Goal: Transaction & Acquisition: Purchase product/service

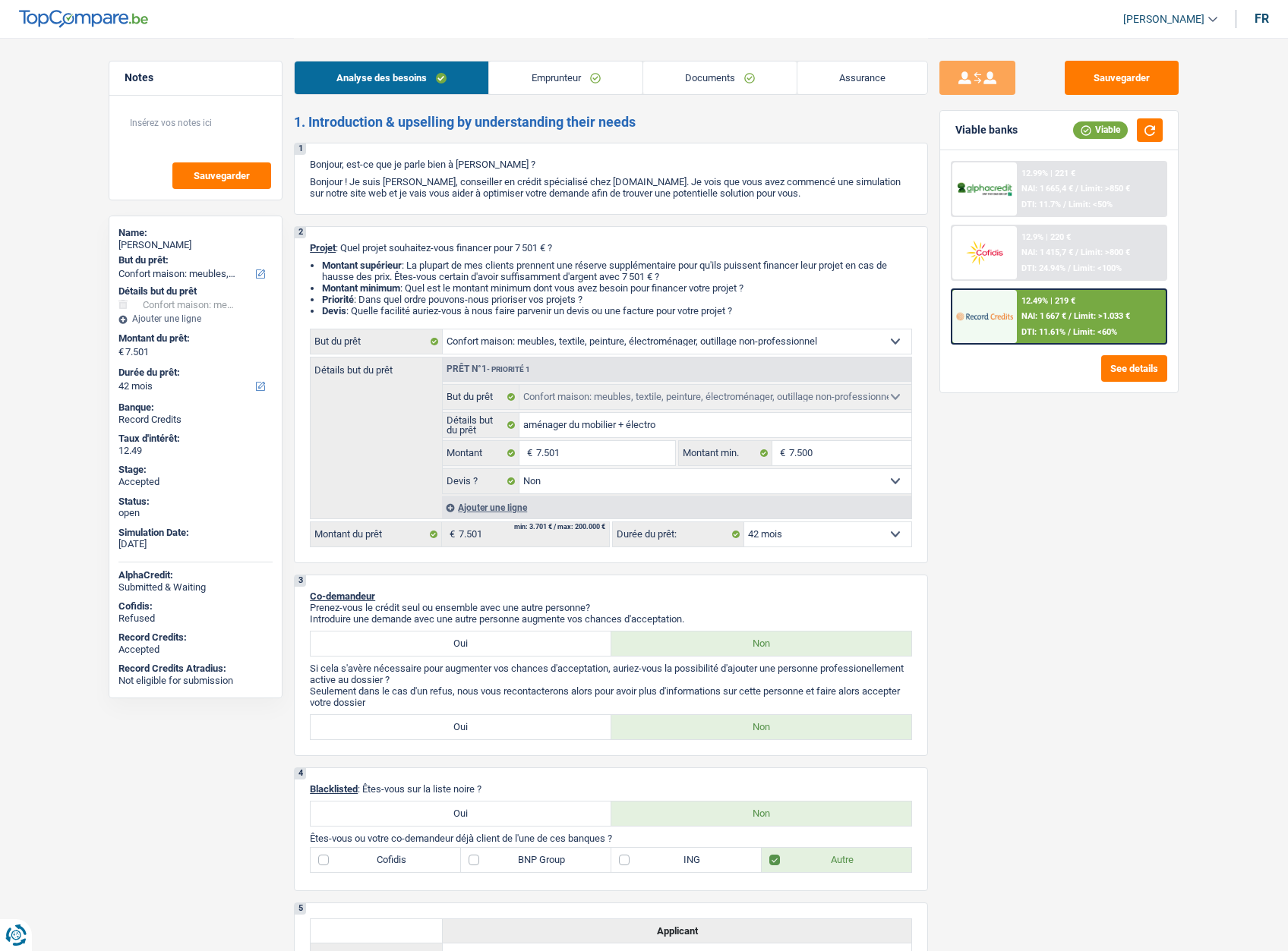
select select "household"
select select "42"
select select "household"
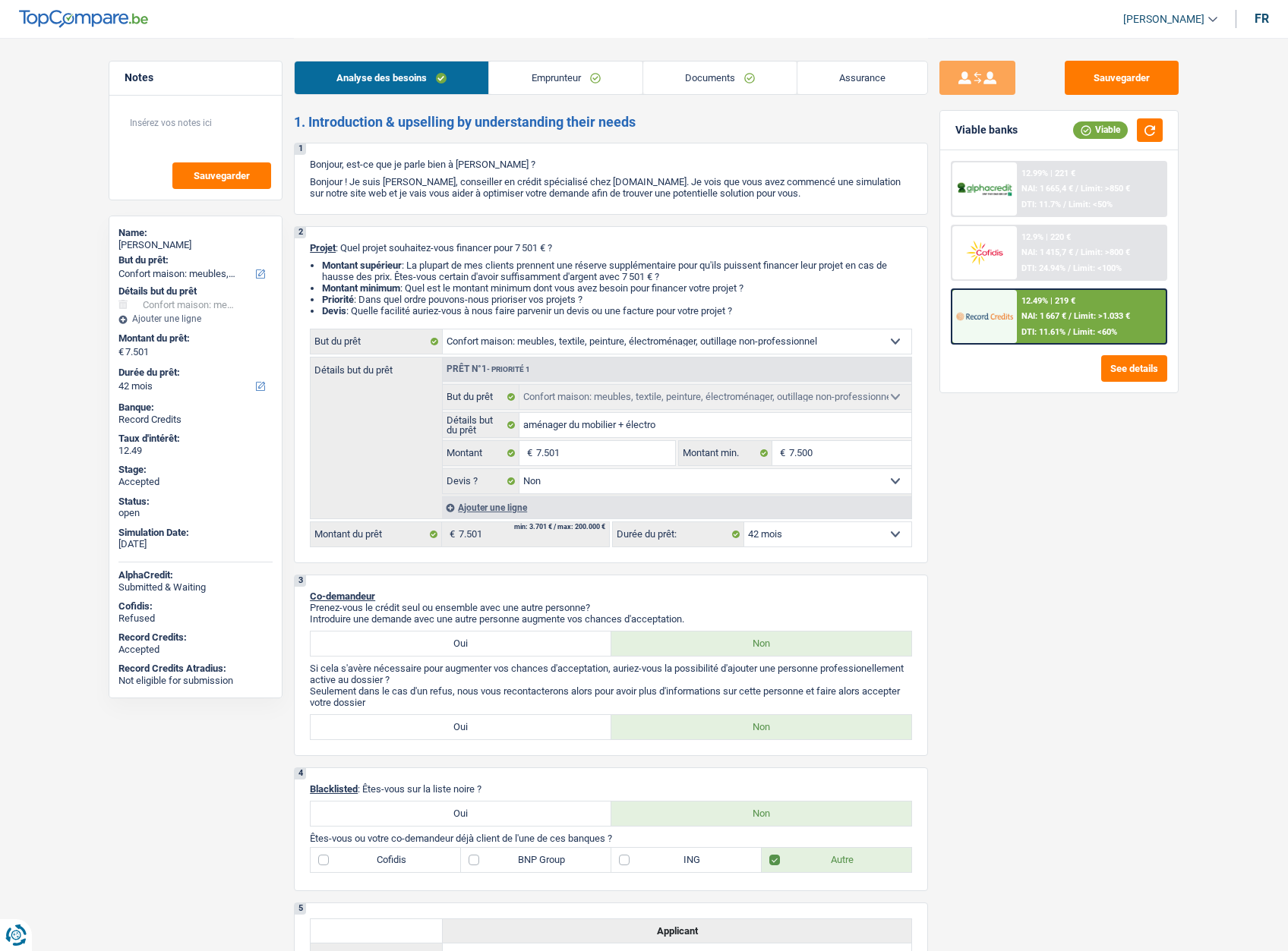
select select "false"
select select "42"
select select "retired"
select select "pension"
select select "liveWithParents"
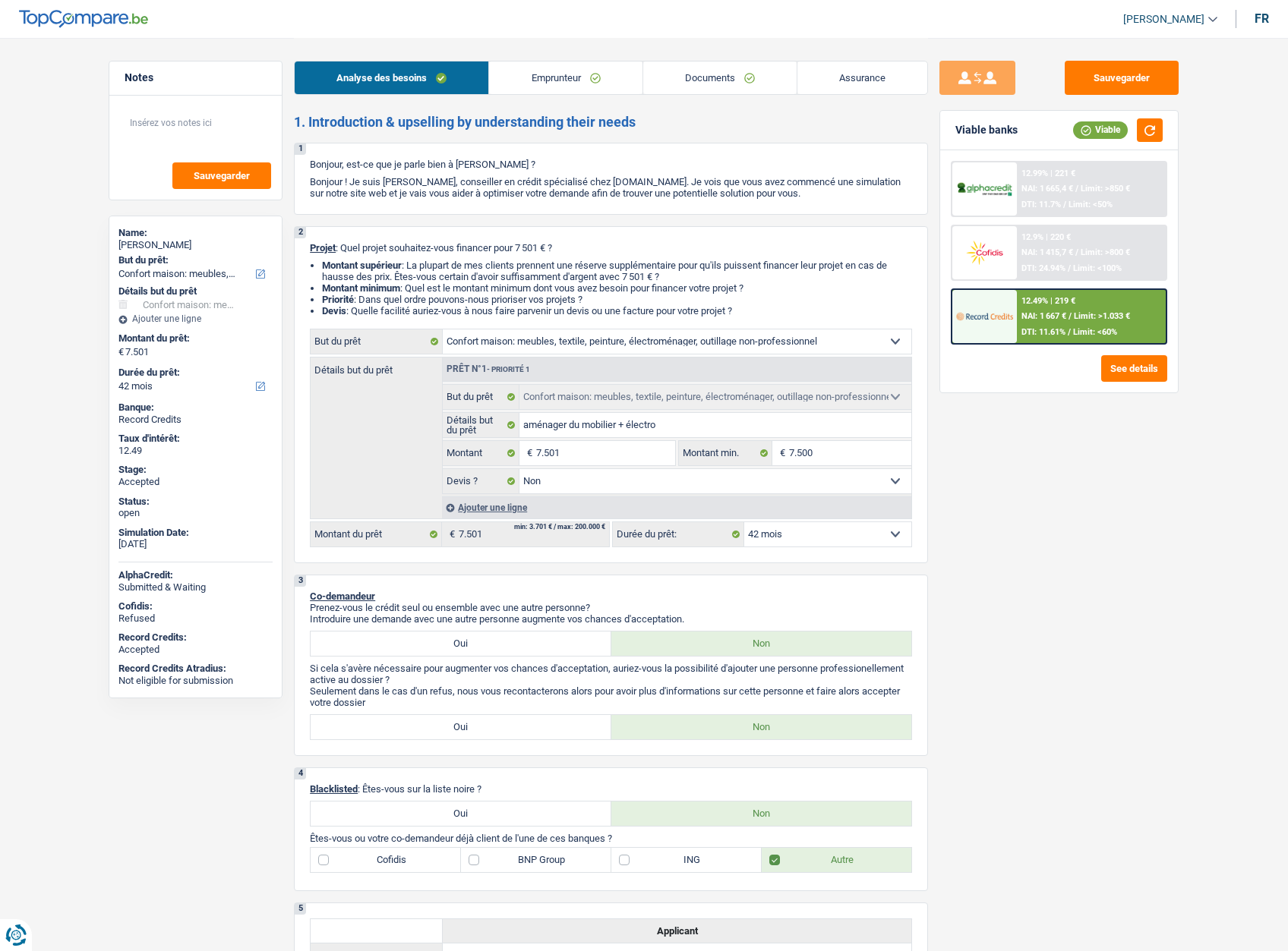
select select "household"
select select "false"
select select "42"
click at [819, 72] on link "Assurance" at bounding box center [862, 78] width 130 height 33
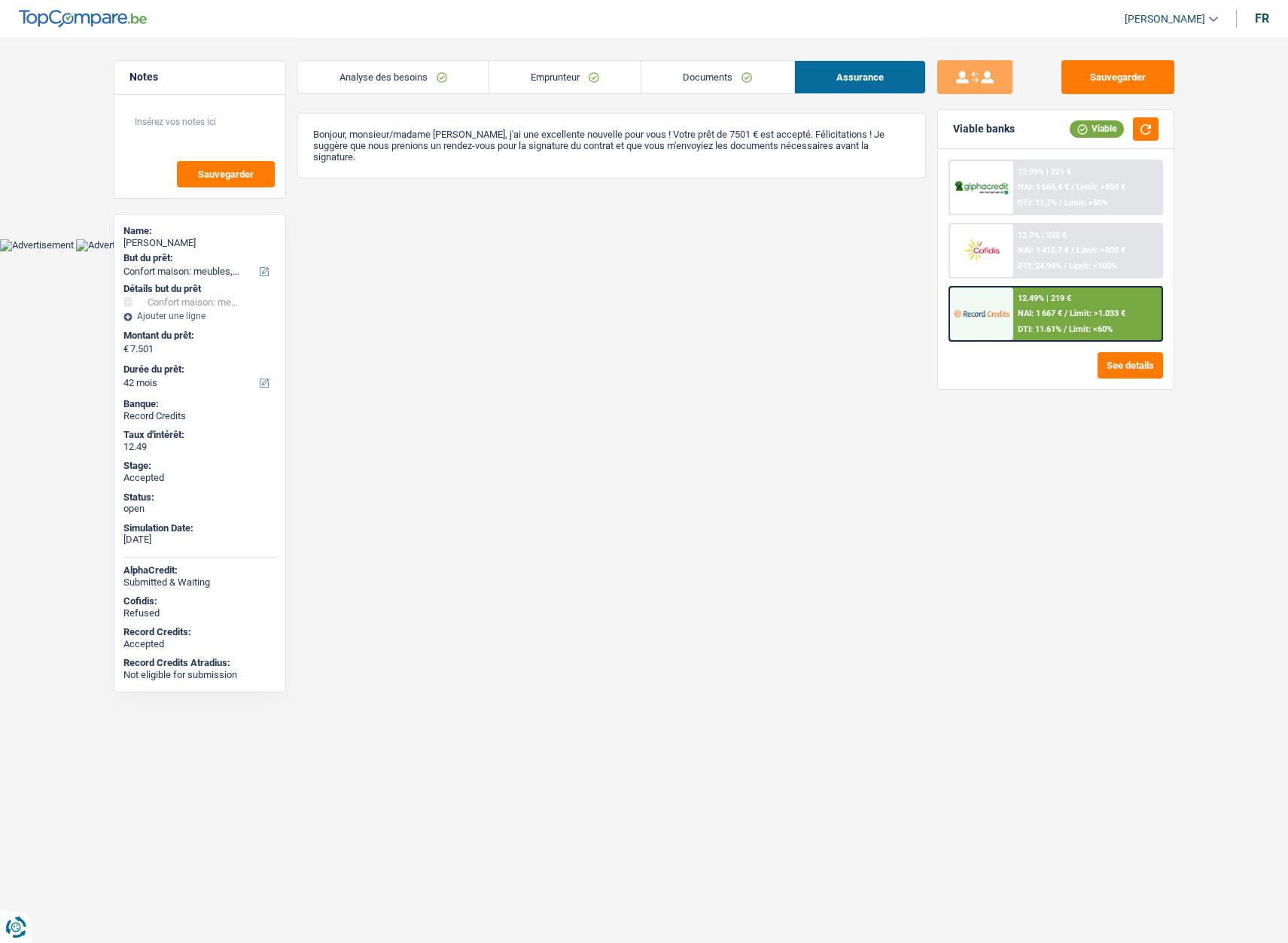
click at [1162, 14] on span "[PERSON_NAME]" at bounding box center [1165, 19] width 80 height 12
drag, startPoint x: 317, startPoint y: 130, endPoint x: 564, endPoint y: 163, distance: 249.2
click at [563, 163] on div "Bonjour, monsieur/madame Joan Van der haeghen, j'ai une excellente nouvelle pou…" at bounding box center [611, 146] width 628 height 65
click at [564, 163] on div "Bonjour, monsieur/madame Joan Van der haeghen, j'ai une excellente nouvelle pou…" at bounding box center [611, 146] width 628 height 65
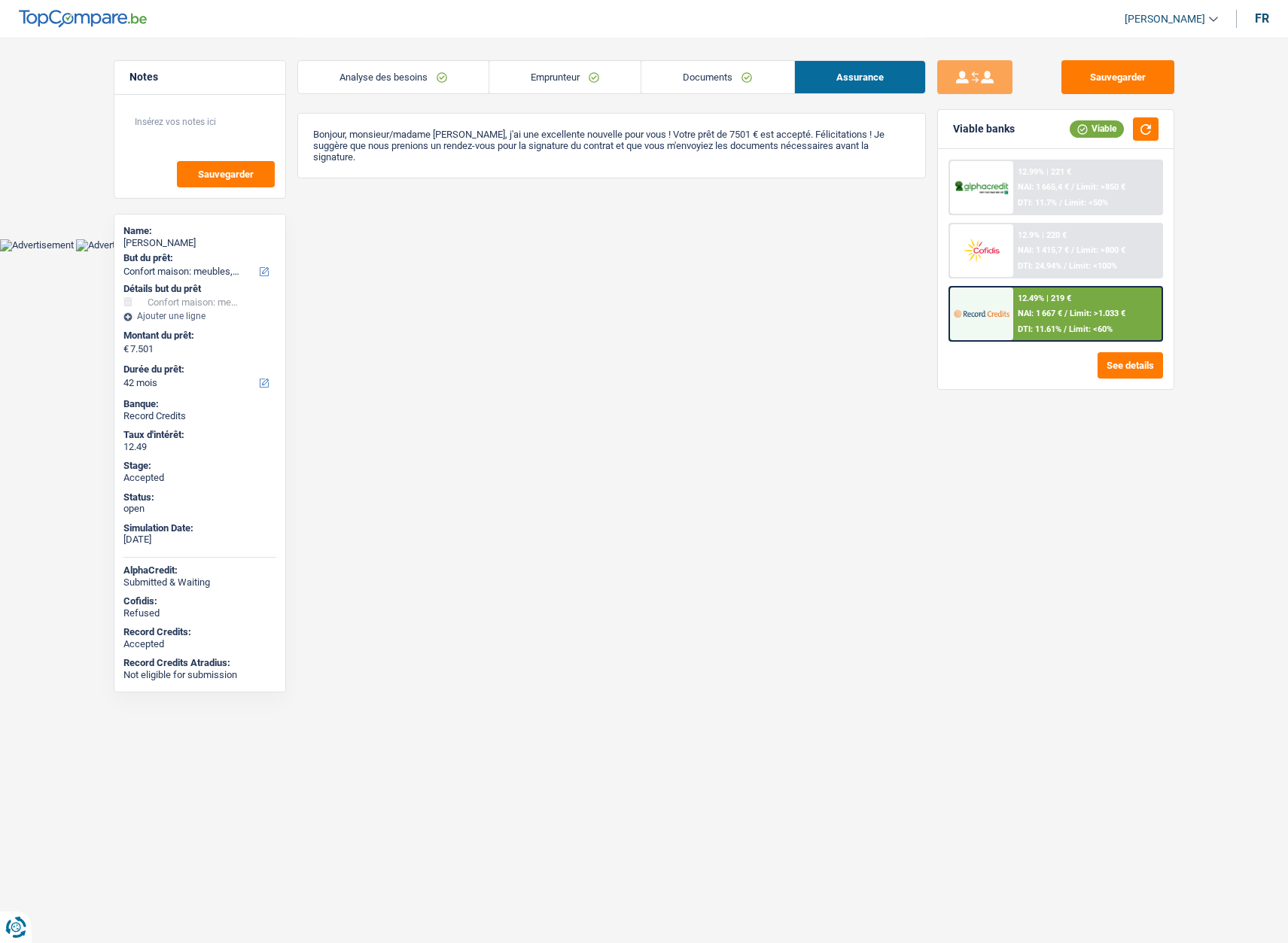
drag, startPoint x: 227, startPoint y: 245, endPoint x: 149, endPoint y: 245, distance: 78.0
click at [149, 245] on div "Joan Van der haeghen" at bounding box center [200, 242] width 153 height 12
copy div "Van der haeghen"
click at [1184, 11] on link "[PERSON_NAME]" at bounding box center [1165, 19] width 105 height 25
click at [1134, 131] on button "SO" at bounding box center [1138, 137] width 134 height 30
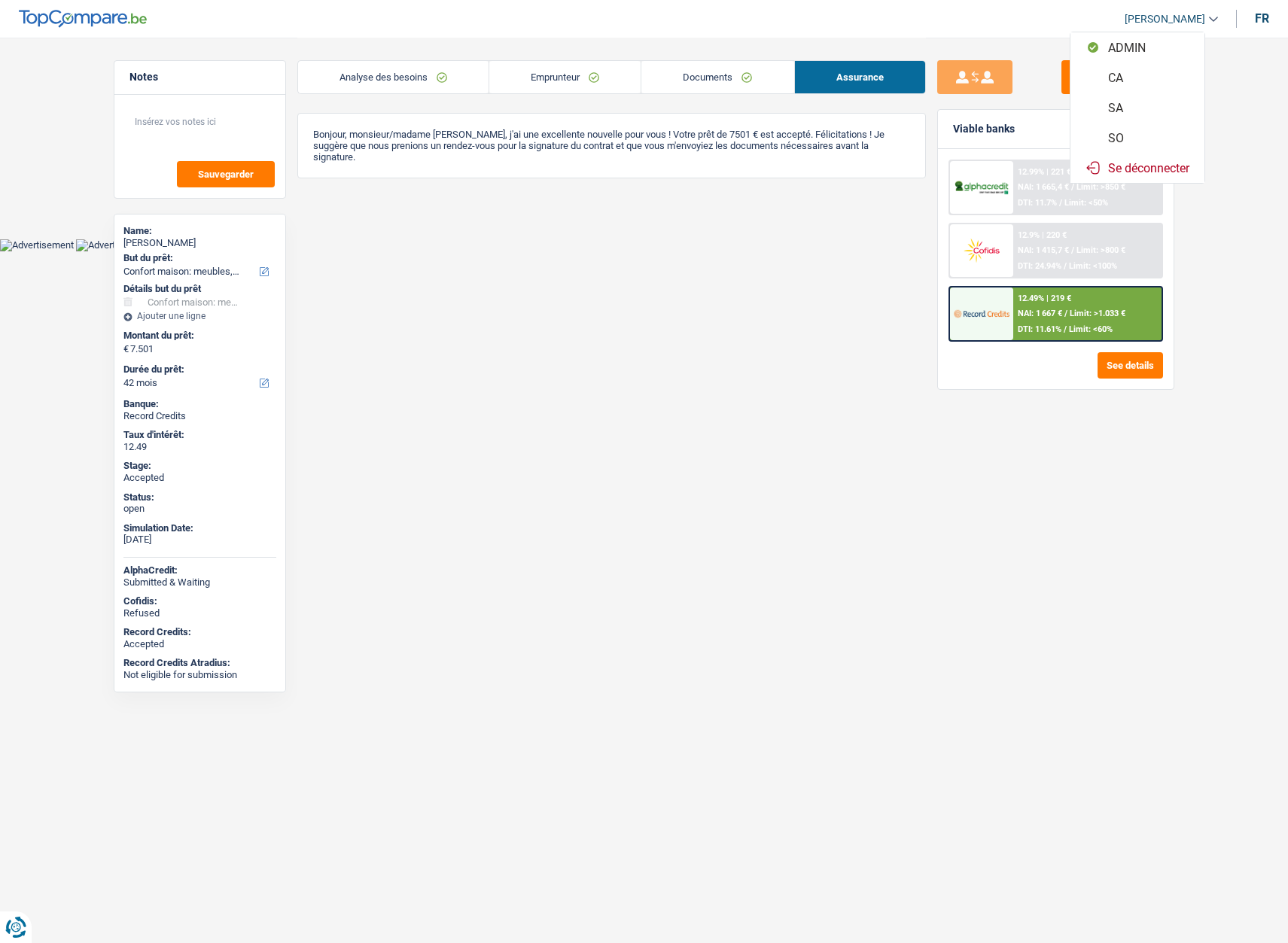
select select "42"
select select "household"
select select "false"
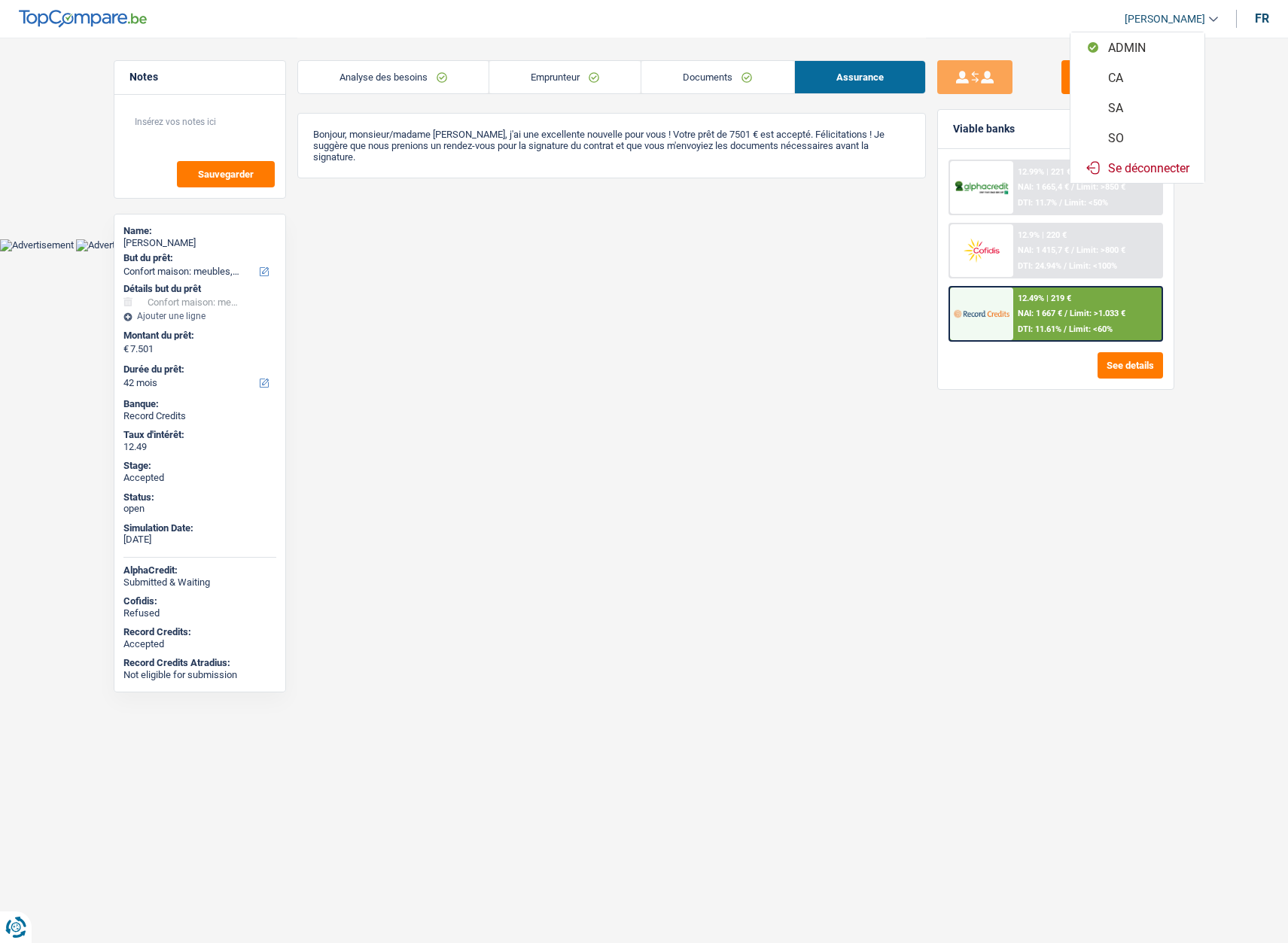
select select "42"
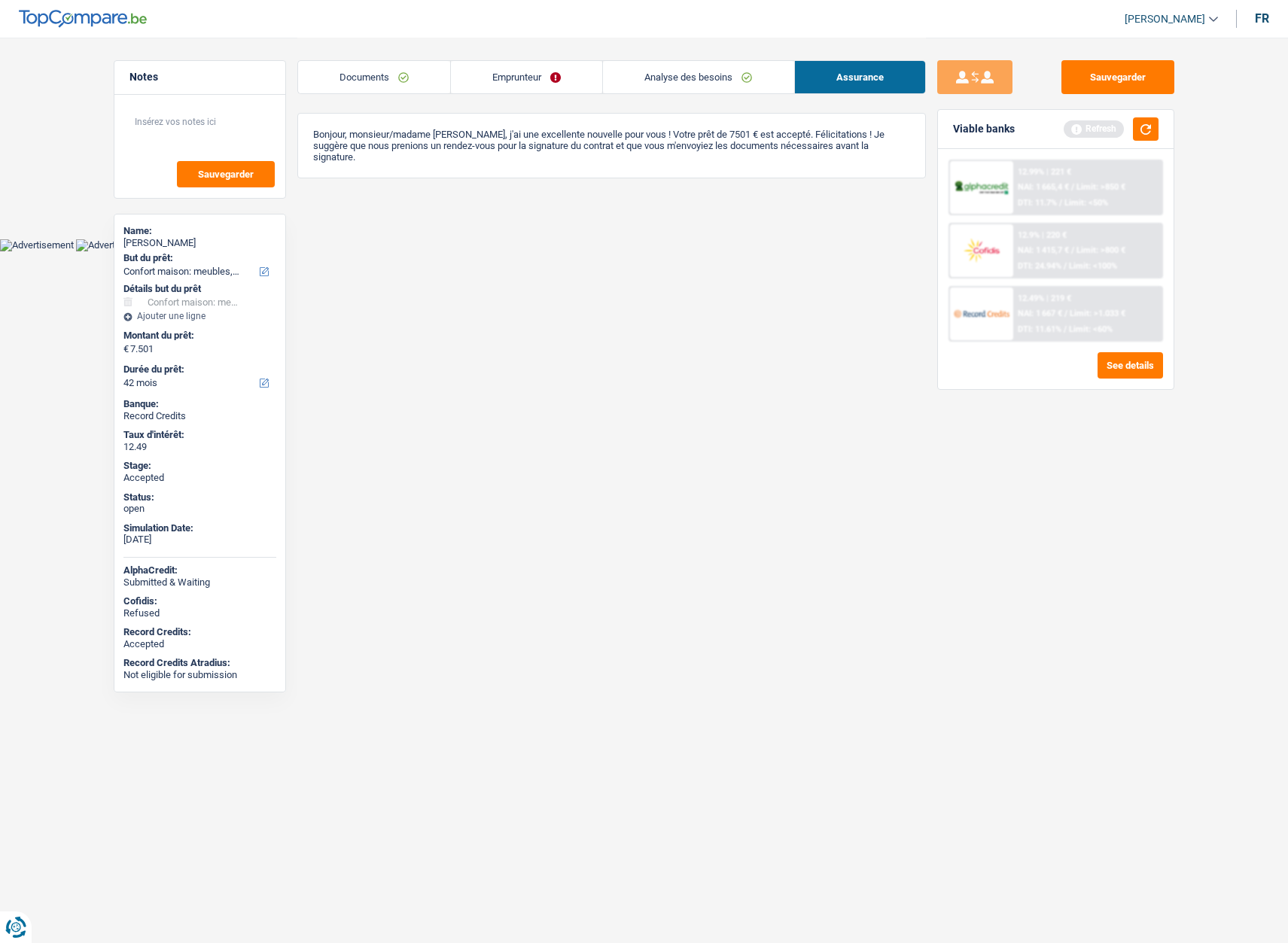
click at [717, 74] on link "Analyse des besoins" at bounding box center [698, 77] width 190 height 33
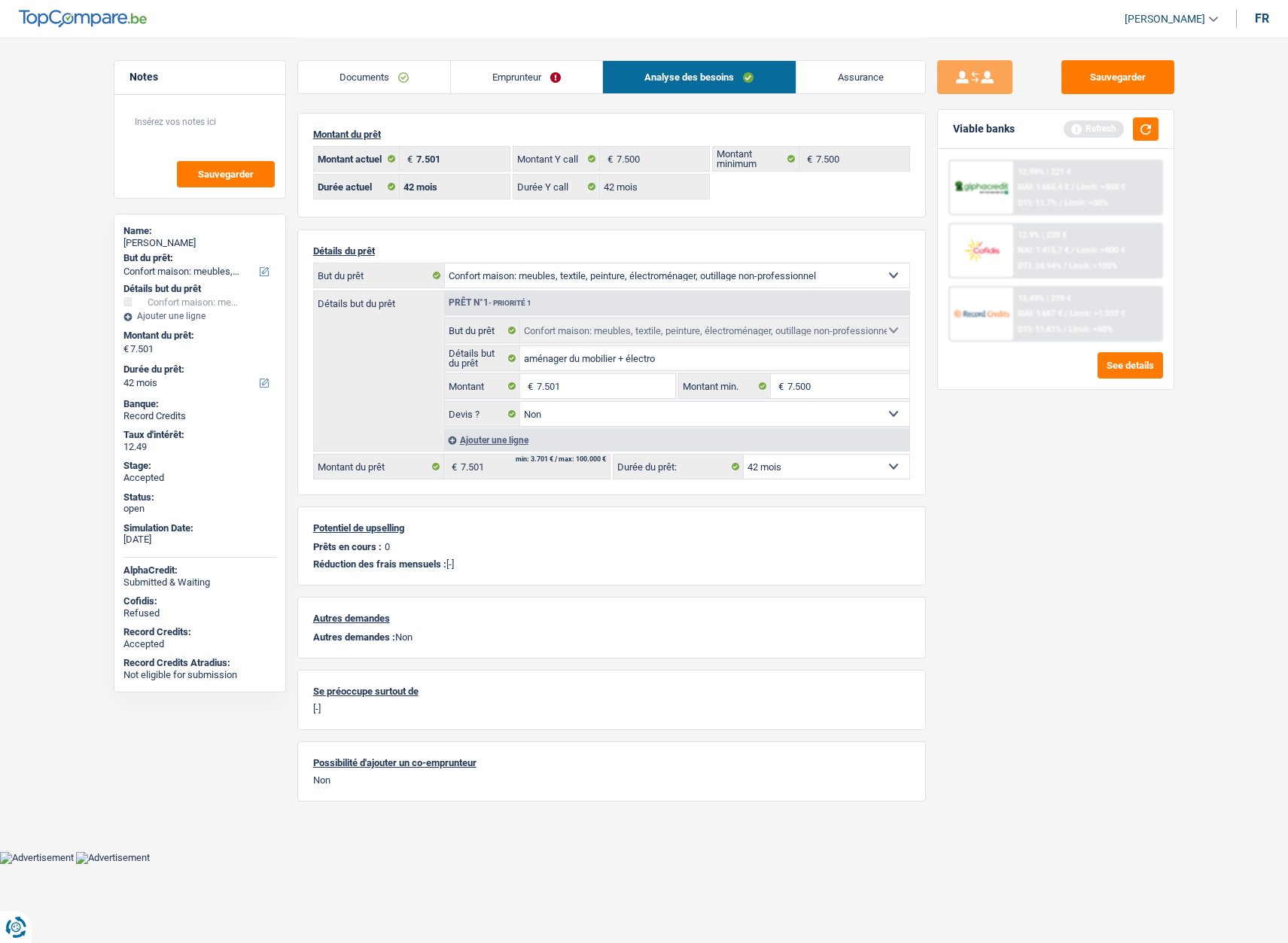
click at [519, 88] on link "Emprunteur" at bounding box center [526, 77] width 151 height 33
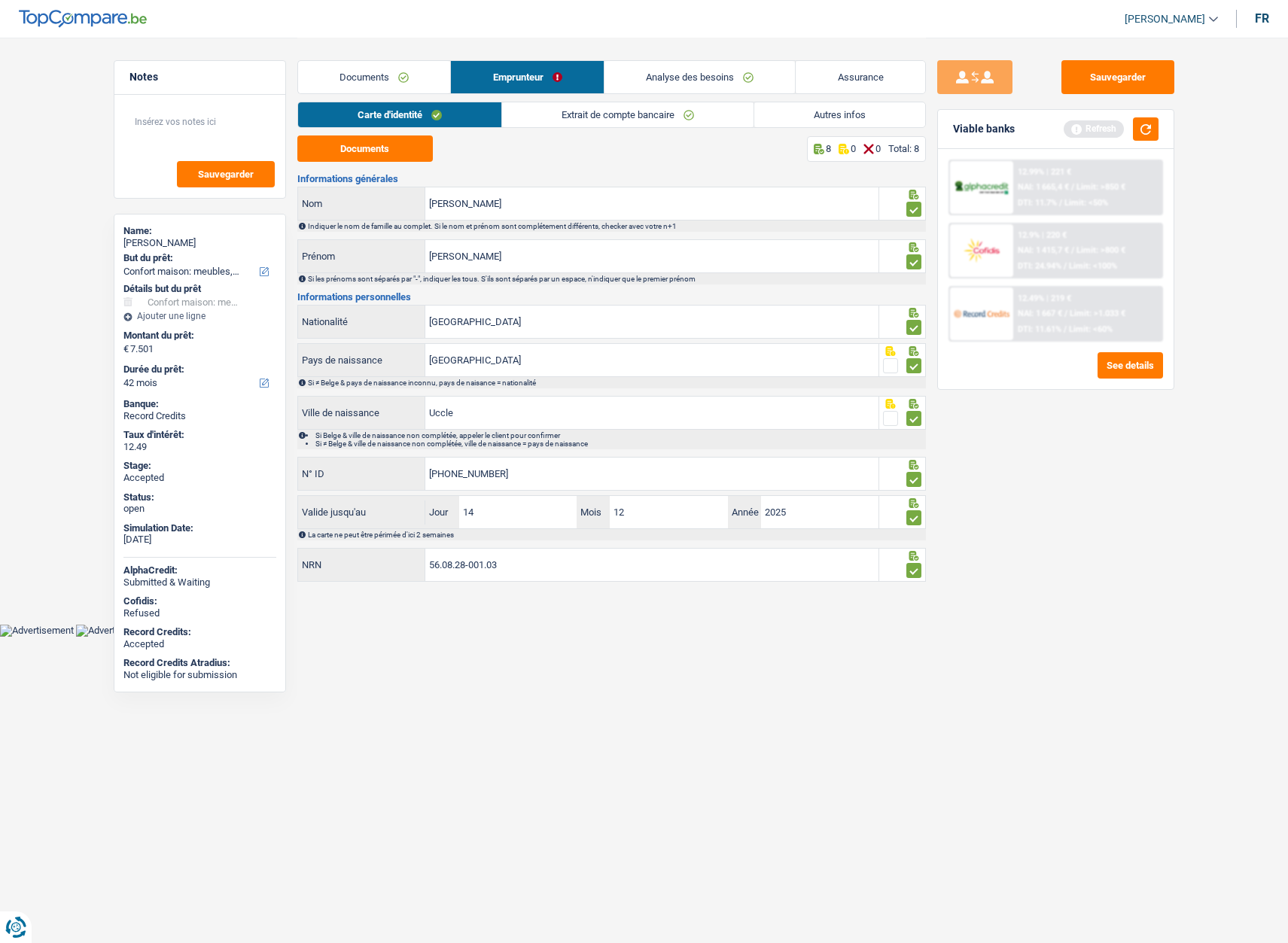
click at [607, 125] on li "Extrait de compte bancaire" at bounding box center [627, 115] width 252 height 26
click at [795, 116] on link "Autres infos" at bounding box center [840, 115] width 171 height 25
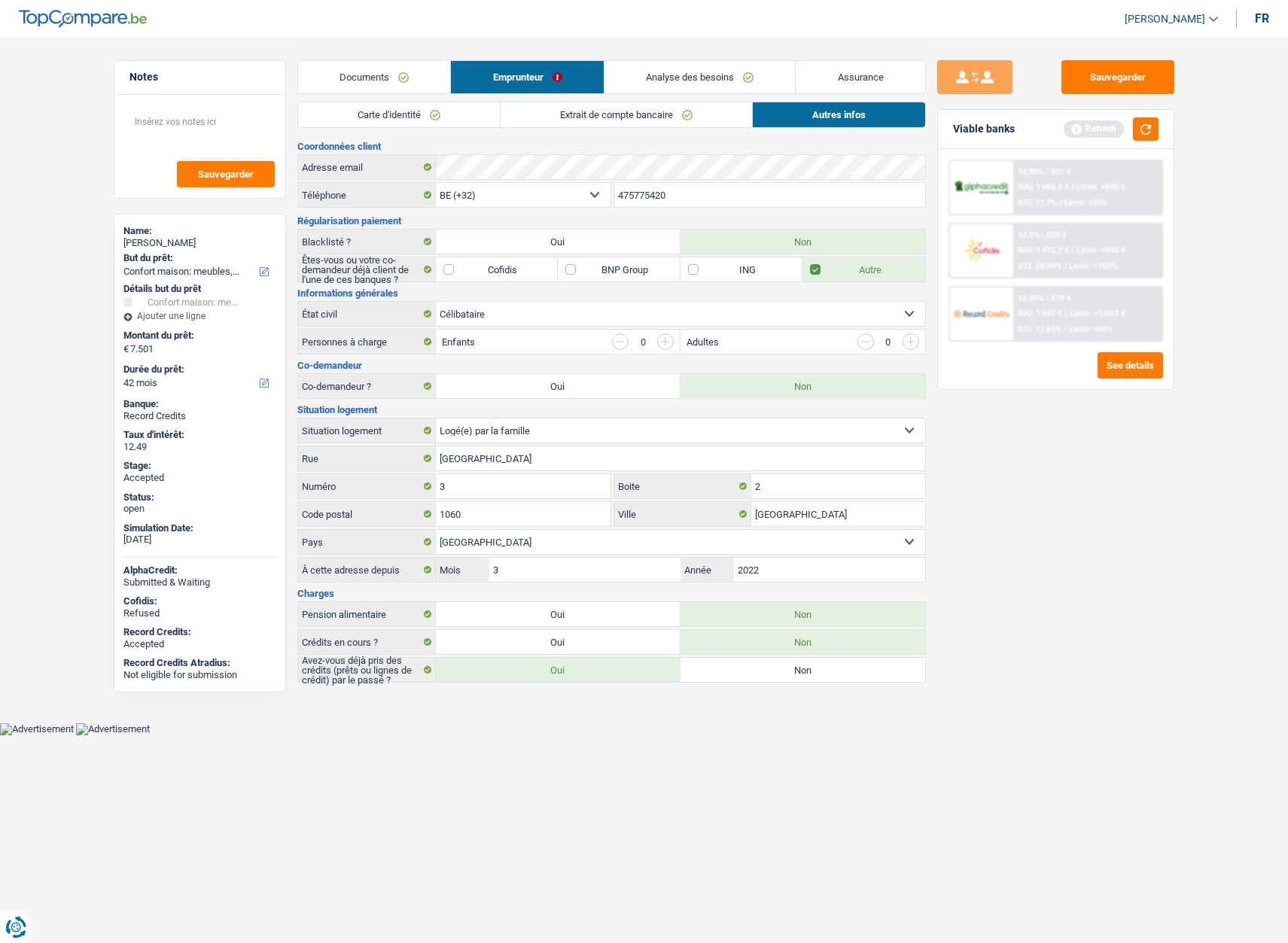
click at [150, 237] on div "Joan Van der haeghen" at bounding box center [200, 242] width 153 height 12
copy div "Joan Van der haeghen"
click at [642, 192] on input "475775420" at bounding box center [770, 195] width 311 height 24
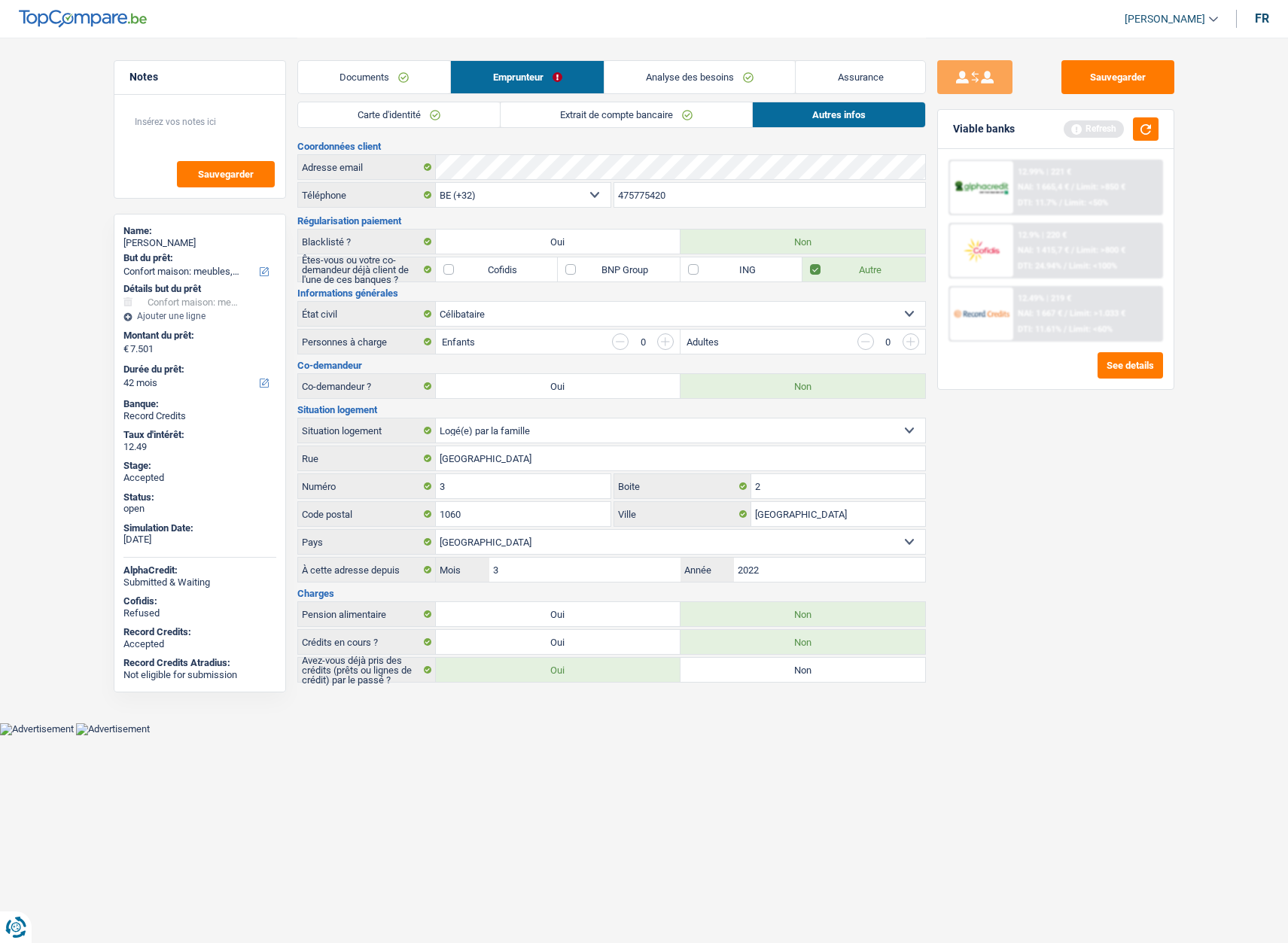
click at [642, 192] on input "475775420" at bounding box center [770, 195] width 311 height 24
click at [823, 69] on link "Assurance" at bounding box center [861, 77] width 129 height 33
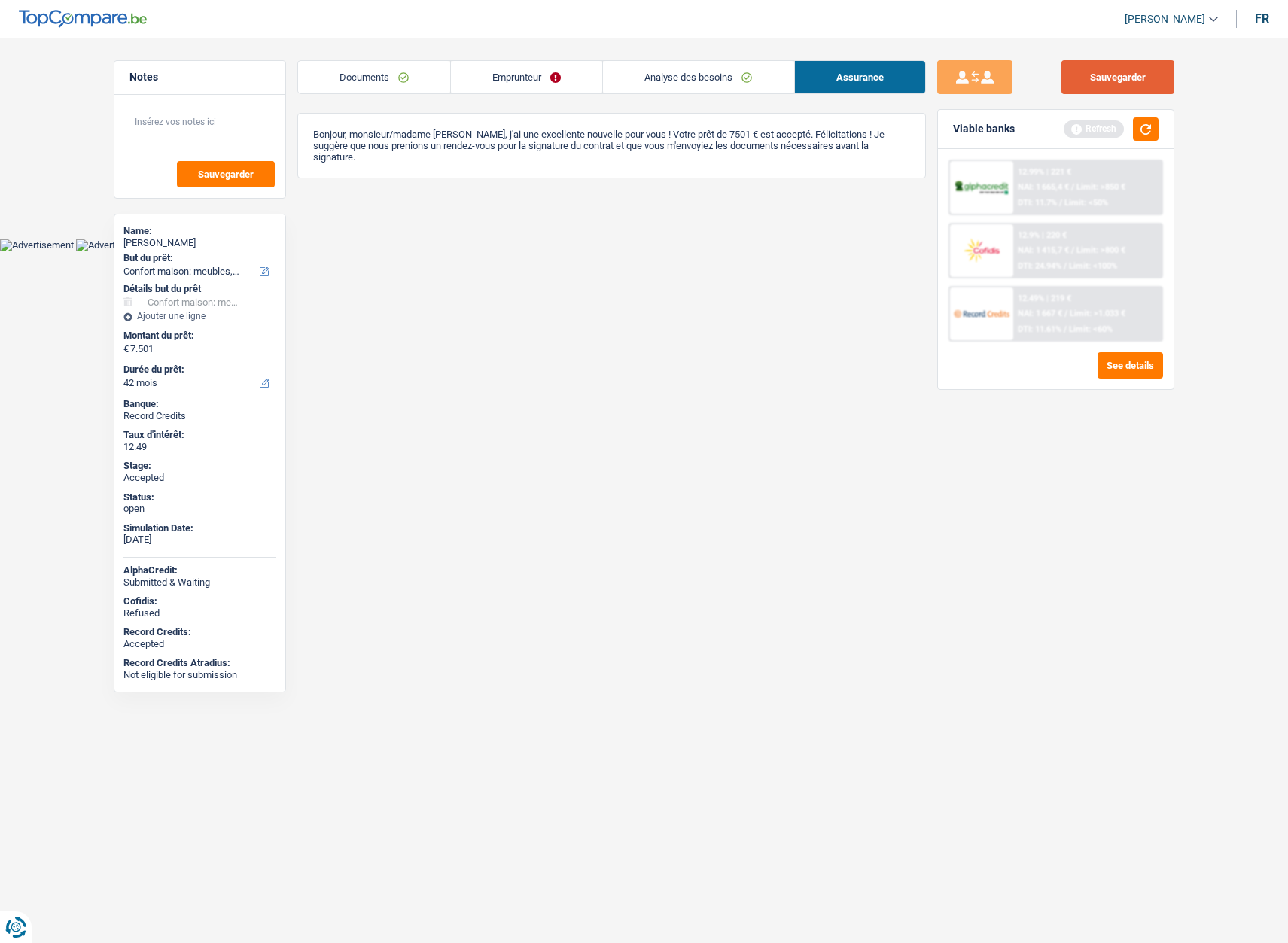
click at [1114, 81] on button "Sauvegarder" at bounding box center [1118, 76] width 113 height 34
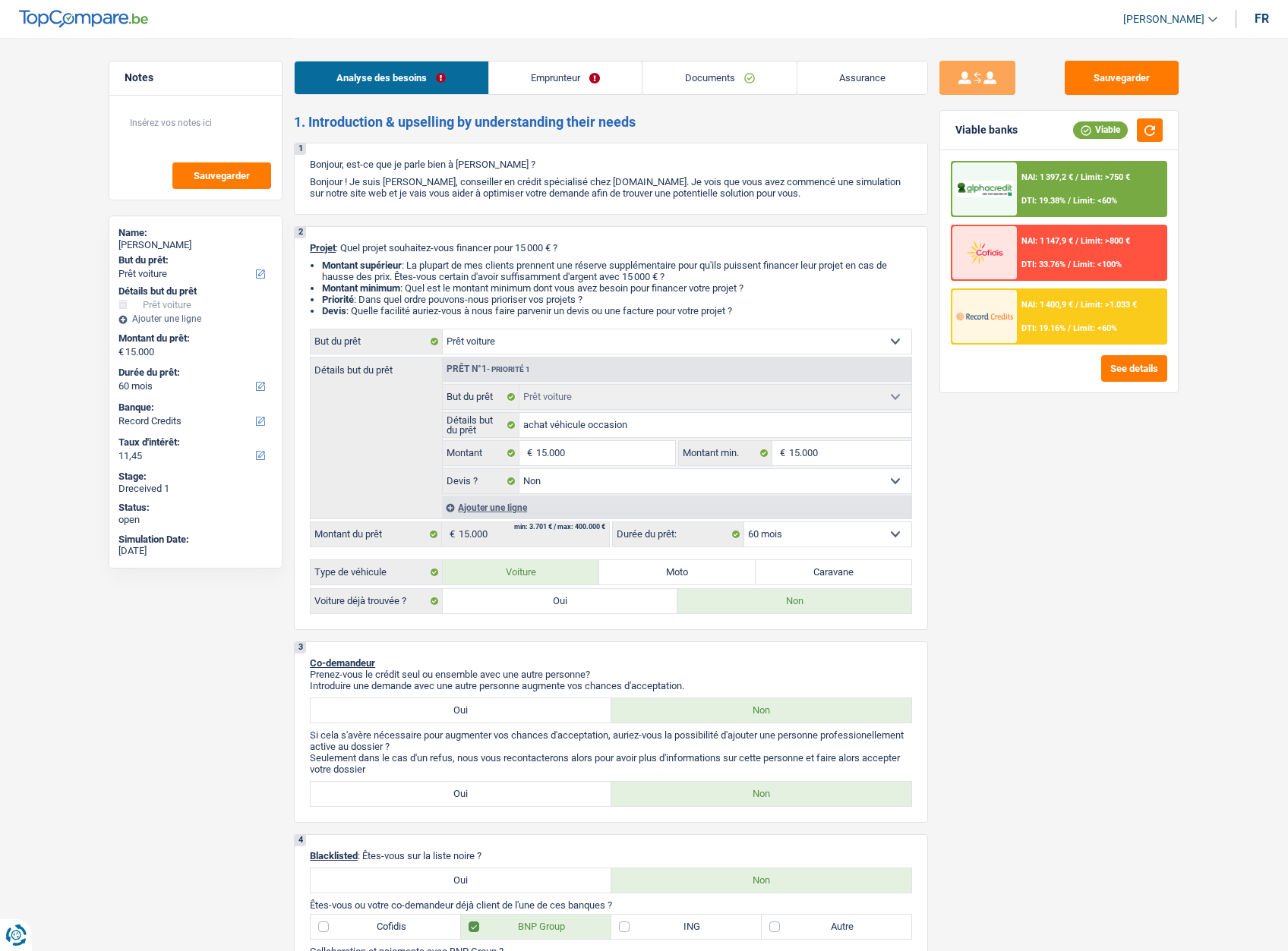
select select "car"
select select "60"
select select "record credits"
select select "car"
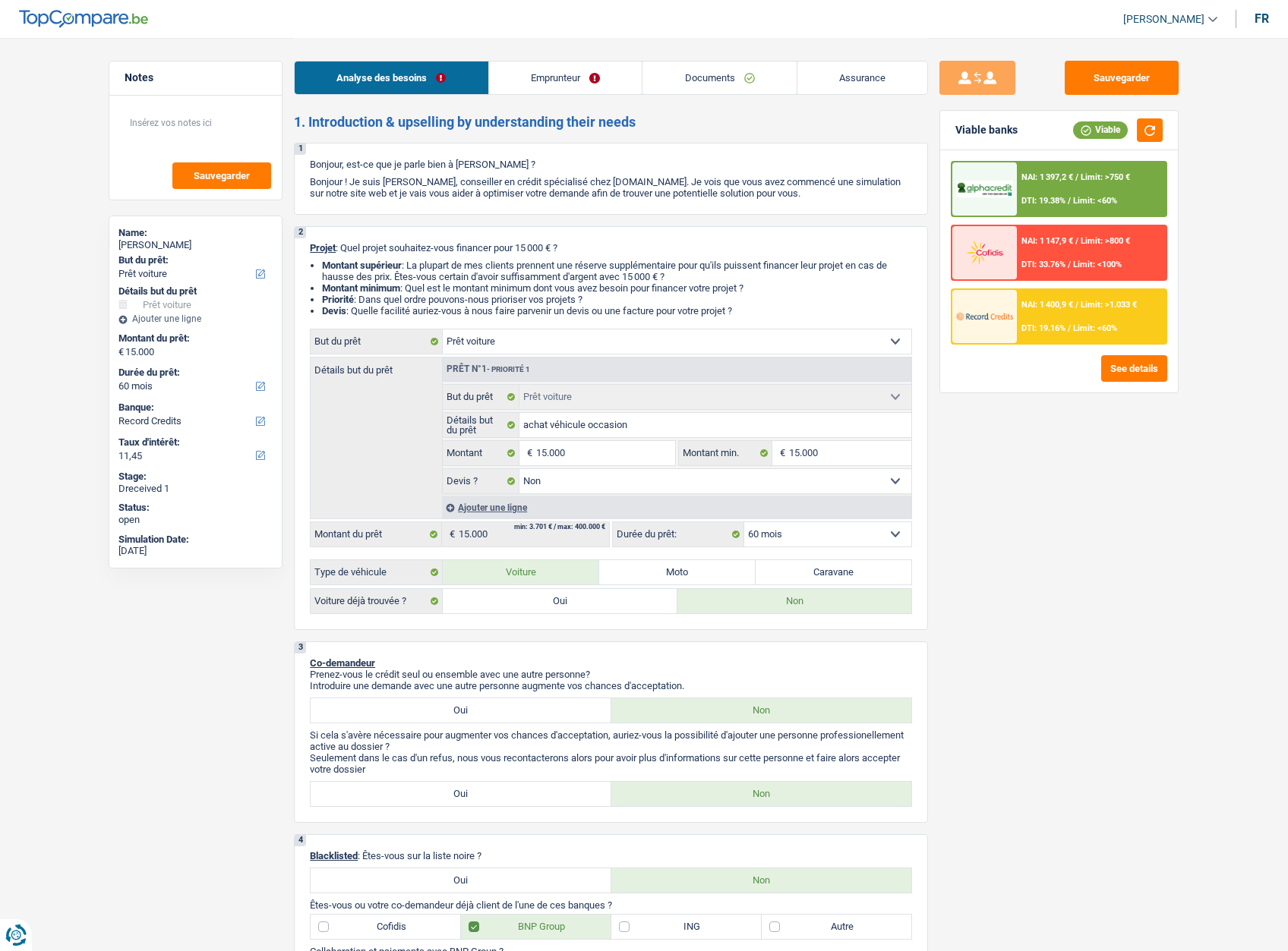
select select "car"
select select "false"
select select "60"
select select "mutuality"
select select "mutualityIndemnity"
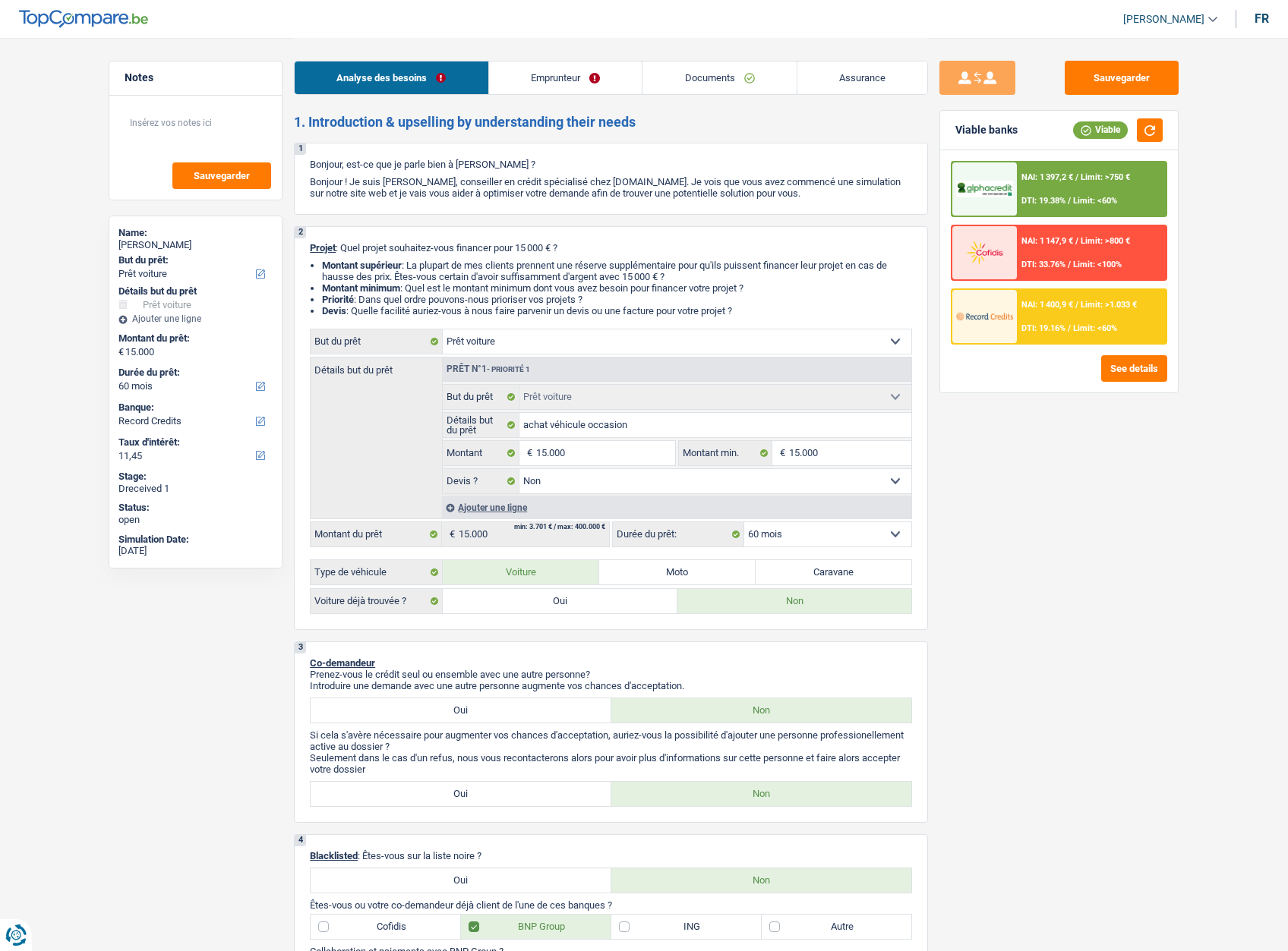
select select "liveWithParents"
select select "car"
select select "false"
select select "60"
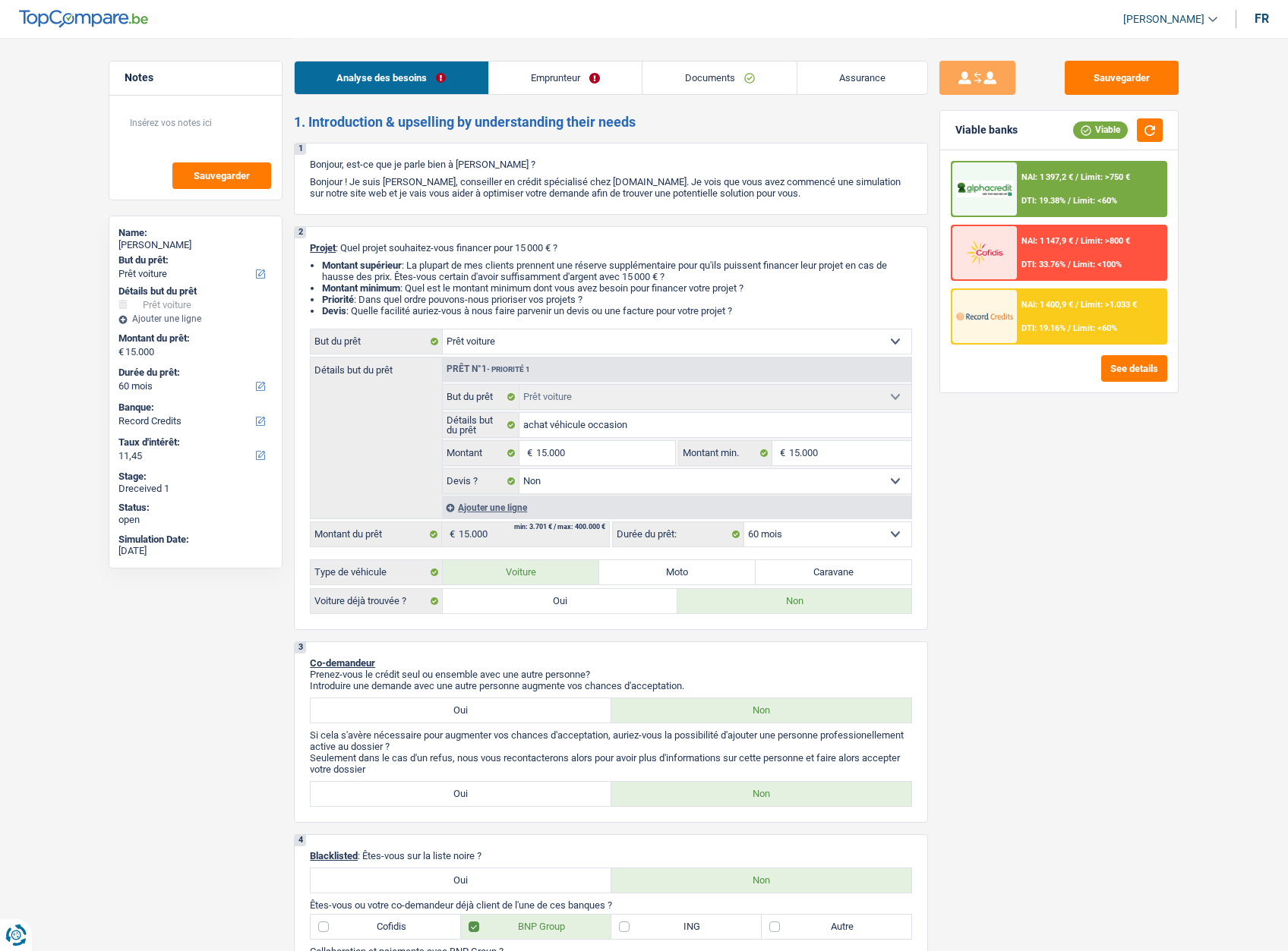
click at [696, 72] on link "Documents" at bounding box center [719, 78] width 154 height 33
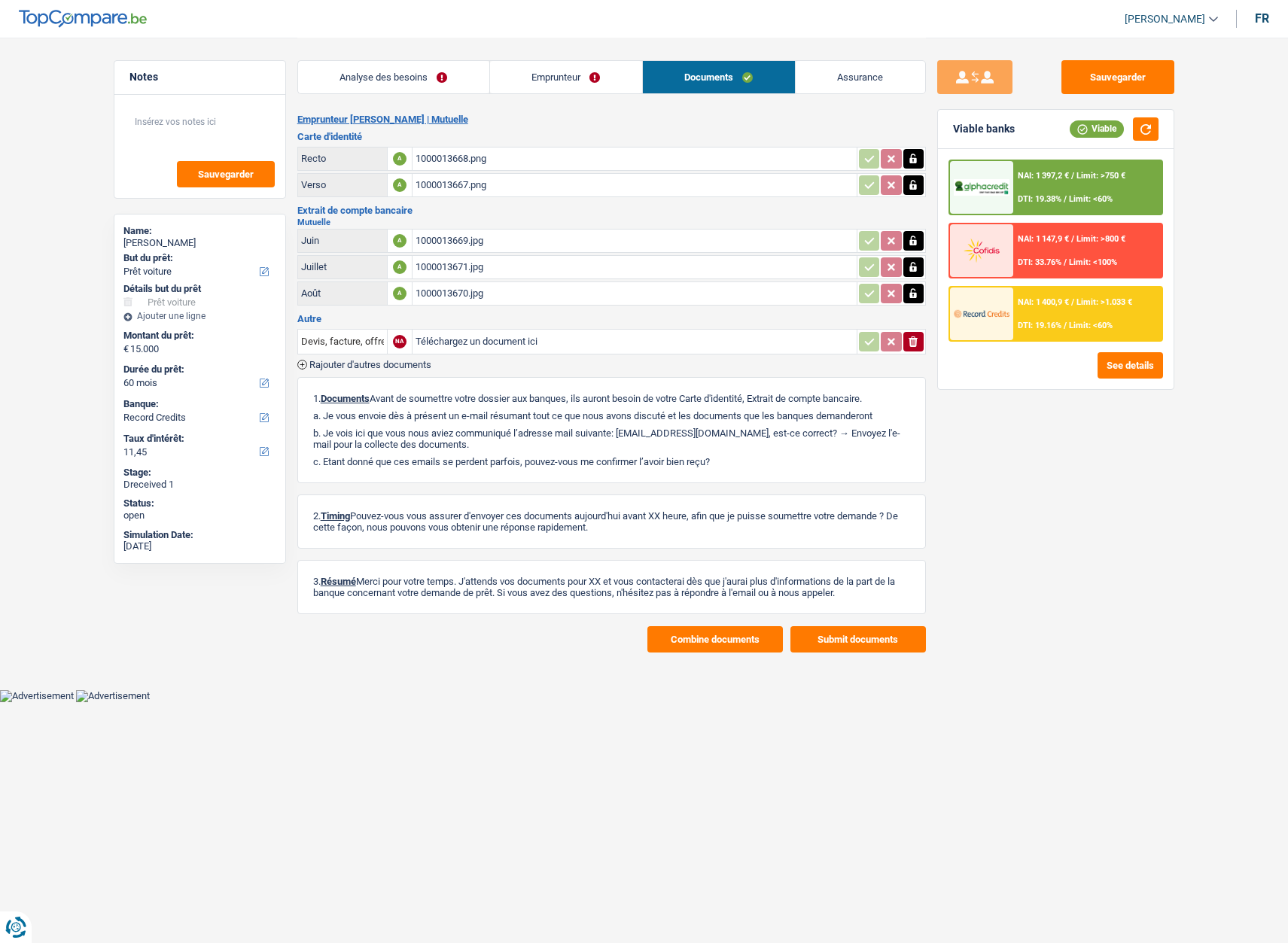
click at [668, 642] on button "Combine documents" at bounding box center [715, 639] width 136 height 26
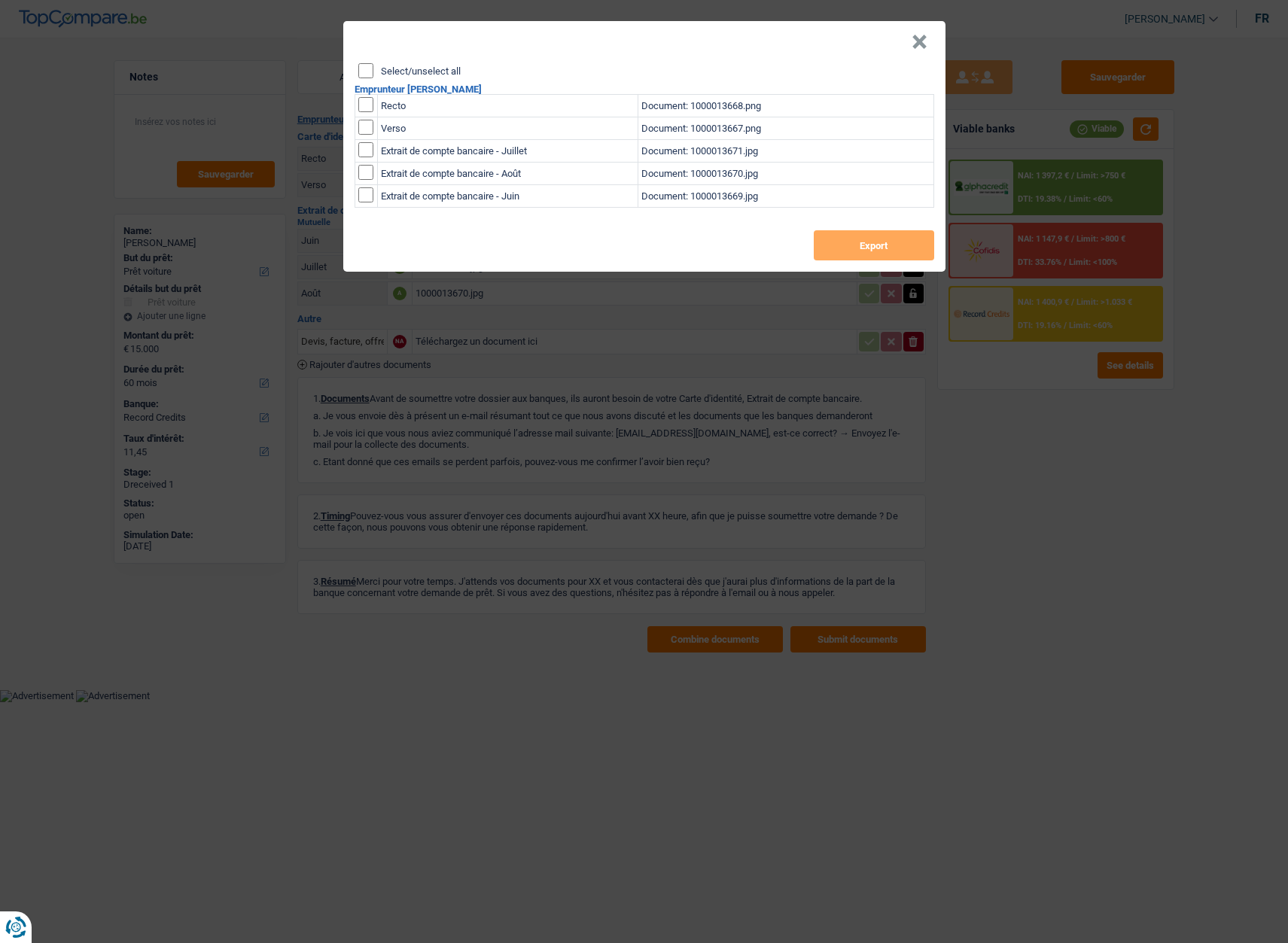
click at [420, 72] on label "Select/unselect all" at bounding box center [421, 71] width 80 height 10
click at [373, 72] on input "Select/unselect all" at bounding box center [366, 70] width 15 height 15
checkbox input "true"
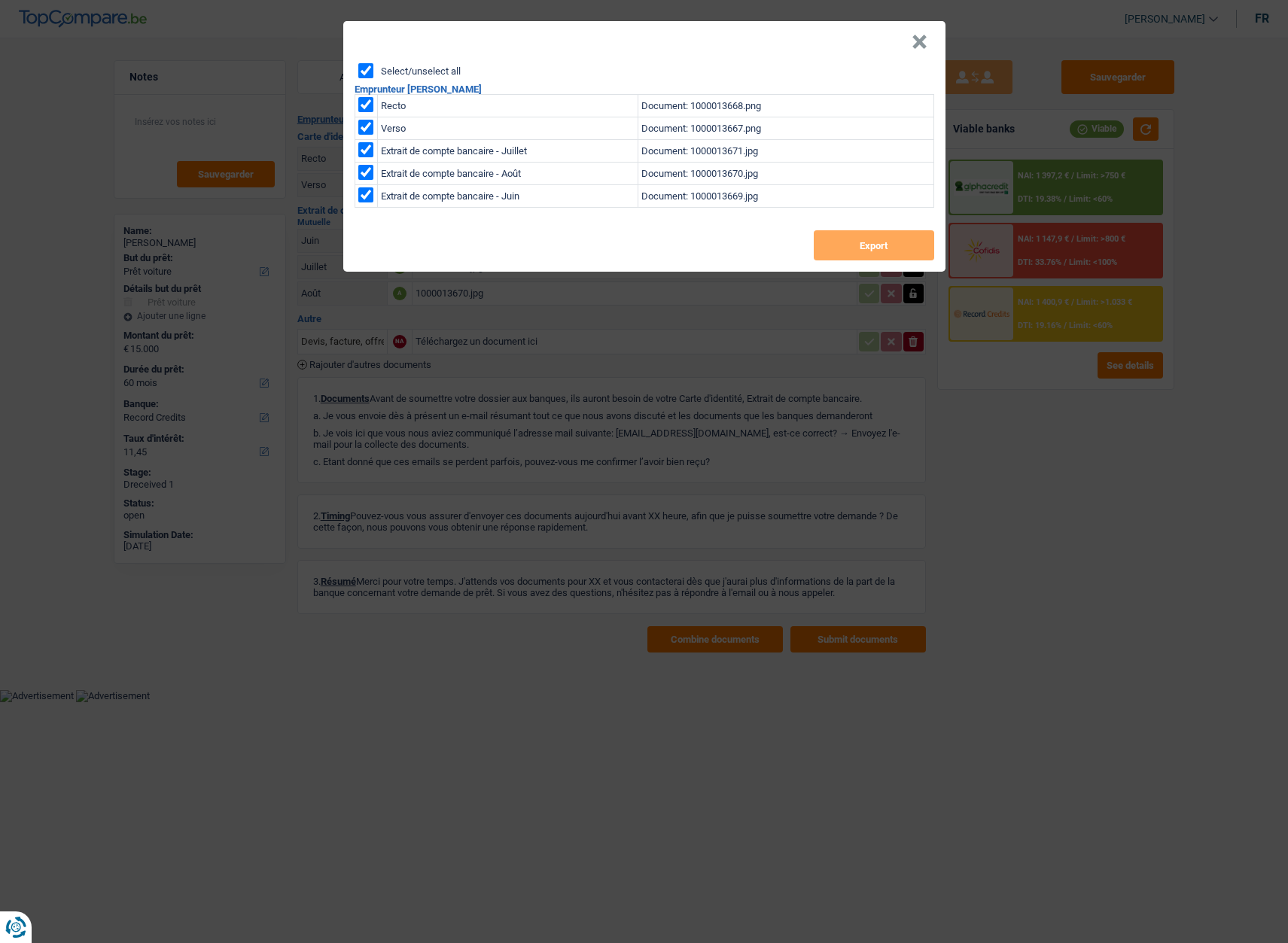
checkbox input "true"
click at [850, 239] on button "Export" at bounding box center [874, 245] width 120 height 30
drag, startPoint x: 921, startPoint y: 44, endPoint x: 706, endPoint y: 48, distance: 215.0
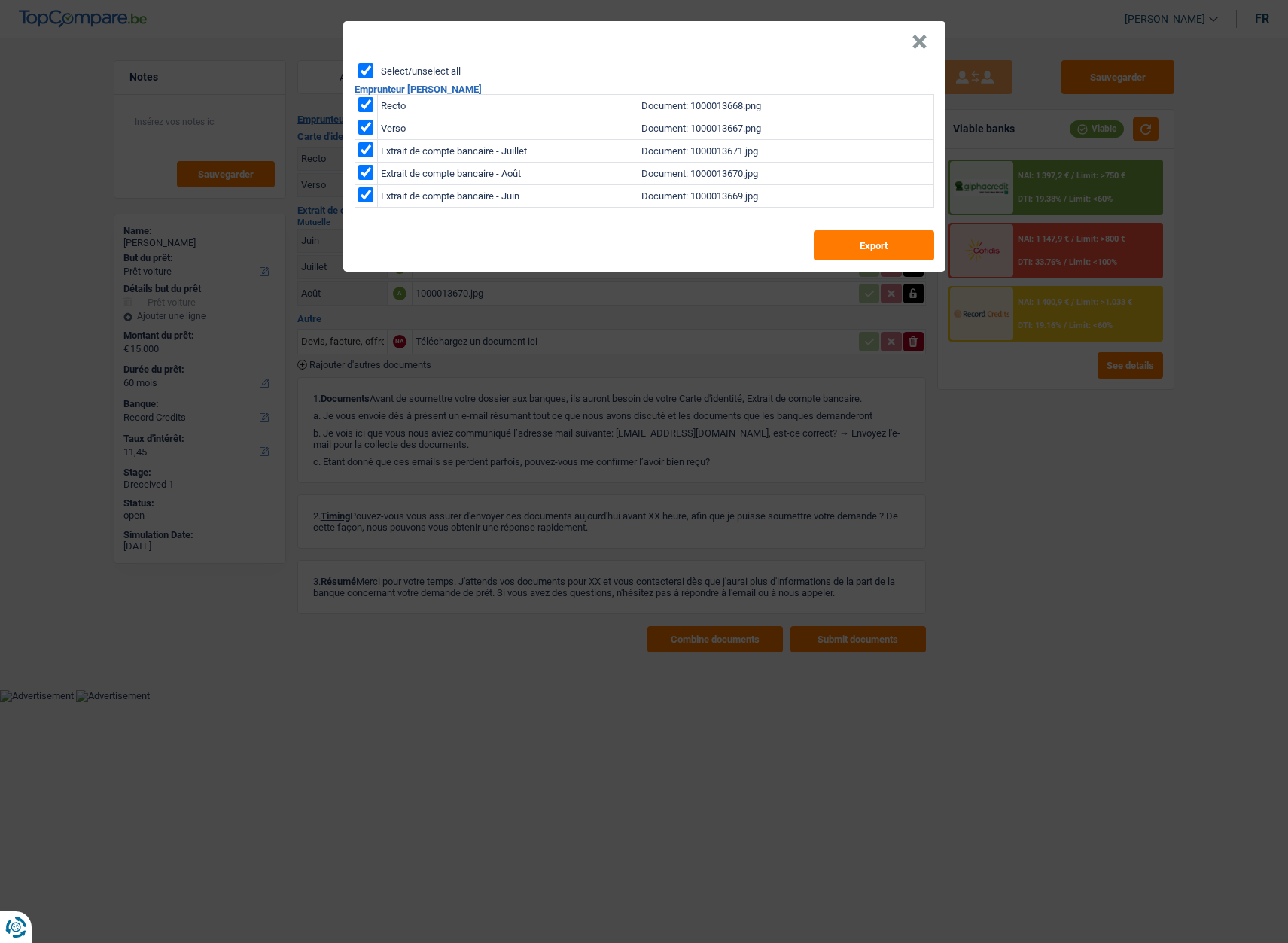
click at [921, 44] on button "×" at bounding box center [919, 41] width 16 height 15
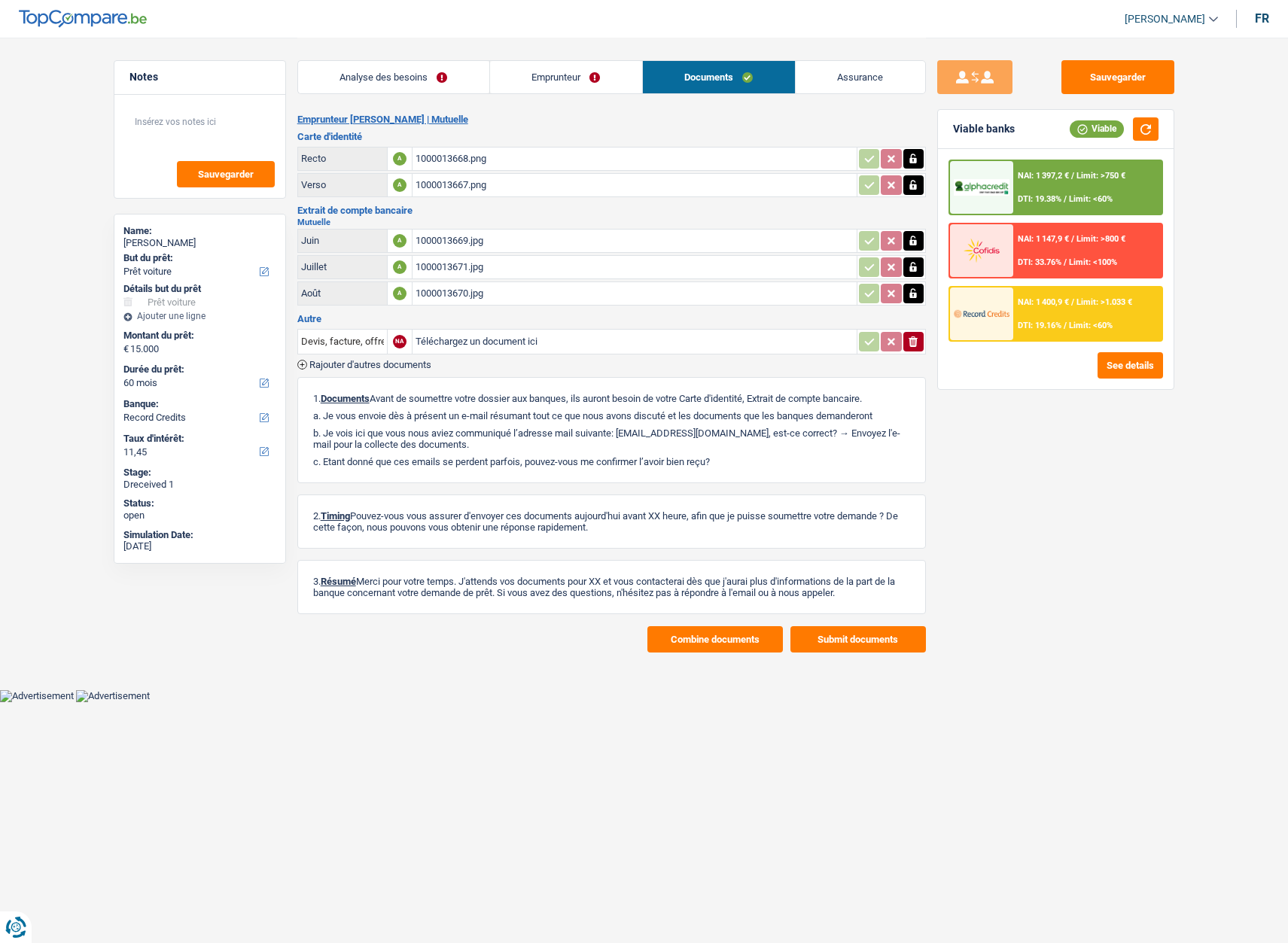
click at [423, 77] on link "Analyse des besoins" at bounding box center [393, 77] width 191 height 33
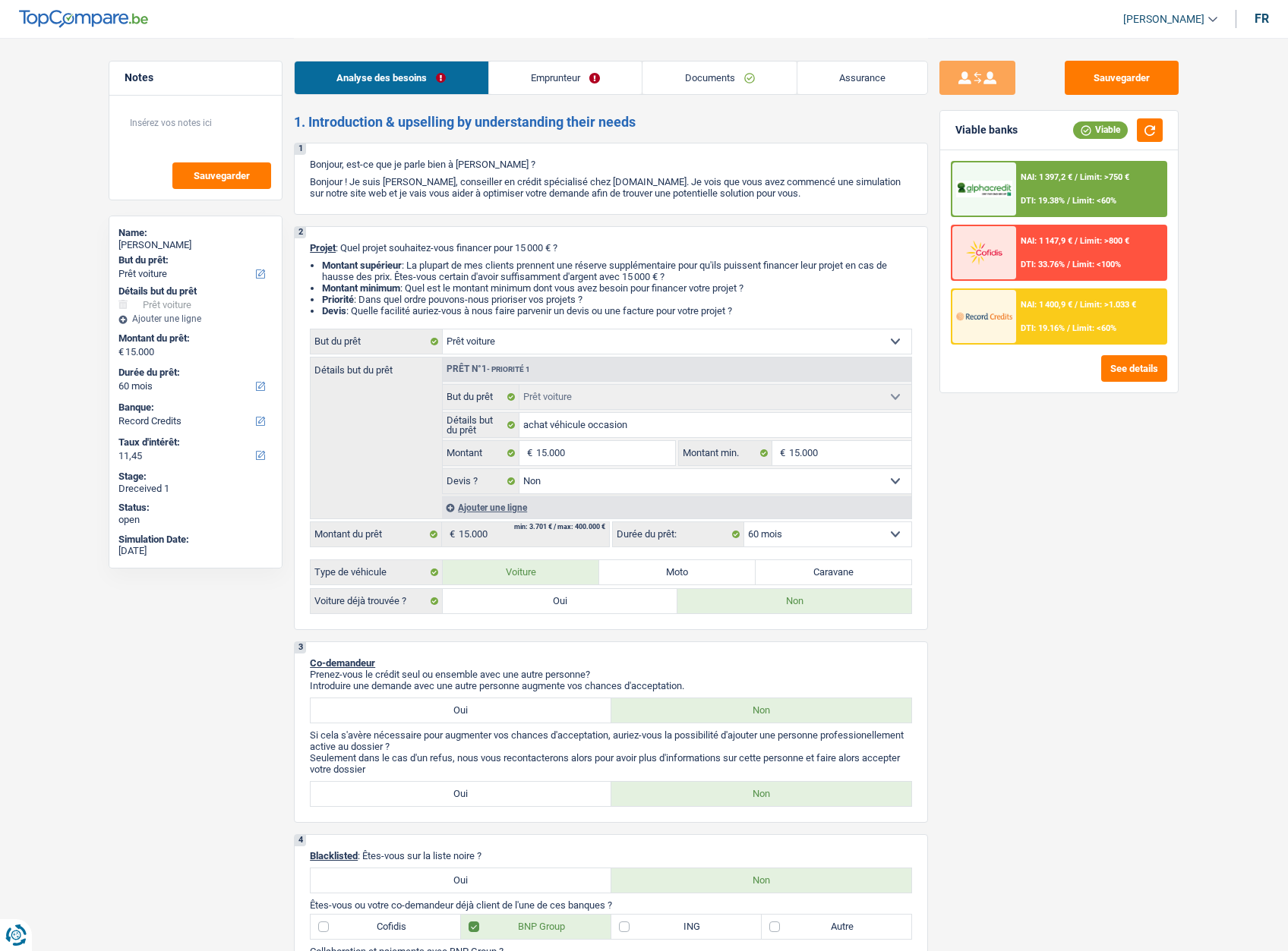
click at [558, 80] on link "Emprunteur" at bounding box center [565, 78] width 153 height 33
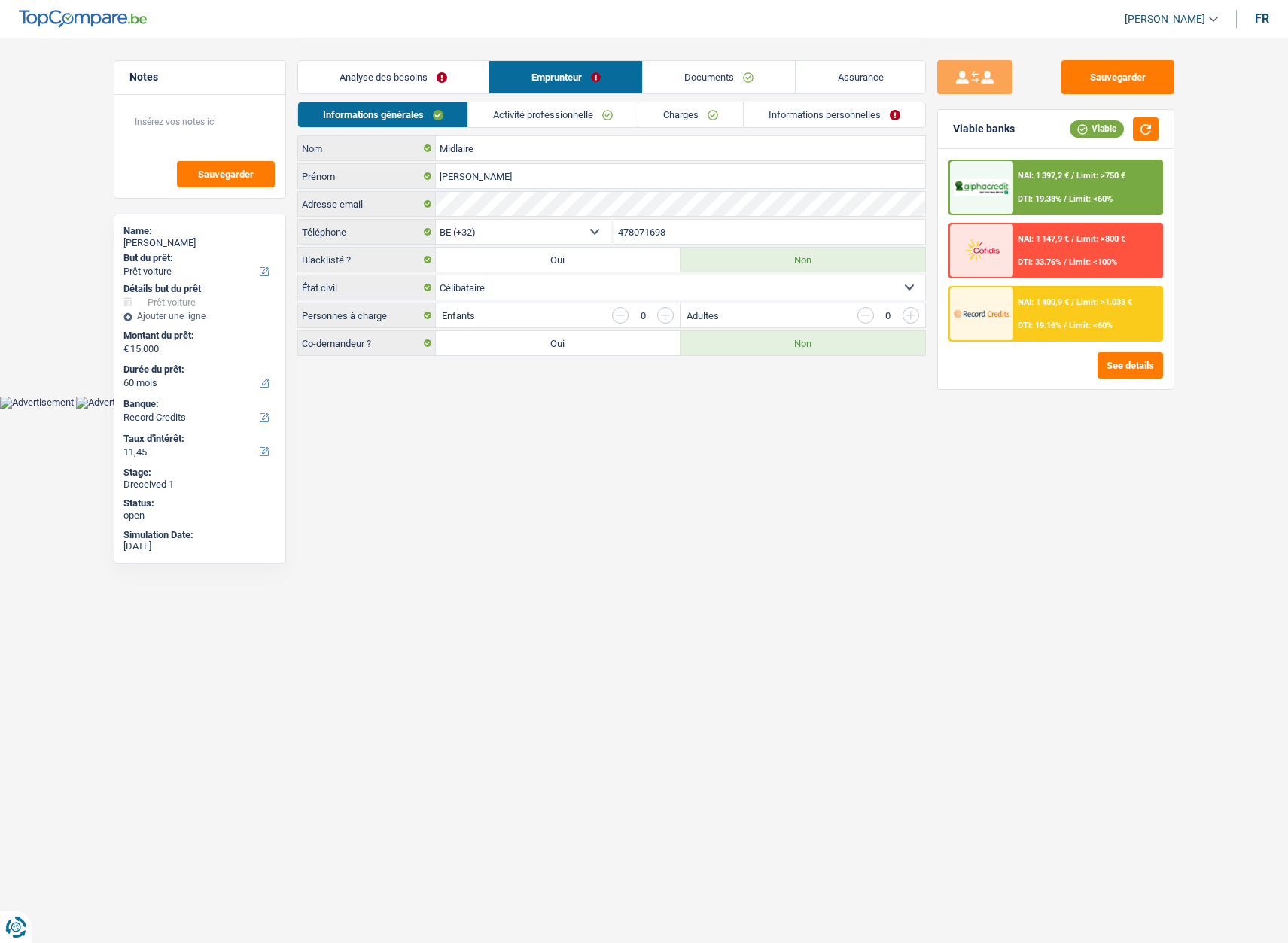
click at [1167, 16] on span "[PERSON_NAME]" at bounding box center [1165, 19] width 80 height 12
click at [1135, 143] on button "SO" at bounding box center [1138, 137] width 134 height 30
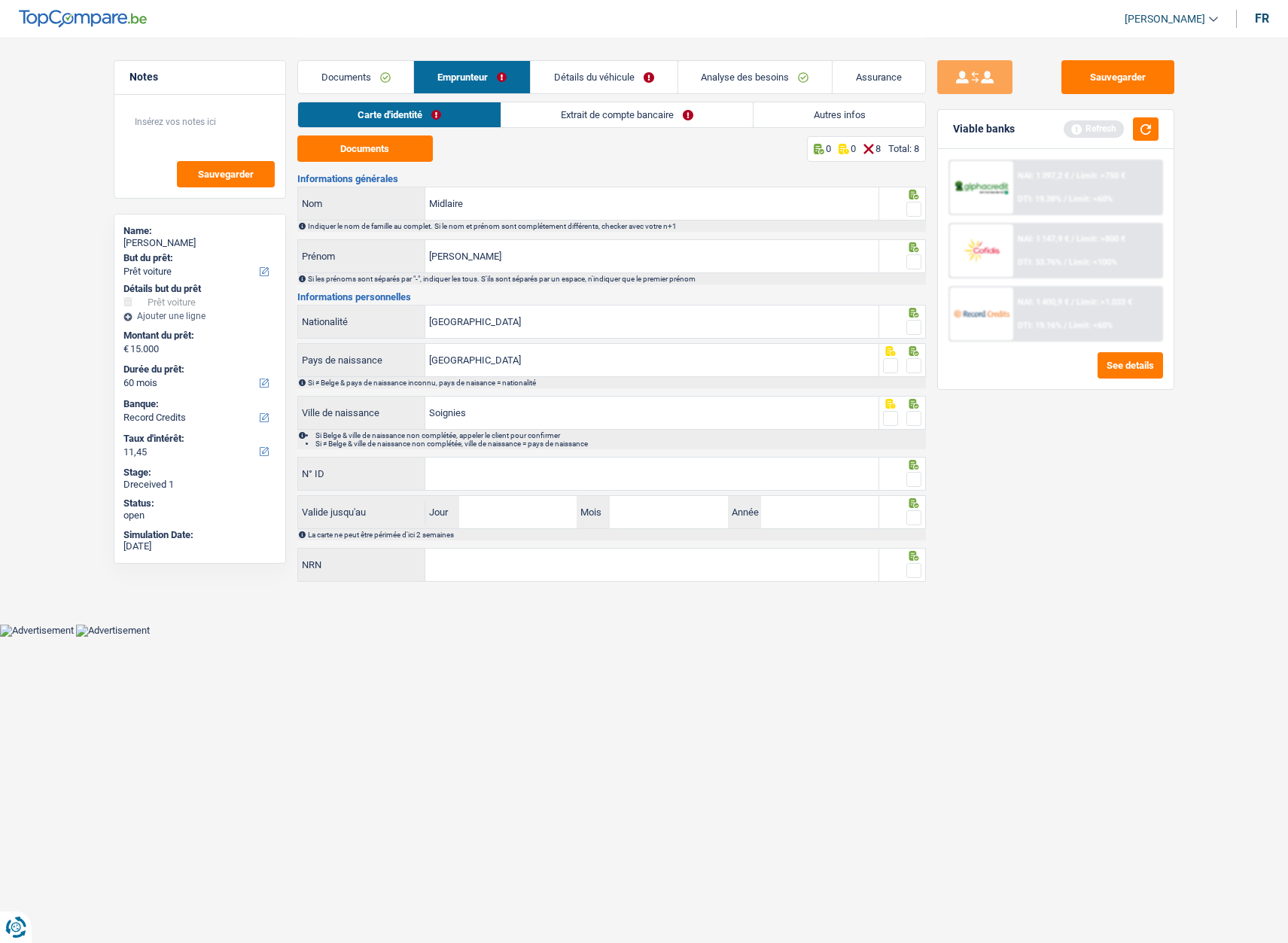
click at [918, 207] on span at bounding box center [914, 209] width 15 height 15
click at [0, 0] on input "radio" at bounding box center [0, 0] width 0 height 0
click at [914, 262] on span at bounding box center [914, 261] width 15 height 15
click at [0, 0] on input "radio" at bounding box center [0, 0] width 0 height 0
drag, startPoint x: 920, startPoint y: 327, endPoint x: 911, endPoint y: 362, distance: 36.1
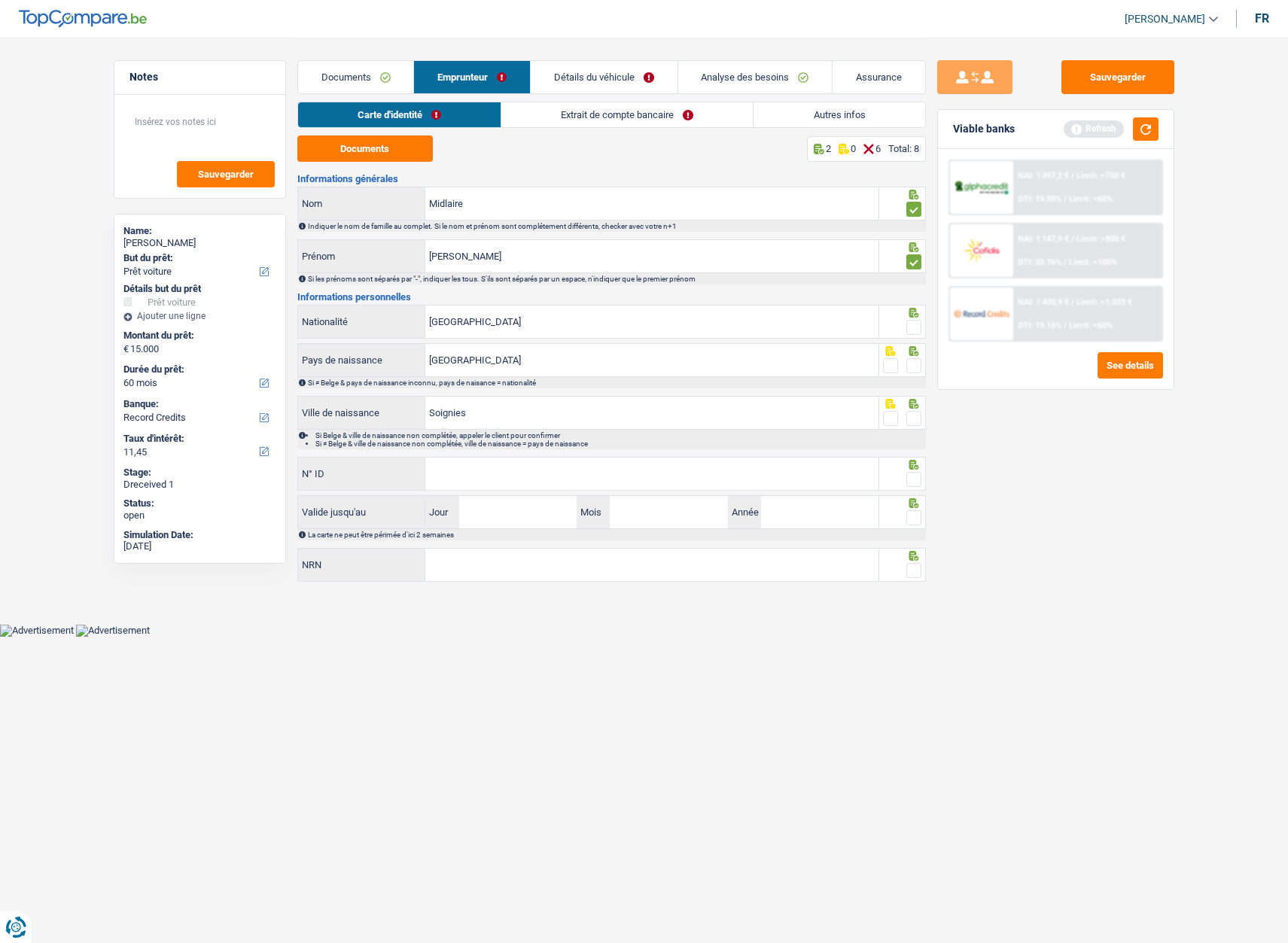
click at [918, 327] on span at bounding box center [914, 327] width 15 height 15
click at [0, 0] on input "radio" at bounding box center [0, 0] width 0 height 0
click at [911, 368] on span at bounding box center [914, 366] width 15 height 15
click at [0, 0] on input "radio" at bounding box center [0, 0] width 0 height 0
click at [914, 420] on span at bounding box center [914, 418] width 15 height 15
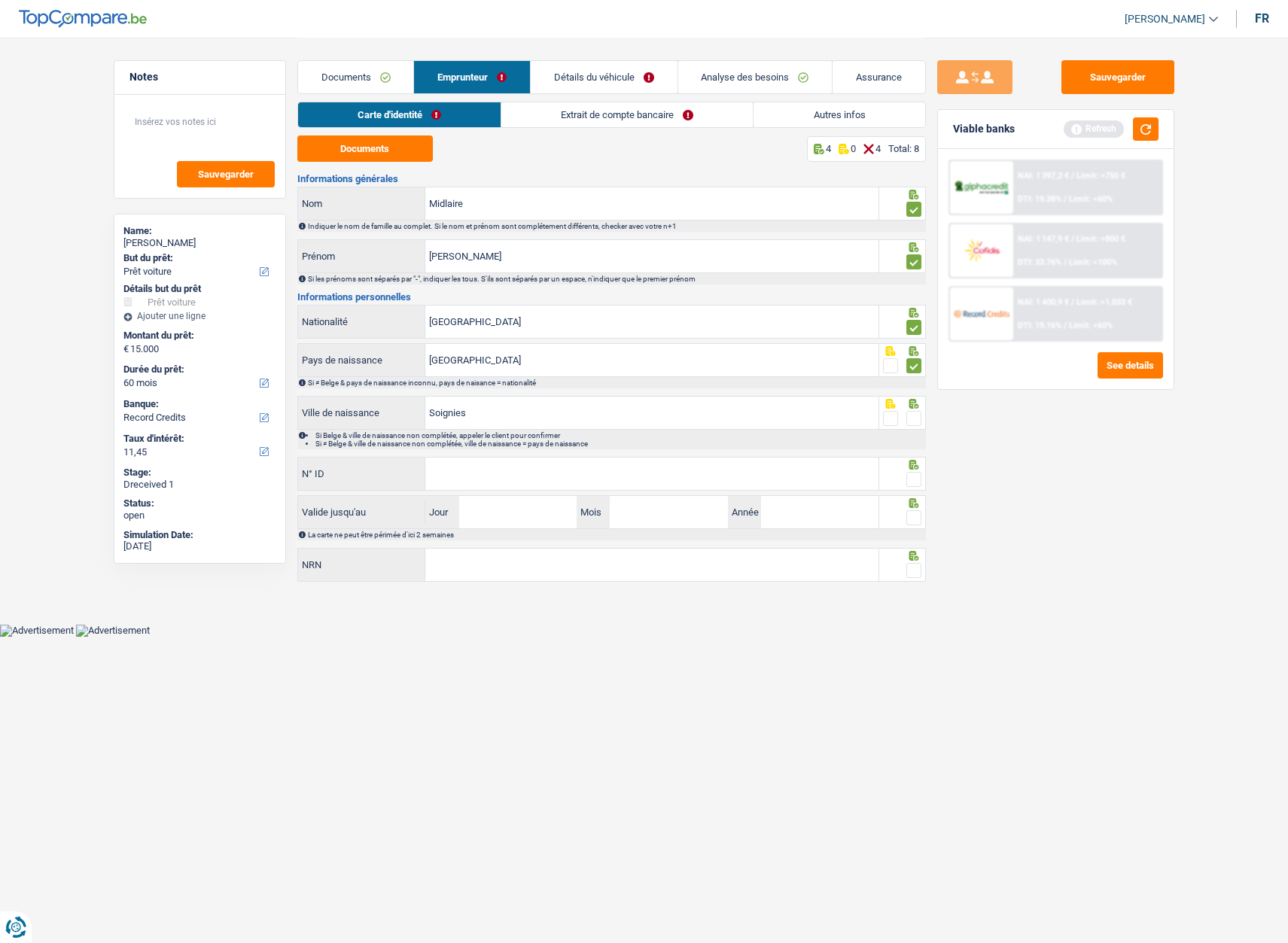
click at [0, 0] on input "radio" at bounding box center [0, 0] width 0 height 0
click at [741, 477] on input "N° ID" at bounding box center [652, 474] width 453 height 33
type input "592-1811701-16"
click at [543, 511] on input "Jour" at bounding box center [518, 512] width 118 height 33
type input "18"
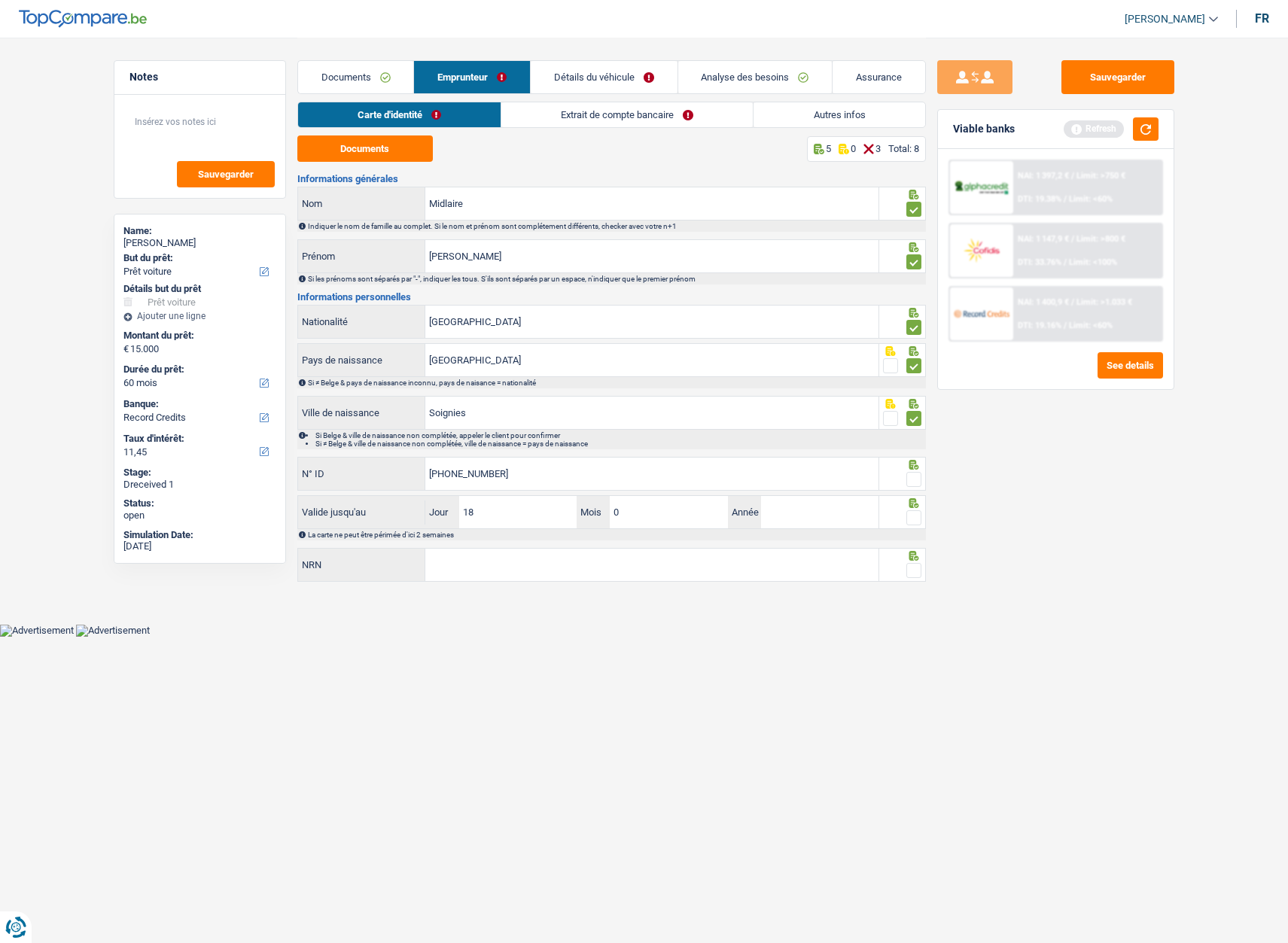
type input "08"
type input "2025"
drag, startPoint x: 544, startPoint y: 471, endPoint x: 364, endPoint y: 478, distance: 180.1
click at [364, 478] on div "592-1811701-16 N° ID" at bounding box center [588, 474] width 581 height 33
click at [594, 134] on div "Carte d'identité Extrait de compte bancaire Autres infos" at bounding box center [611, 118] width 628 height 34
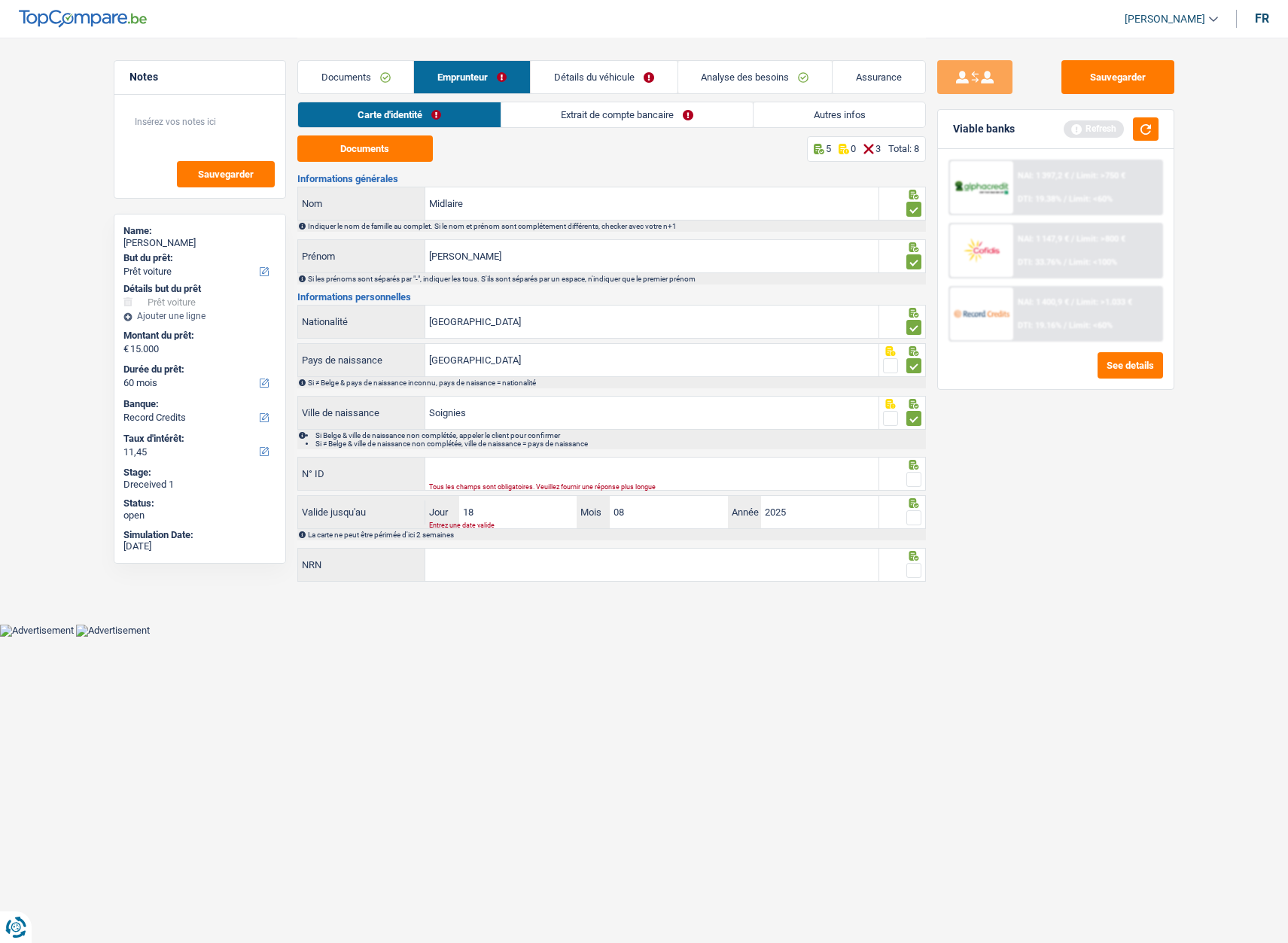
click at [580, 116] on link "Extrait de compte bancaire" at bounding box center [627, 115] width 252 height 25
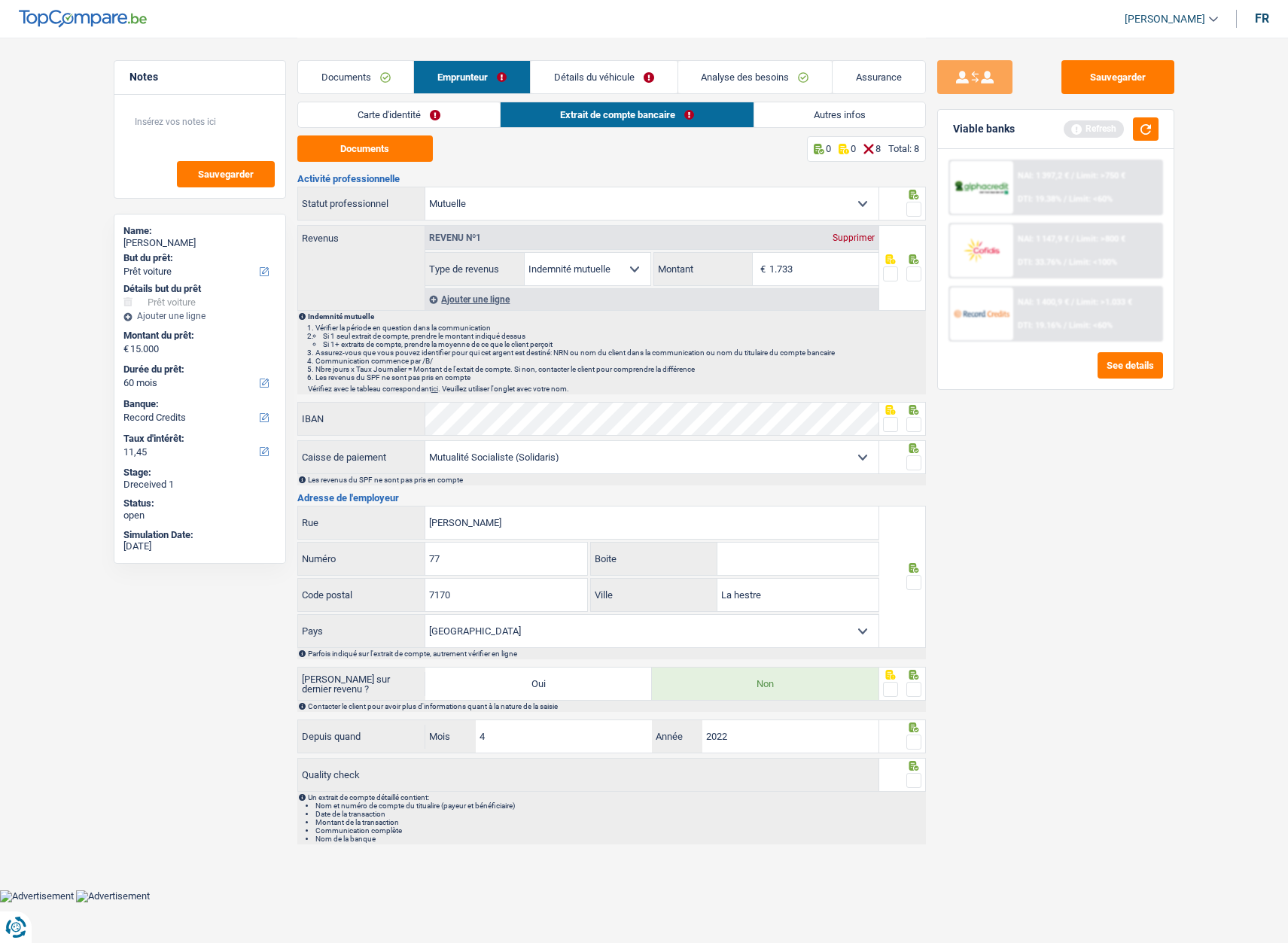
click at [914, 203] on span at bounding box center [914, 209] width 15 height 15
click at [0, 0] on input "radio" at bounding box center [0, 0] width 0 height 0
click at [547, 191] on select "Ouvrier Employé privé Employé public Invalide Indépendant Pensionné Chômeur Mut…" at bounding box center [652, 203] width 453 height 33
click at [426, 187] on select "Ouvrier Employé privé Employé public Invalide Indépendant Pensionné Chômeur Mut…" at bounding box center [652, 203] width 453 height 33
click at [826, 264] on input "1.733" at bounding box center [824, 269] width 109 height 33
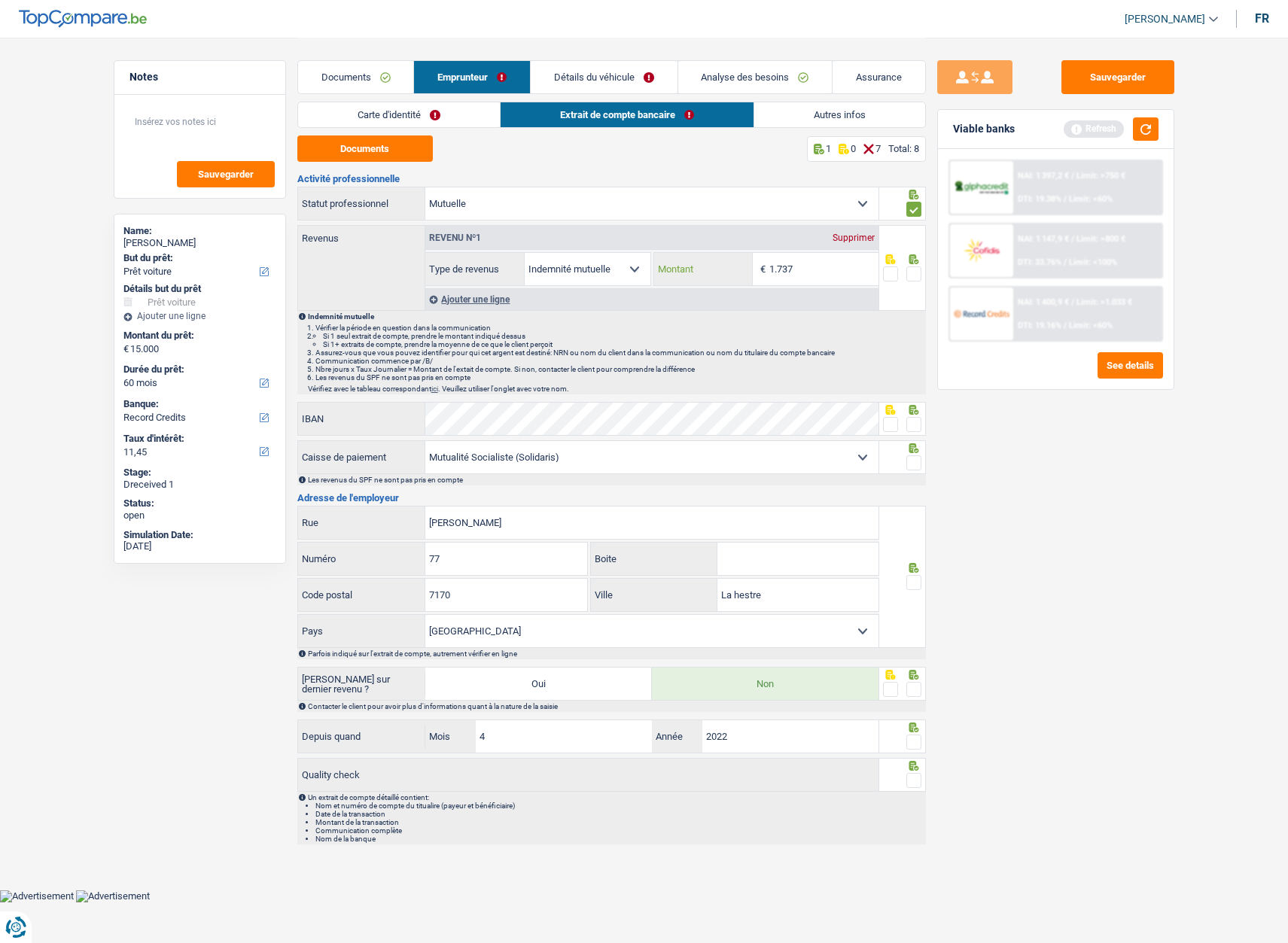
type input "1.737"
click at [914, 274] on span at bounding box center [914, 274] width 15 height 15
click at [0, 0] on input "radio" at bounding box center [0, 0] width 0 height 0
click at [912, 585] on span at bounding box center [914, 582] width 15 height 15
click at [0, 0] on input "radio" at bounding box center [0, 0] width 0 height 0
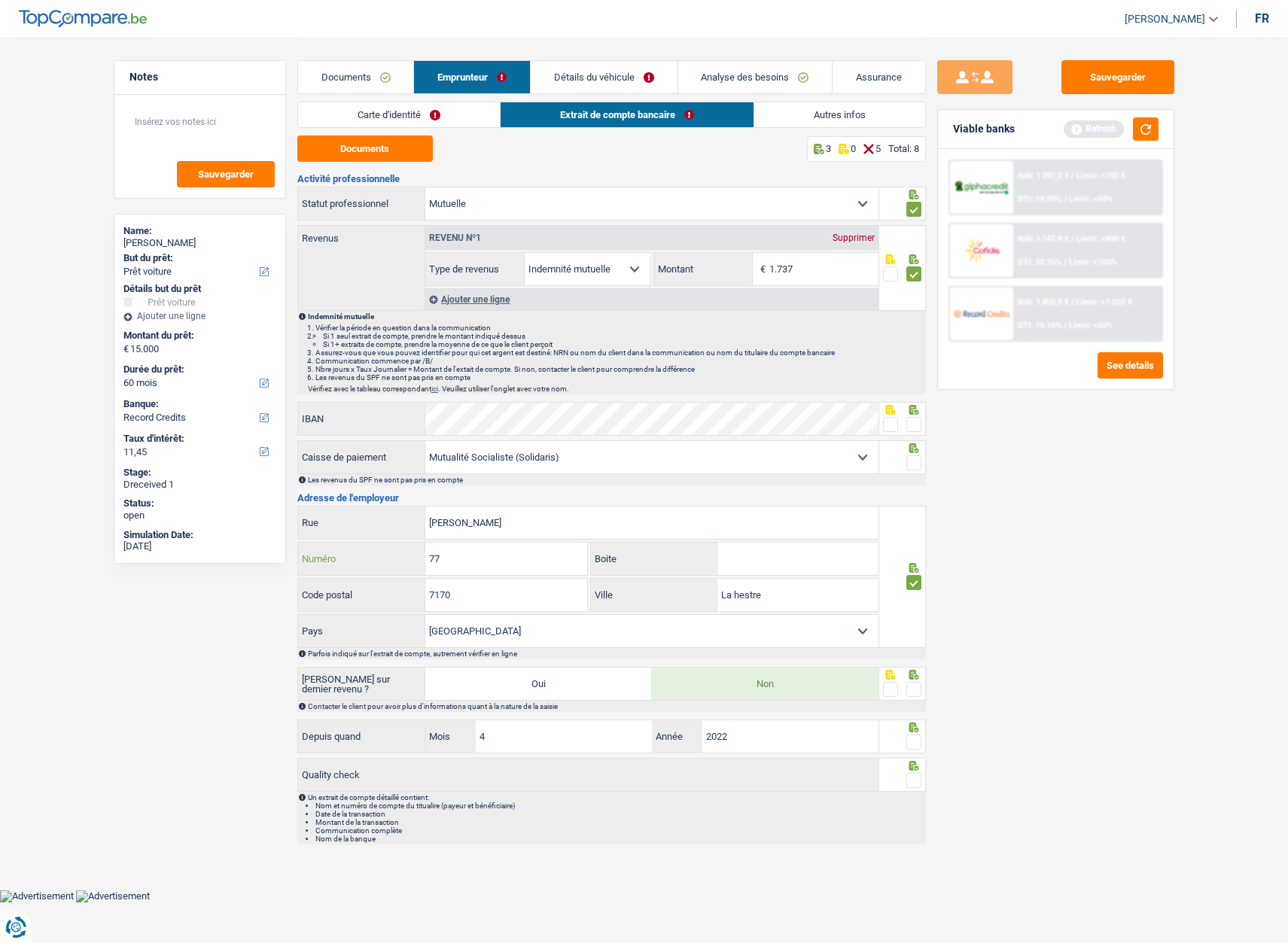
click at [477, 559] on input "77" at bounding box center [507, 559] width 162 height 33
click at [477, 558] on input "77" at bounding box center [507, 559] width 162 height 33
type input "114"
click at [766, 563] on input "Boite" at bounding box center [798, 559] width 161 height 33
click at [910, 694] on span at bounding box center [914, 689] width 15 height 15
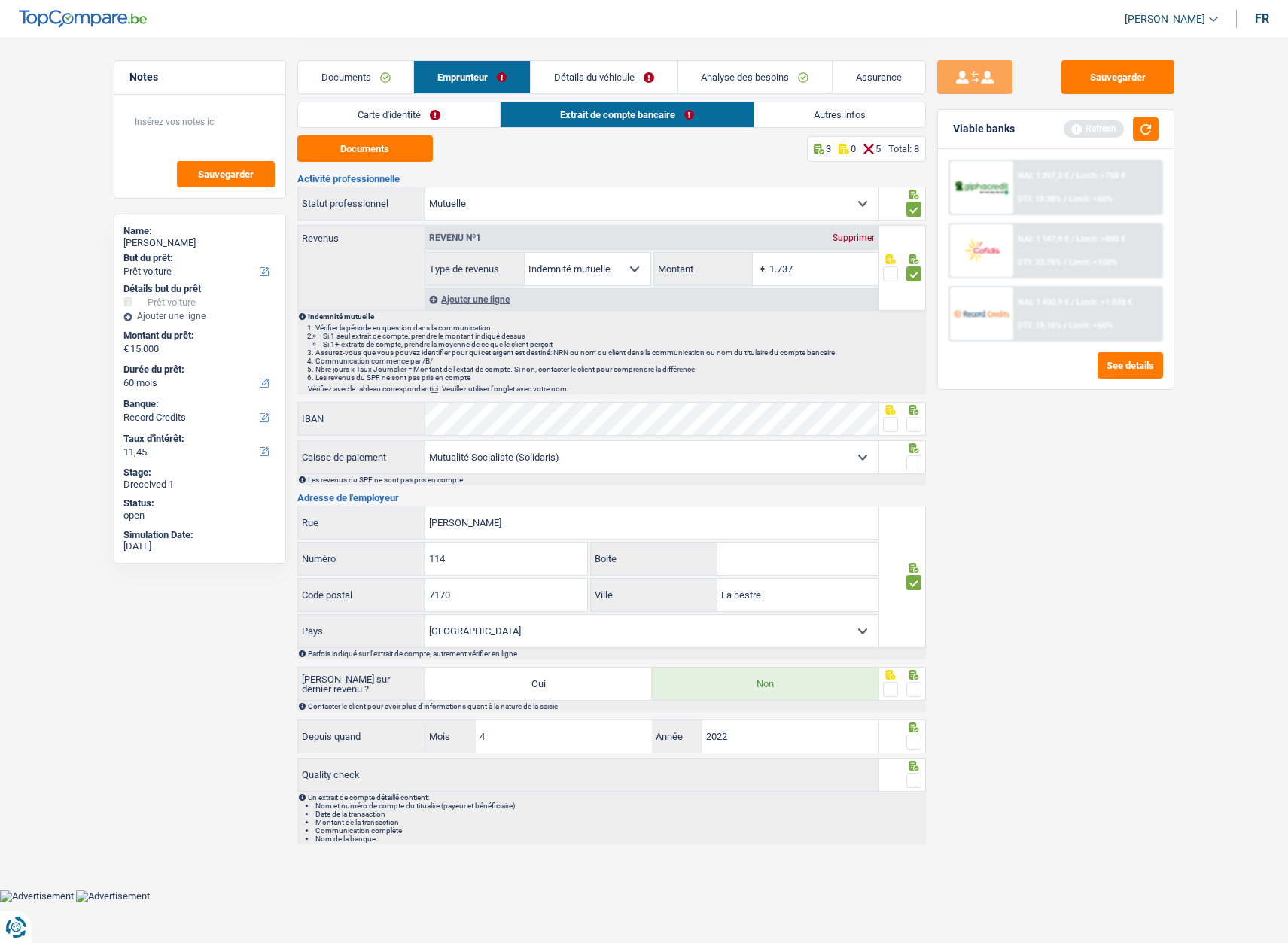
click at [0, 0] on input "radio" at bounding box center [0, 0] width 0 height 0
click at [918, 743] on span at bounding box center [914, 741] width 15 height 15
click at [0, 0] on input "radio" at bounding box center [0, 0] width 0 height 0
click at [917, 786] on span at bounding box center [914, 780] width 15 height 15
click at [0, 0] on input "radio" at bounding box center [0, 0] width 0 height 0
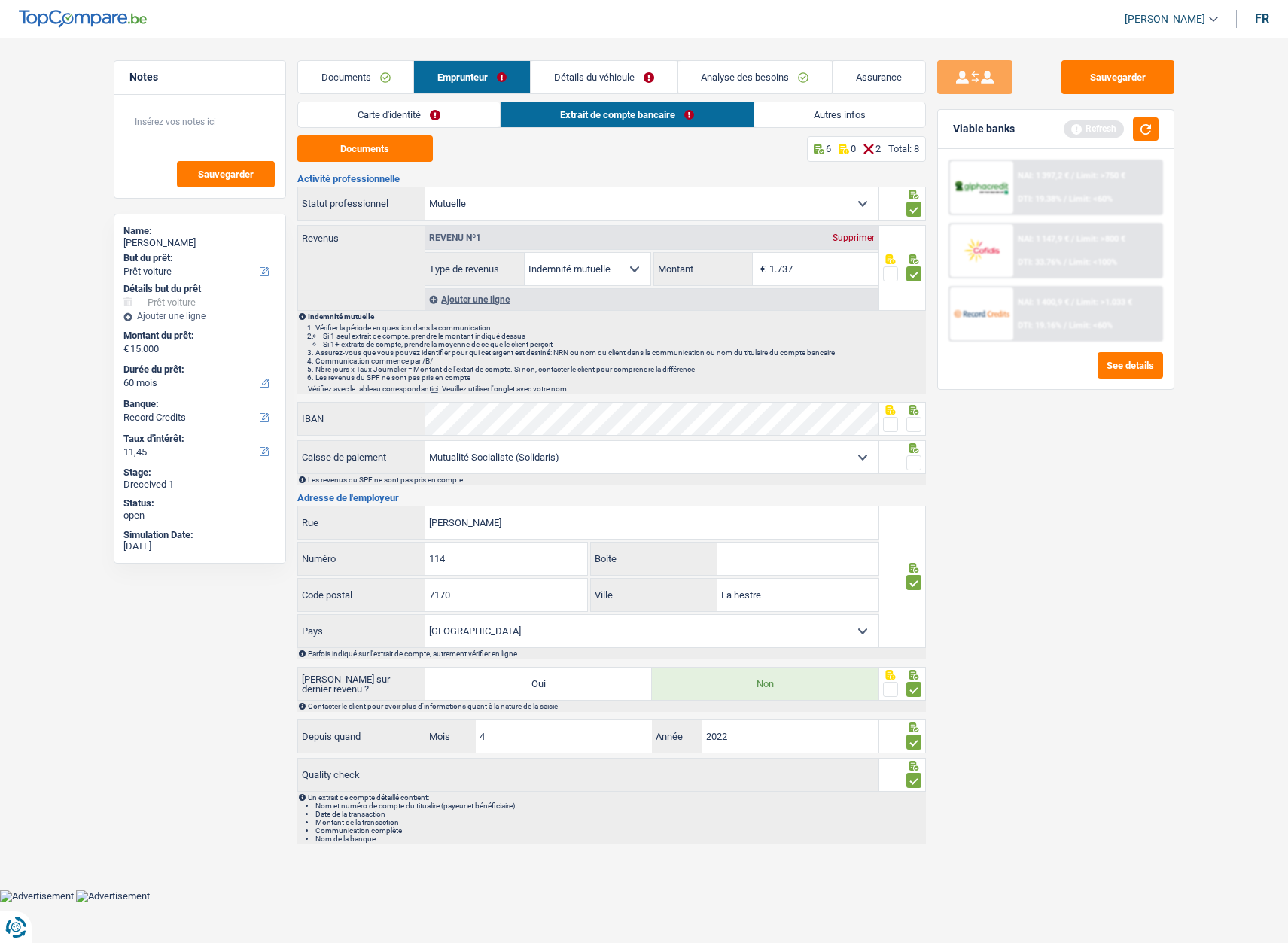
click at [921, 464] on span at bounding box center [914, 462] width 15 height 15
click at [0, 0] on input "radio" at bounding box center [0, 0] width 0 height 0
click at [896, 422] on span at bounding box center [890, 424] width 15 height 15
click at [0, 0] on input "radio" at bounding box center [0, 0] width 0 height 0
click at [572, 84] on link "Détails du véhicule" at bounding box center [604, 77] width 147 height 33
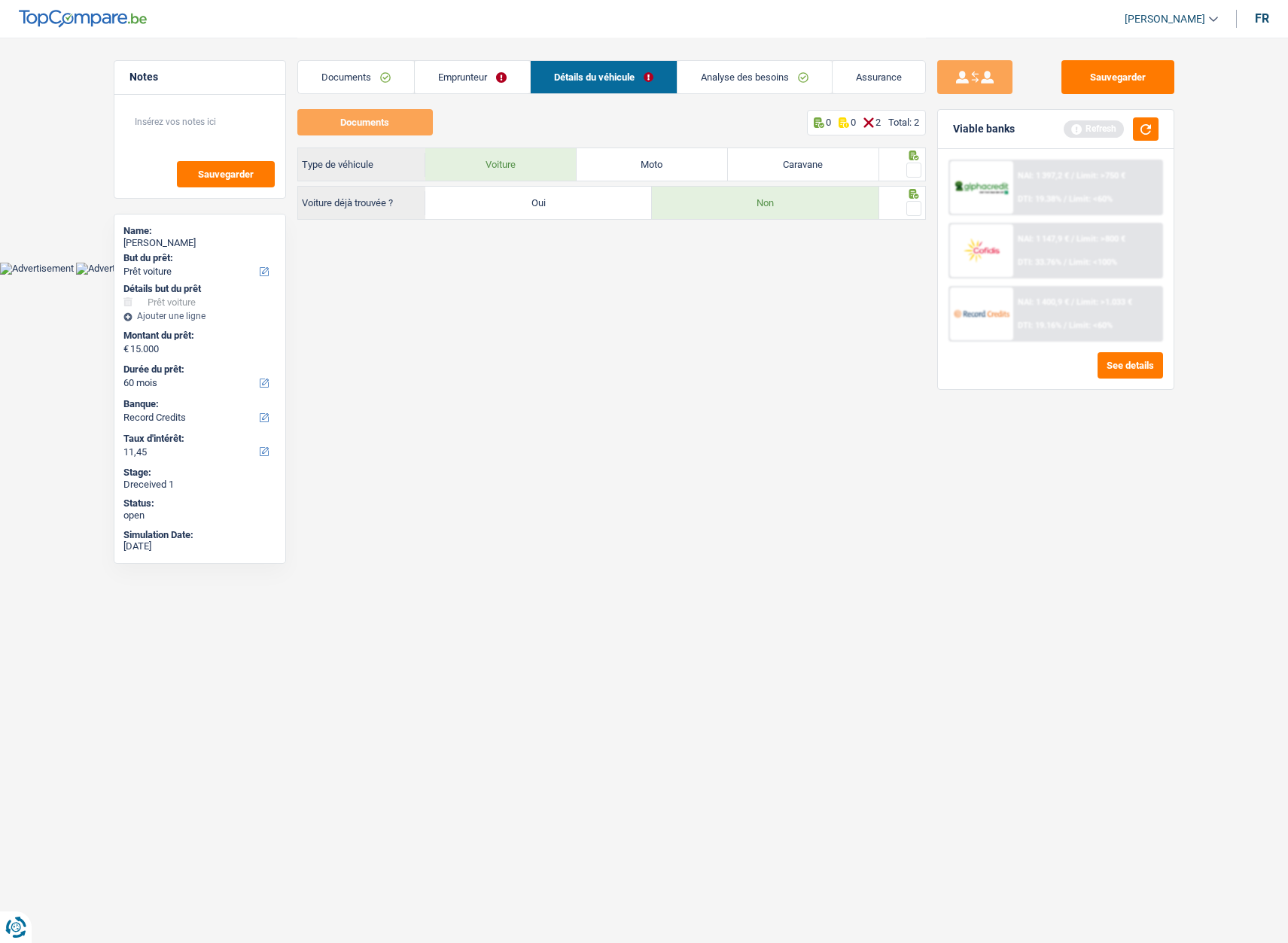
click at [746, 78] on link "Analyse des besoins" at bounding box center [755, 77] width 154 height 33
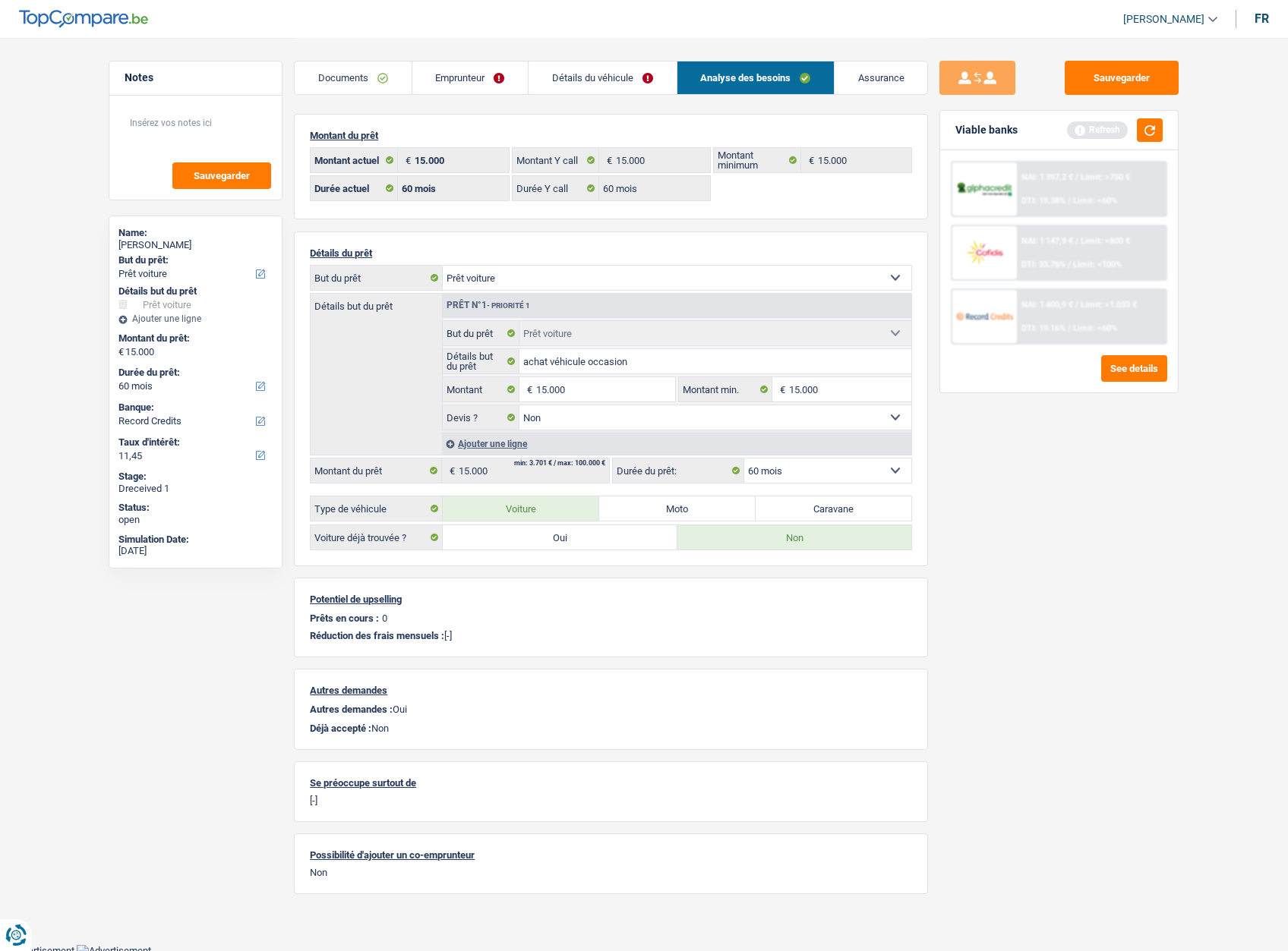
click at [572, 81] on link "Détails du véhicule" at bounding box center [602, 78] width 147 height 33
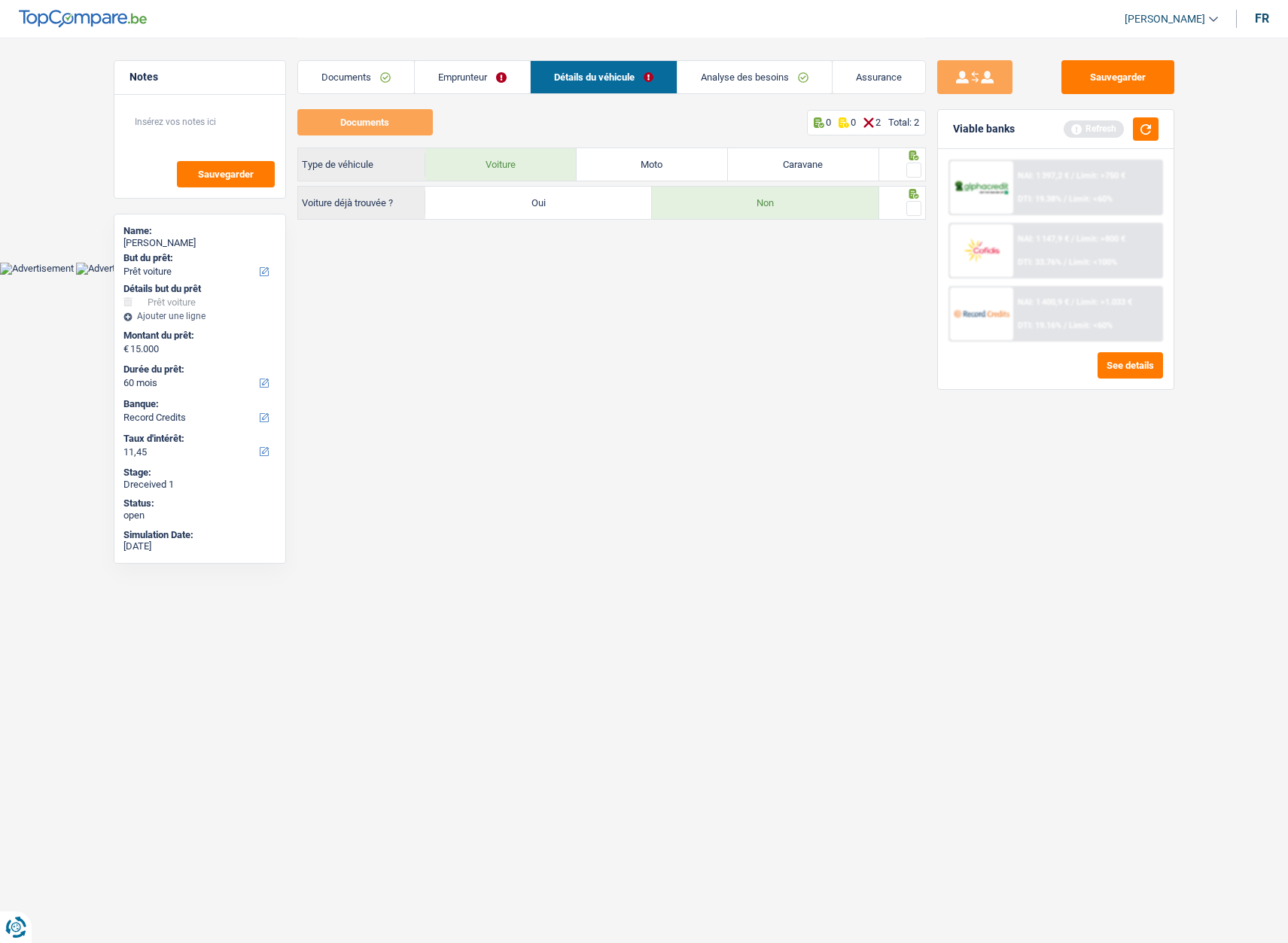
click at [911, 168] on span at bounding box center [914, 170] width 15 height 15
click at [0, 0] on input "radio" at bounding box center [0, 0] width 0 height 0
click at [914, 210] on span at bounding box center [914, 208] width 15 height 15
click at [0, 0] on input "radio" at bounding box center [0, 0] width 0 height 0
click at [706, 81] on link "Analyse des besoins" at bounding box center [755, 77] width 154 height 33
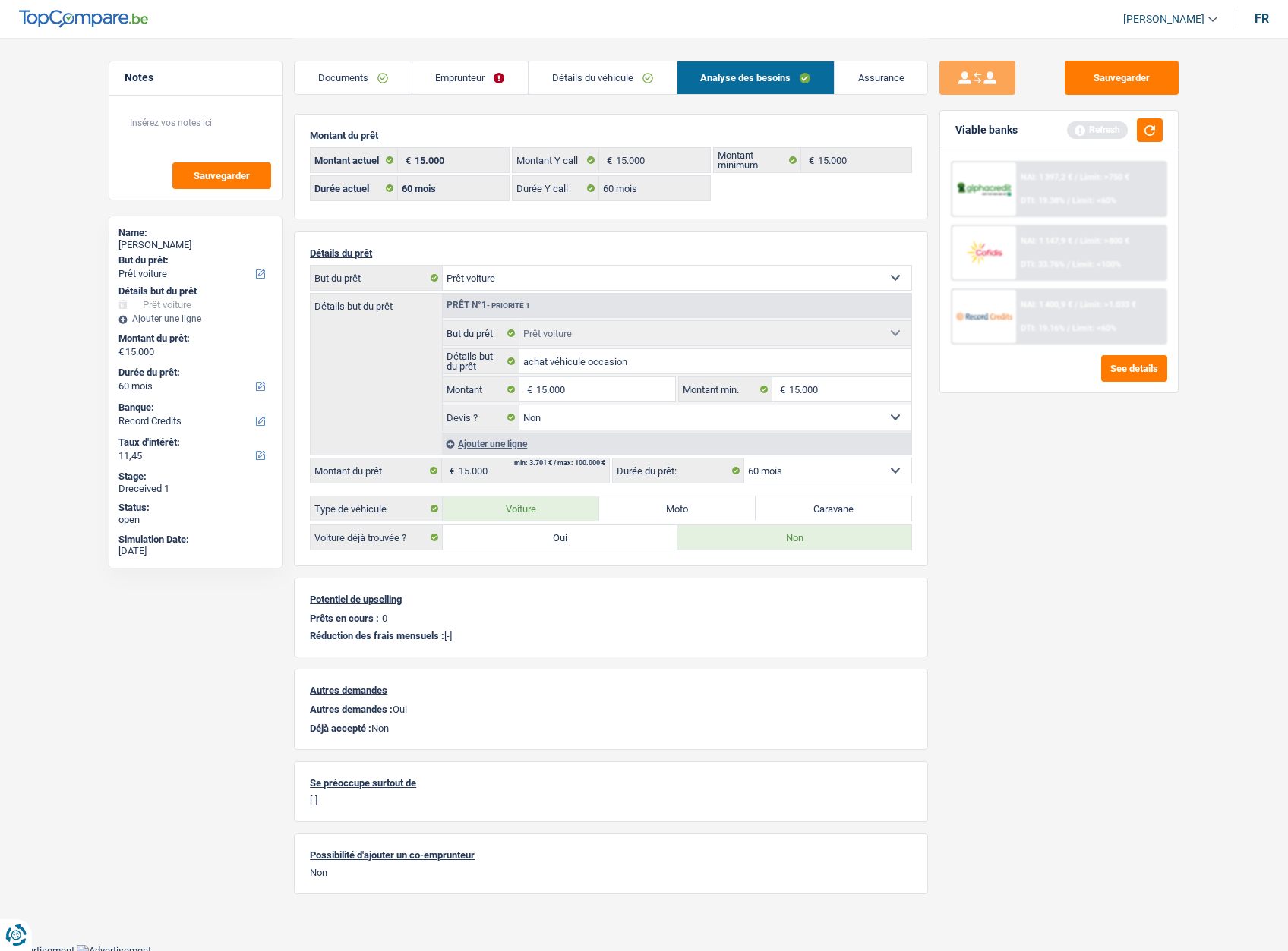
click at [477, 86] on link "Emprunteur" at bounding box center [469, 78] width 116 height 33
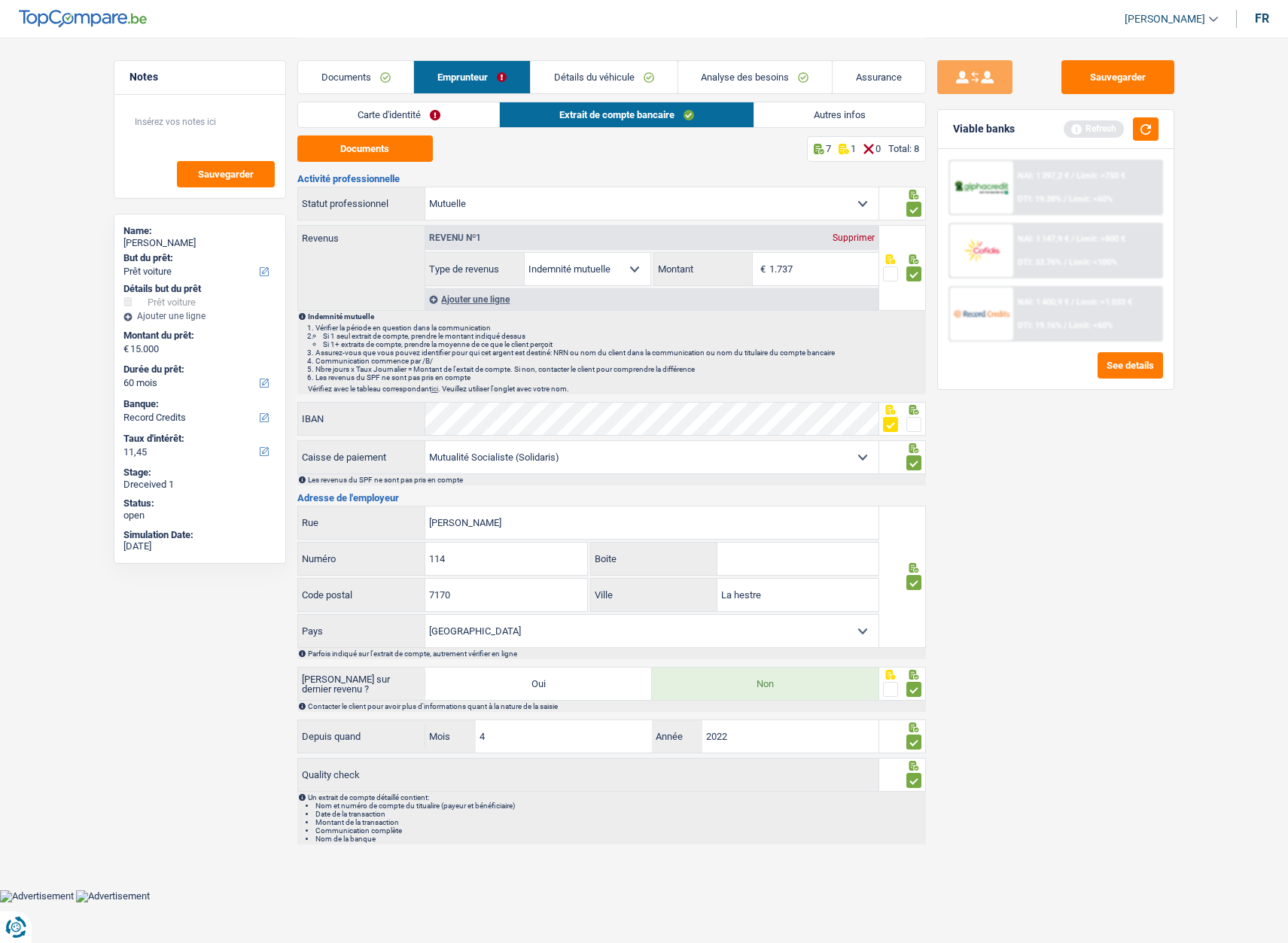
click at [452, 113] on link "Carte d'identité" at bounding box center [398, 115] width 202 height 25
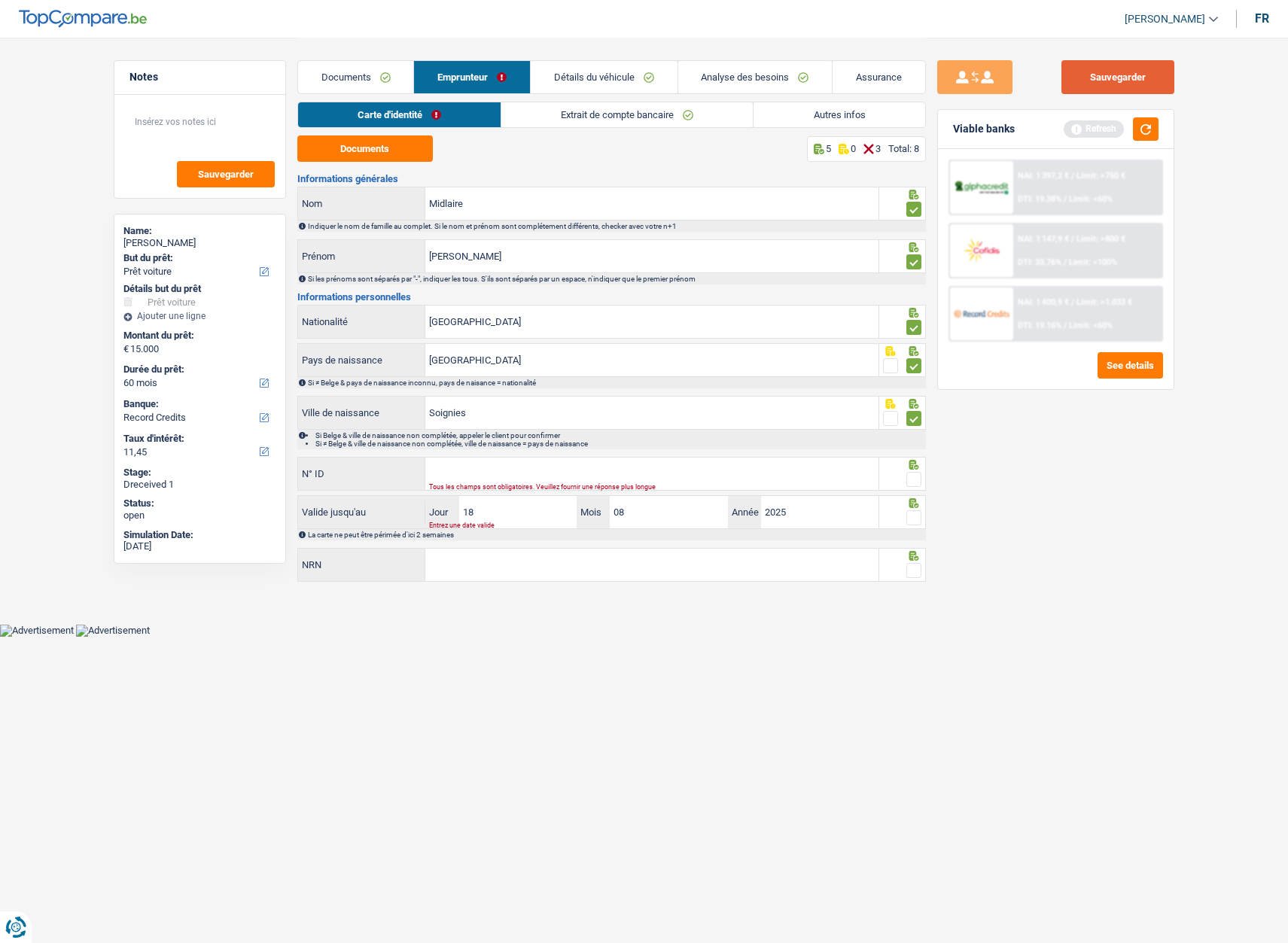
click at [1134, 87] on button "Sauvegarder" at bounding box center [1118, 76] width 113 height 34
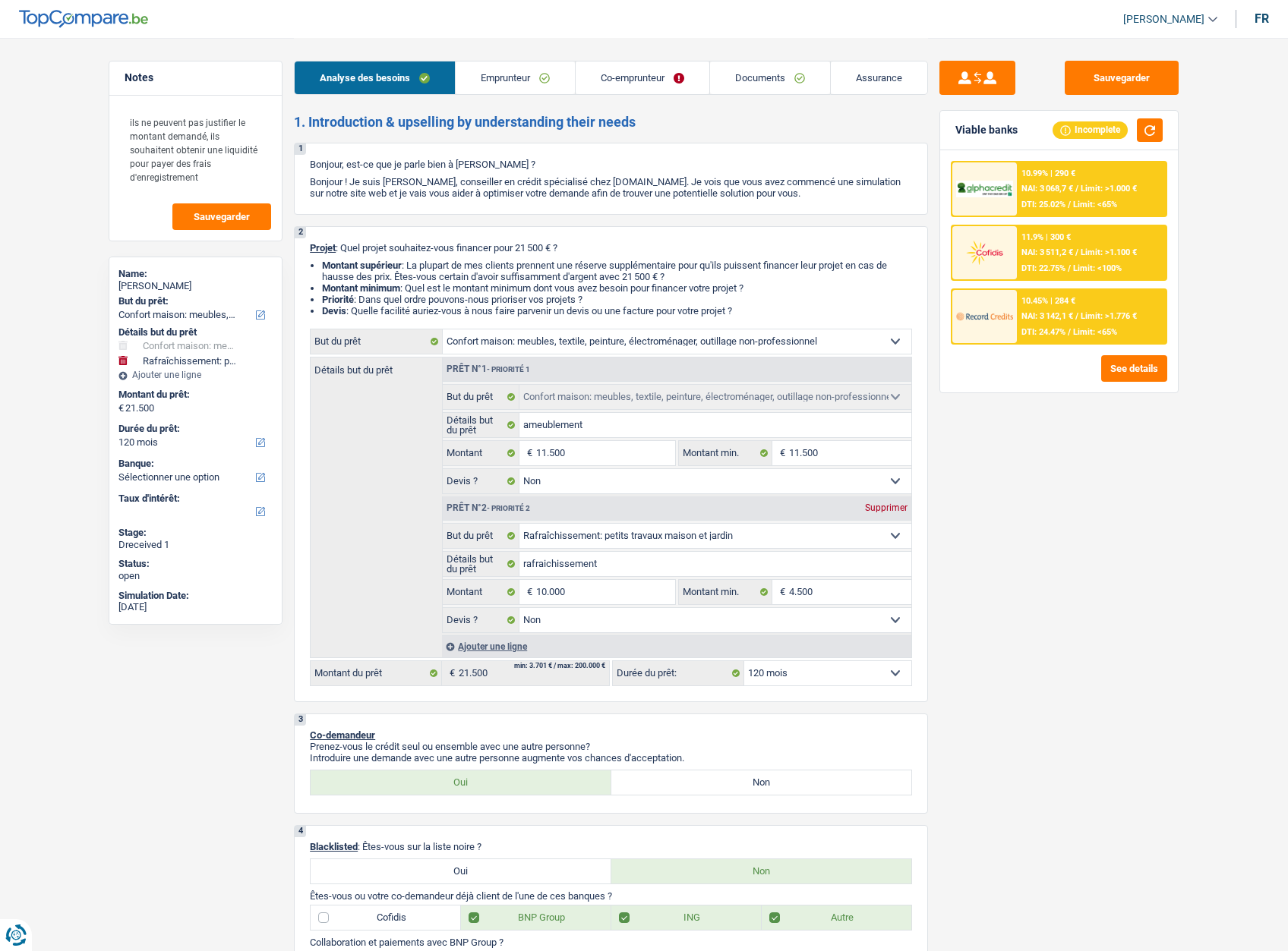
select select "household"
select select "houseOrGarden"
select select "120"
select select "household"
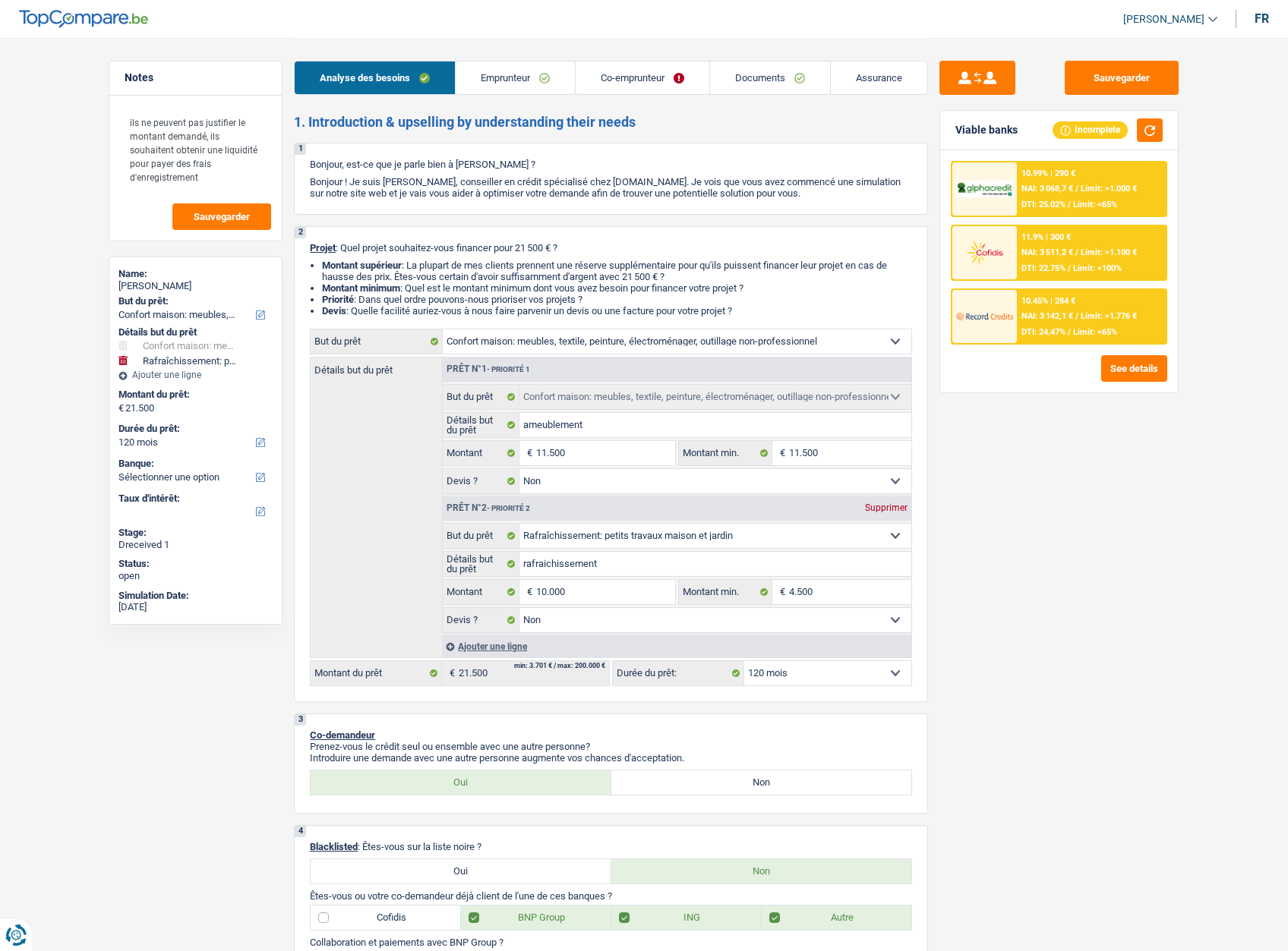
select select "household"
select select "false"
select select "houseOrGarden"
select select "false"
select select "120"
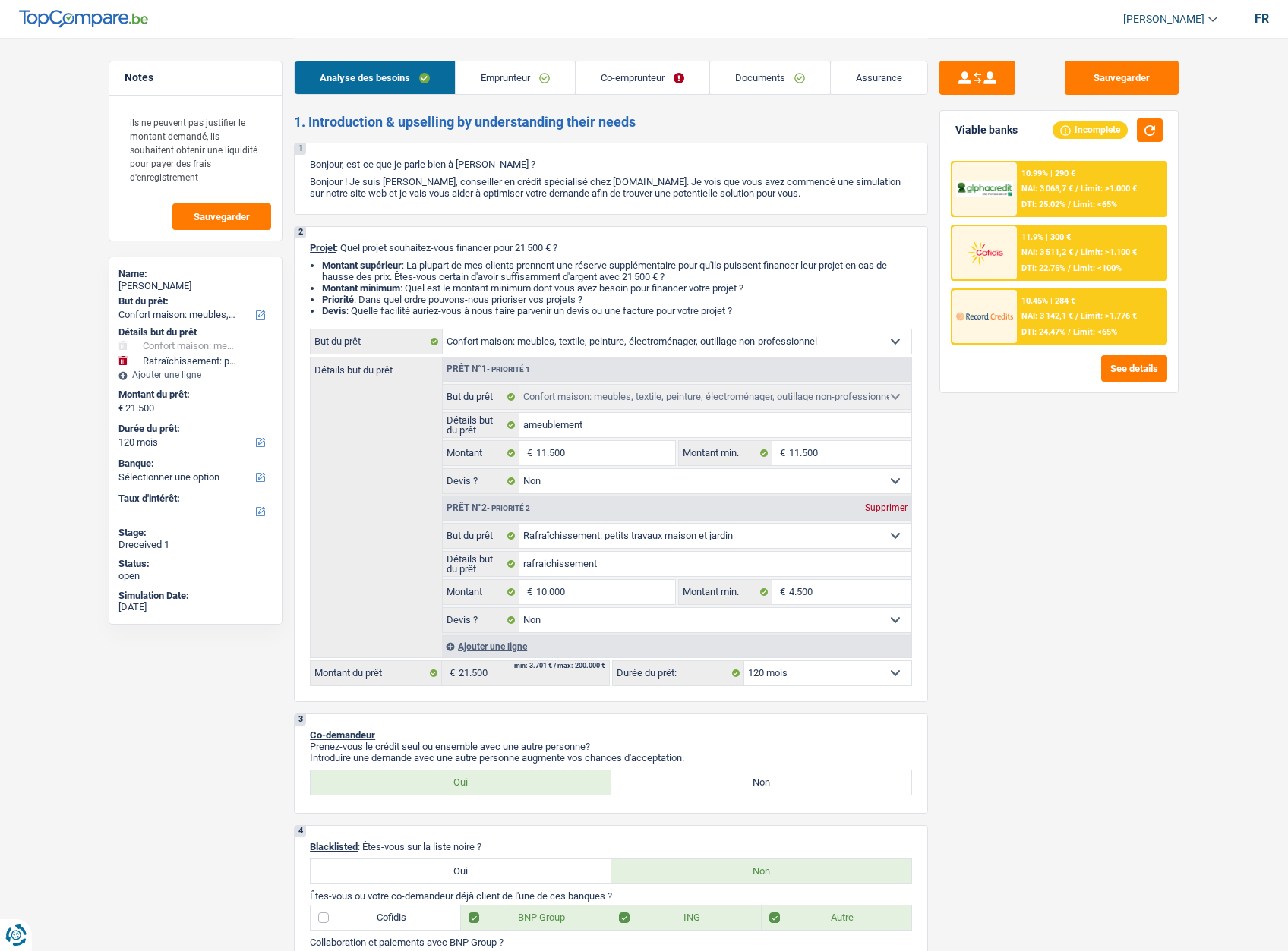
select select "publicEmployee"
select select "mutuality"
select select "familyAllowances"
select select "mealVouchers"
select select "netSalary"
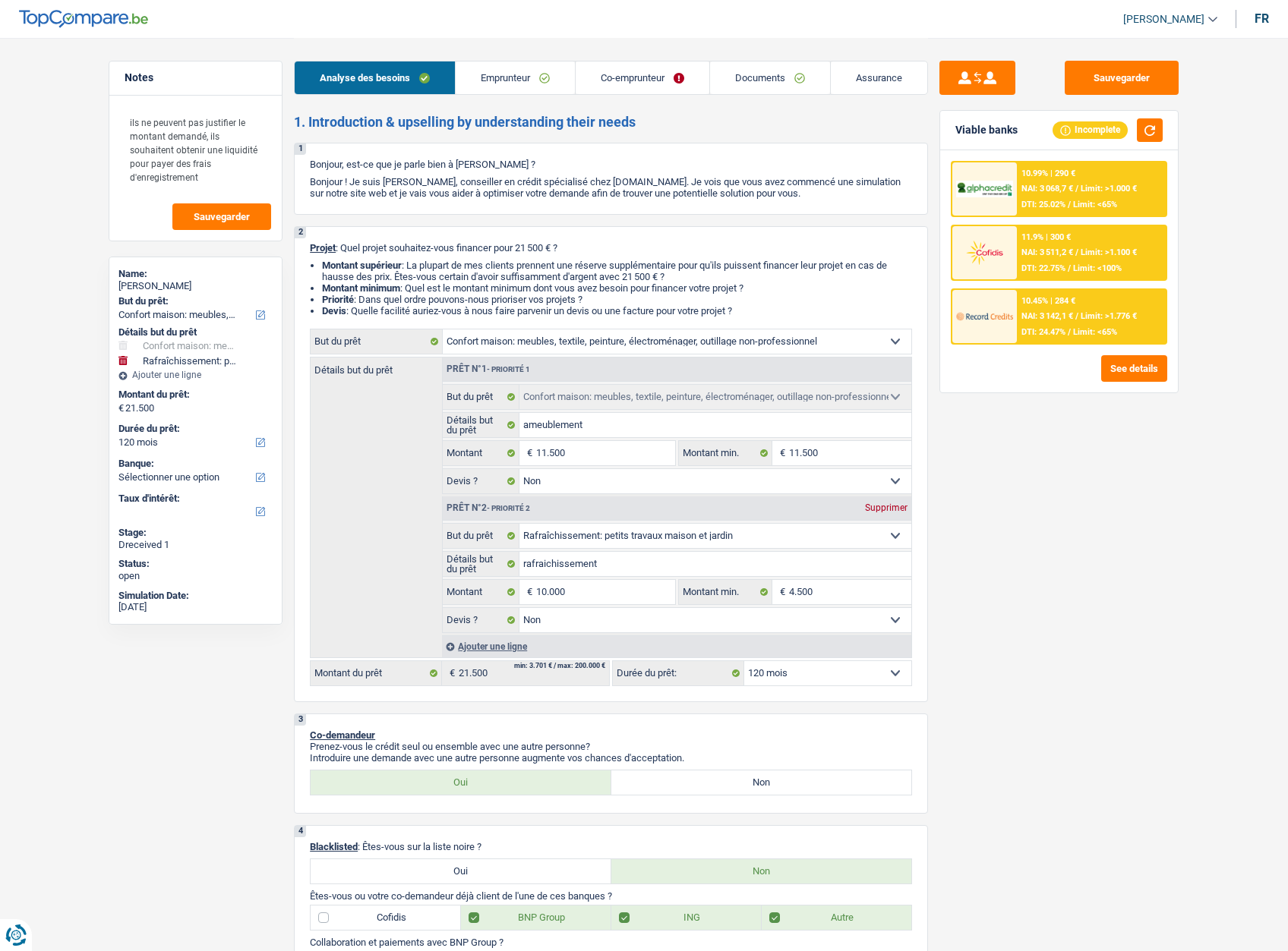
select select "alimony"
select select "mutualityIndemnity"
select select "familyAllowances"
select select "ownerWithMortgage"
select select "mortgage"
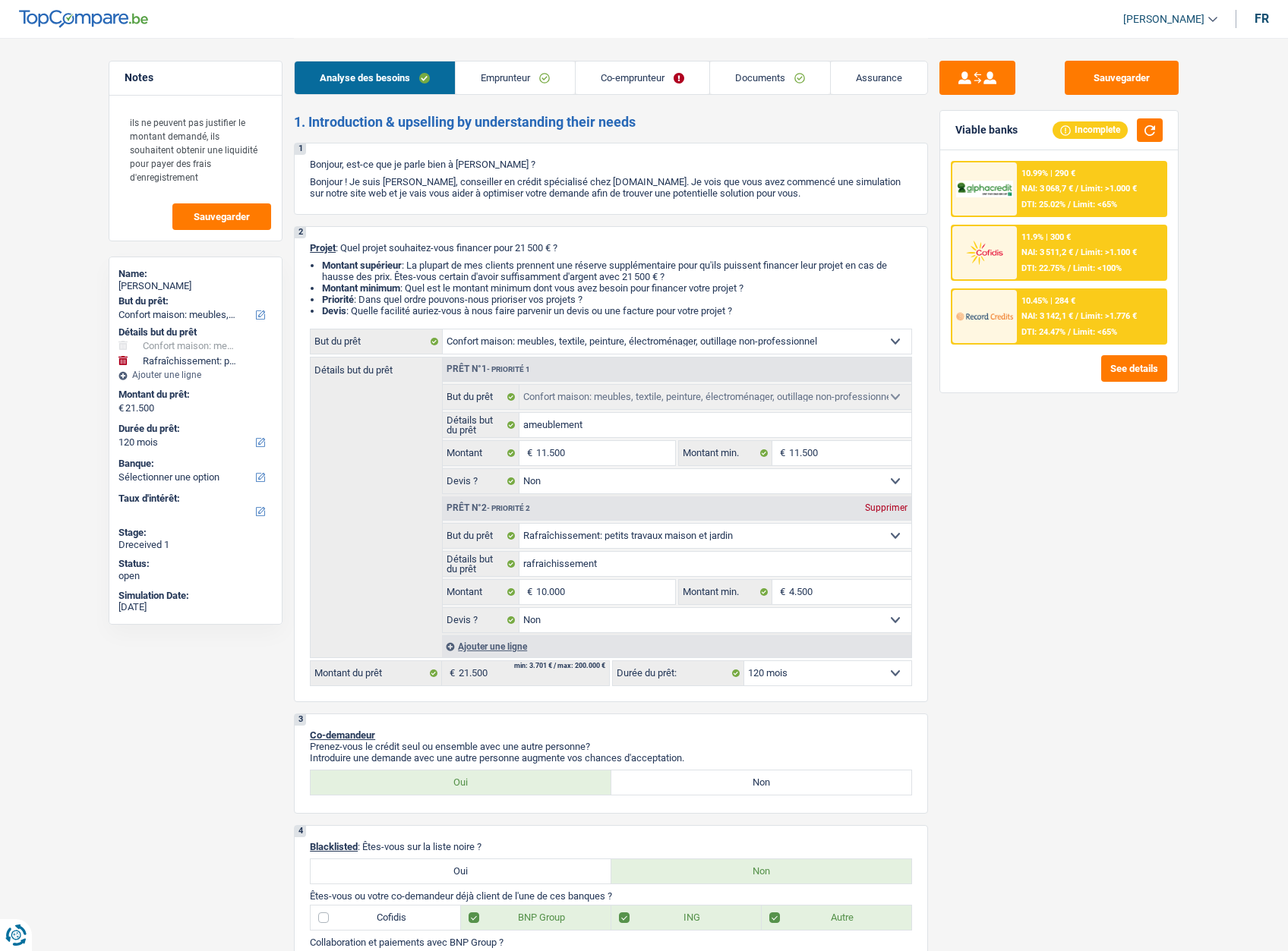
select select "300"
select select "personalLoan"
select select "medicalFees"
select select "30"
select select "household"
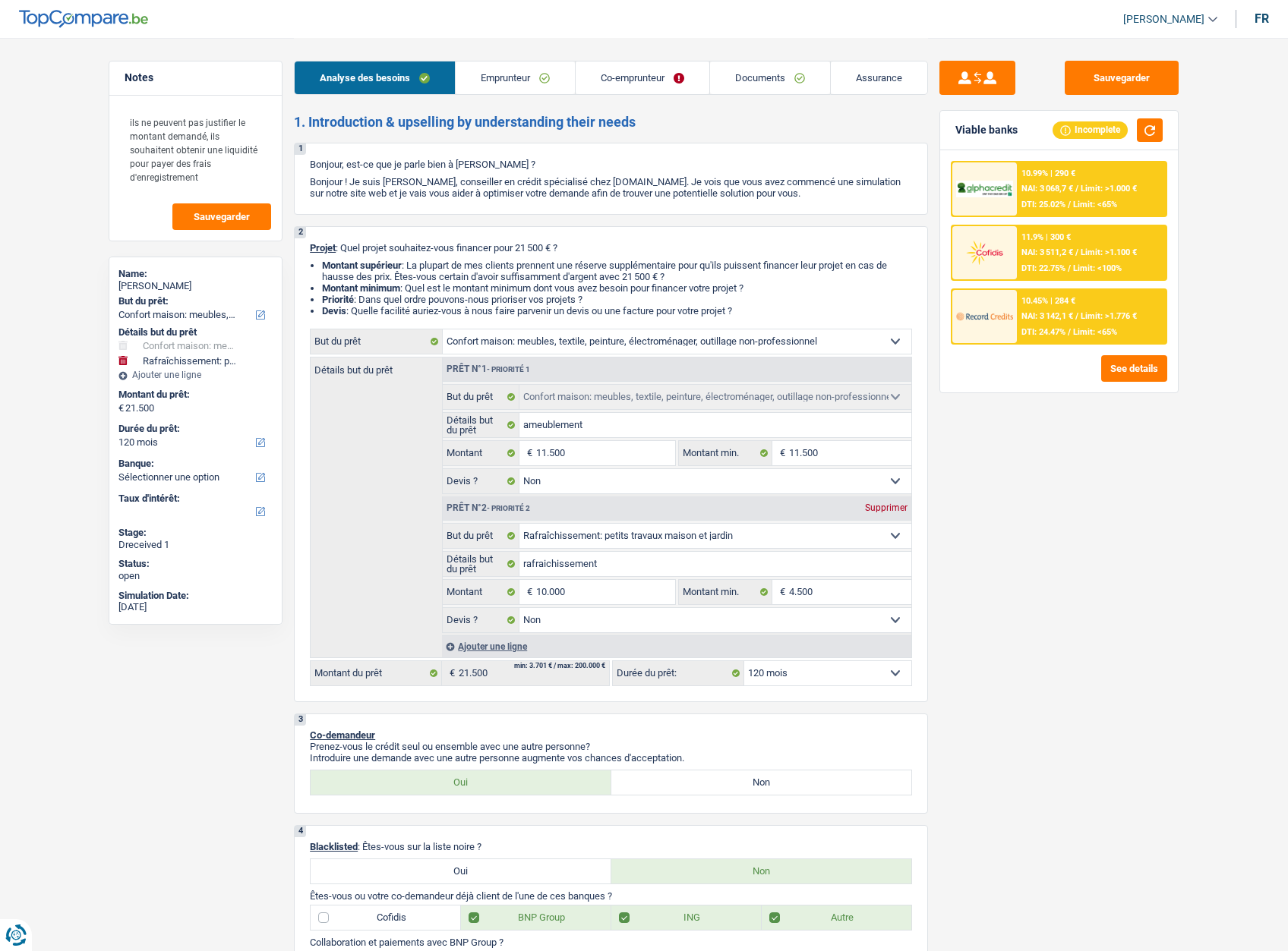
select select "household"
select select "false"
select select "houseOrGarden"
select select "false"
select select "120"
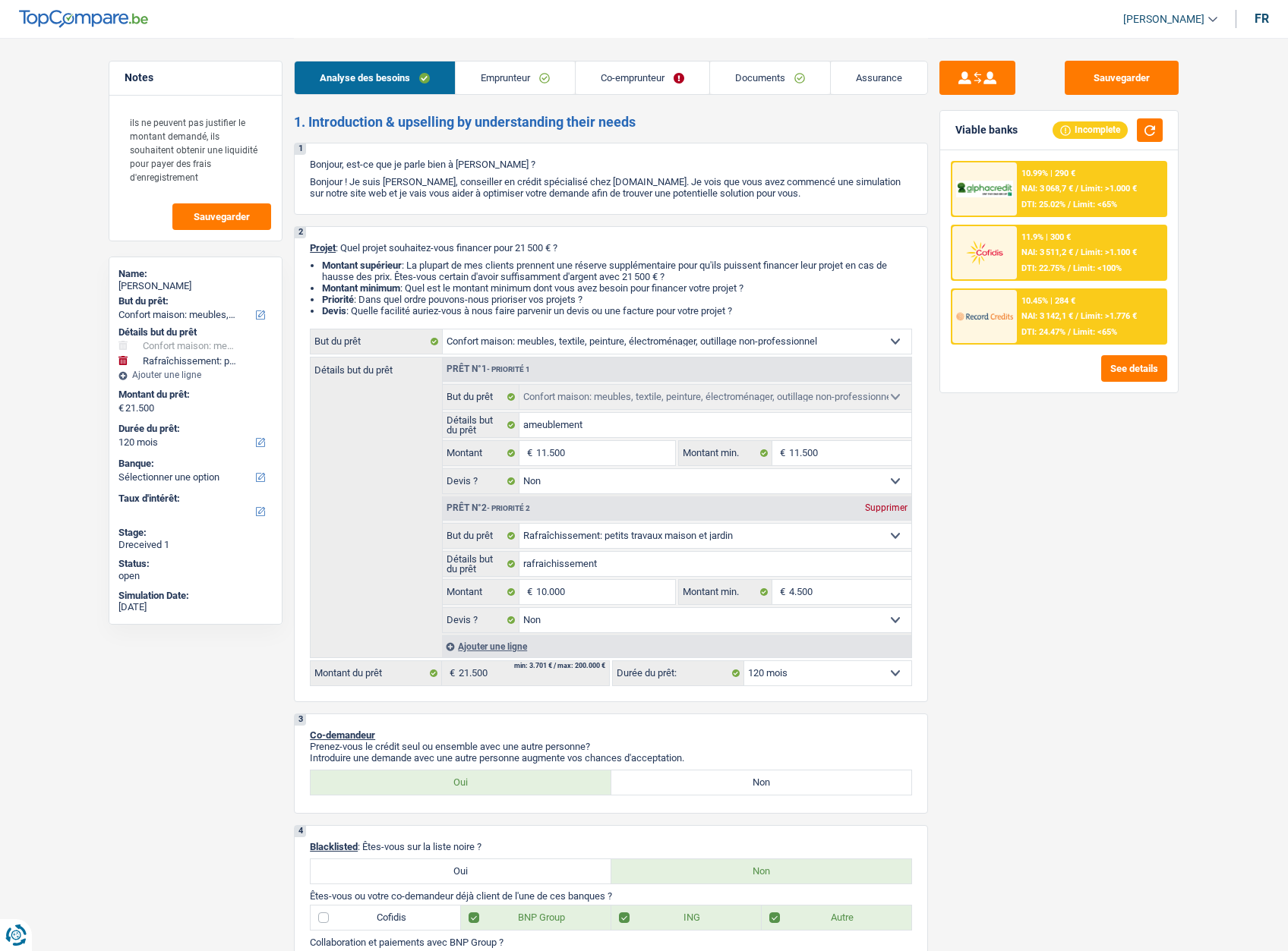
click at [749, 76] on link "Documents" at bounding box center [770, 78] width 120 height 33
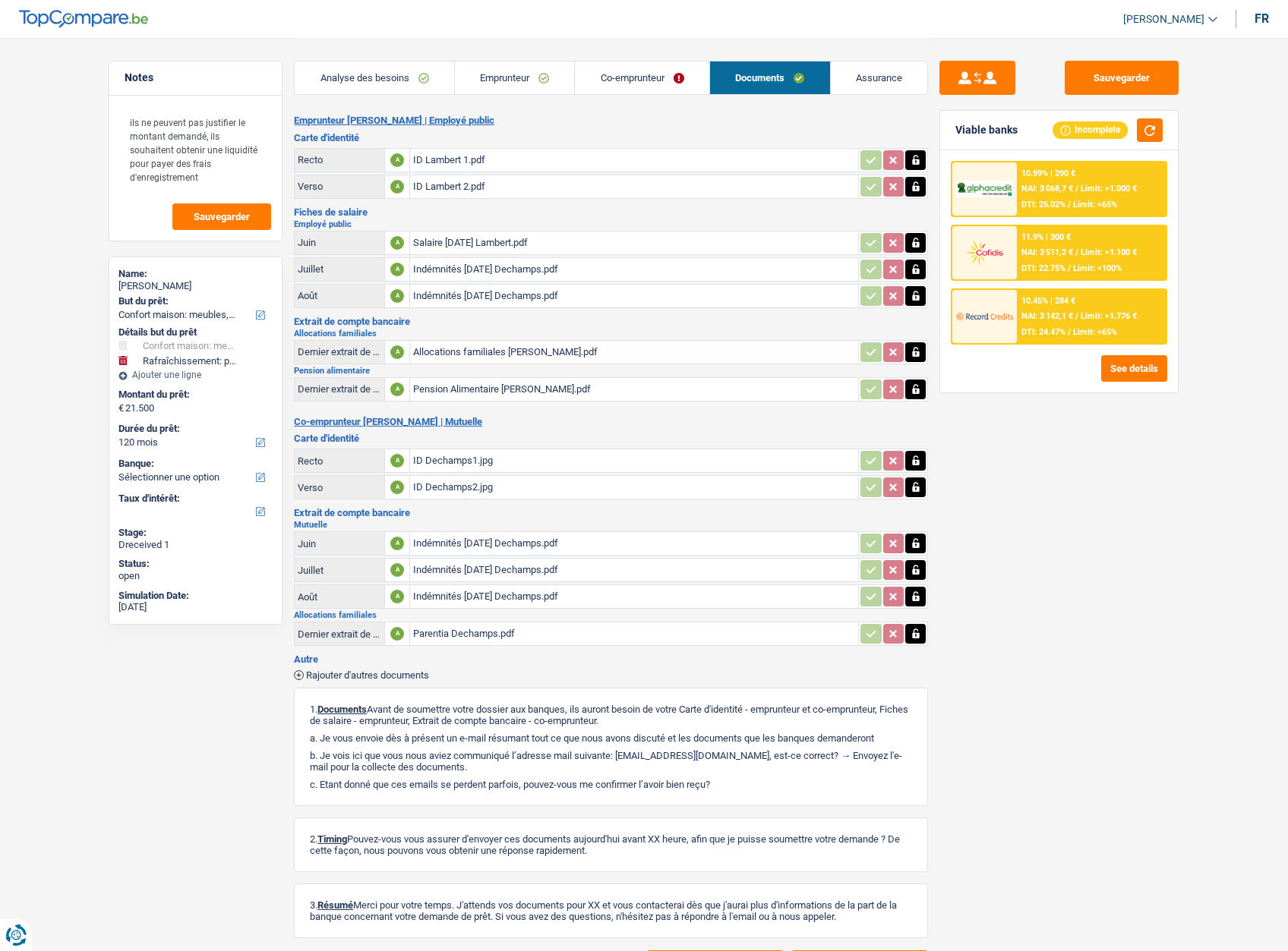
click at [471, 272] on div "Indémnités juillet 25 Dechamps.pdf" at bounding box center [634, 269] width 442 height 23
click at [319, 675] on span "Rajouter d'autres documents" at bounding box center [367, 675] width 123 height 10
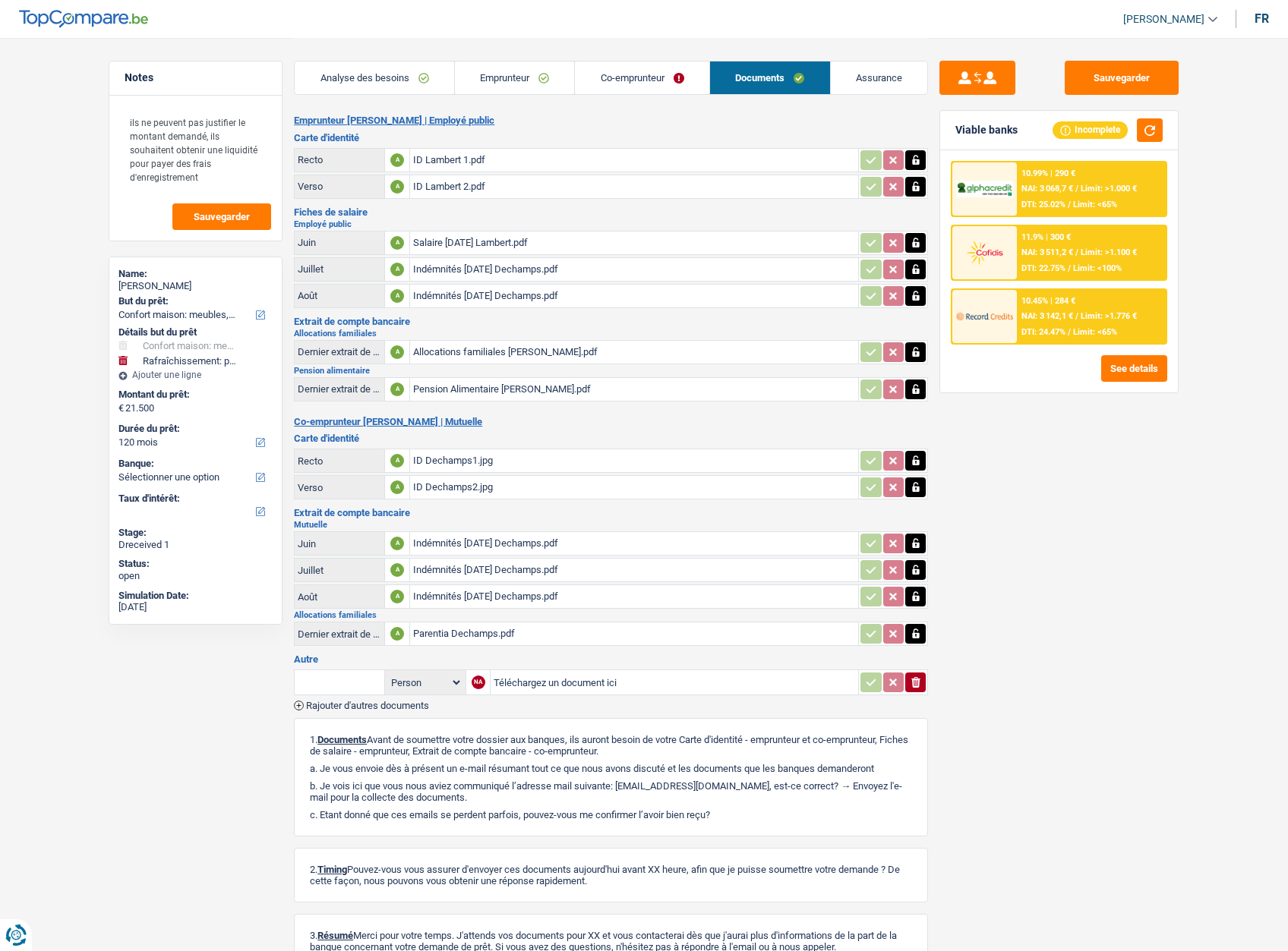
click at [312, 677] on input "text" at bounding box center [340, 682] width 83 height 24
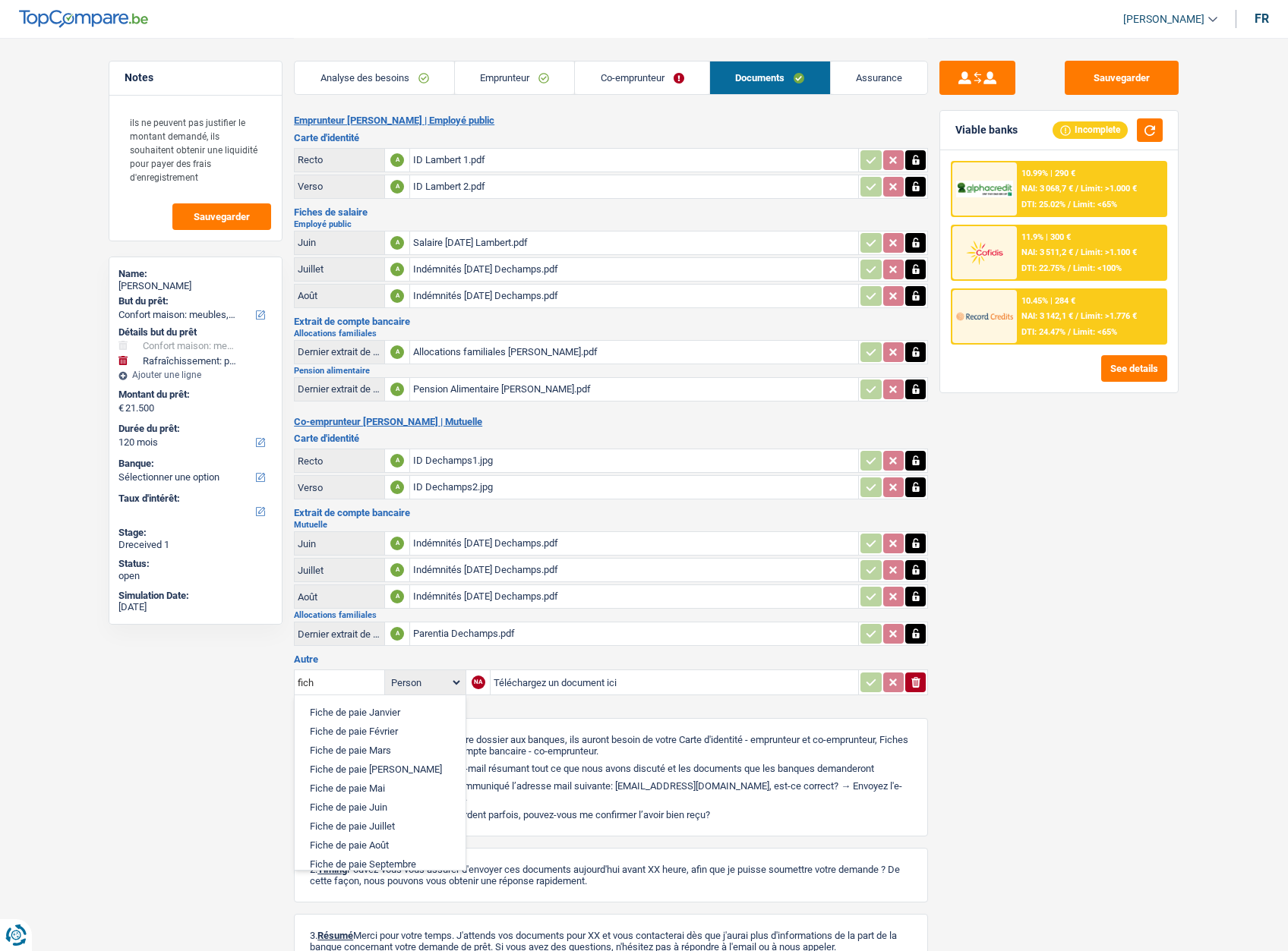
click at [383, 828] on li "Fiche de paie Juillet" at bounding box center [380, 826] width 156 height 19
type input "Fiche de paie Juillet"
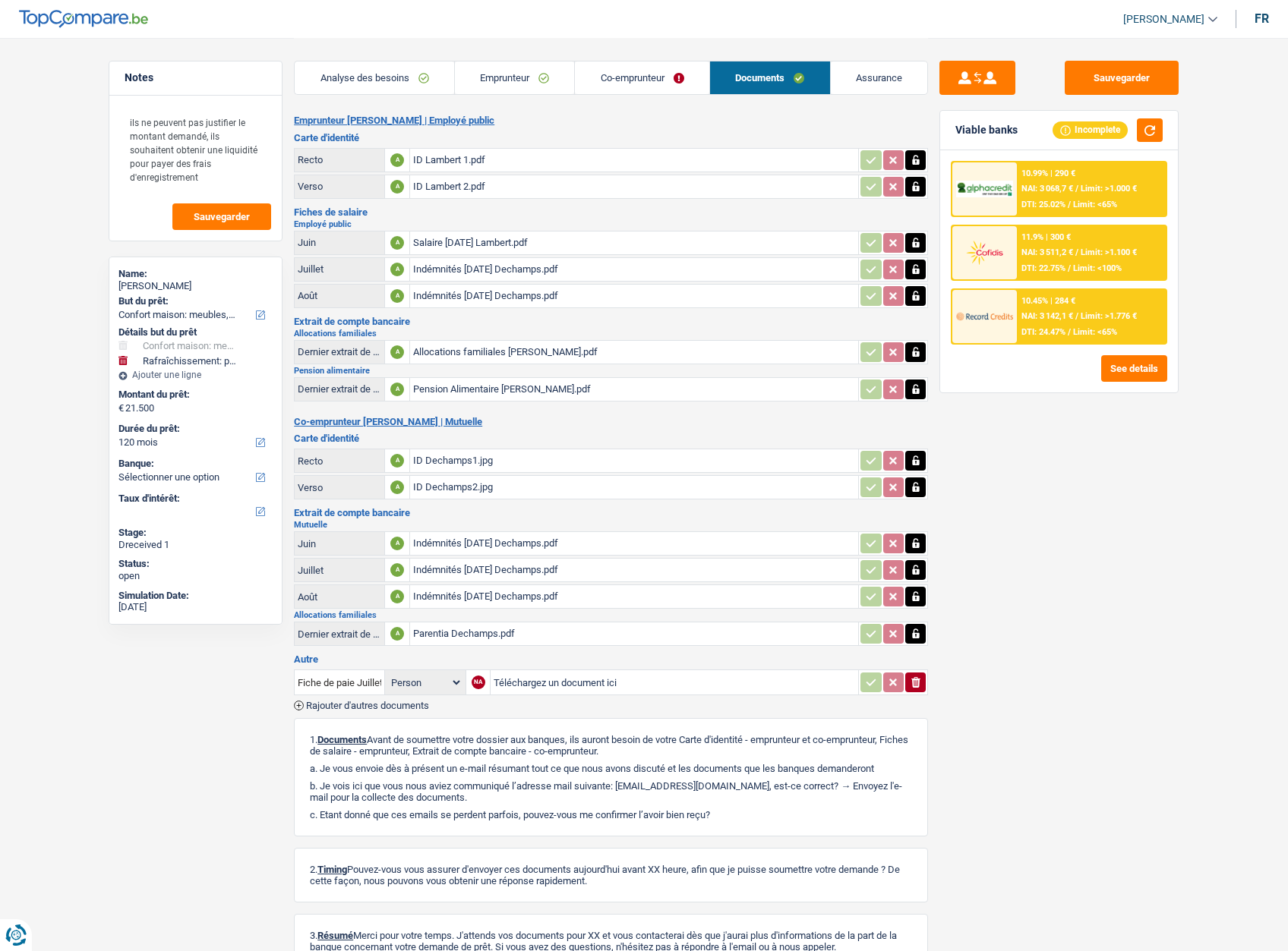
click at [540, 690] on input "Téléchargez un document ici" at bounding box center [675, 682] width 362 height 23
type input "C:\fakepath\salaire 07.pdf"
click at [363, 700] on span "Rajouter d'autres documents" at bounding box center [367, 705] width 123 height 10
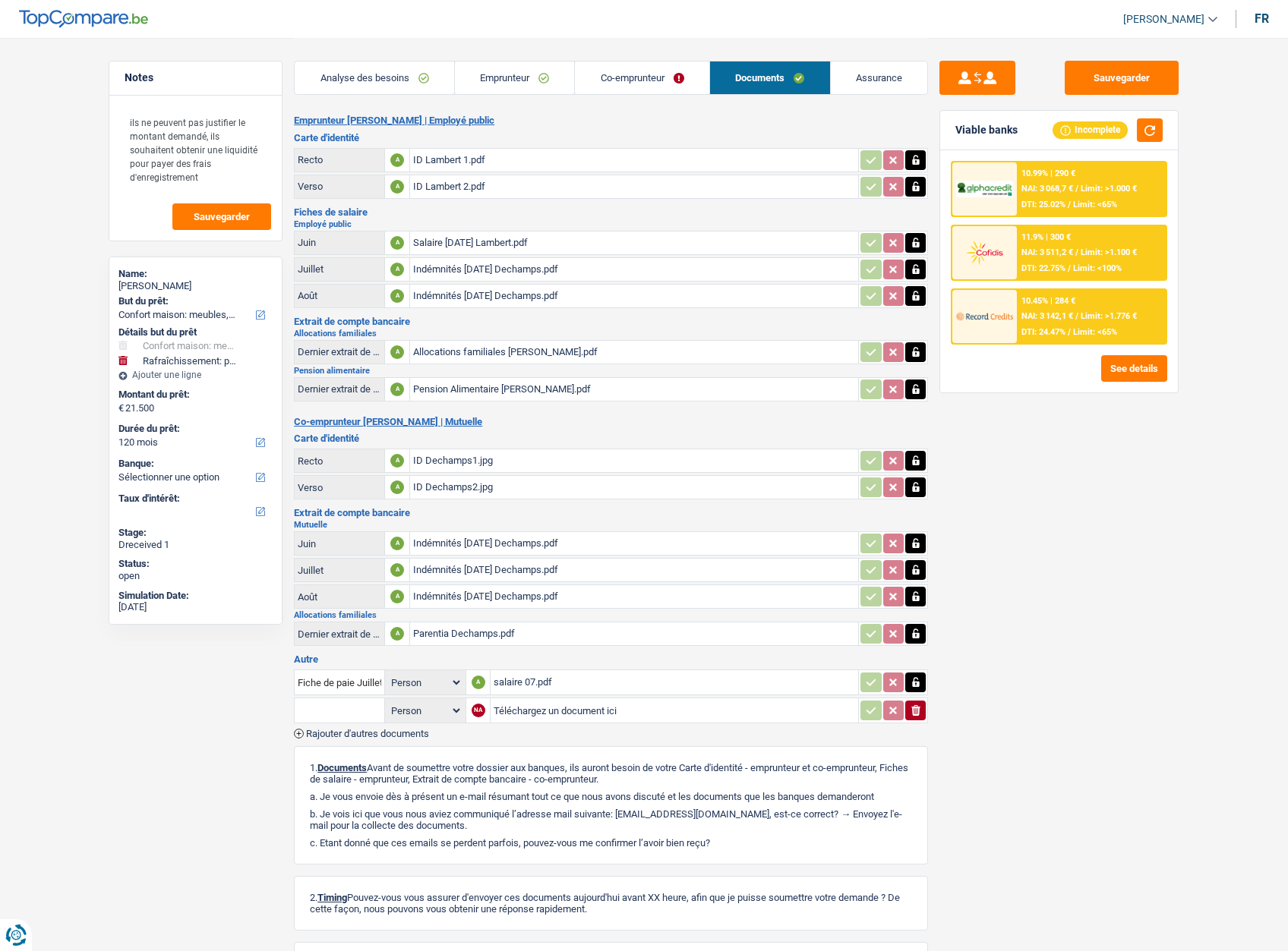
click at [329, 712] on input "text" at bounding box center [340, 710] width 83 height 24
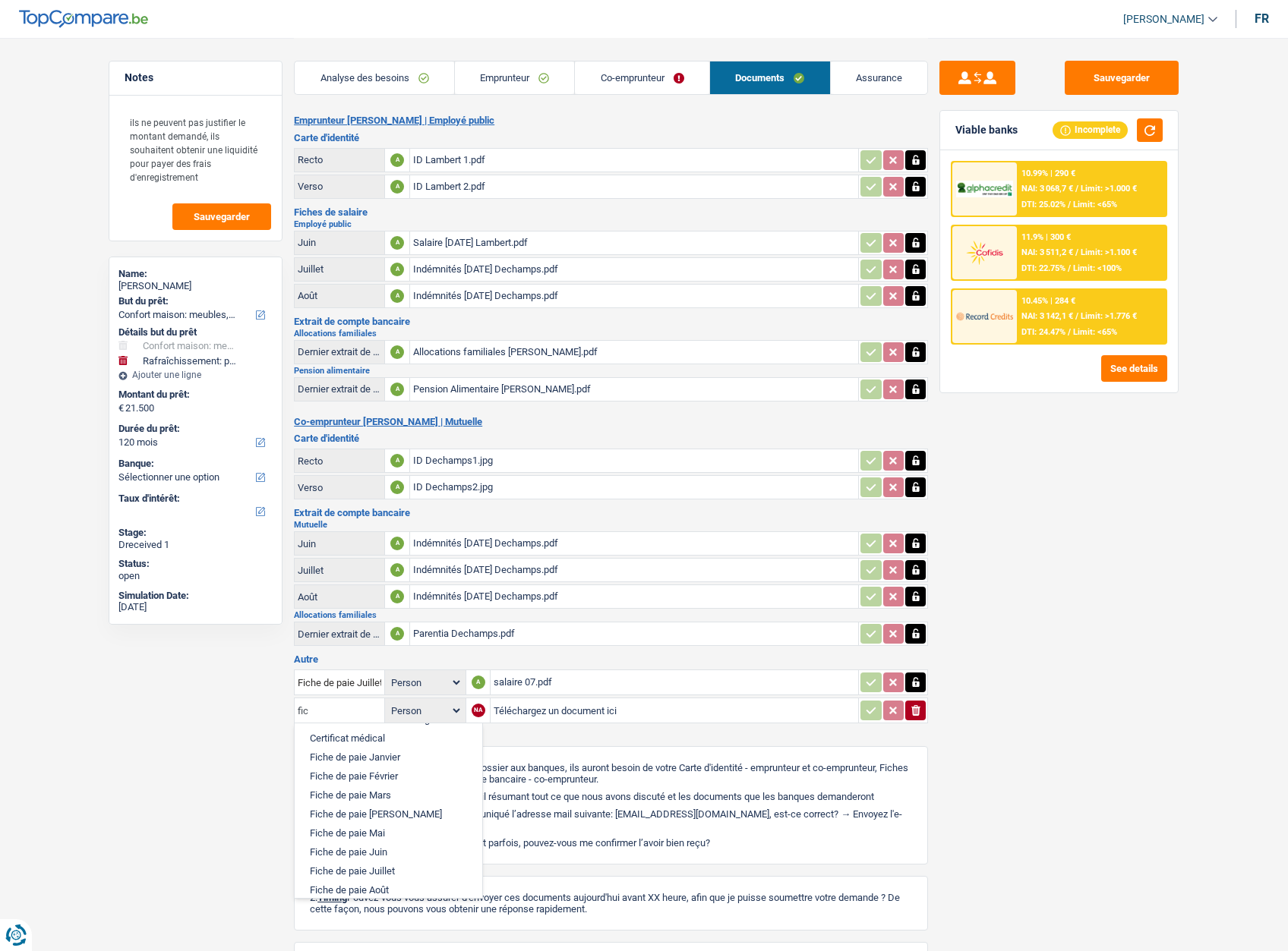
scroll to position [125, 0]
click at [375, 802] on li "Fiche de paie Août" at bounding box center [388, 805] width 172 height 19
type input "Fiche de paie Août"
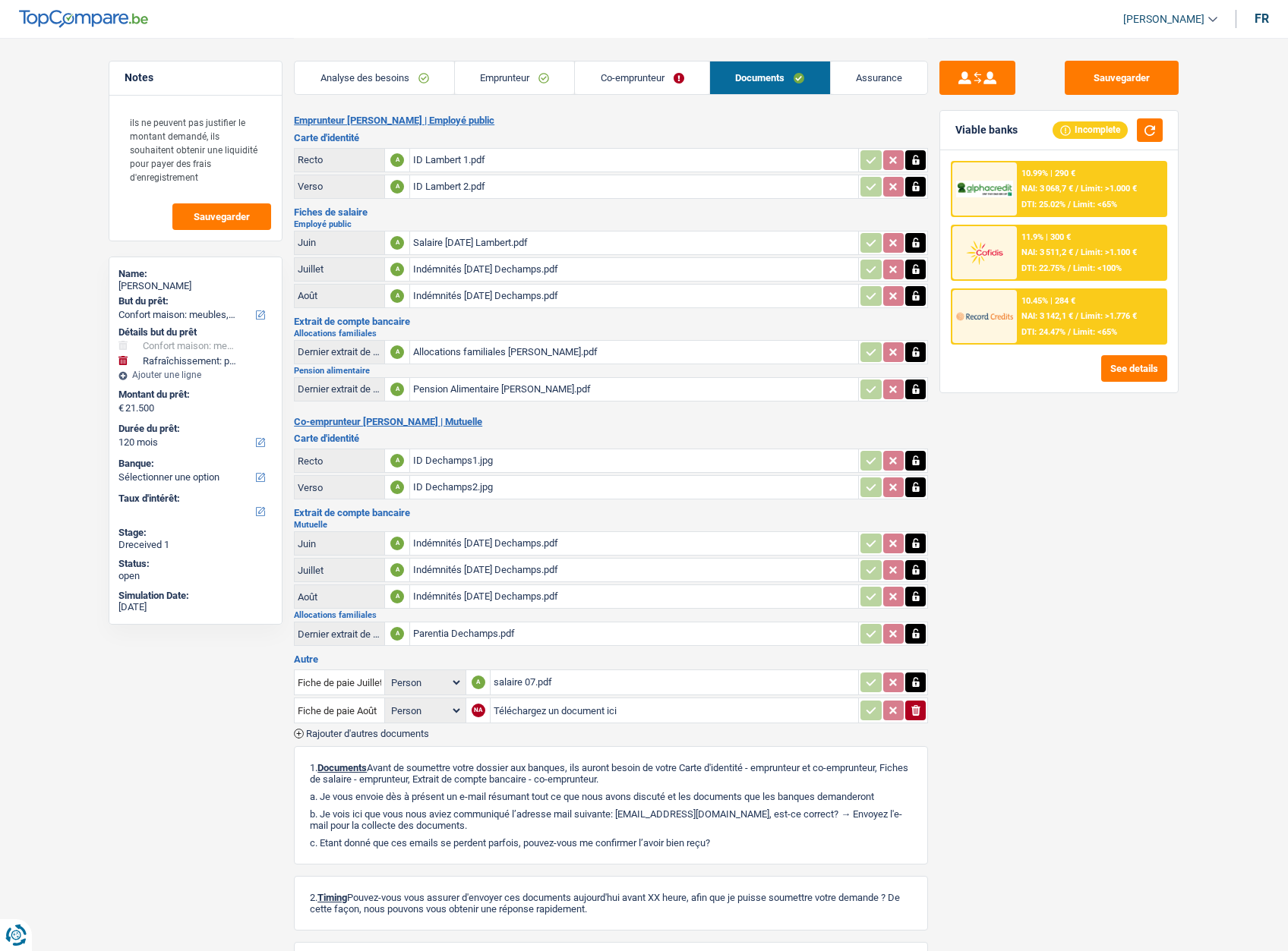
click at [505, 707] on input "Téléchargez un document ici" at bounding box center [675, 710] width 362 height 23
type input "C:\fakepath\salaire 08.pdf"
click at [1120, 90] on button "Sauvegarder" at bounding box center [1121, 77] width 114 height 34
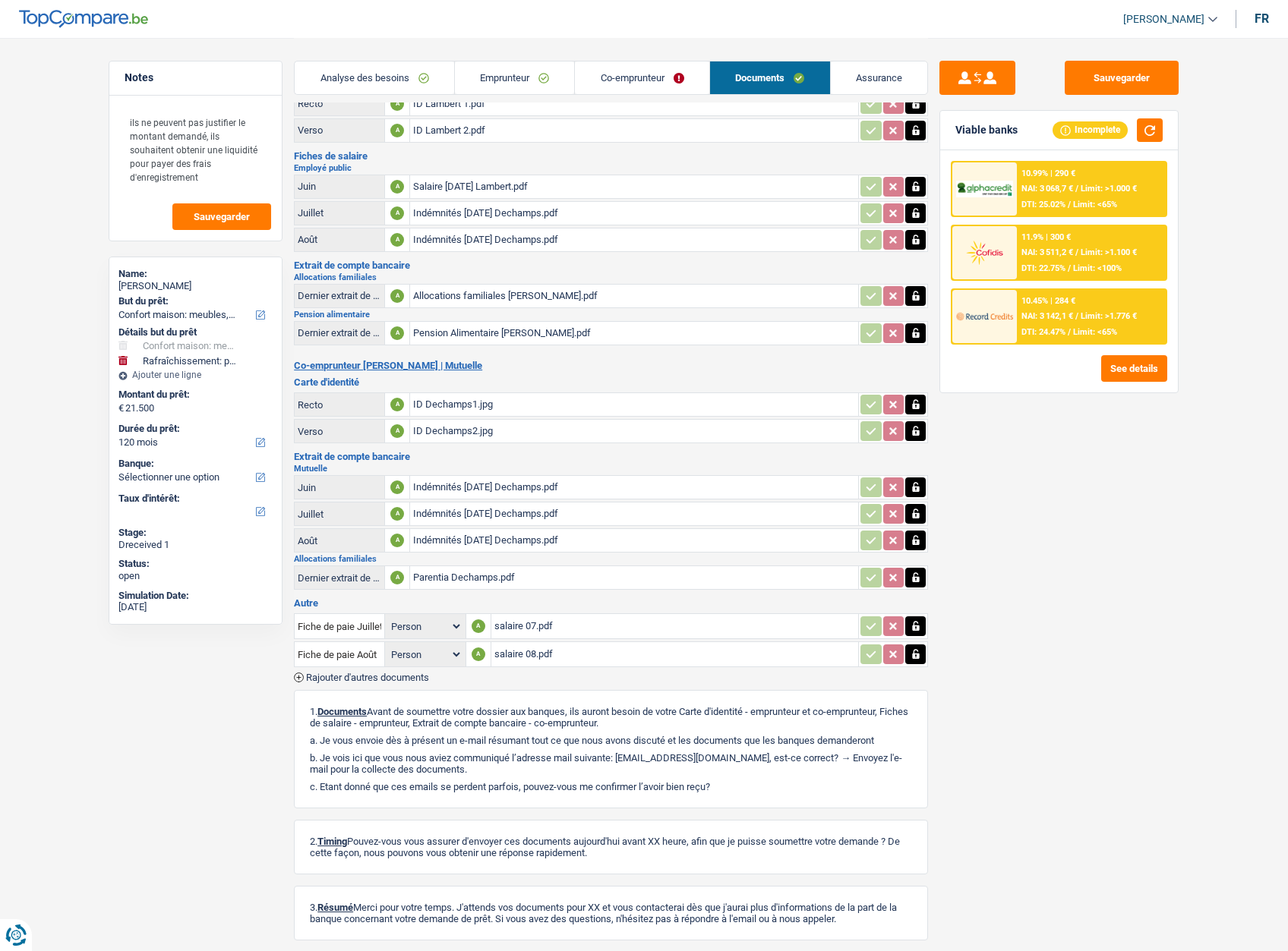
scroll to position [134, 0]
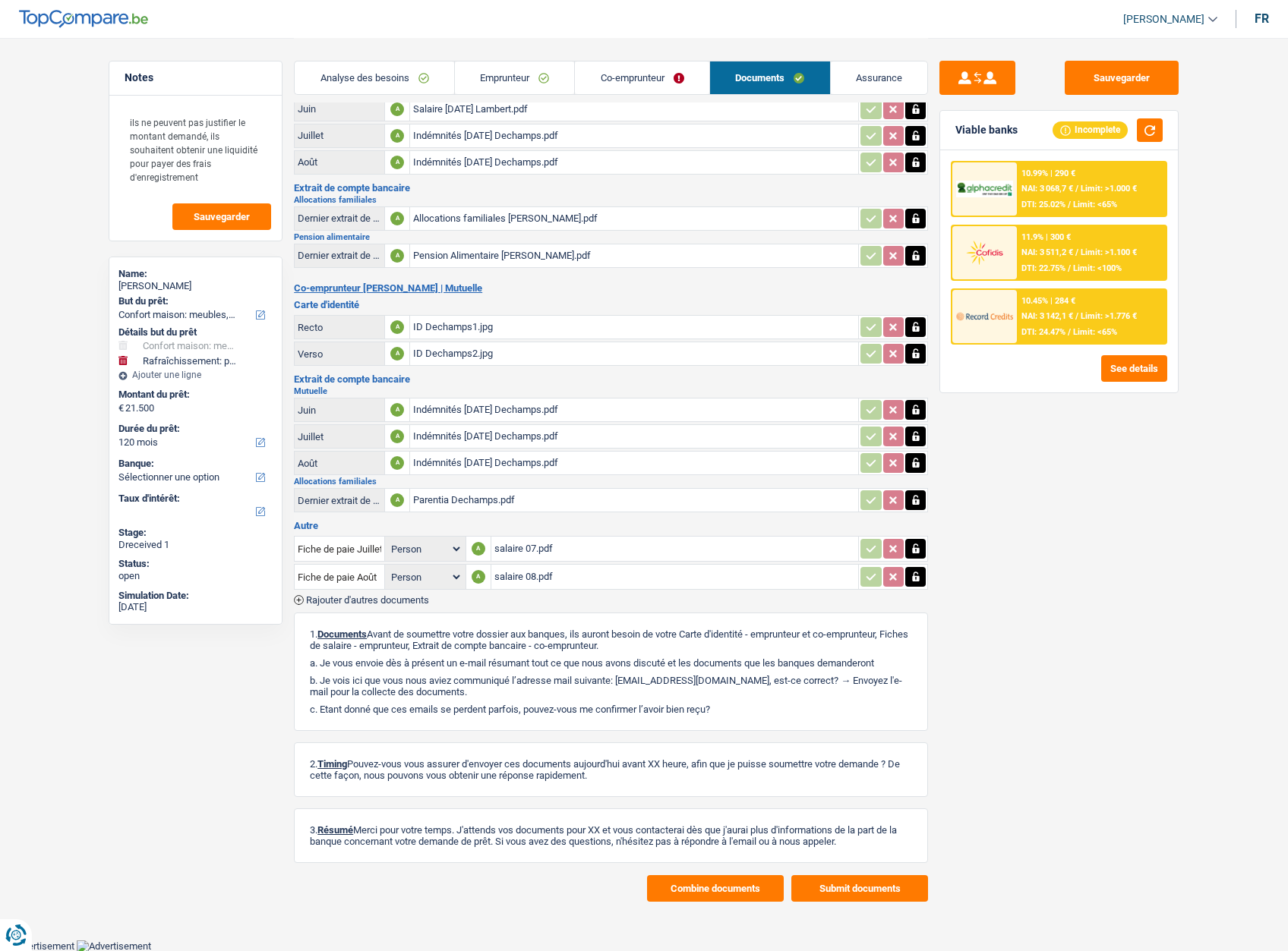
click at [704, 890] on button "Combine documents" at bounding box center [716, 888] width 137 height 27
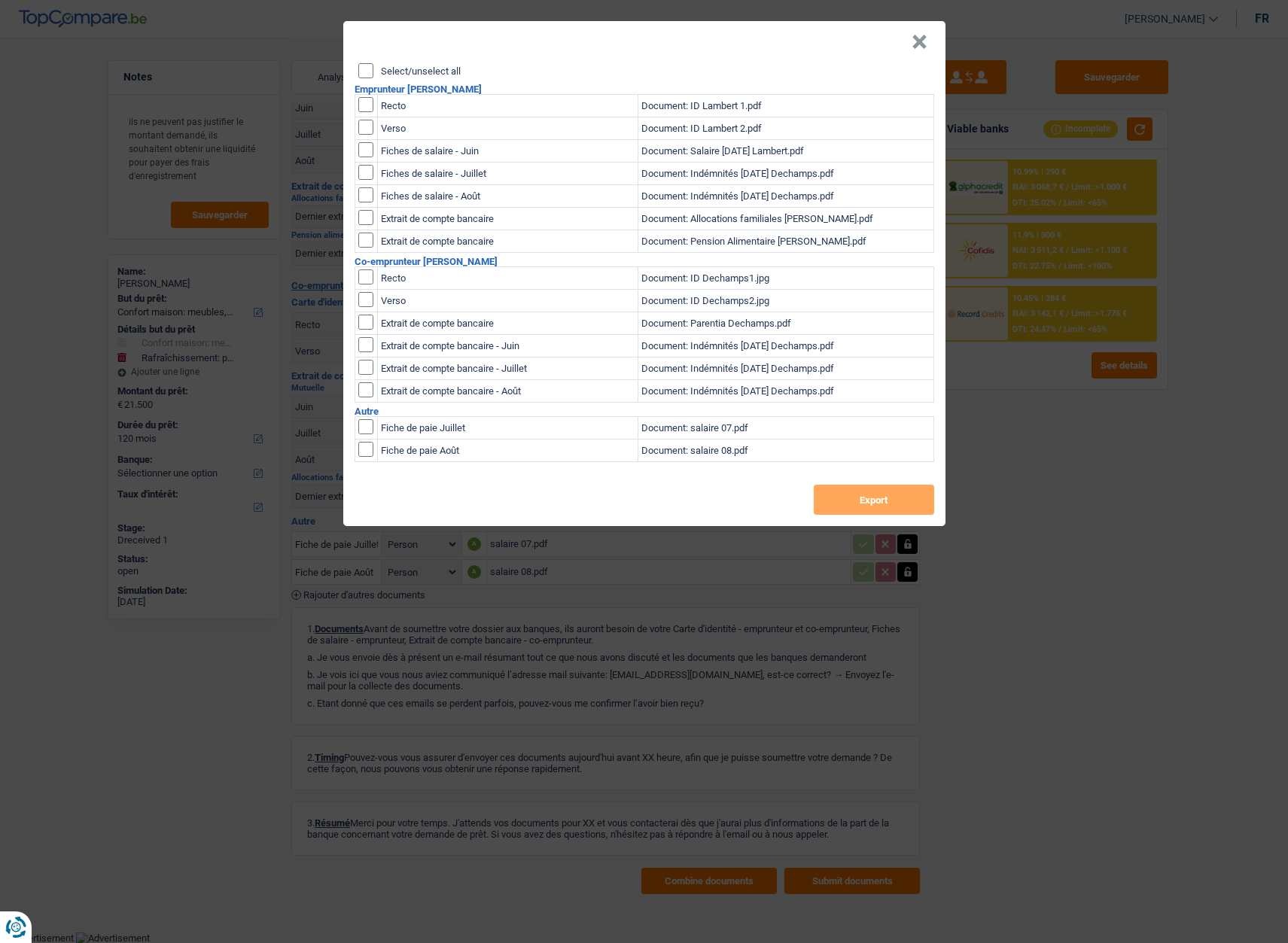
drag, startPoint x: 416, startPoint y: 69, endPoint x: 418, endPoint y: 76, distance: 7.3
click at [416, 72] on label "Select/unselect all" at bounding box center [421, 71] width 80 height 10
click at [373, 72] on input "Select/unselect all" at bounding box center [366, 70] width 15 height 15
checkbox input "true"
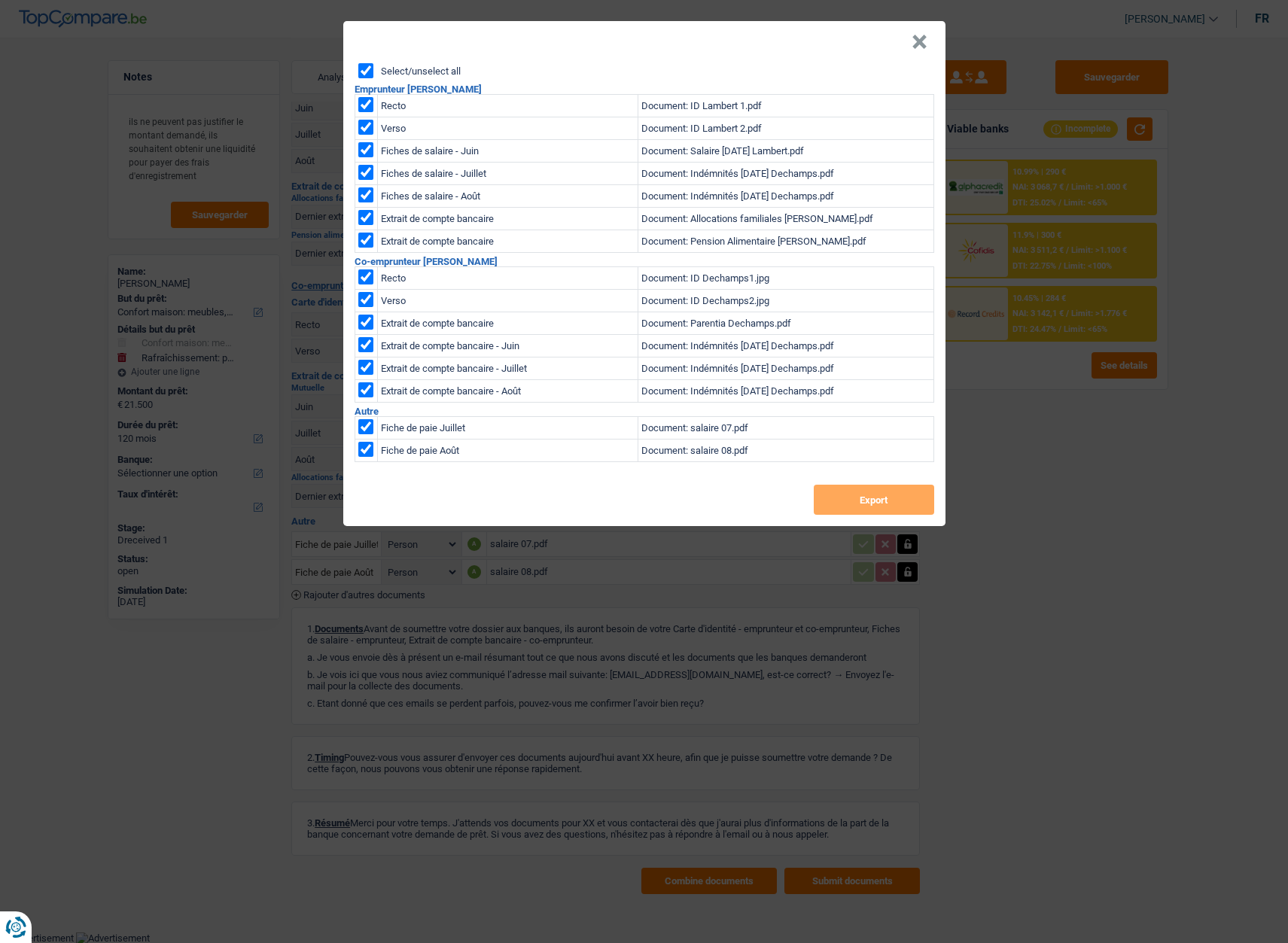
checkbox input "true"
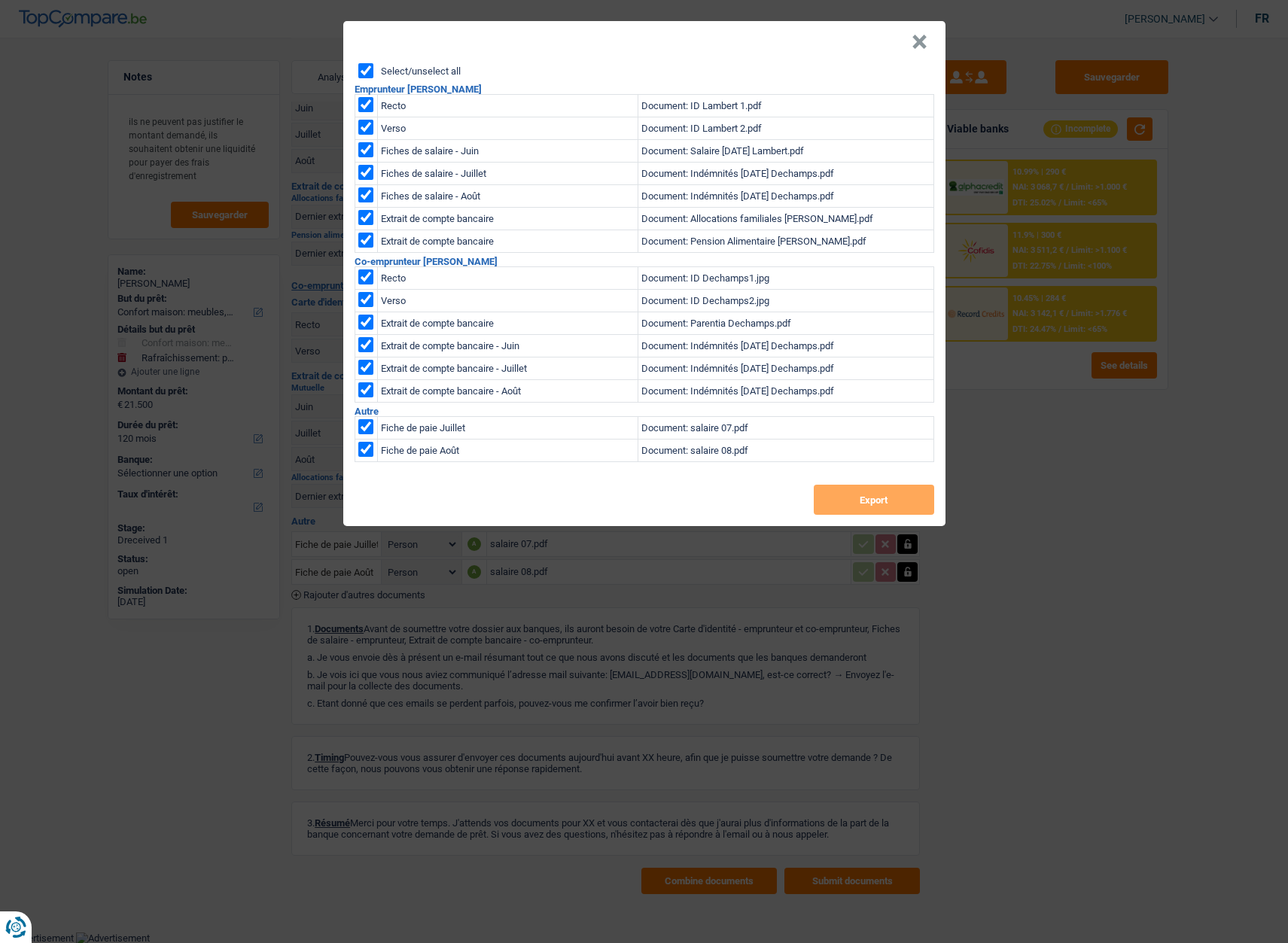
checkbox input "true"
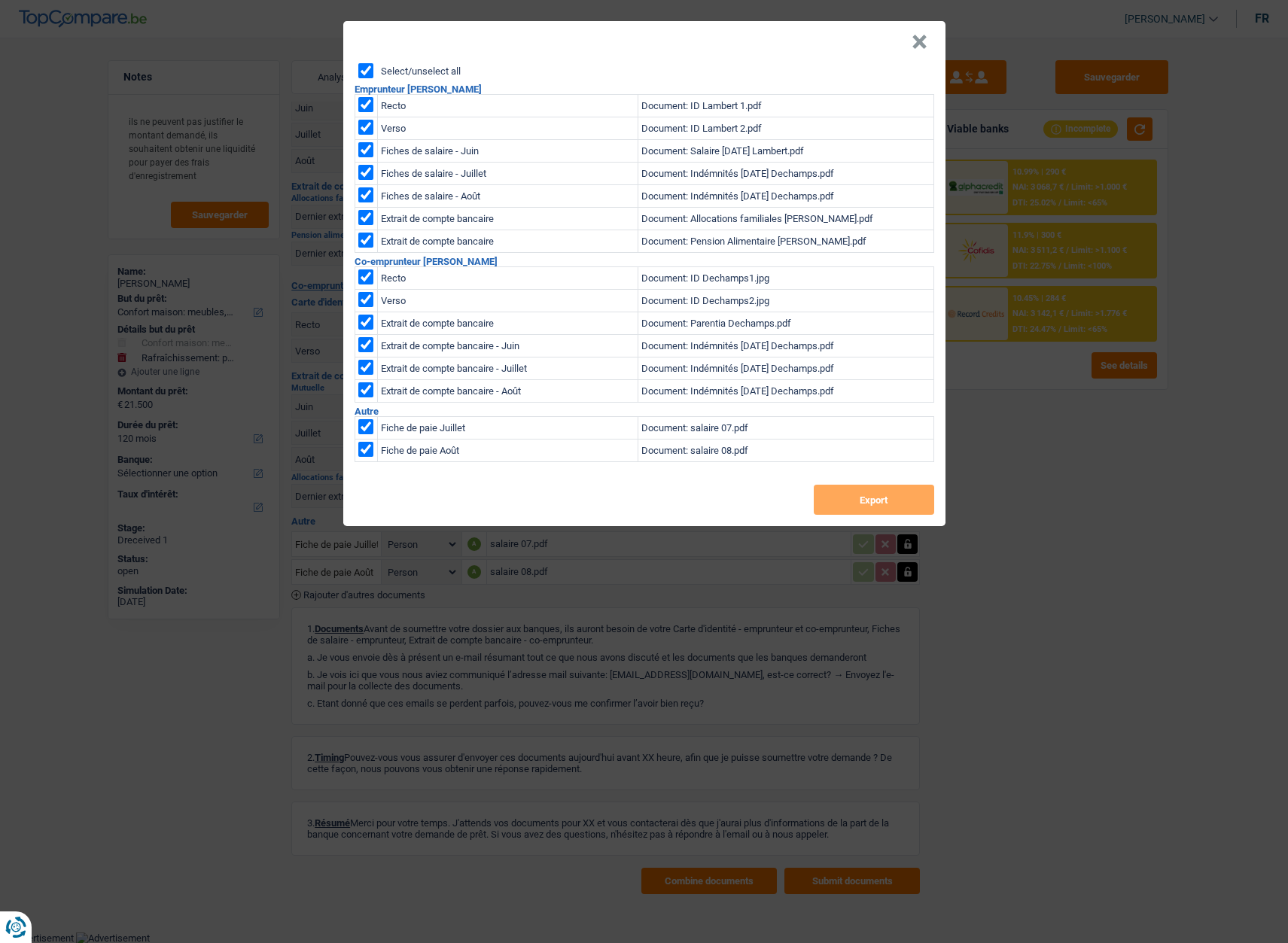
checkbox input "true"
click at [836, 498] on button "Export" at bounding box center [874, 500] width 120 height 30
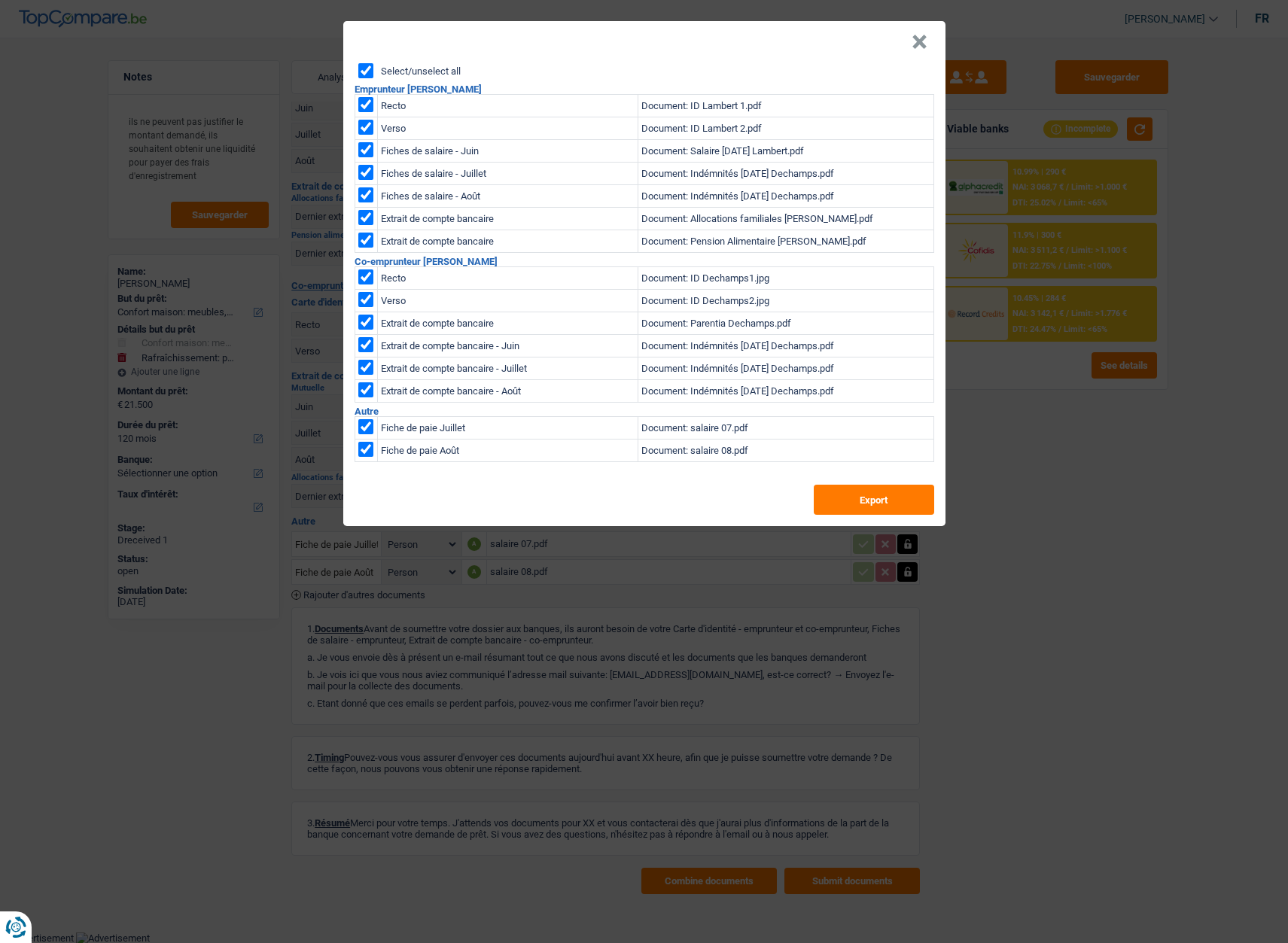
click at [852, 516] on div "Select/unselect all Emprunteur Sabrina Lambert Recto Document: ID Lambert 1.pdf…" at bounding box center [644, 295] width 602 height 463
click at [847, 501] on button "Export" at bounding box center [874, 500] width 120 height 30
click at [922, 44] on button "×" at bounding box center [919, 41] width 16 height 15
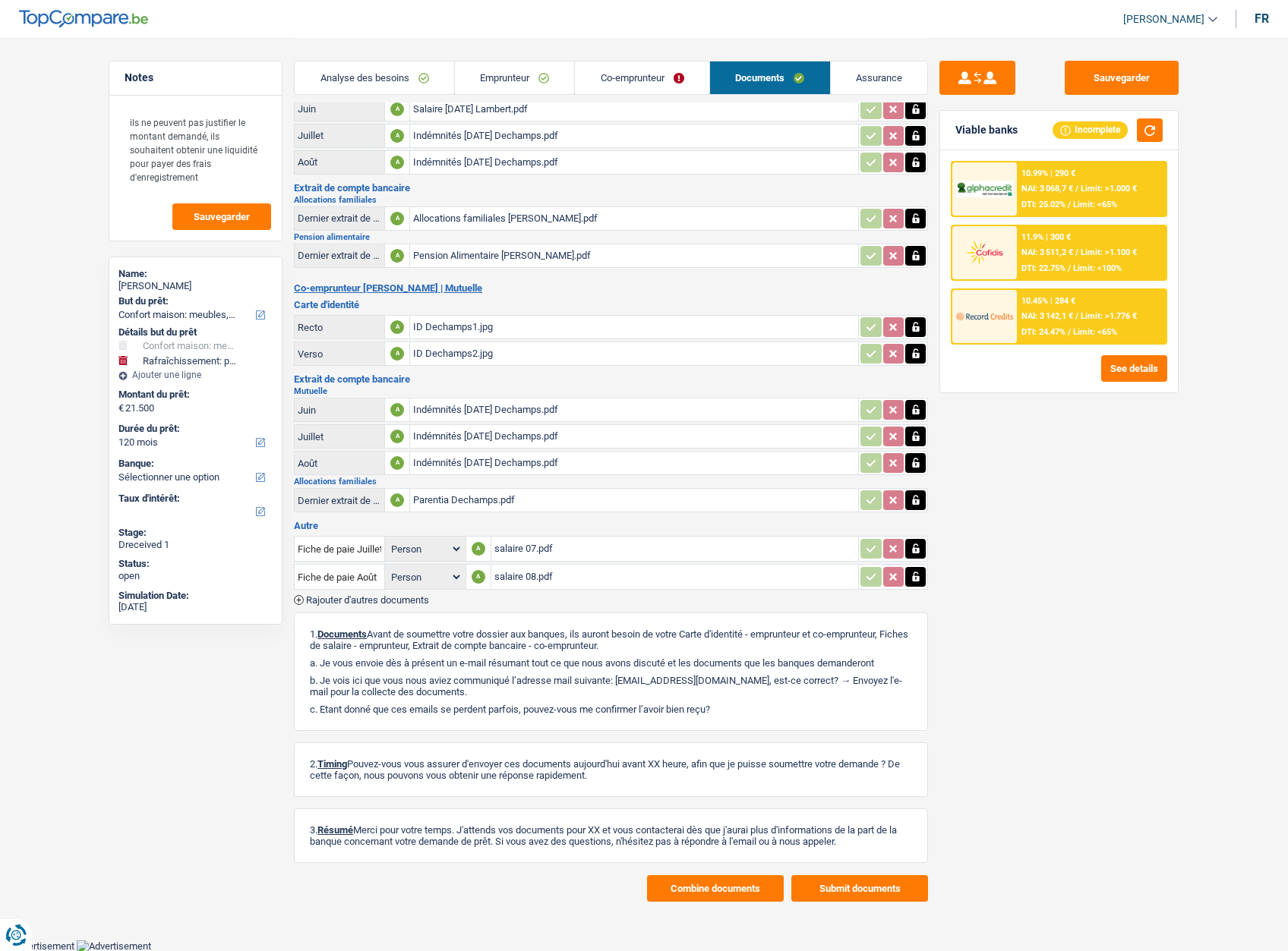
drag, startPoint x: 395, startPoint y: 83, endPoint x: 469, endPoint y: 79, distance: 74.1
click at [395, 83] on link "Analyse des besoins" at bounding box center [374, 78] width 160 height 33
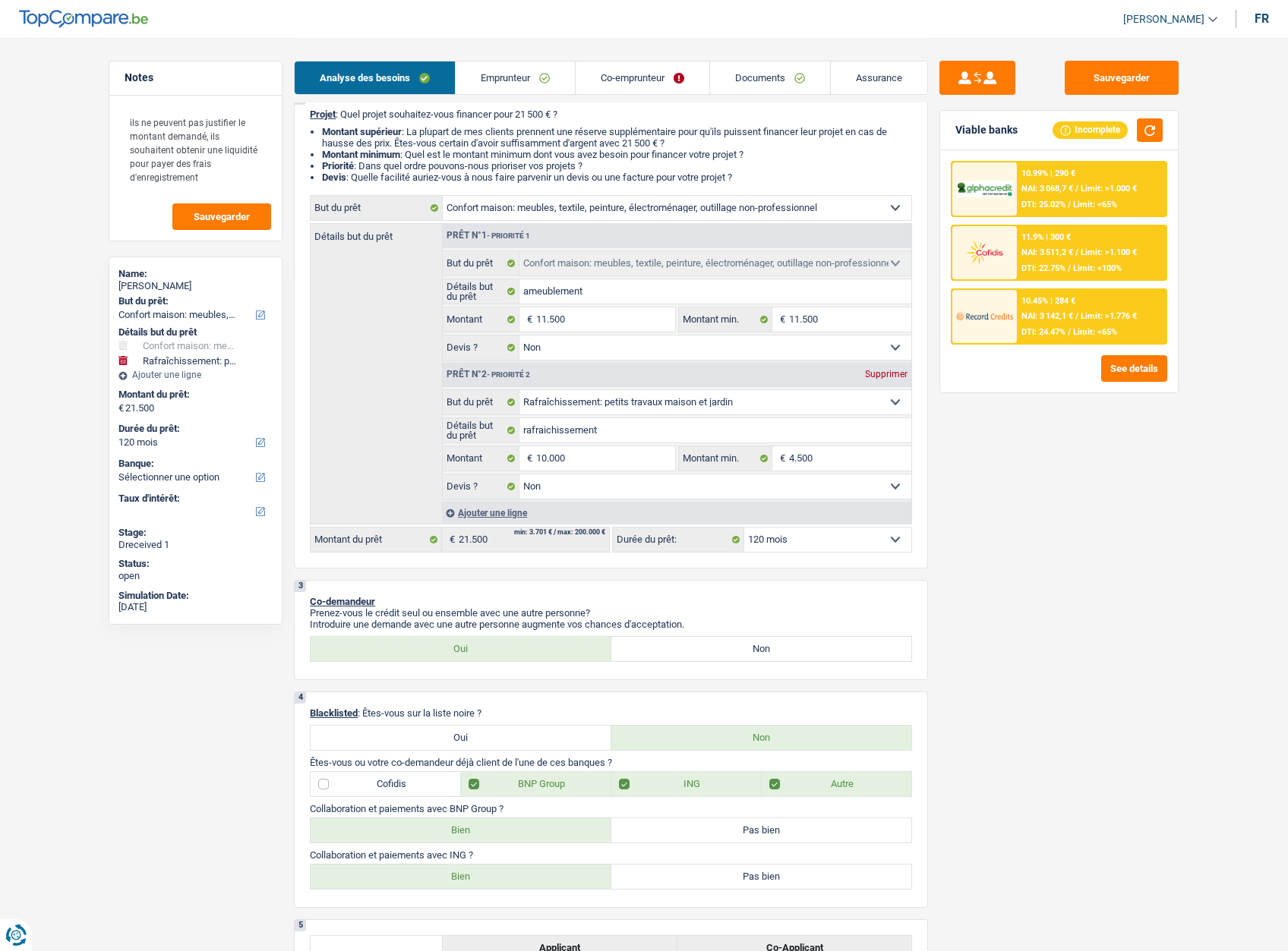
click at [507, 78] on link "Emprunteur" at bounding box center [515, 78] width 120 height 33
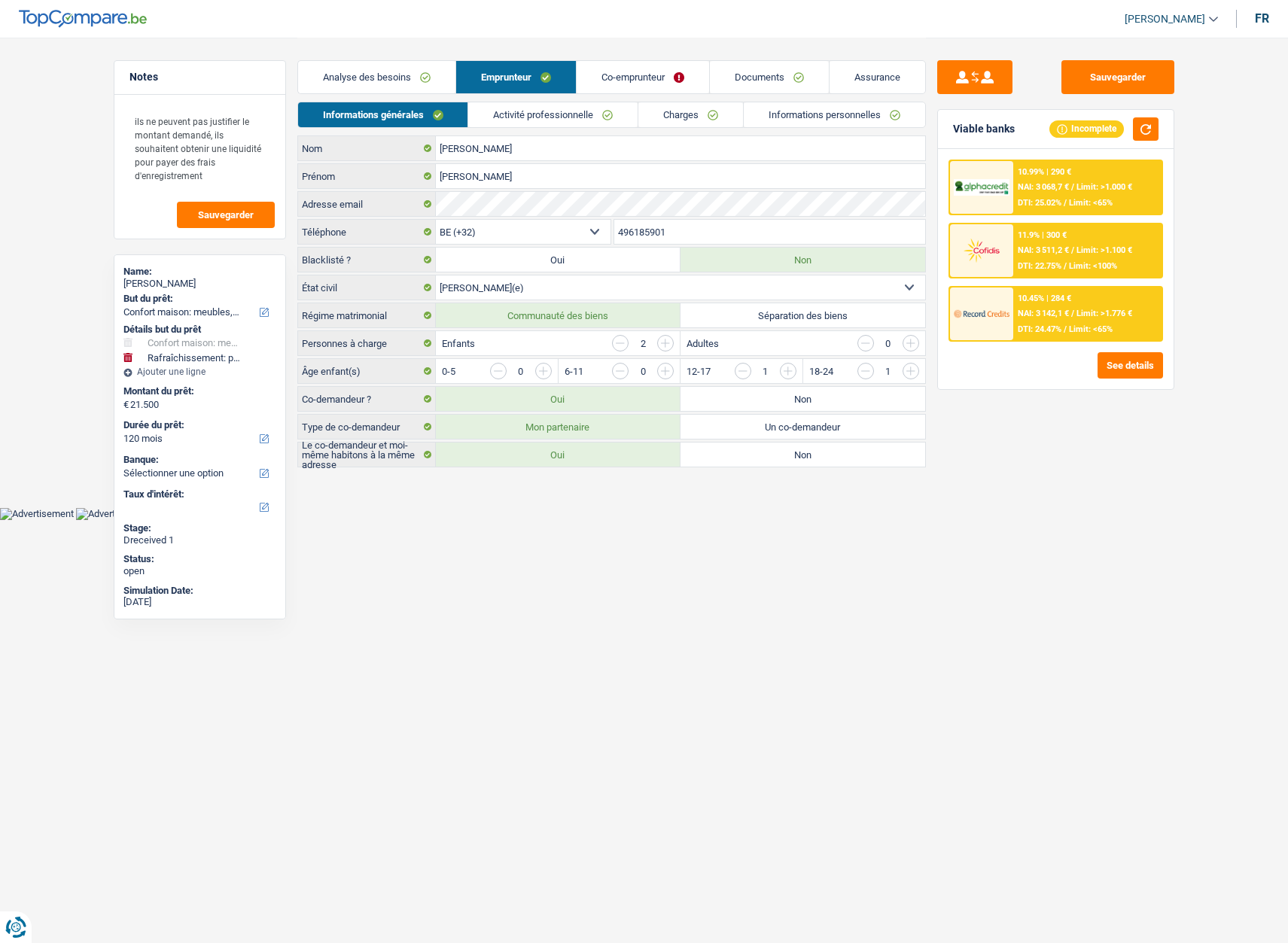
click at [529, 112] on link "Activité professionnelle" at bounding box center [553, 115] width 169 height 25
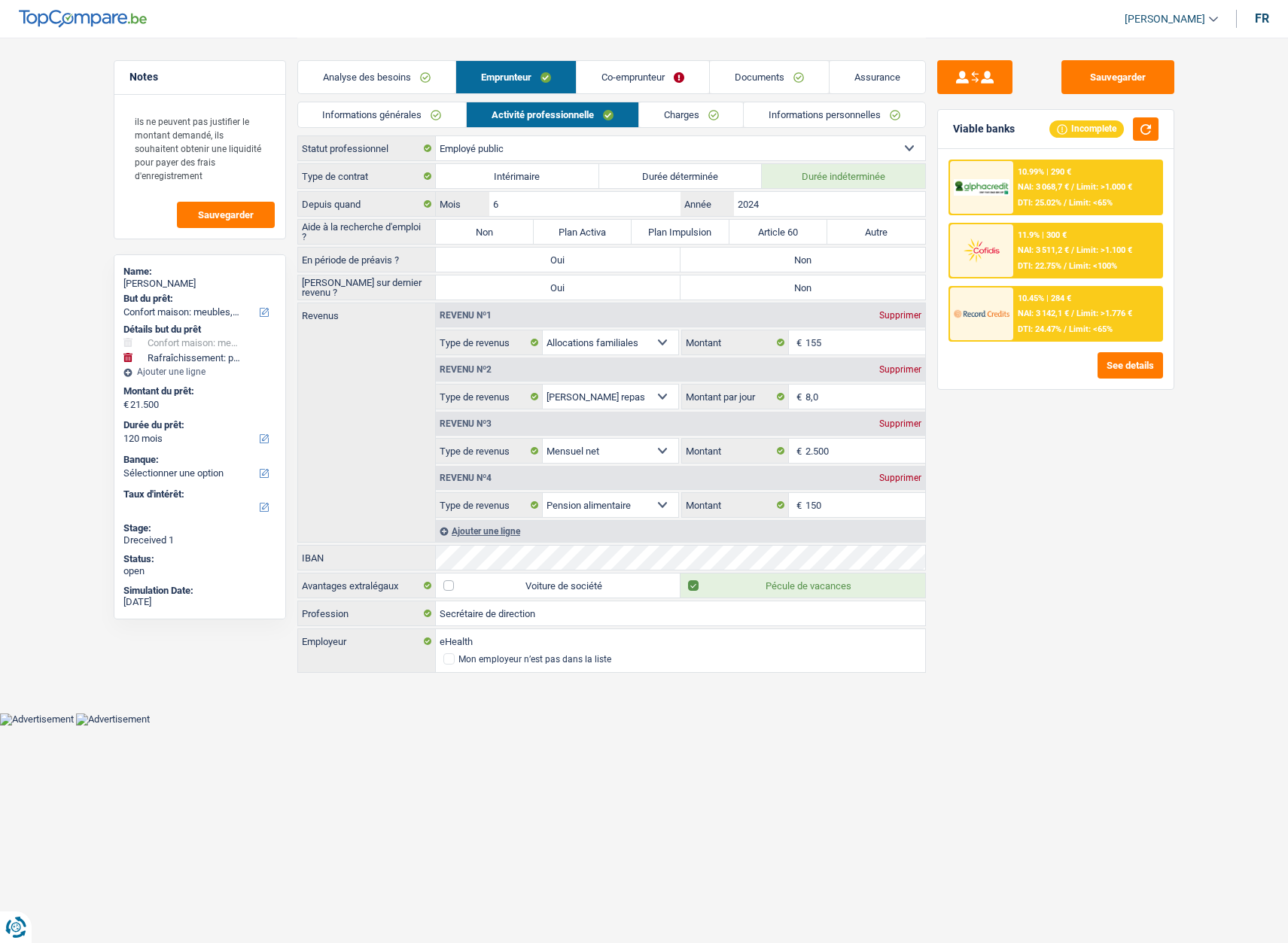
click at [855, 111] on link "Informations personnelles" at bounding box center [834, 115] width 182 height 25
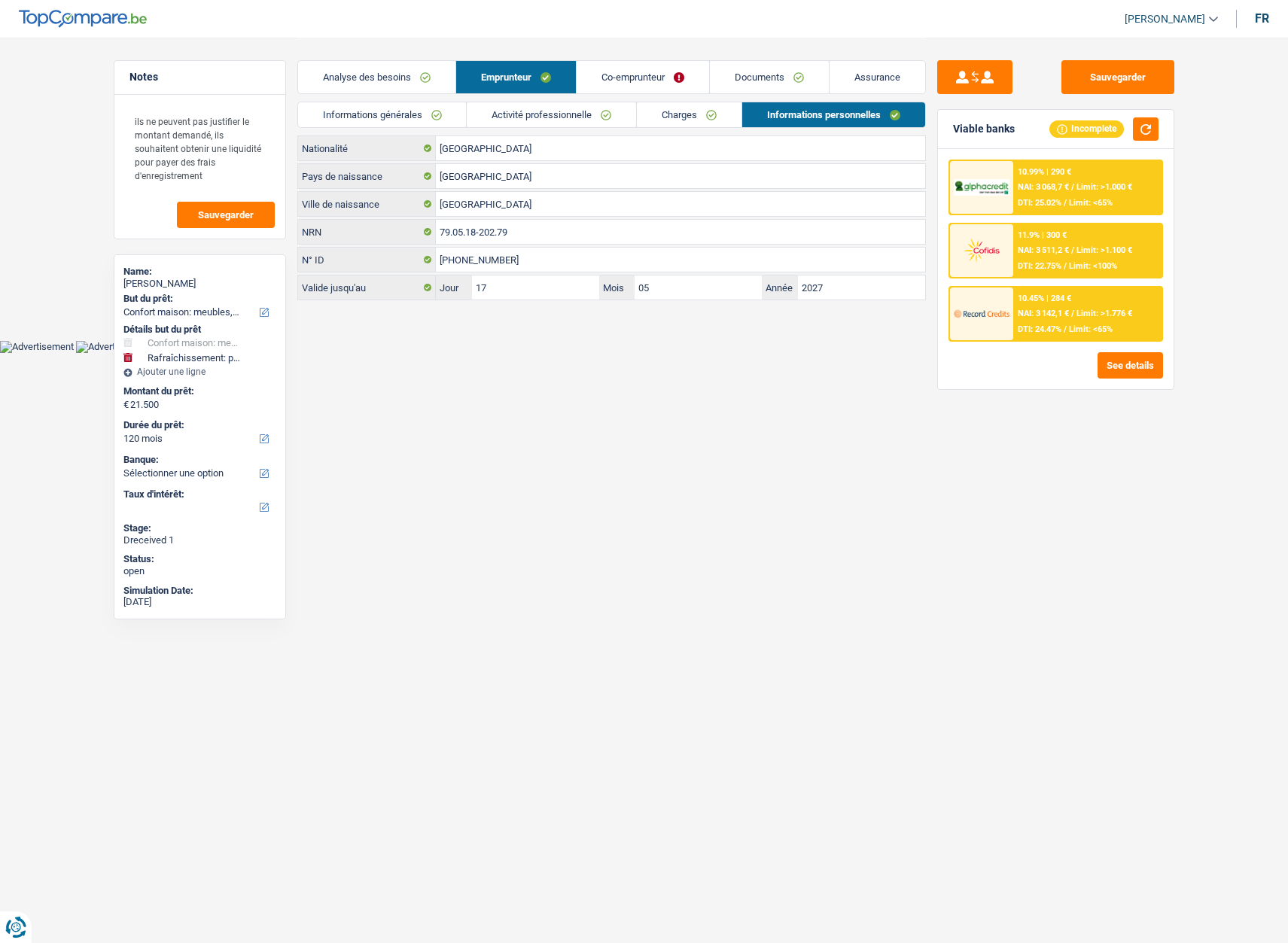
click at [1157, 21] on span "[PERSON_NAME]" at bounding box center [1165, 19] width 80 height 12
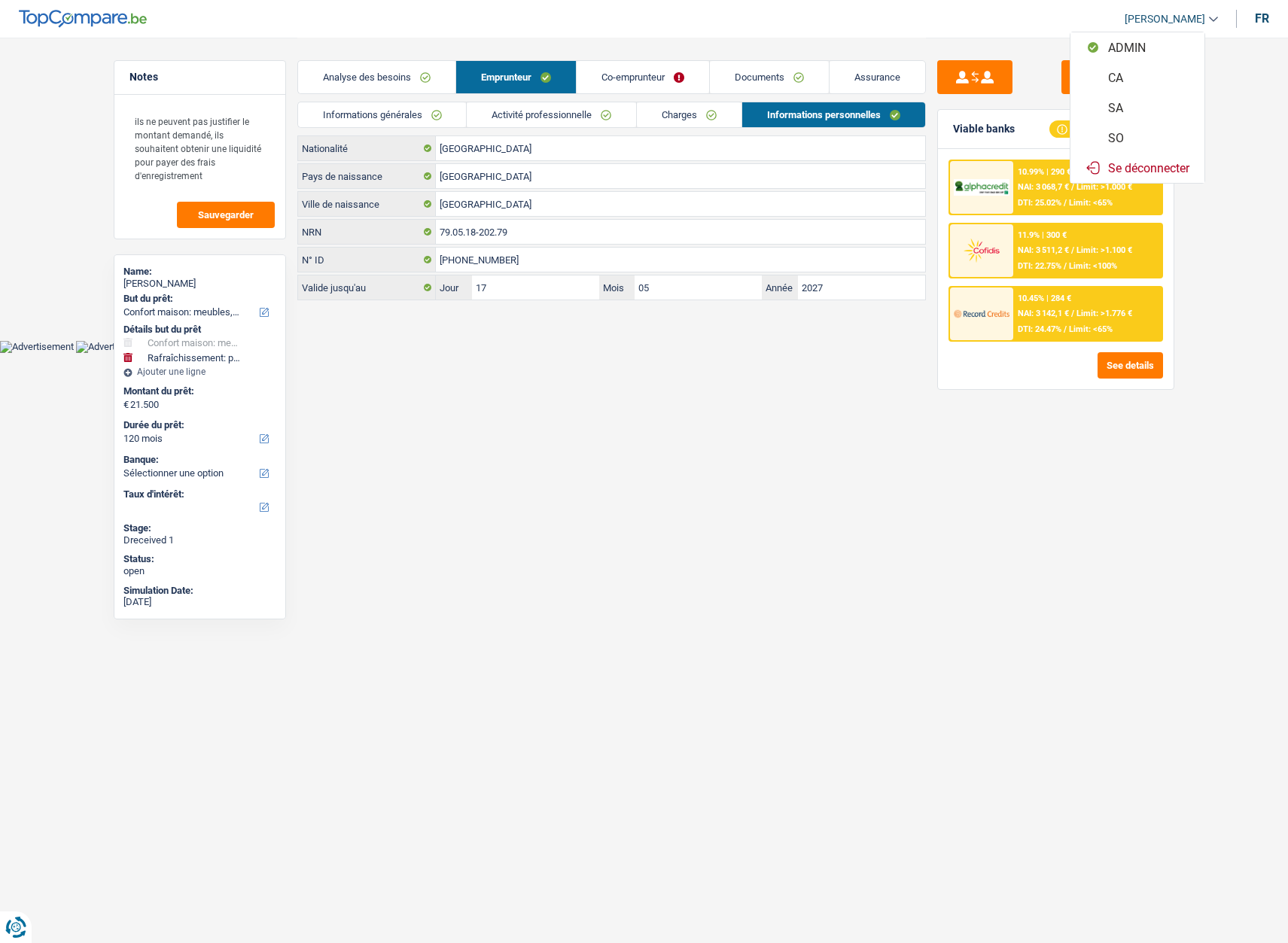
click at [1149, 19] on span "[PERSON_NAME]" at bounding box center [1165, 19] width 80 height 12
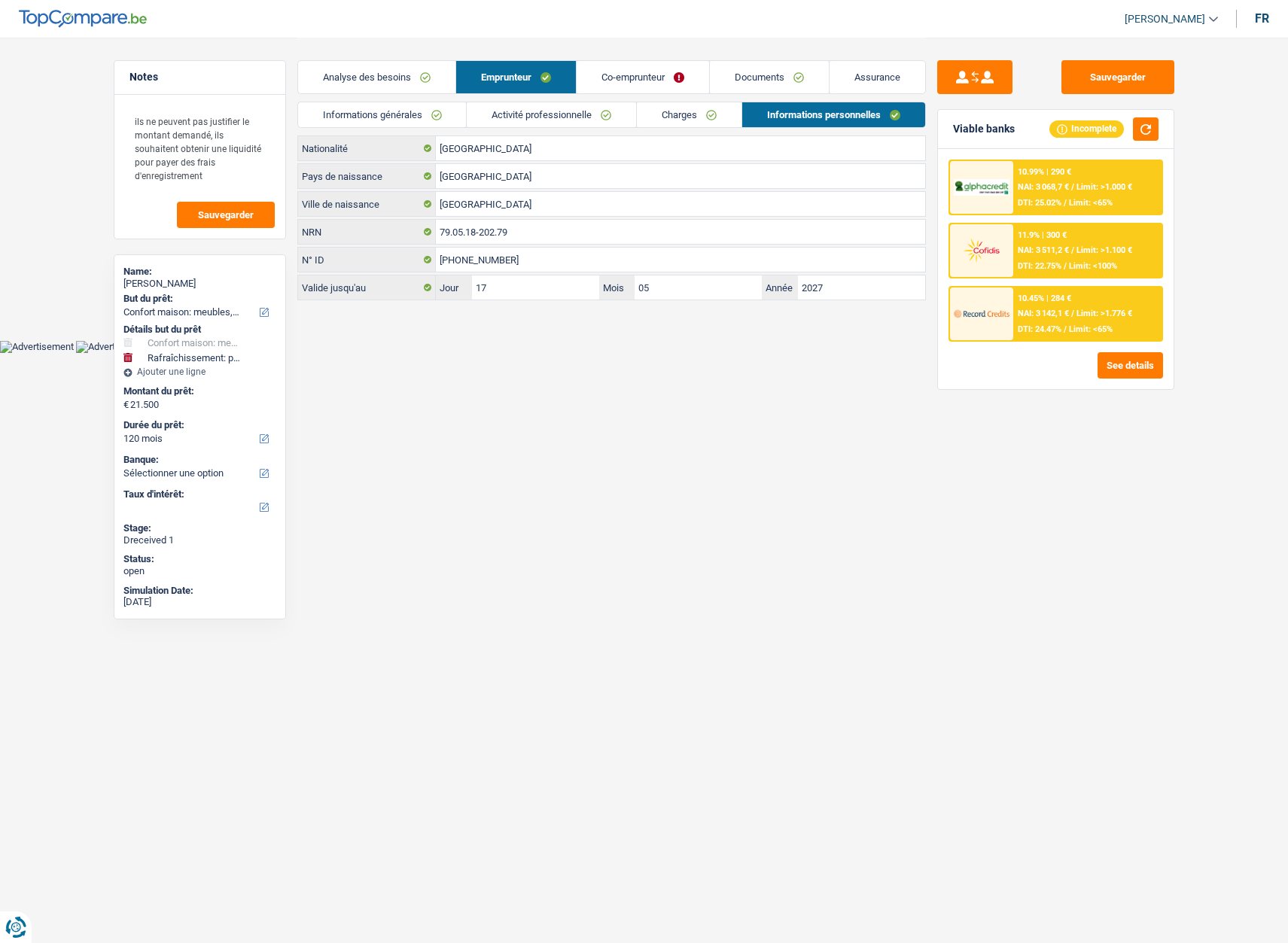
click at [429, 118] on link "Informations générales" at bounding box center [382, 115] width 168 height 25
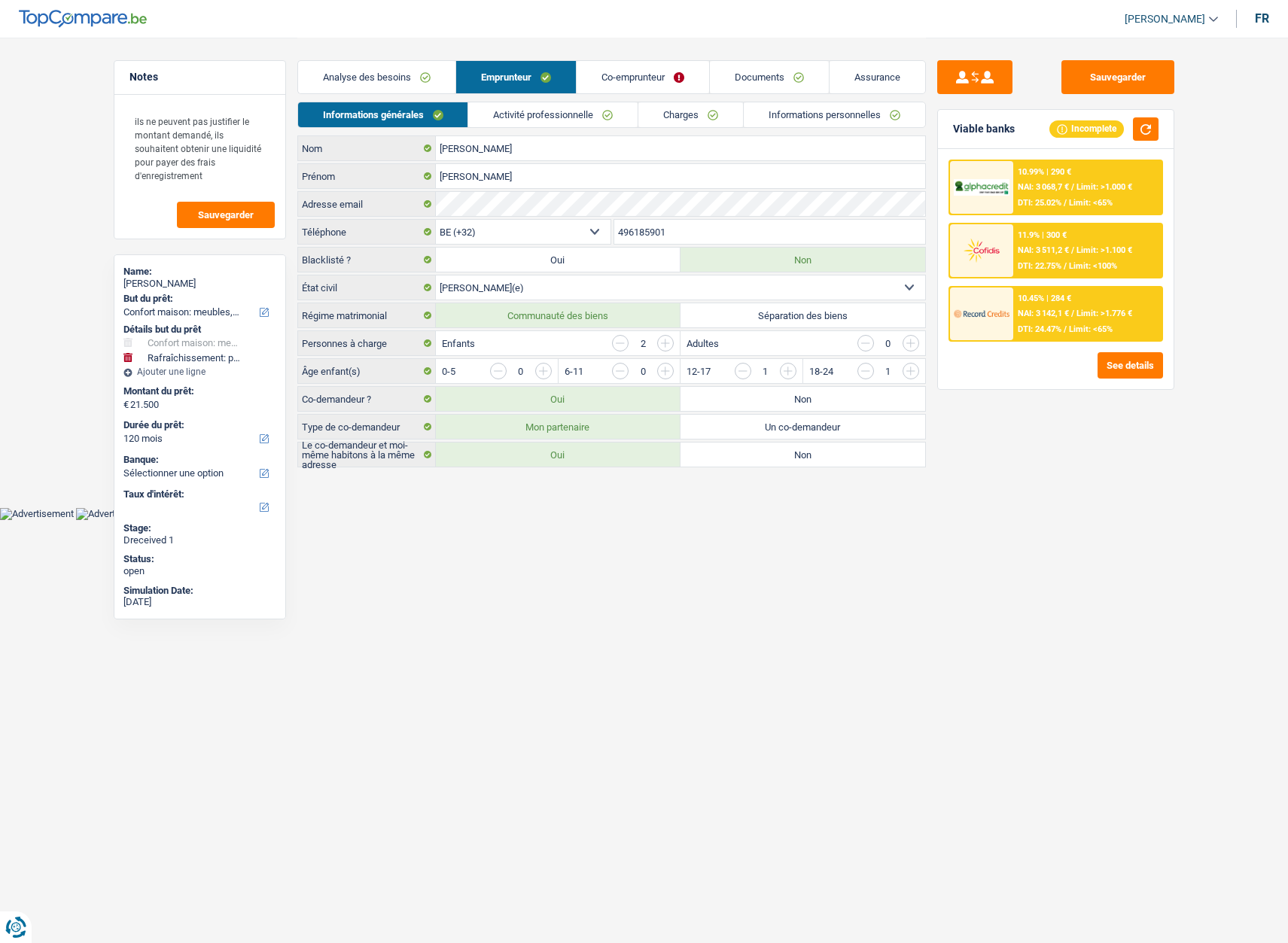
click at [794, 115] on link "Informations personnelles" at bounding box center [834, 115] width 182 height 25
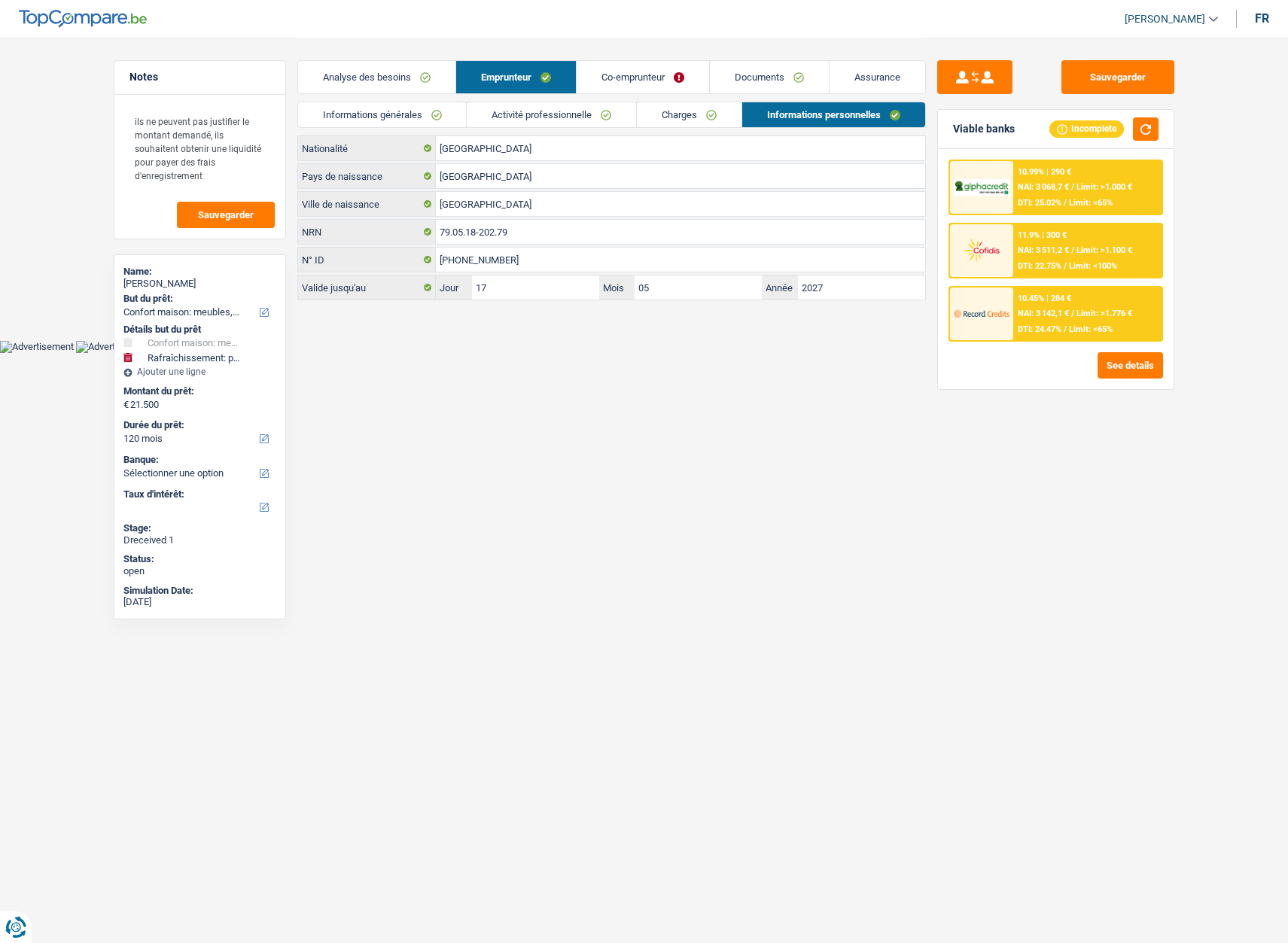
click at [491, 109] on link "Activité professionnelle" at bounding box center [551, 115] width 169 height 25
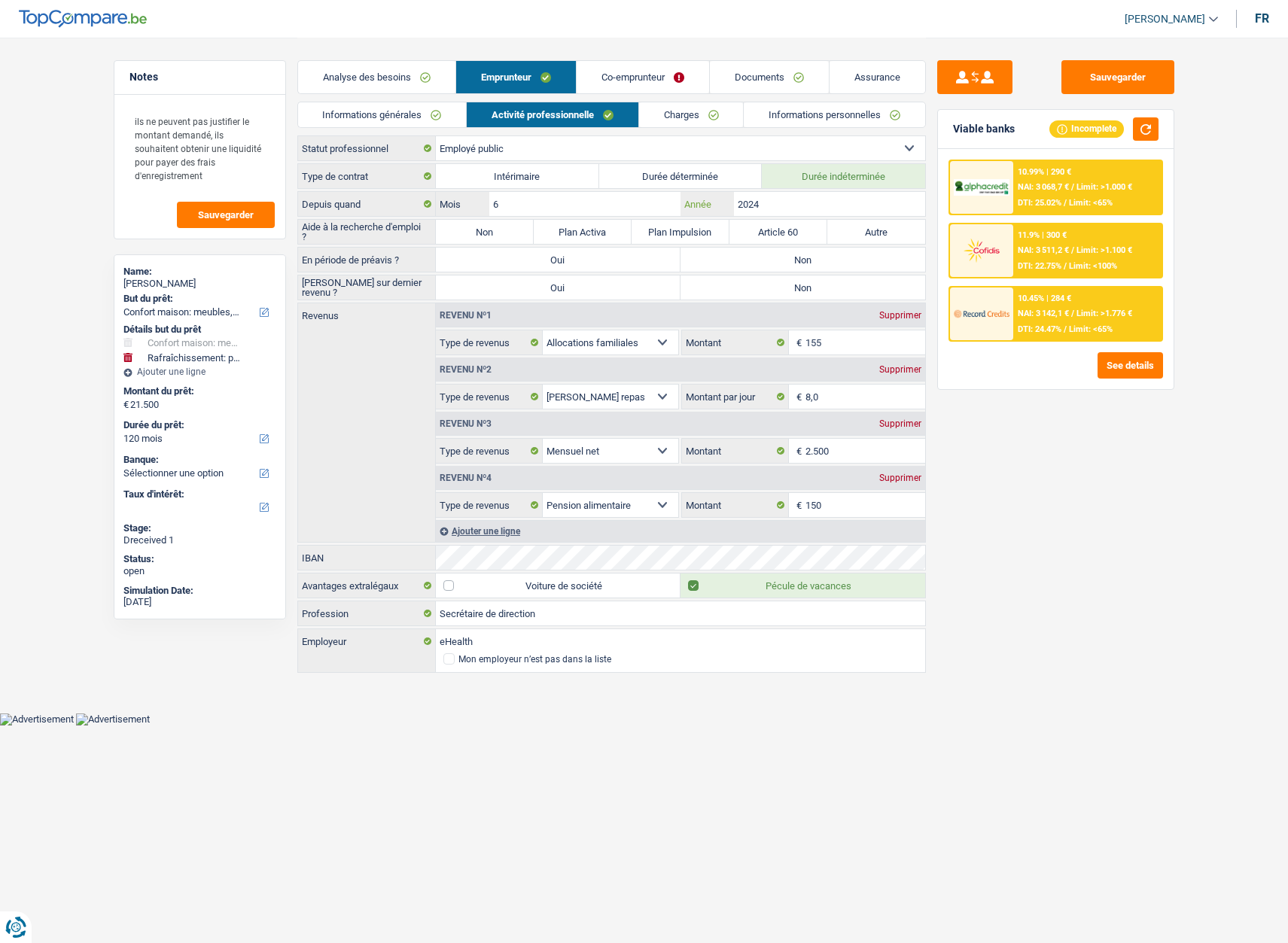
click at [779, 198] on input "2024" at bounding box center [829, 203] width 190 height 24
click at [564, 212] on input "6" at bounding box center [585, 203] width 190 height 24
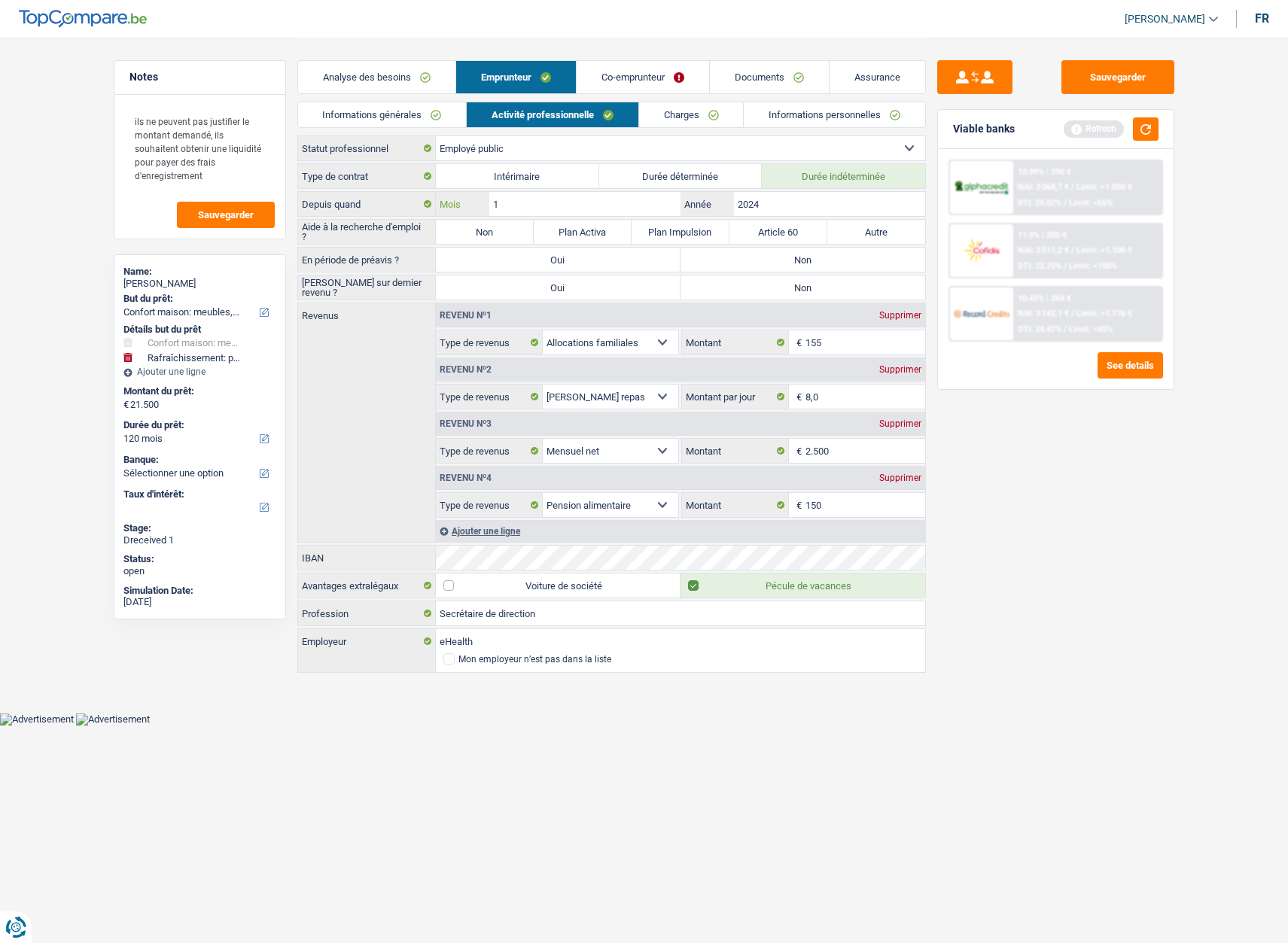
type input "10"
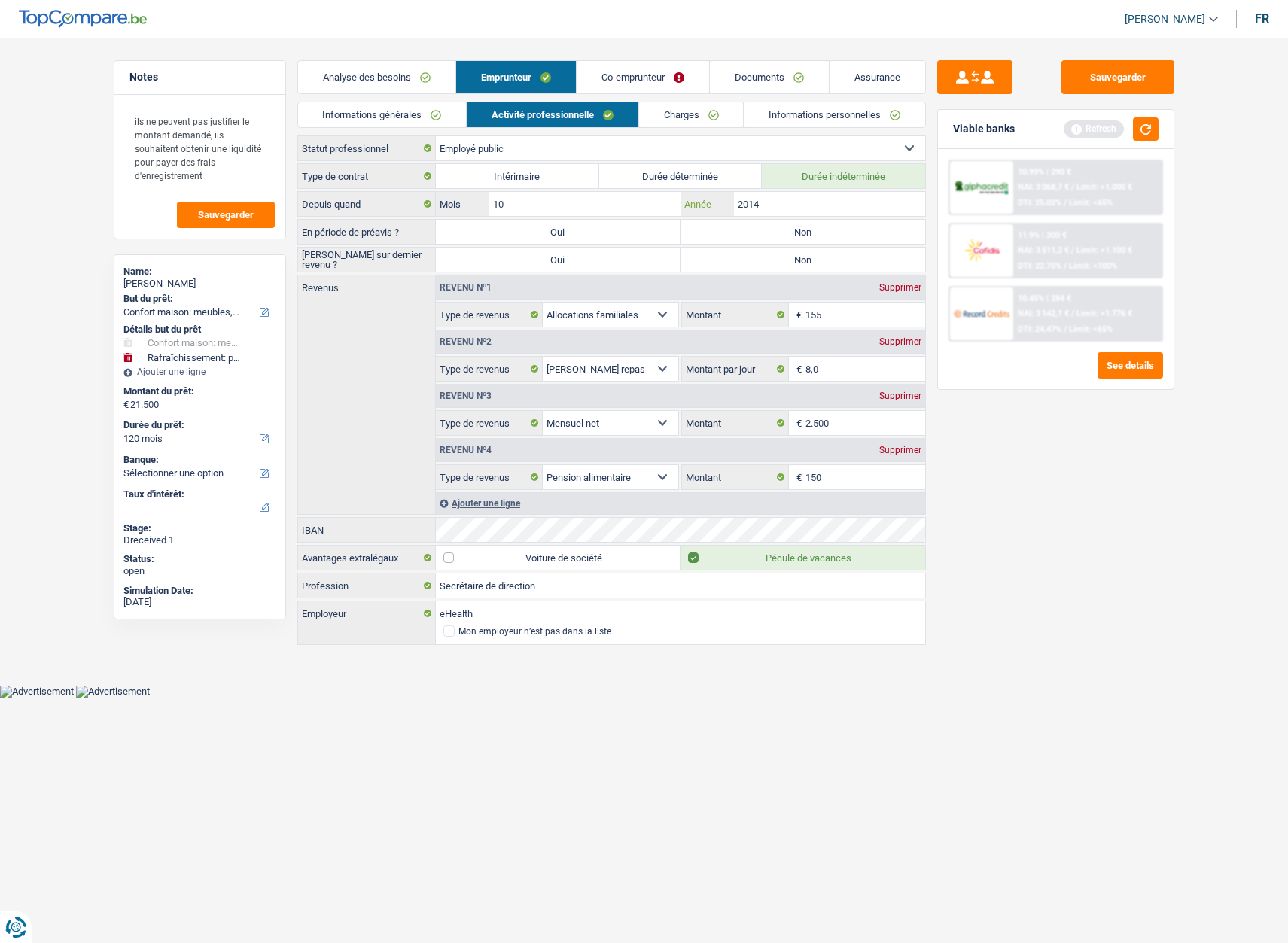
type input "2014"
click at [688, 107] on link "Charges" at bounding box center [692, 115] width 104 height 25
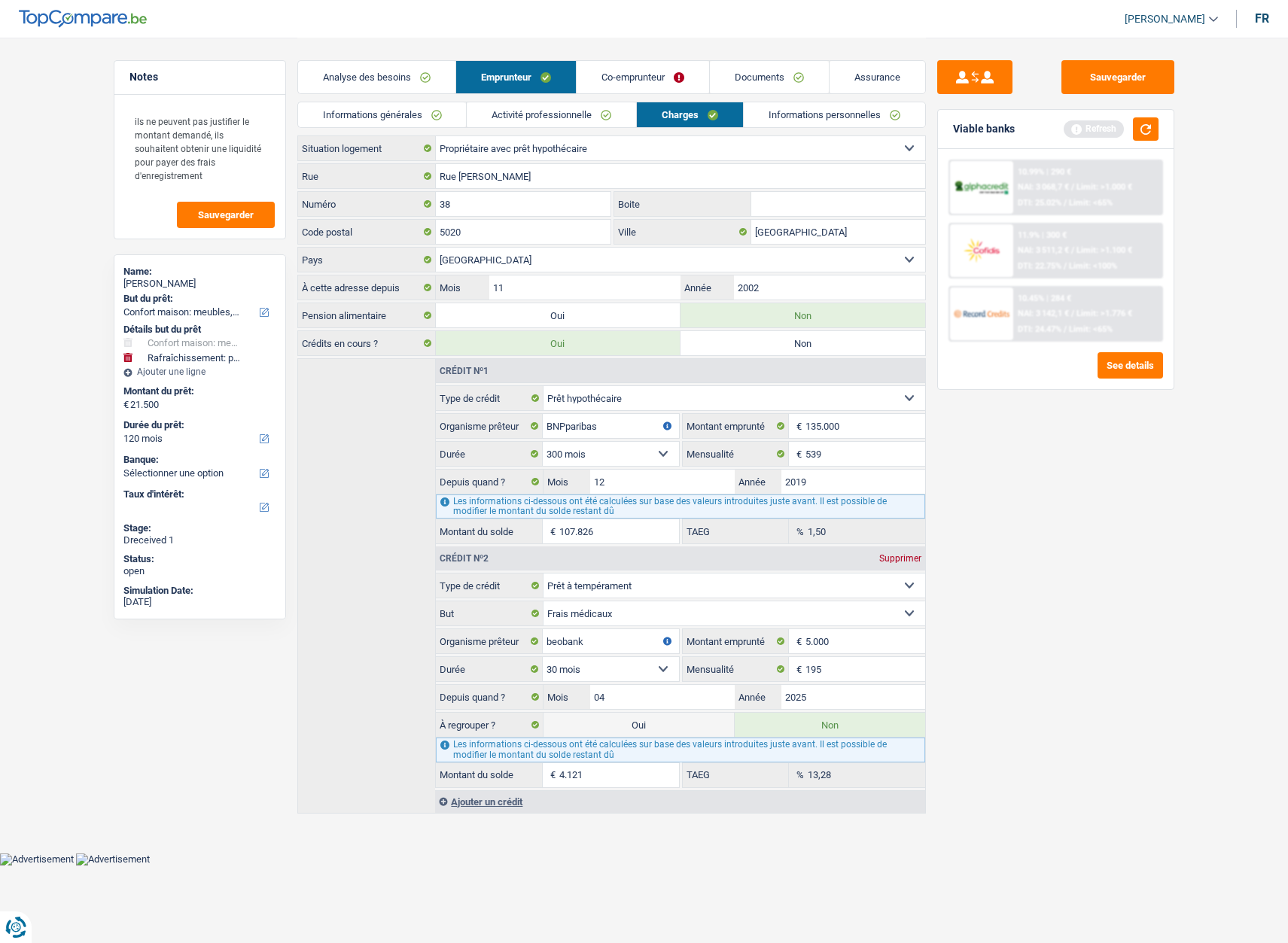
click at [799, 119] on link "Informations personnelles" at bounding box center [834, 115] width 182 height 25
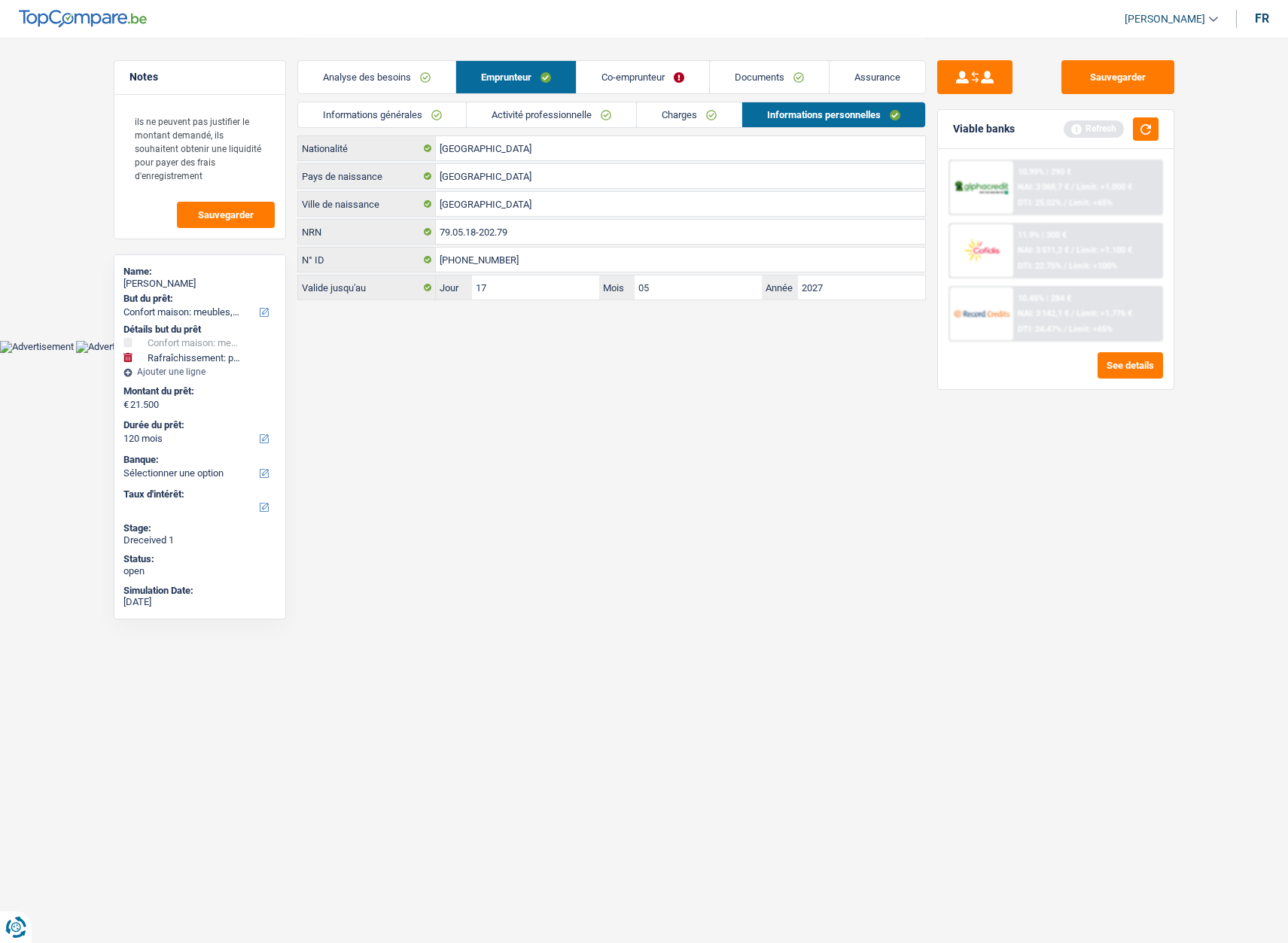
click at [375, 118] on link "Informations générales" at bounding box center [382, 115] width 168 height 25
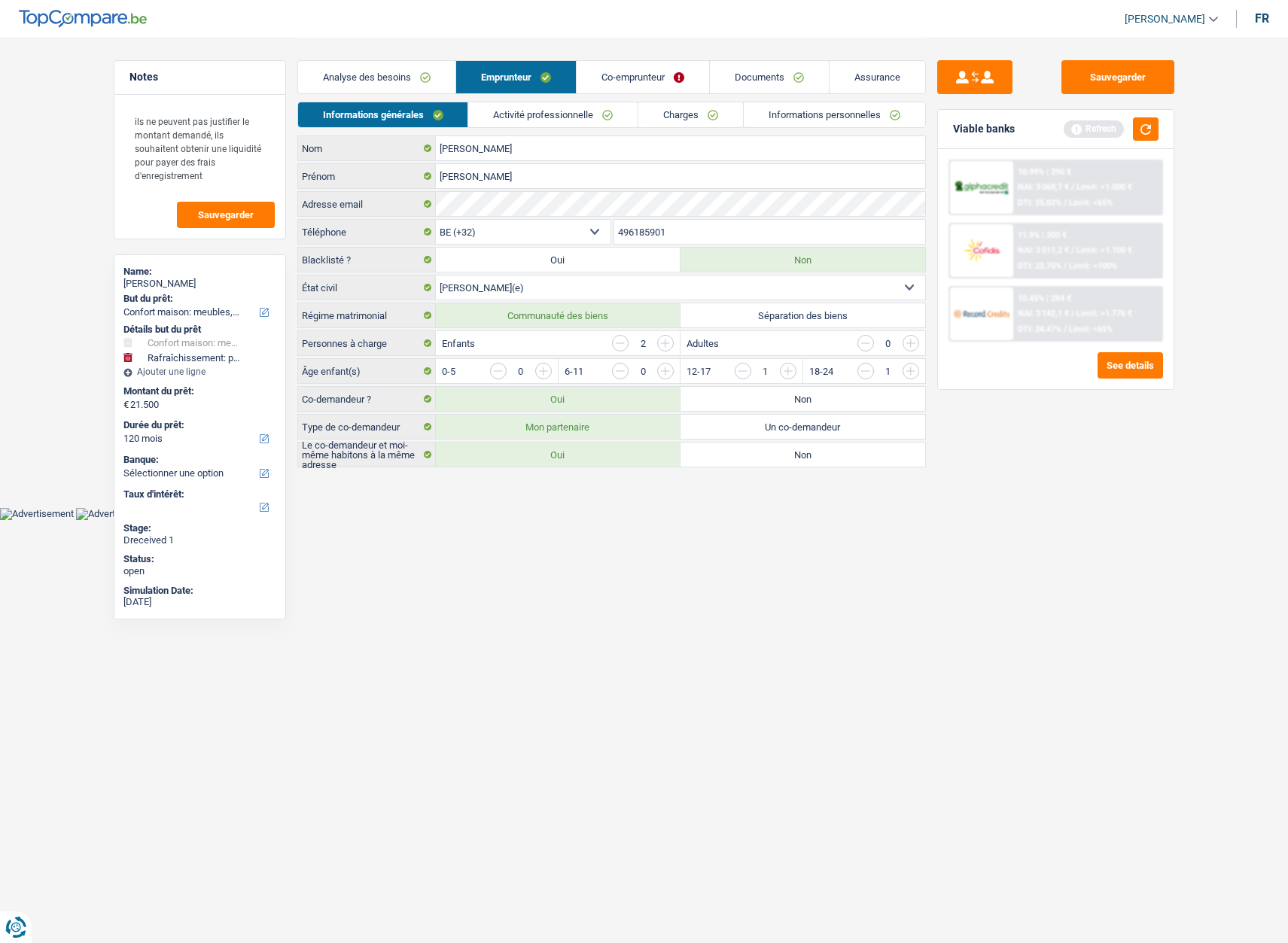
click at [622, 340] on input "button" at bounding box center [620, 343] width 16 height 16
click at [862, 372] on input "button" at bounding box center [865, 370] width 16 height 16
click at [1097, 81] on button "Sauvegarder" at bounding box center [1118, 76] width 113 height 34
click at [536, 116] on link "Activité professionnelle" at bounding box center [553, 115] width 169 height 25
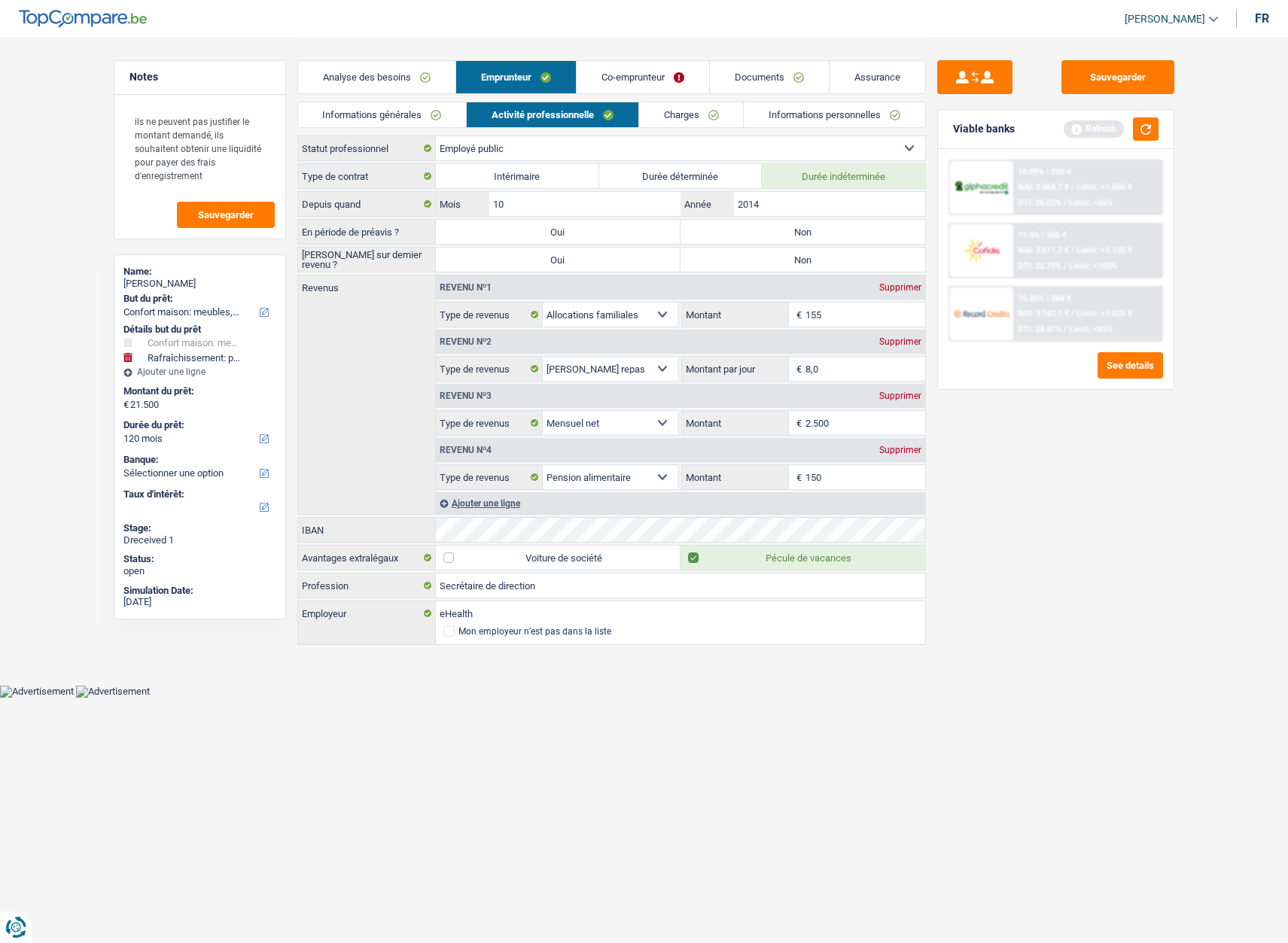
click at [623, 72] on link "Co-emprunteur" at bounding box center [643, 77] width 133 height 33
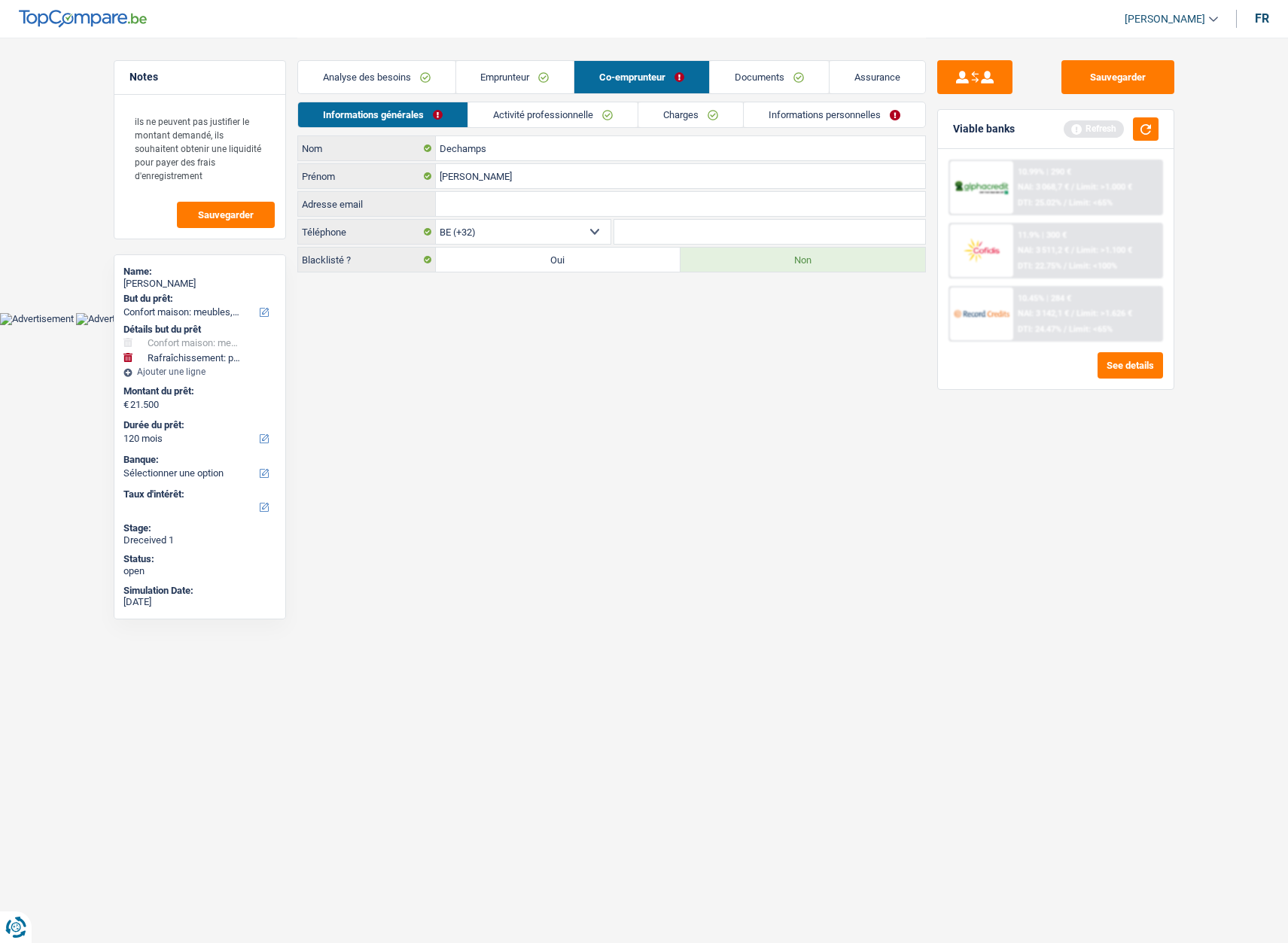
click at [460, 200] on input "Adresse email" at bounding box center [681, 203] width 490 height 24
click at [767, 121] on link "Informations personnelles" at bounding box center [834, 115] width 182 height 25
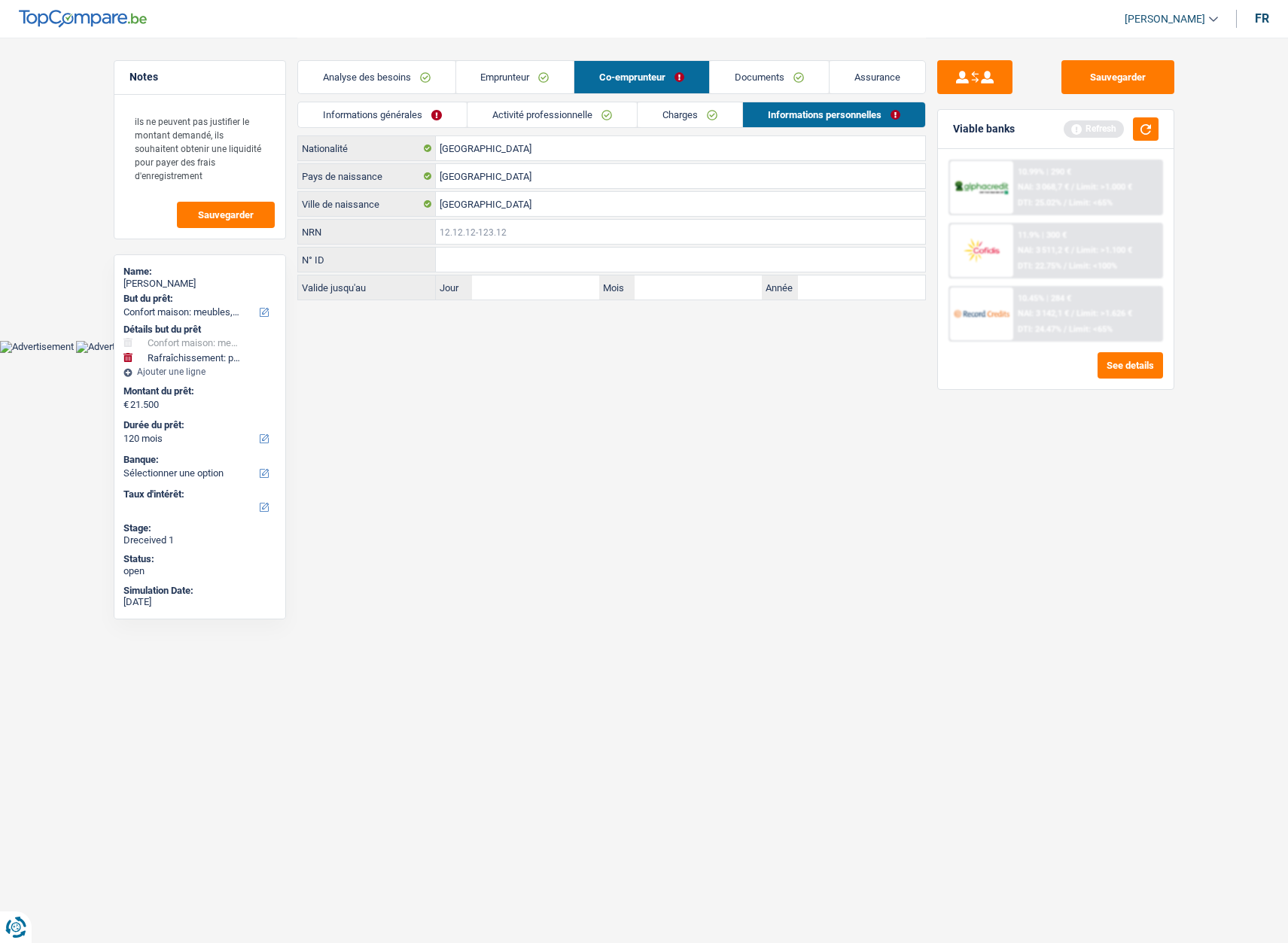
click at [465, 224] on input "NRN" at bounding box center [681, 231] width 490 height 24
type input "80.03.06-257.03"
click at [597, 267] on input "N° ID" at bounding box center [681, 260] width 490 height 24
type input "592782752493"
click at [582, 288] on input "Jour" at bounding box center [535, 287] width 127 height 24
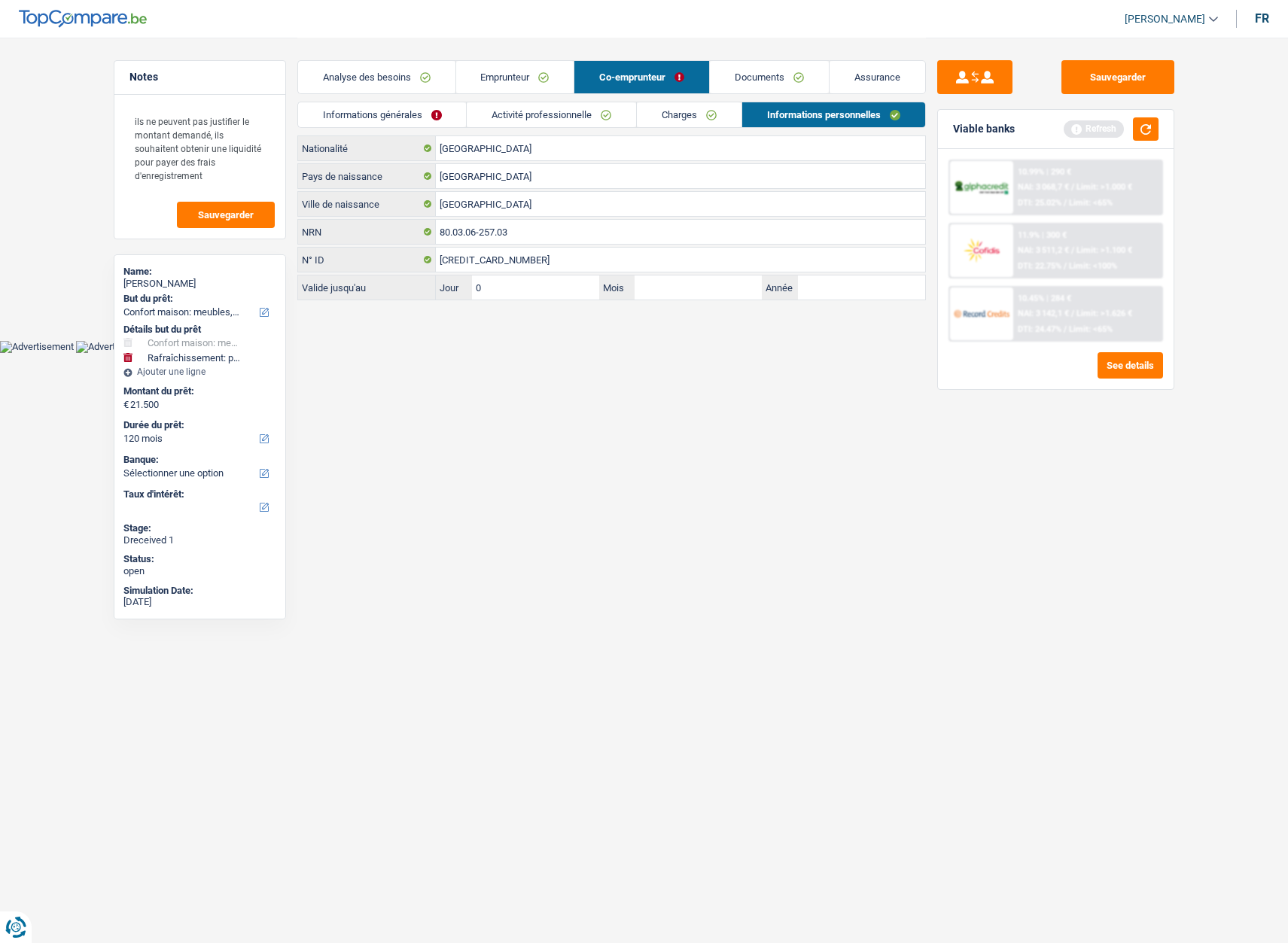
type input "05"
type input "04"
click at [1154, 26] on link "[PERSON_NAME]" at bounding box center [1165, 19] width 105 height 25
type input "2028"
click at [1143, 136] on button "SO" at bounding box center [1138, 137] width 134 height 30
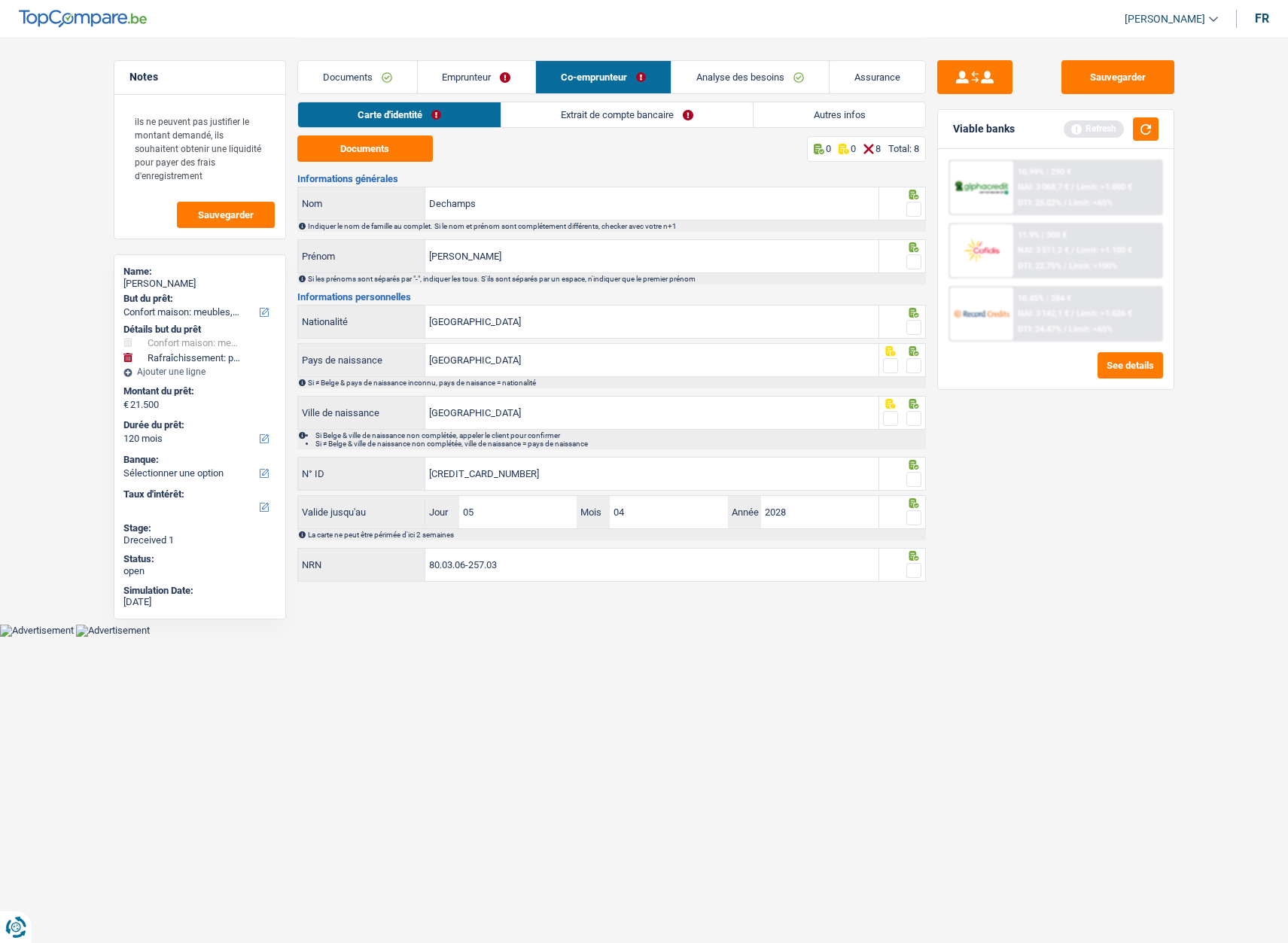
click at [915, 207] on span at bounding box center [914, 209] width 15 height 15
click at [0, 0] on input "radio" at bounding box center [0, 0] width 0 height 0
click at [915, 263] on span at bounding box center [914, 261] width 15 height 15
click at [0, 0] on input "radio" at bounding box center [0, 0] width 0 height 0
click at [918, 326] on span at bounding box center [914, 327] width 15 height 15
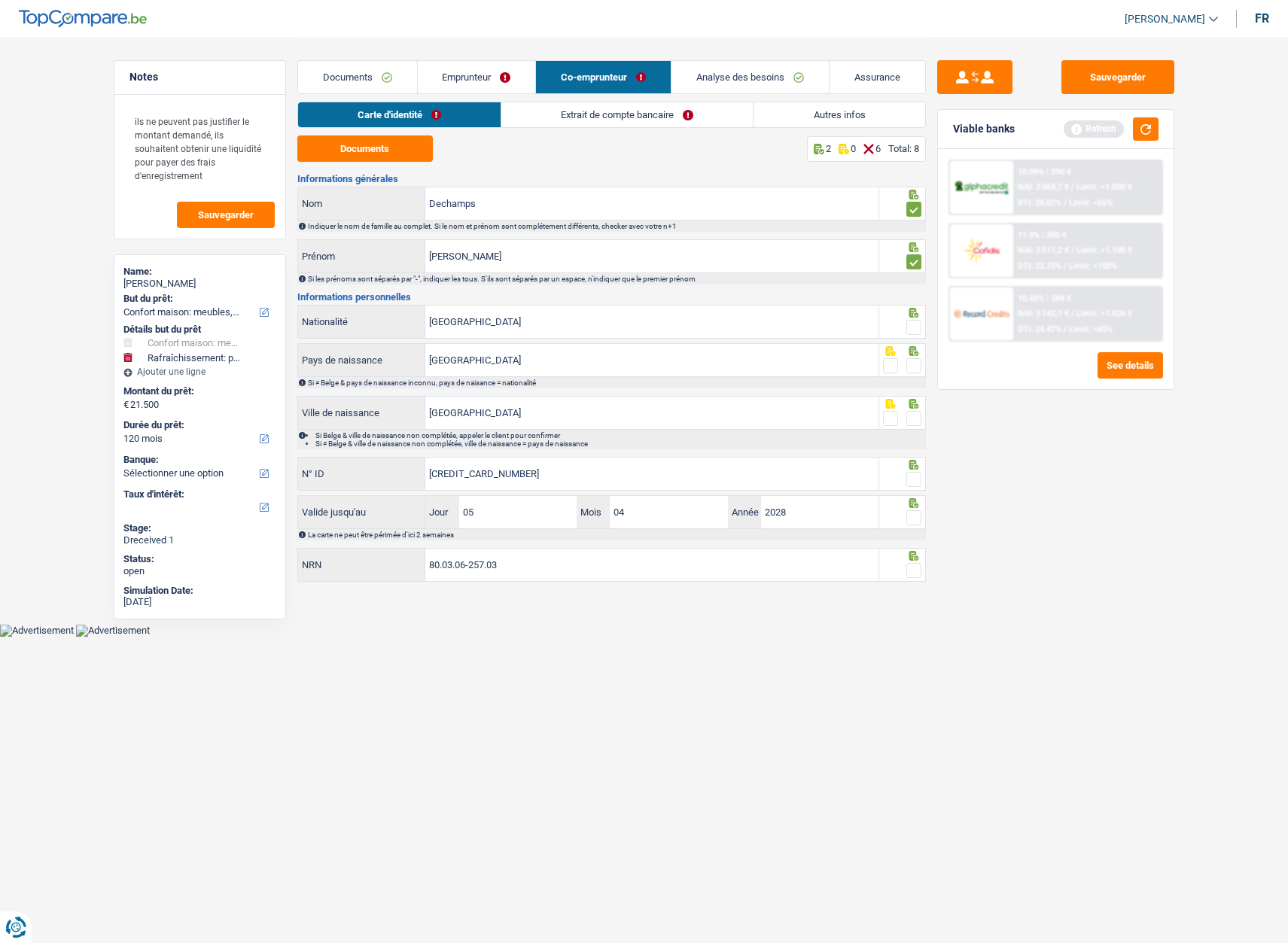
click at [0, 0] on input "radio" at bounding box center [0, 0] width 0 height 0
drag, startPoint x: 915, startPoint y: 365, endPoint x: 918, endPoint y: 390, distance: 25.2
click at [915, 367] on span at bounding box center [914, 366] width 15 height 15
click at [0, 0] on input "radio" at bounding box center [0, 0] width 0 height 0
click at [914, 422] on span at bounding box center [914, 418] width 15 height 15
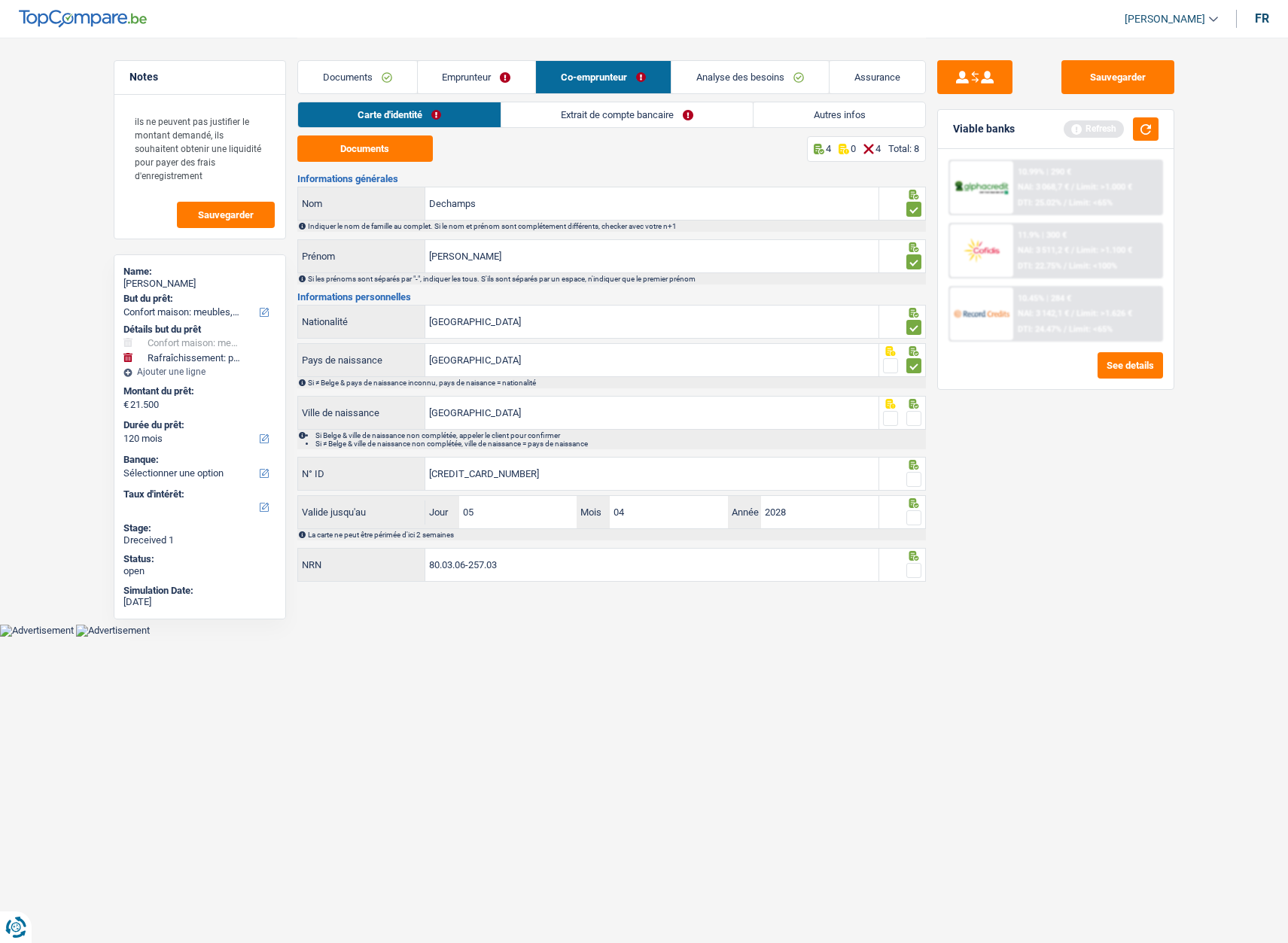
click at [0, 0] on input "radio" at bounding box center [0, 0] width 0 height 0
drag, startPoint x: 918, startPoint y: 475, endPoint x: 920, endPoint y: 495, distance: 20.1
click at [918, 475] on span at bounding box center [914, 479] width 15 height 15
click at [0, 0] on input "radio" at bounding box center [0, 0] width 0 height 0
click at [922, 518] on div at bounding box center [903, 511] width 47 height 34
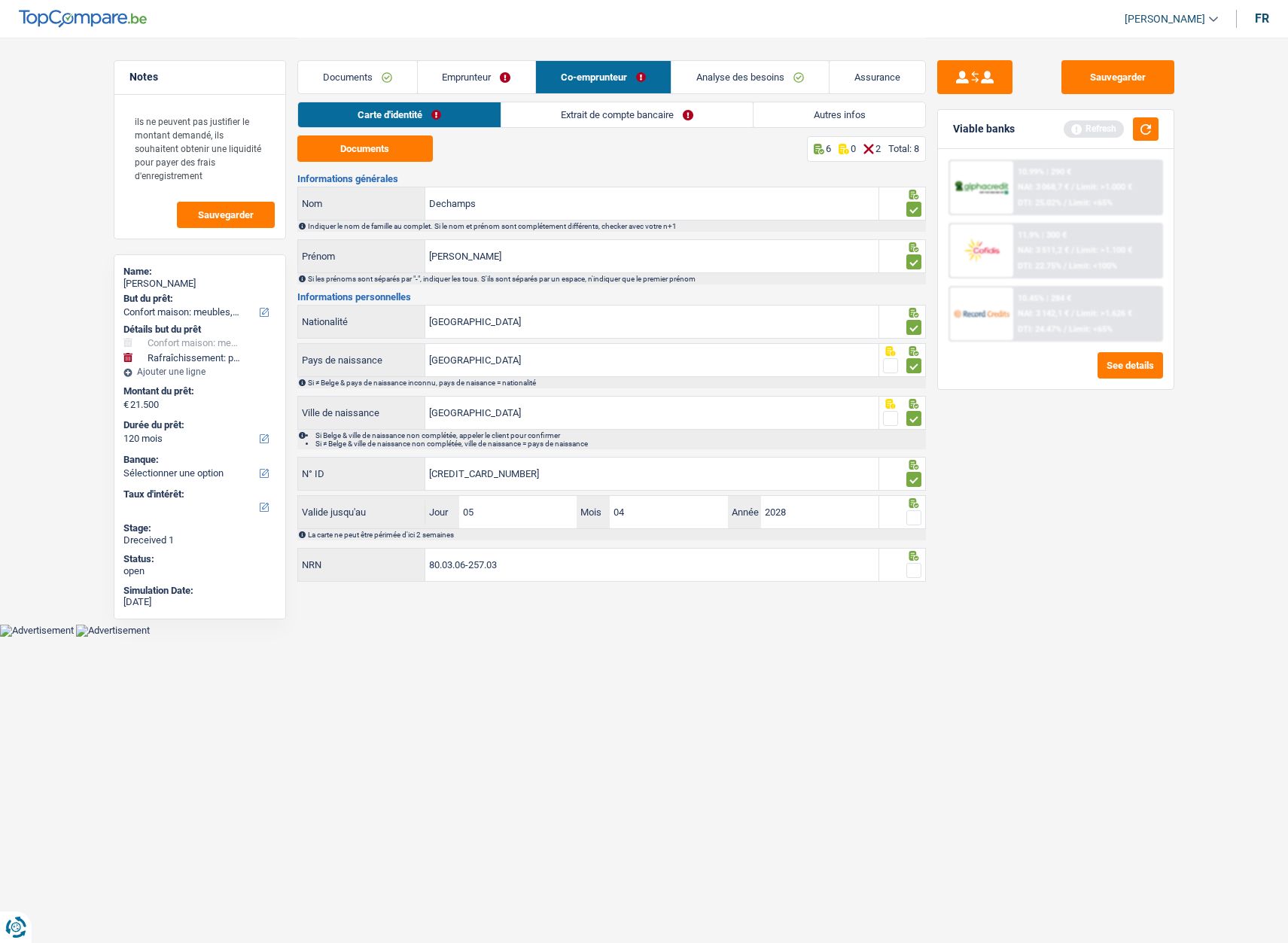
click at [919, 517] on span at bounding box center [914, 517] width 15 height 15
click at [0, 0] on input "radio" at bounding box center [0, 0] width 0 height 0
click at [915, 569] on span at bounding box center [914, 570] width 15 height 15
click at [0, 0] on input "radio" at bounding box center [0, 0] width 0 height 0
click at [472, 83] on link "Emprunteur" at bounding box center [477, 77] width 119 height 33
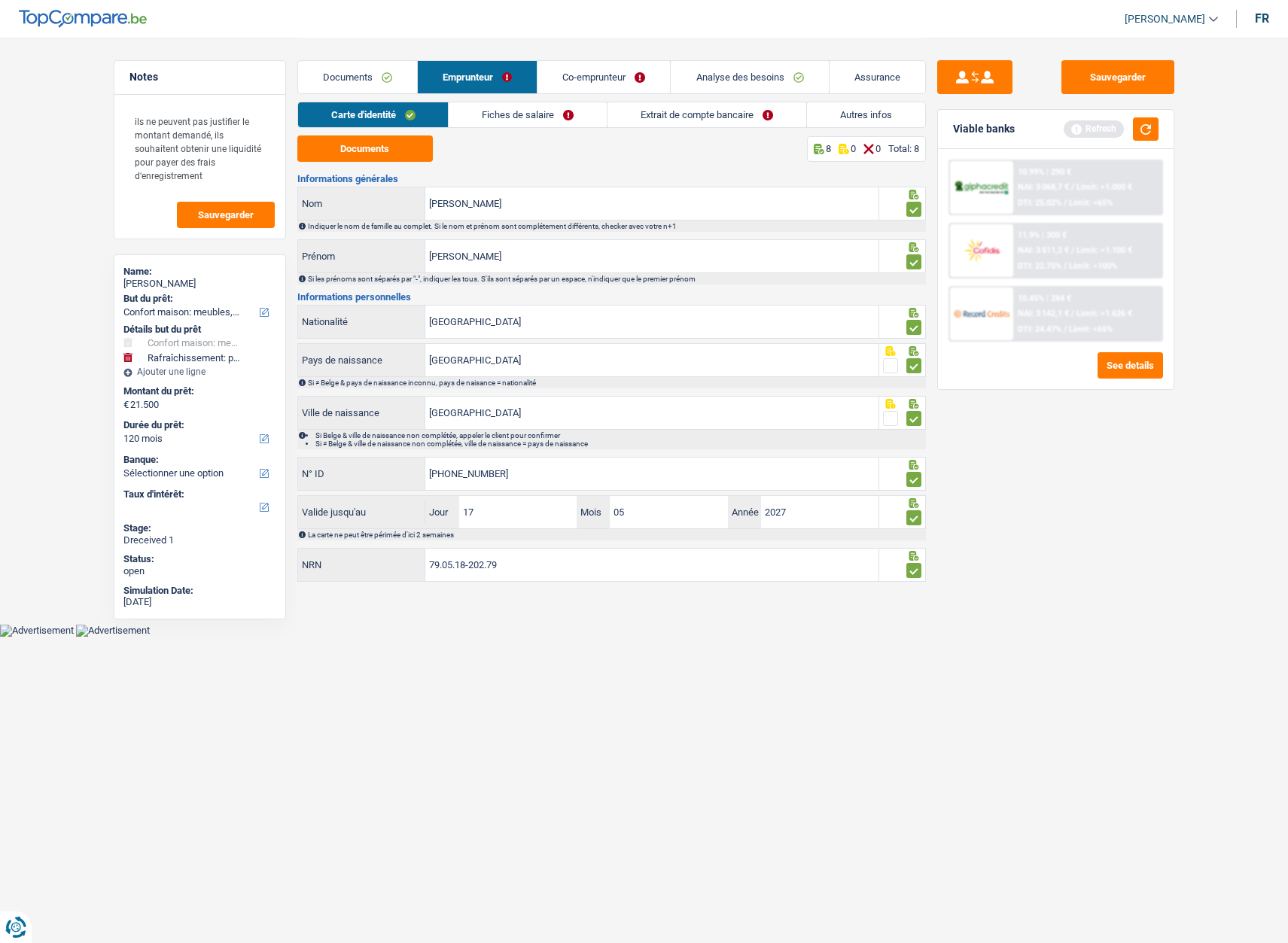
click at [542, 111] on link "Fiches de salaire" at bounding box center [528, 115] width 158 height 25
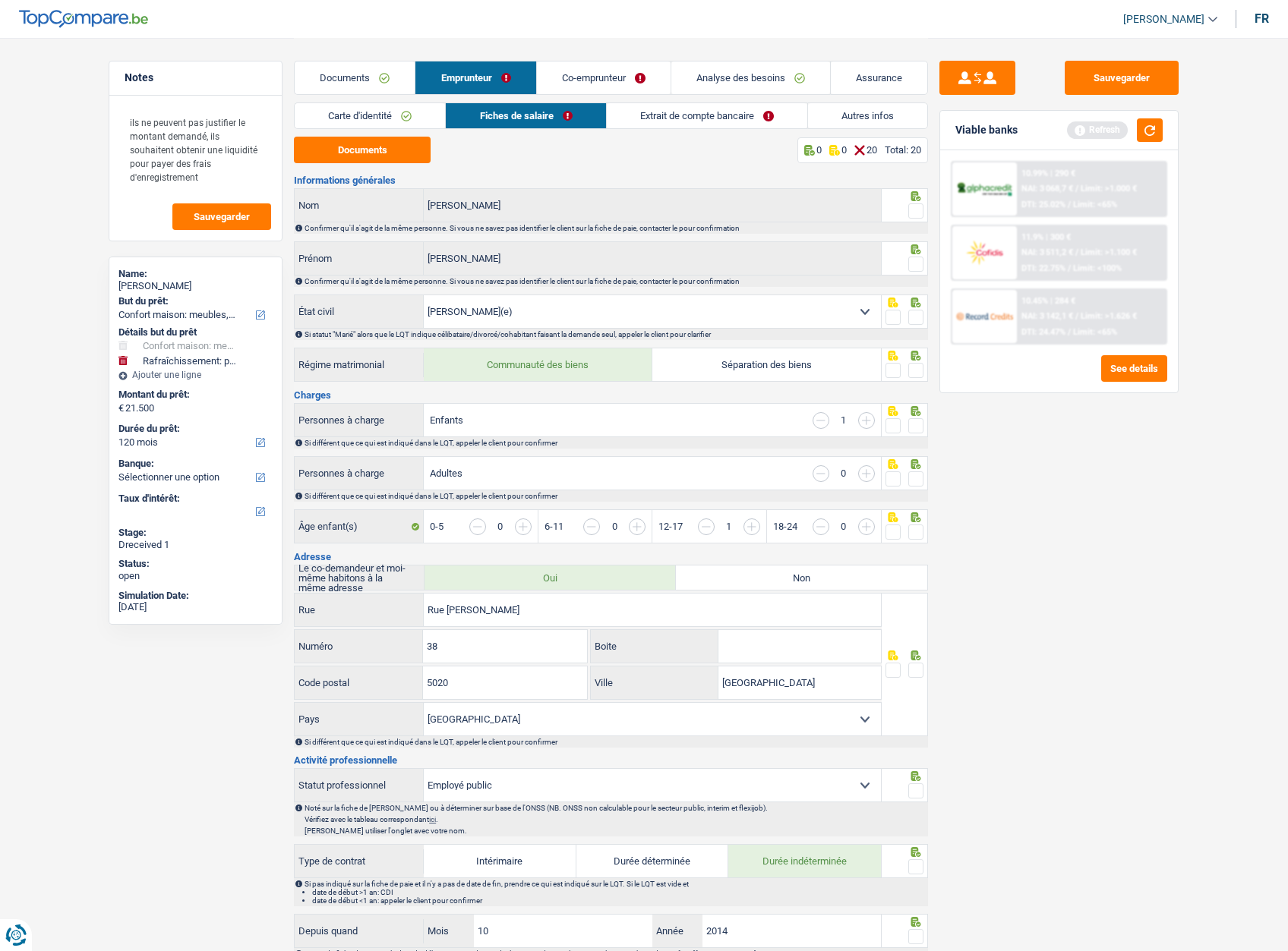
click at [914, 209] on span at bounding box center [915, 211] width 15 height 15
click at [0, 0] on input "radio" at bounding box center [0, 0] width 0 height 0
click at [916, 265] on span at bounding box center [915, 263] width 15 height 15
click at [0, 0] on input "radio" at bounding box center [0, 0] width 0 height 0
click at [913, 316] on span at bounding box center [915, 317] width 15 height 15
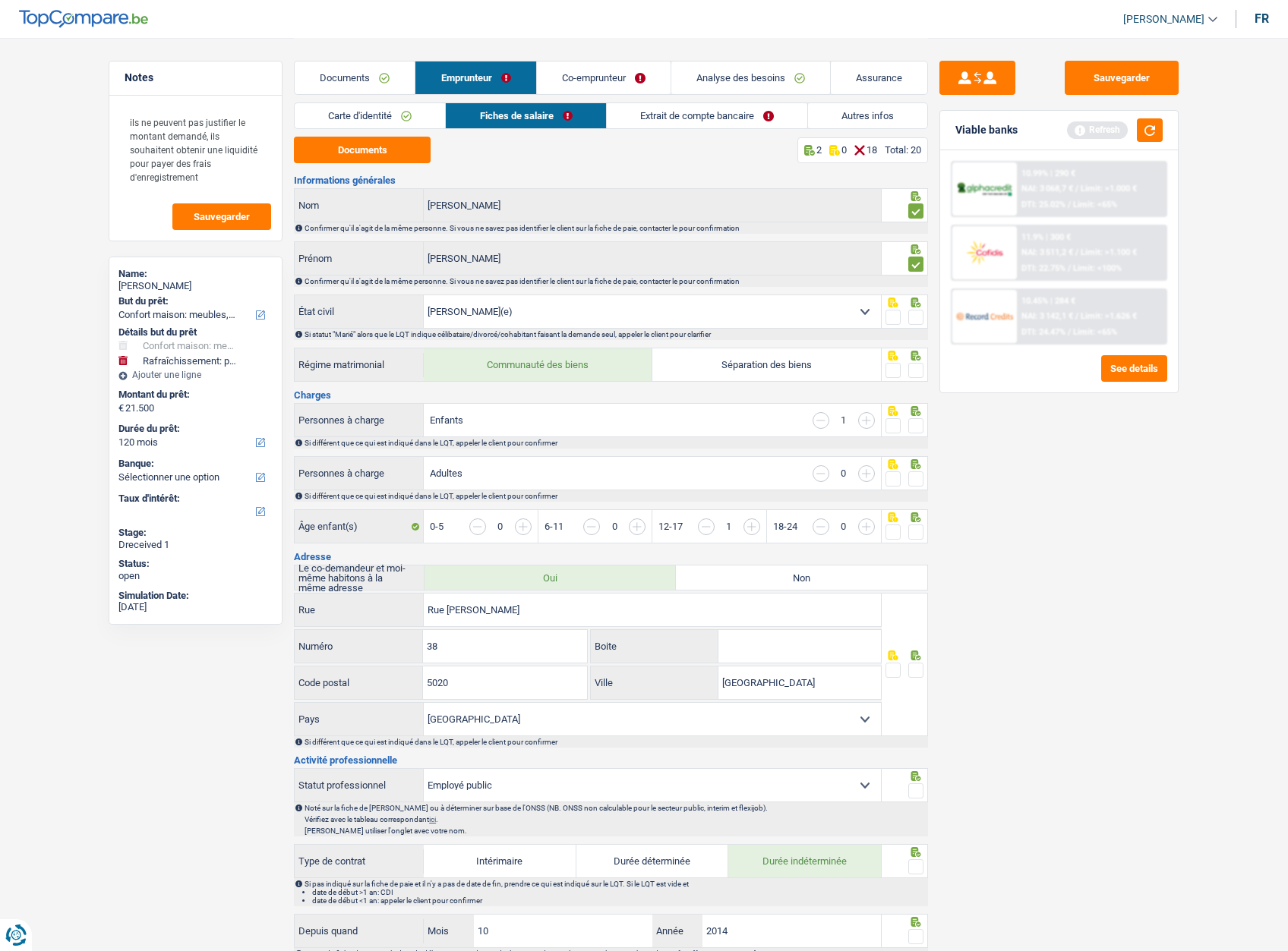
click at [0, 0] on input "radio" at bounding box center [0, 0] width 0 height 0
click at [907, 376] on fieldset at bounding box center [904, 371] width 39 height 19
click at [915, 373] on span at bounding box center [915, 370] width 15 height 15
click at [0, 0] on input "radio" at bounding box center [0, 0] width 0 height 0
click at [917, 431] on span at bounding box center [915, 425] width 15 height 15
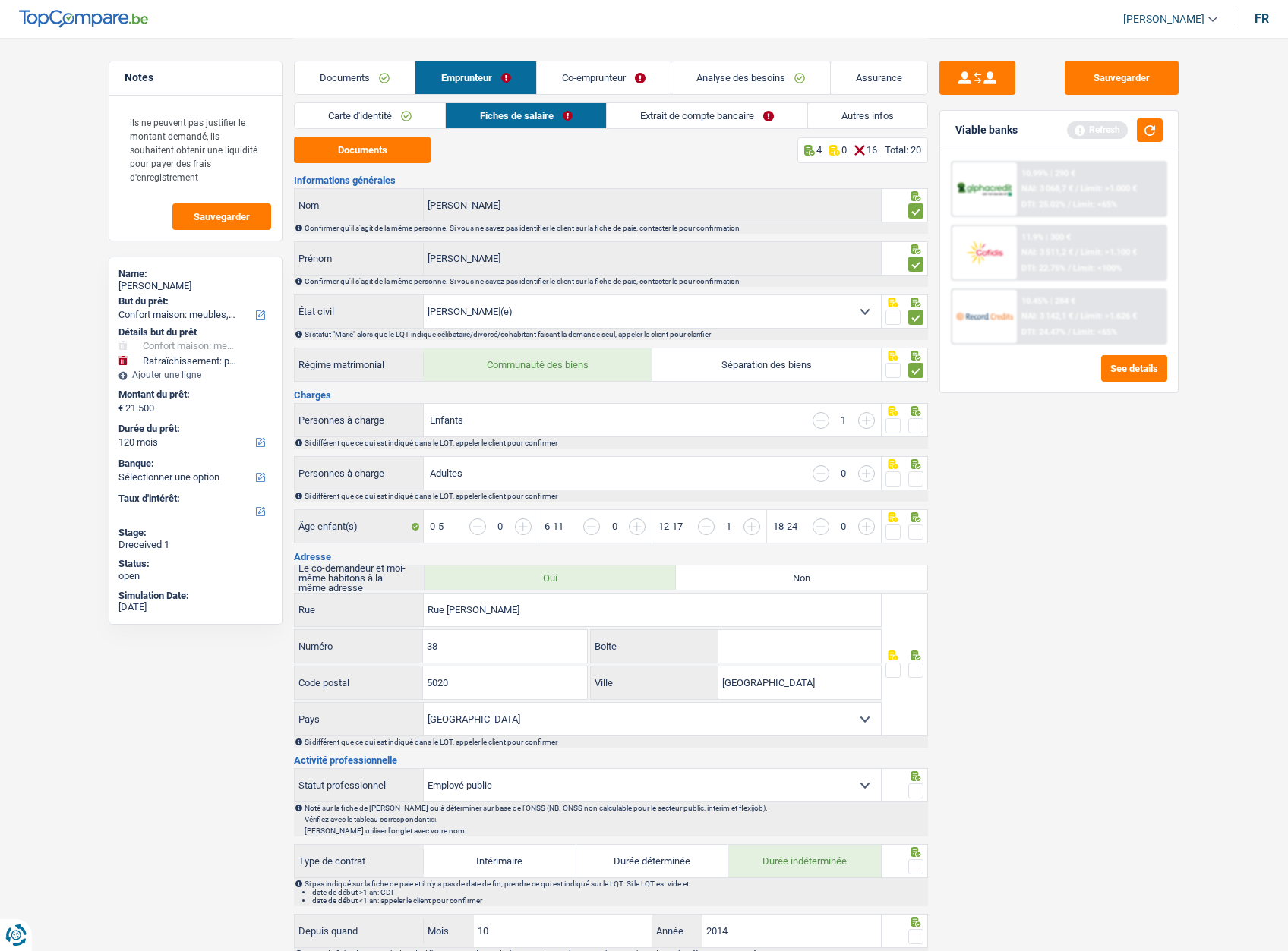
click at [0, 0] on input "radio" at bounding box center [0, 0] width 0 height 0
click at [918, 478] on span at bounding box center [915, 479] width 15 height 15
click at [0, 0] on input "radio" at bounding box center [0, 0] width 0 height 0
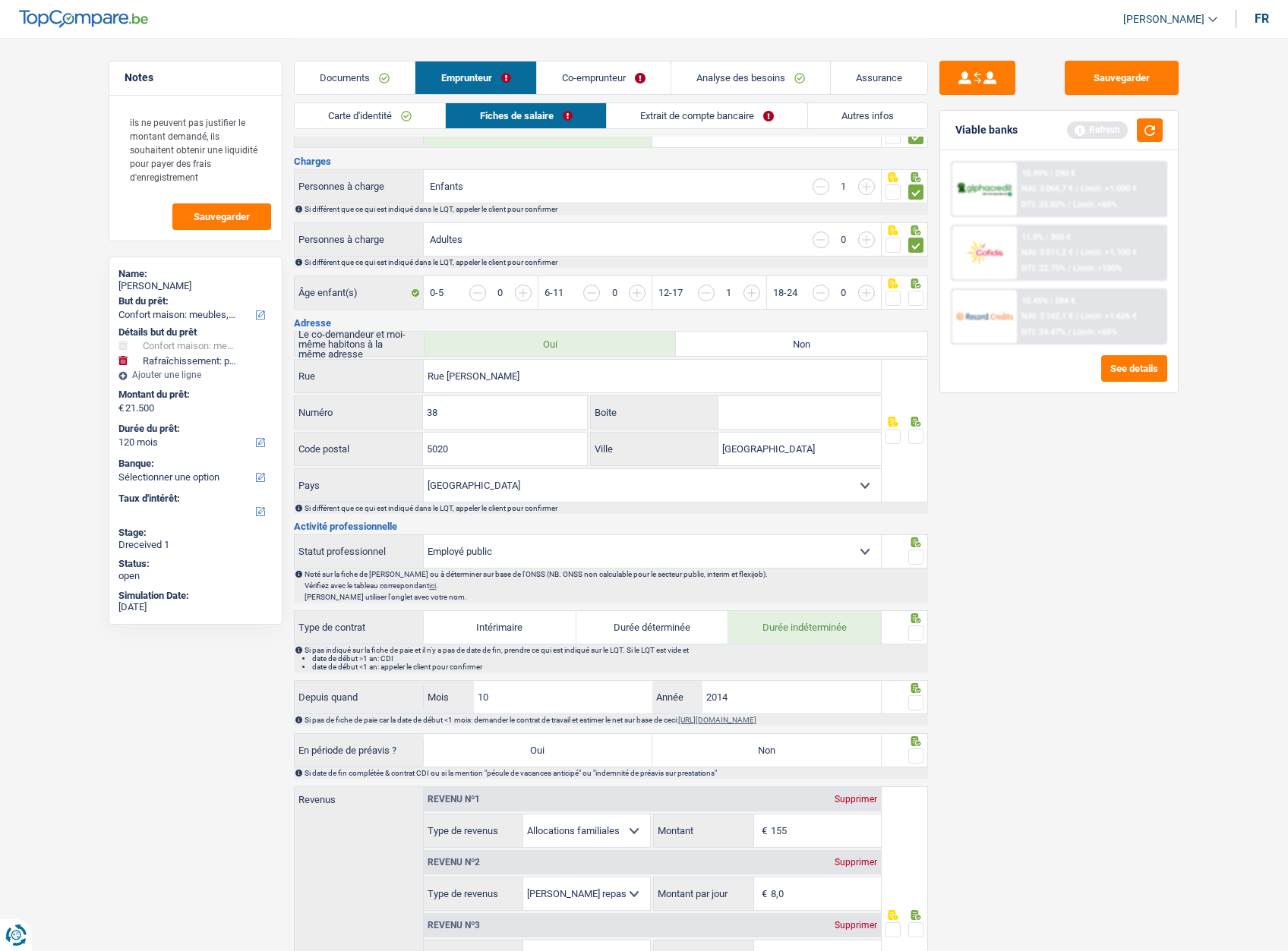
scroll to position [303, 0]
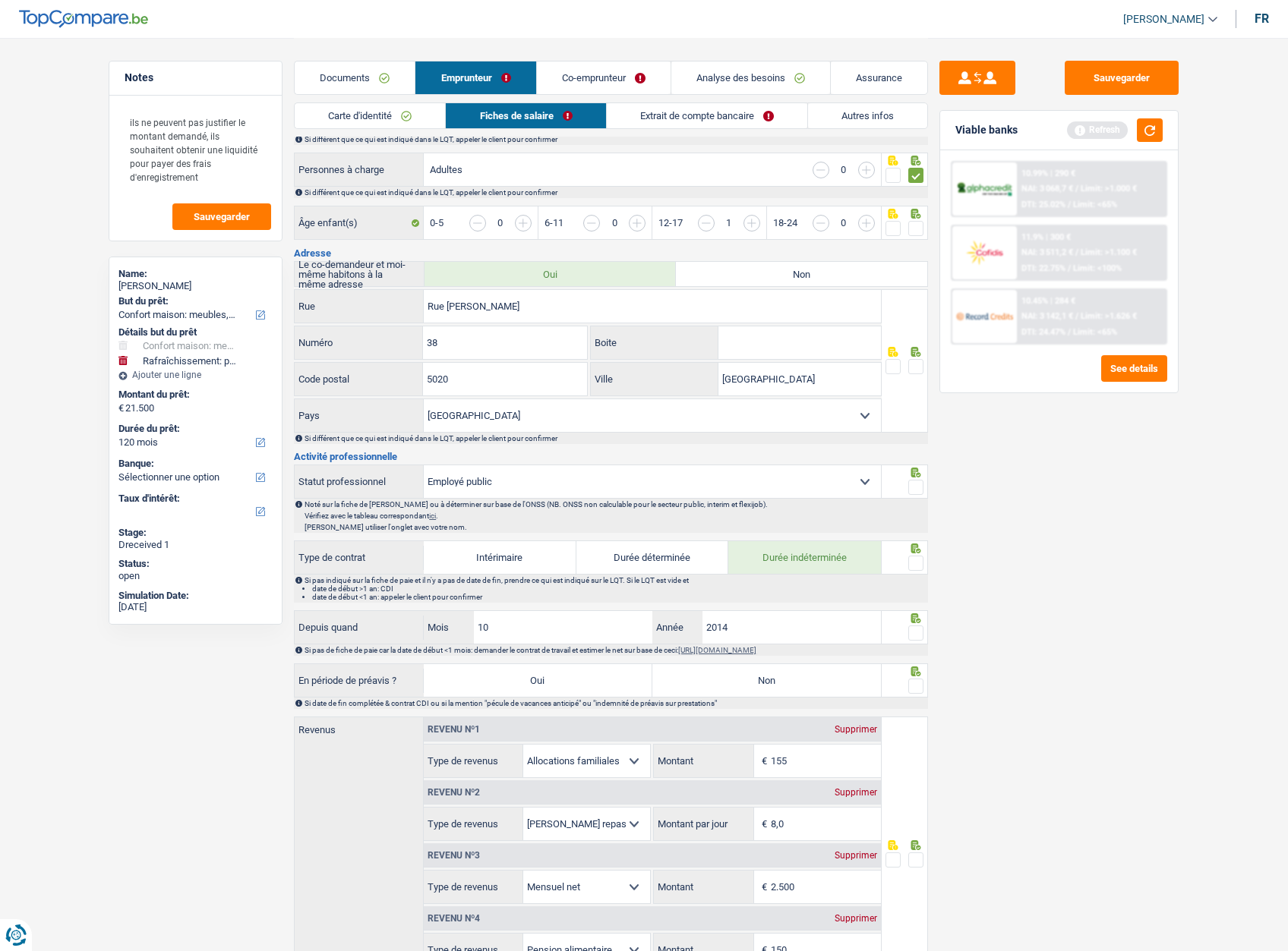
click at [913, 231] on span at bounding box center [915, 228] width 15 height 15
click at [0, 0] on input "radio" at bounding box center [0, 0] width 0 height 0
click at [914, 373] on span at bounding box center [915, 366] width 15 height 15
click at [0, 0] on input "radio" at bounding box center [0, 0] width 0 height 0
click at [915, 483] on span at bounding box center [915, 487] width 15 height 15
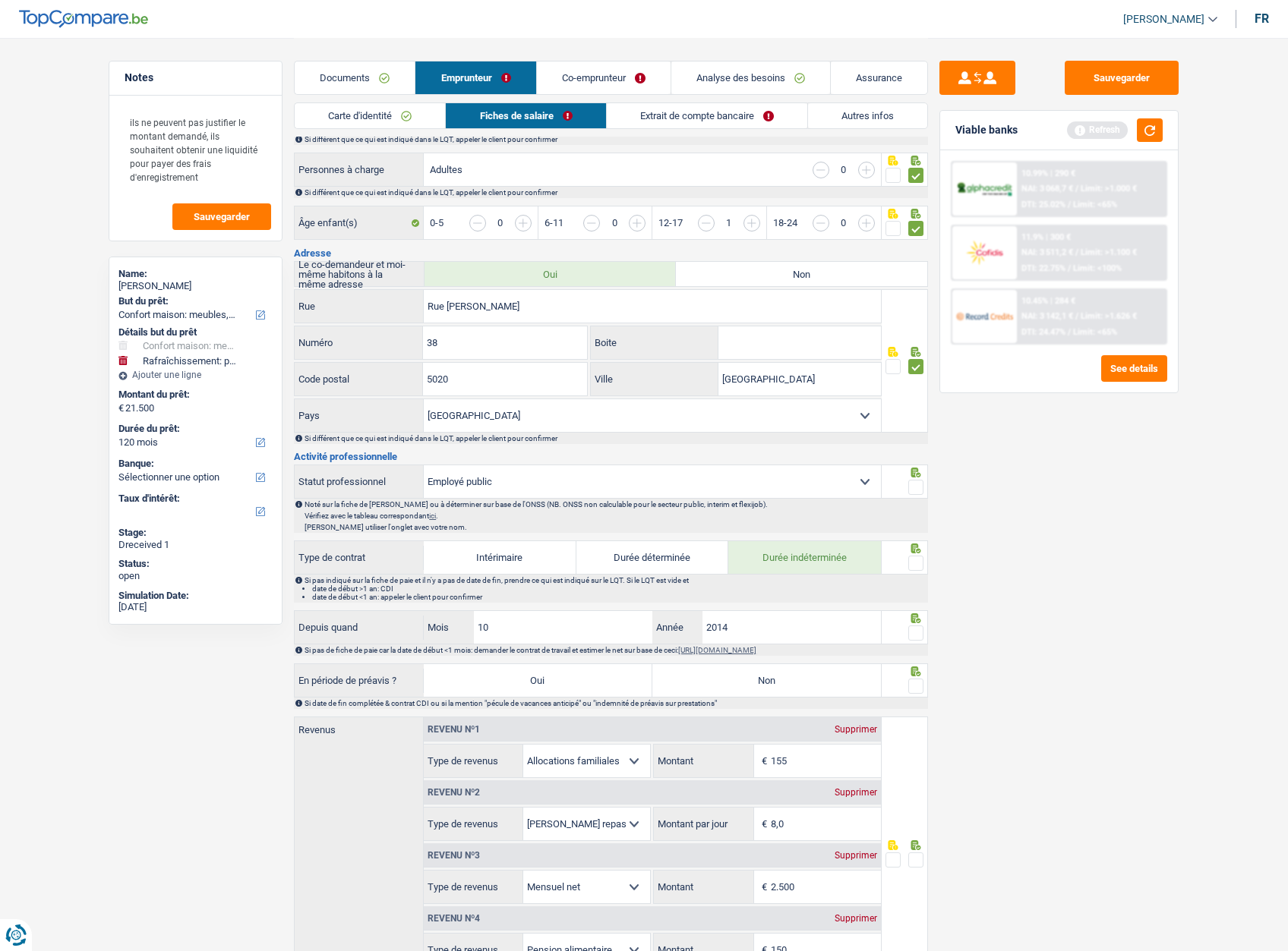
click at [0, 0] on input "radio" at bounding box center [0, 0] width 0 height 0
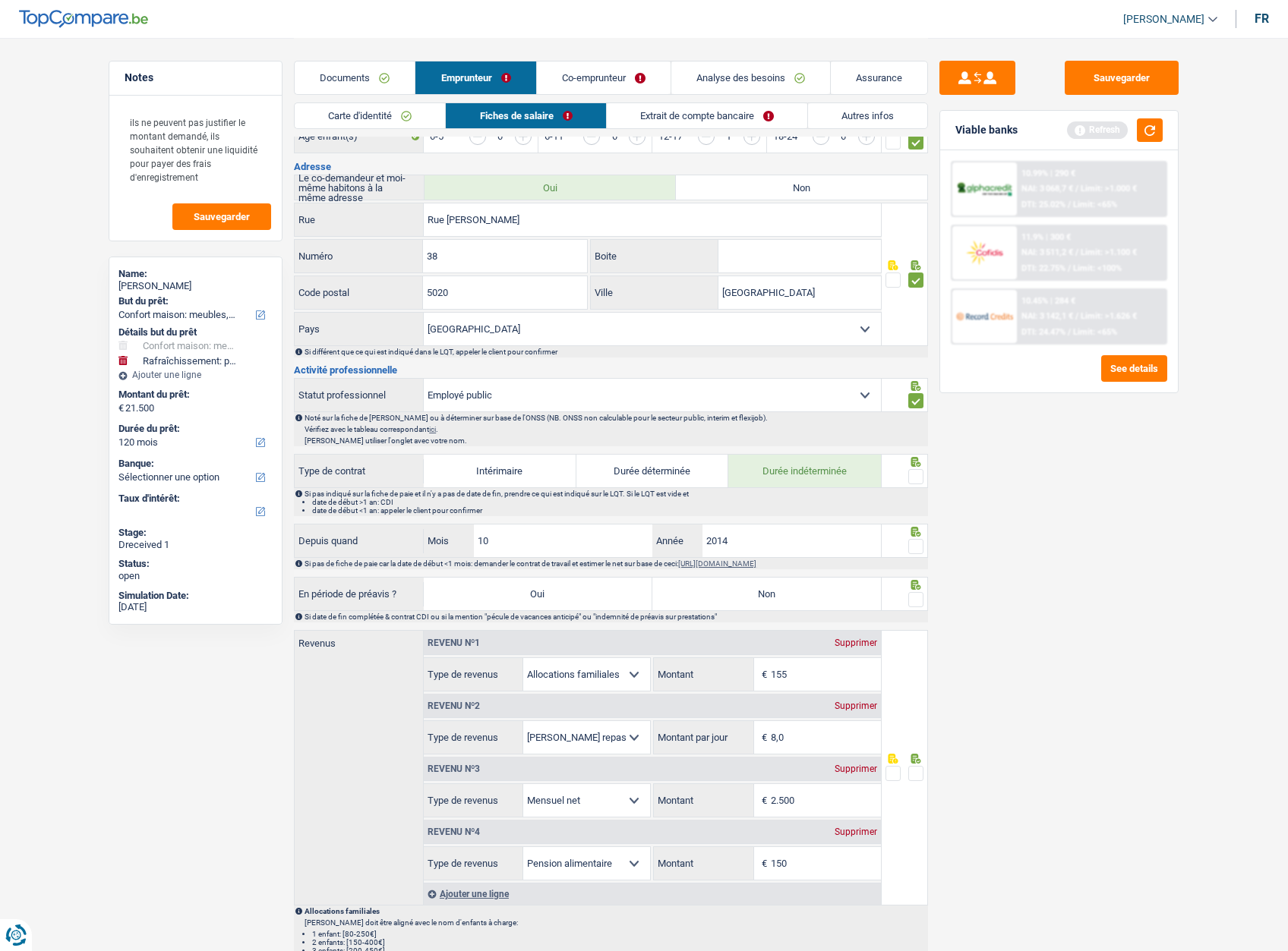
scroll to position [531, 0]
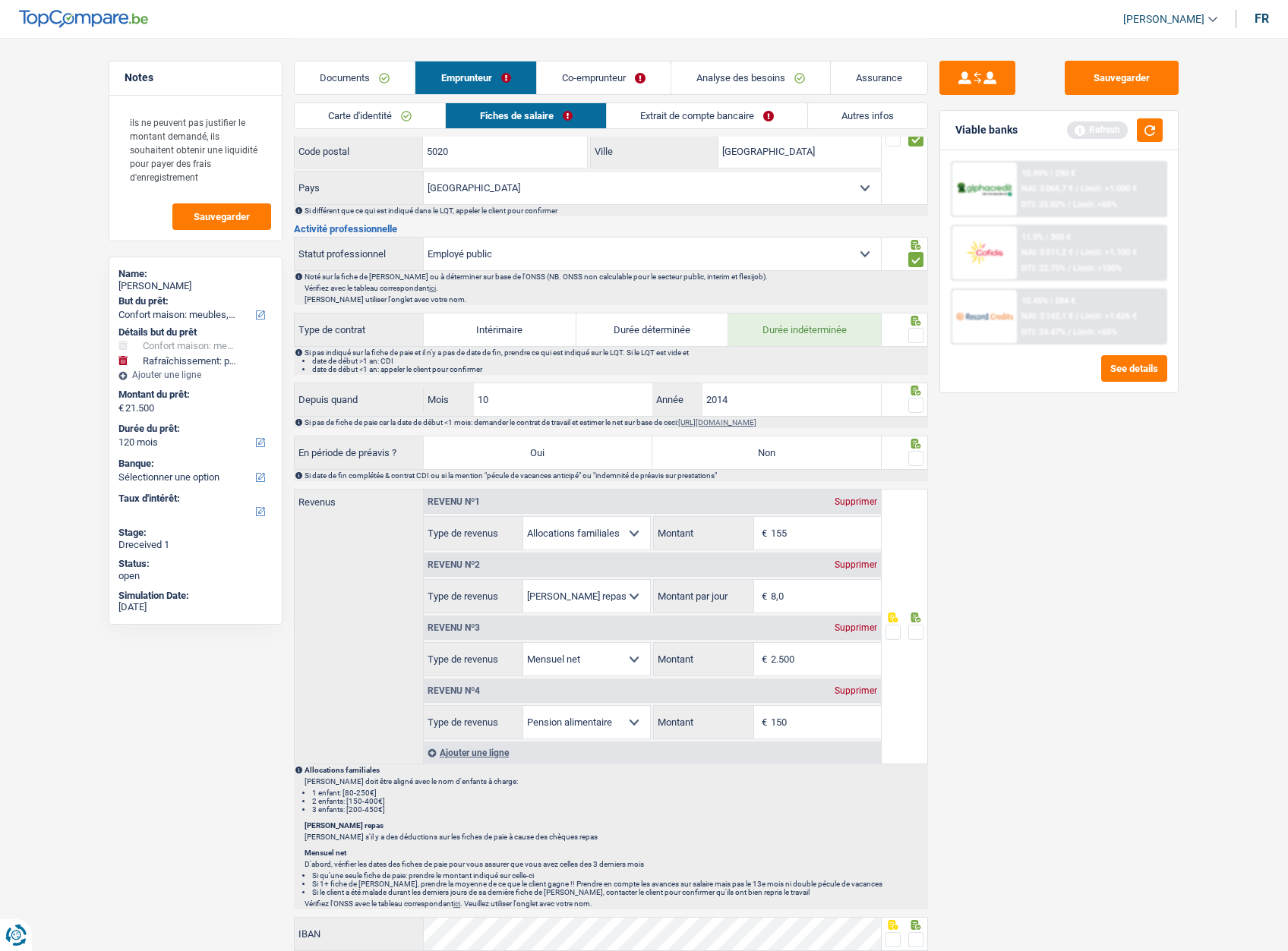
click at [911, 333] on span at bounding box center [915, 335] width 15 height 15
click at [0, 0] on input "radio" at bounding box center [0, 0] width 0 height 0
click at [918, 403] on span at bounding box center [915, 405] width 15 height 15
click at [0, 0] on input "radio" at bounding box center [0, 0] width 0 height 0
click at [911, 464] on span at bounding box center [915, 458] width 15 height 15
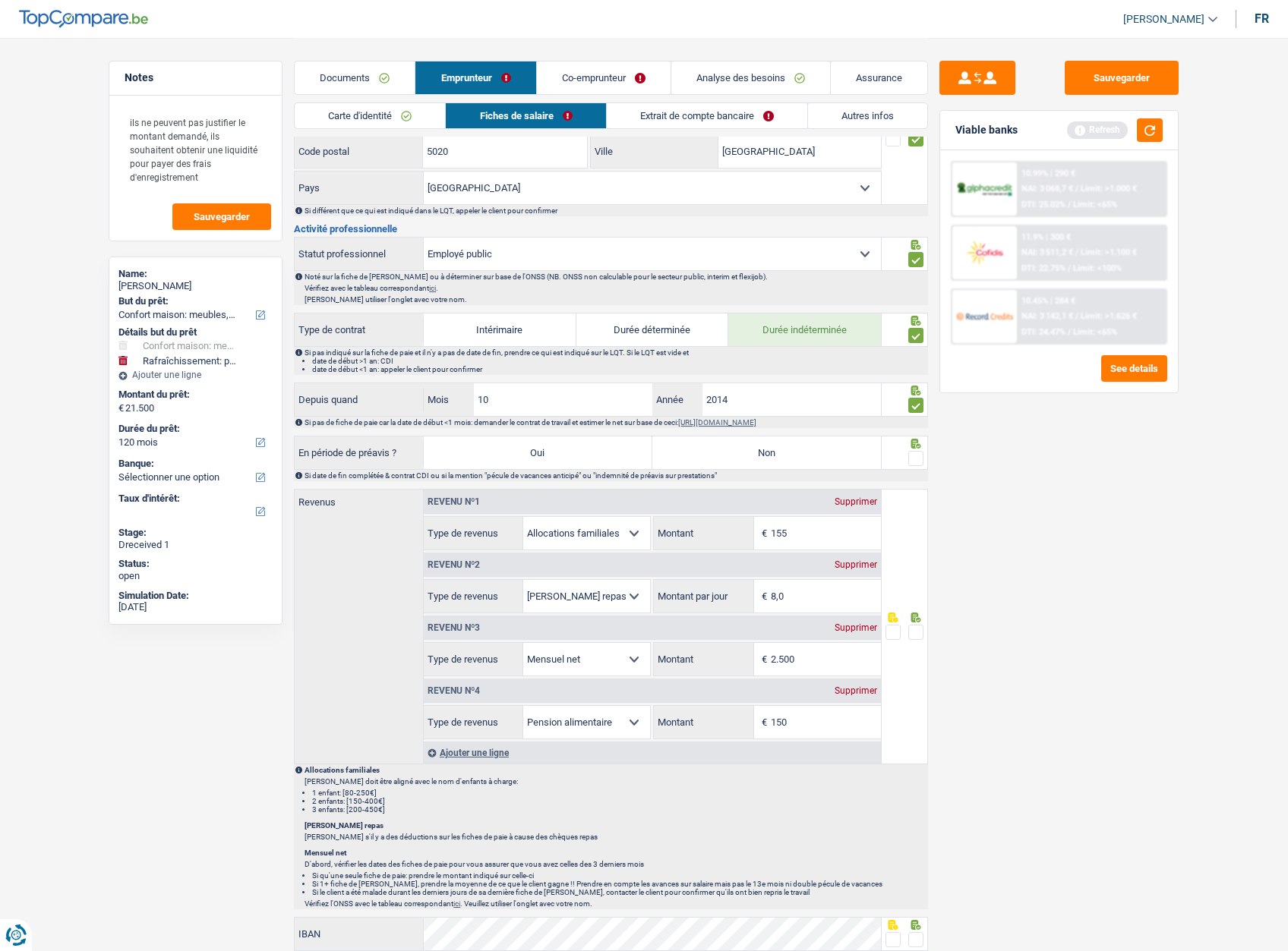
click at [0, 0] on input "radio" at bounding box center [0, 0] width 0 height 0
click at [914, 632] on span at bounding box center [915, 632] width 15 height 15
click at [0, 0] on input "radio" at bounding box center [0, 0] width 0 height 0
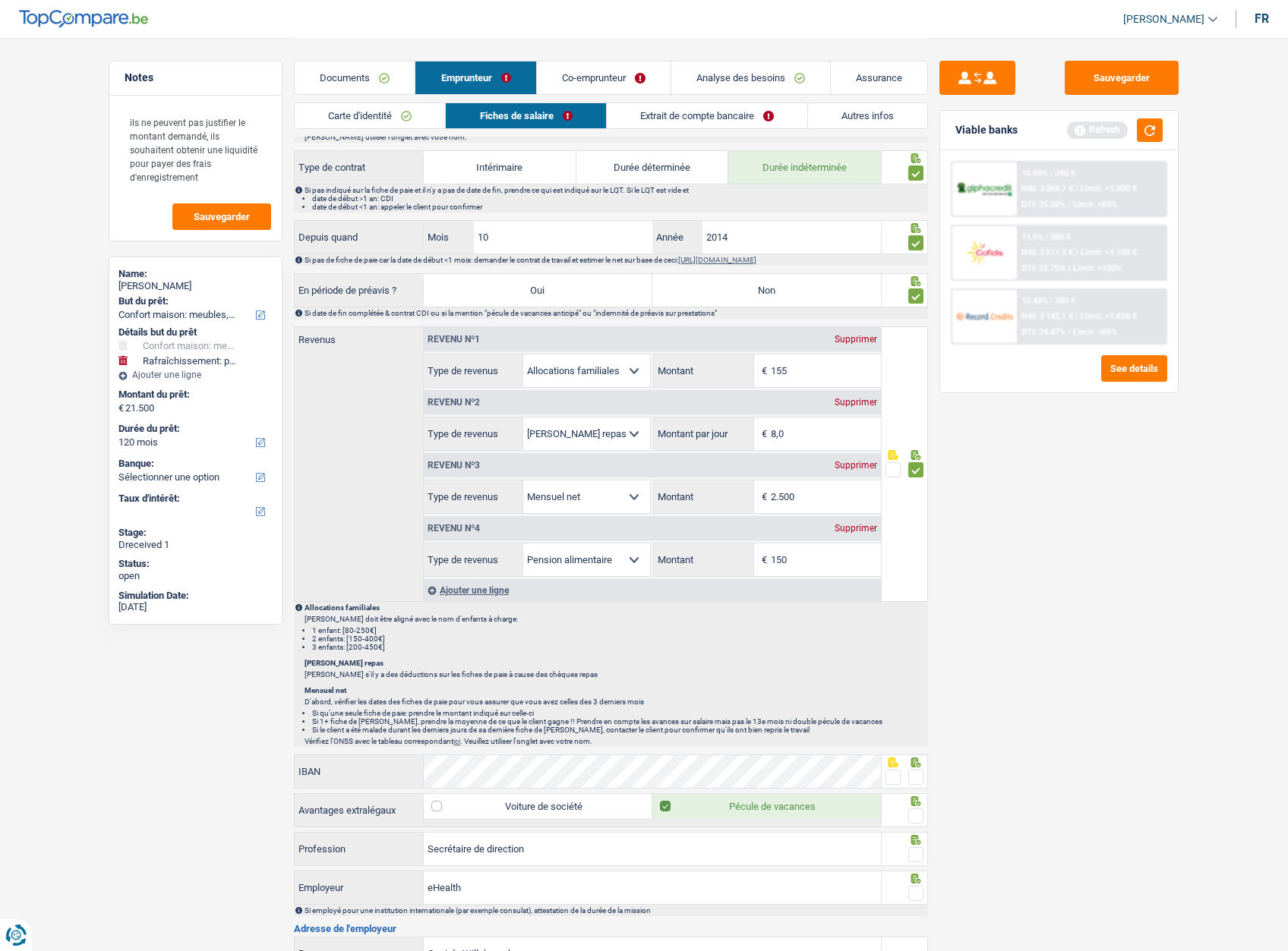
scroll to position [911, 0]
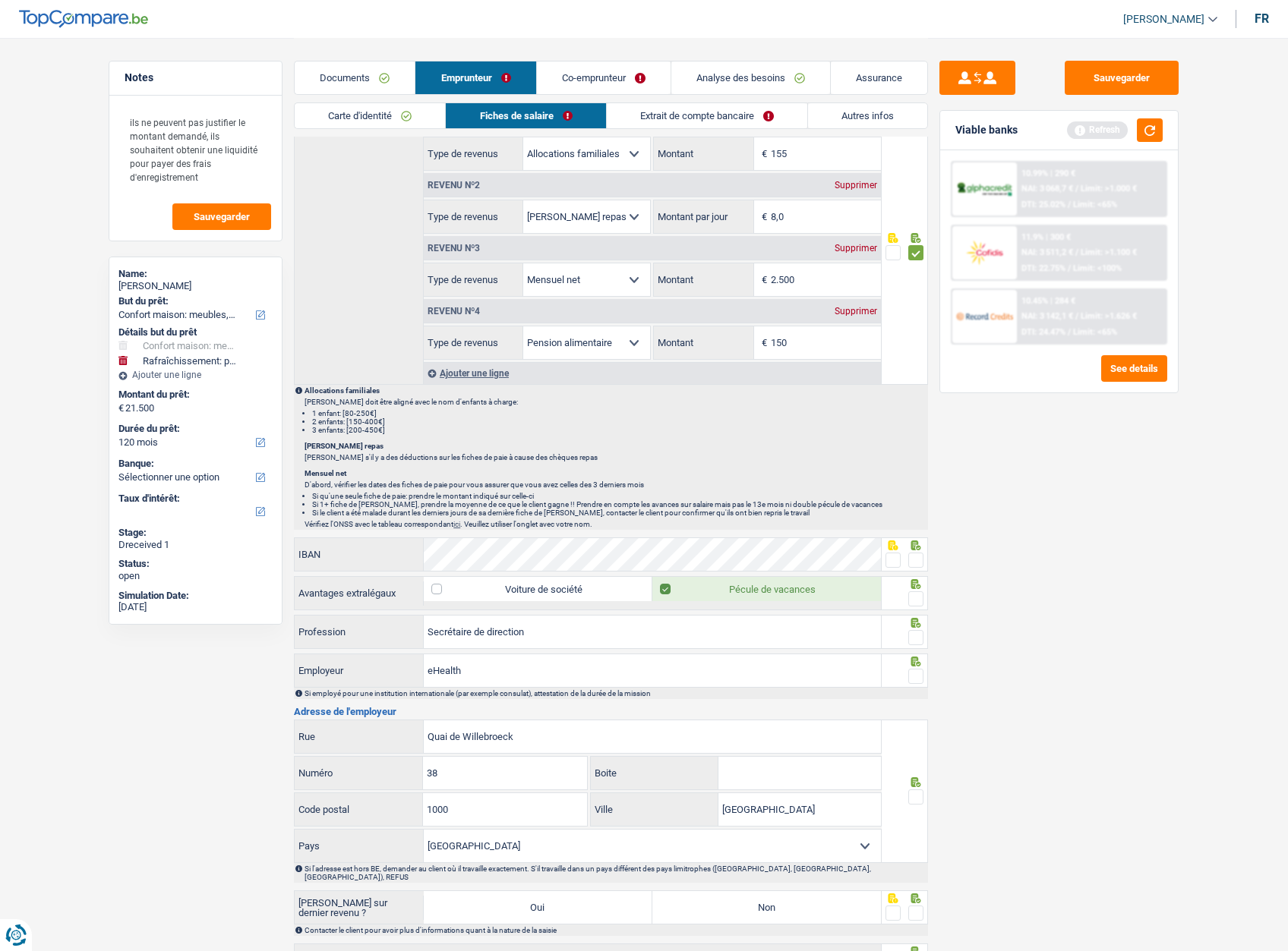
drag, startPoint x: 913, startPoint y: 560, endPoint x: 922, endPoint y: 588, distance: 29.4
click at [916, 560] on span at bounding box center [915, 560] width 15 height 15
click at [0, 0] on input "radio" at bounding box center [0, 0] width 0 height 0
click at [919, 597] on span at bounding box center [915, 598] width 15 height 15
click at [0, 0] on input "radio" at bounding box center [0, 0] width 0 height 0
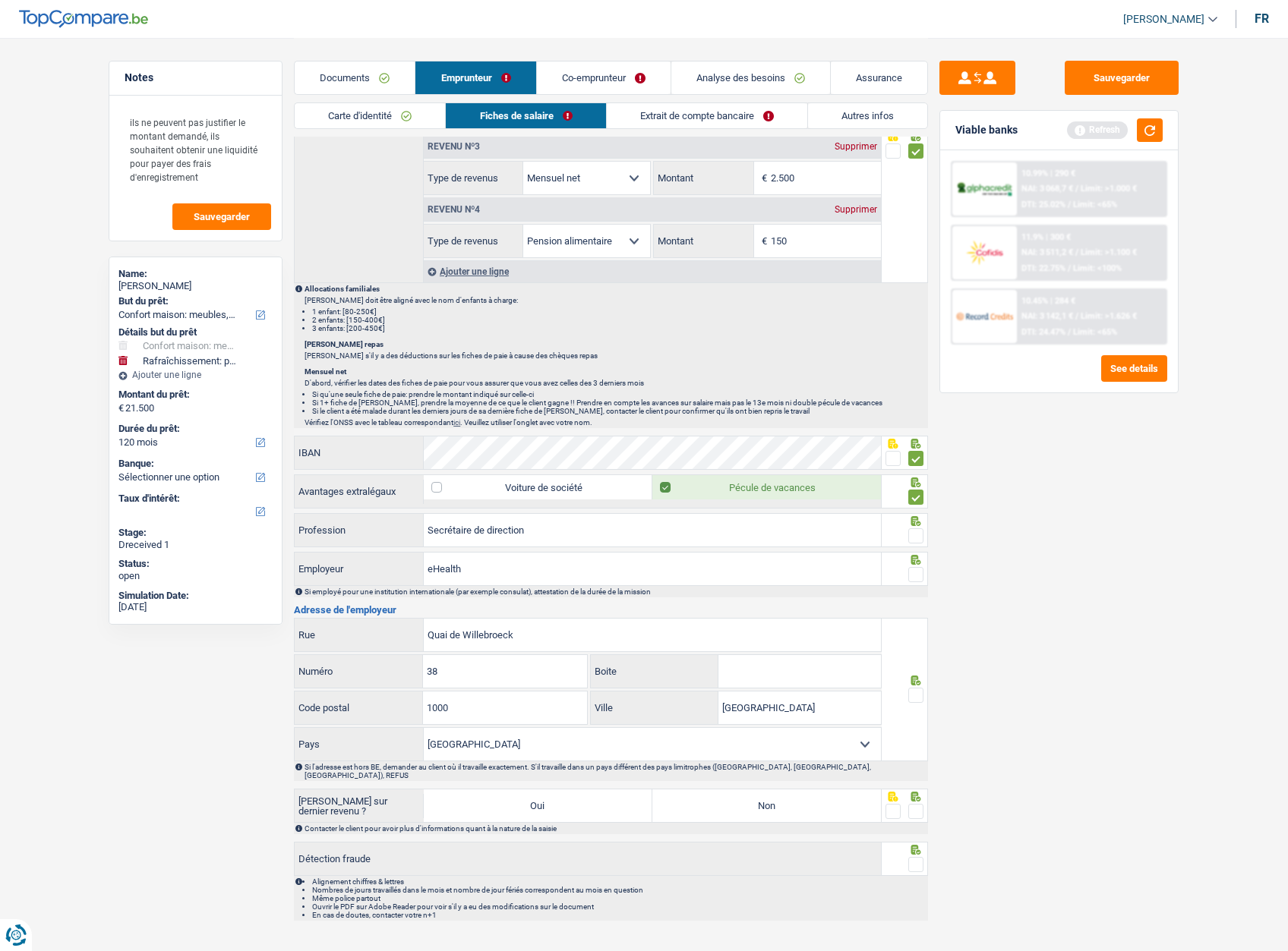
scroll to position [1030, 0]
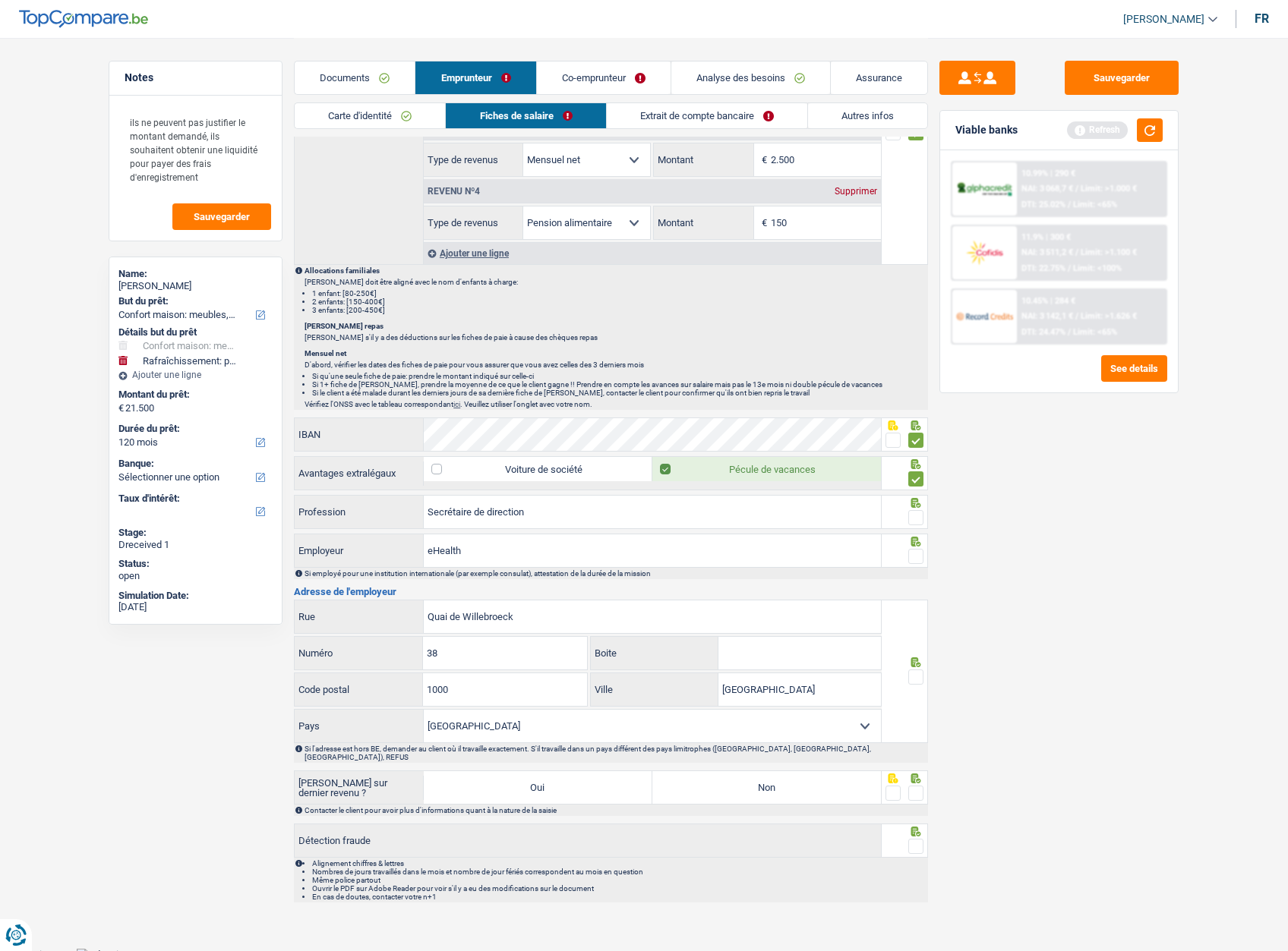
click at [913, 512] on span at bounding box center [915, 517] width 15 height 15
click at [0, 0] on input "radio" at bounding box center [0, 0] width 0 height 0
click at [911, 553] on span at bounding box center [915, 556] width 15 height 15
click at [0, 0] on input "radio" at bounding box center [0, 0] width 0 height 0
click at [916, 671] on span at bounding box center [915, 677] width 15 height 15
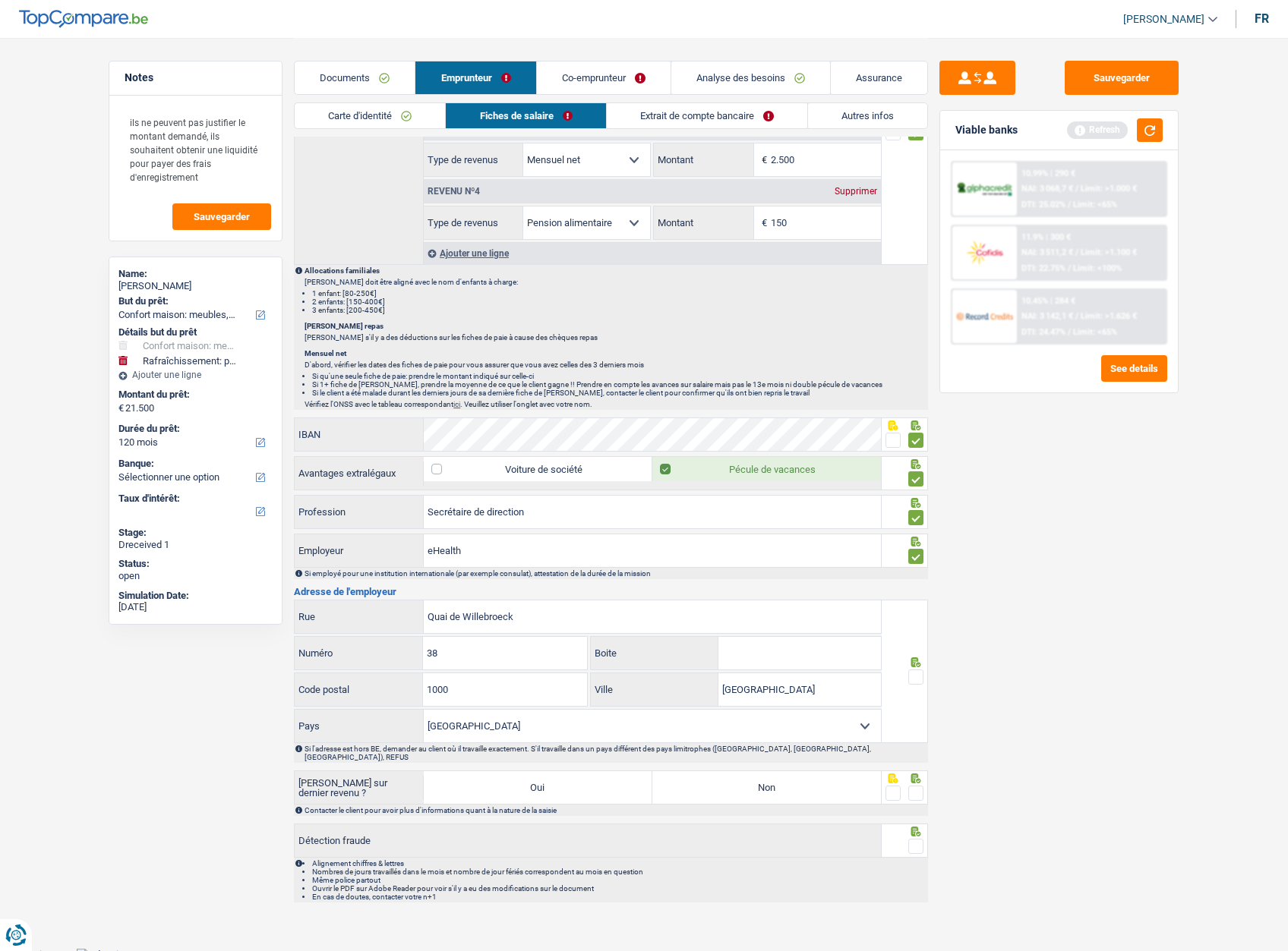
click at [0, 0] on input "radio" at bounding box center [0, 0] width 0 height 0
click at [916, 785] on span at bounding box center [915, 792] width 15 height 15
click at [0, 0] on input "radio" at bounding box center [0, 0] width 0 height 0
click at [911, 839] on span at bounding box center [915, 846] width 15 height 15
click at [0, 0] on input "radio" at bounding box center [0, 0] width 0 height 0
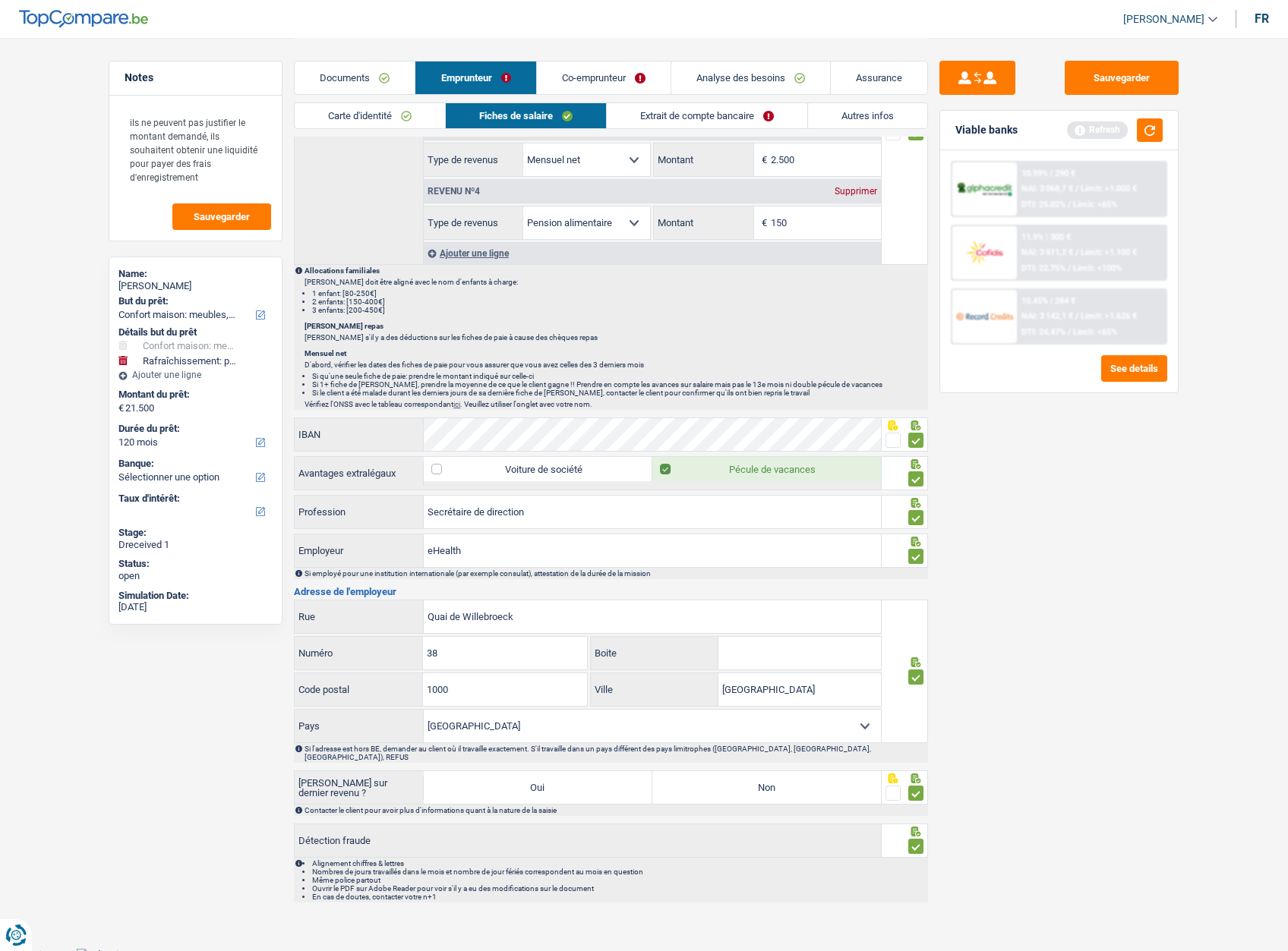
click at [609, 83] on link "Co-emprunteur" at bounding box center [604, 78] width 134 height 33
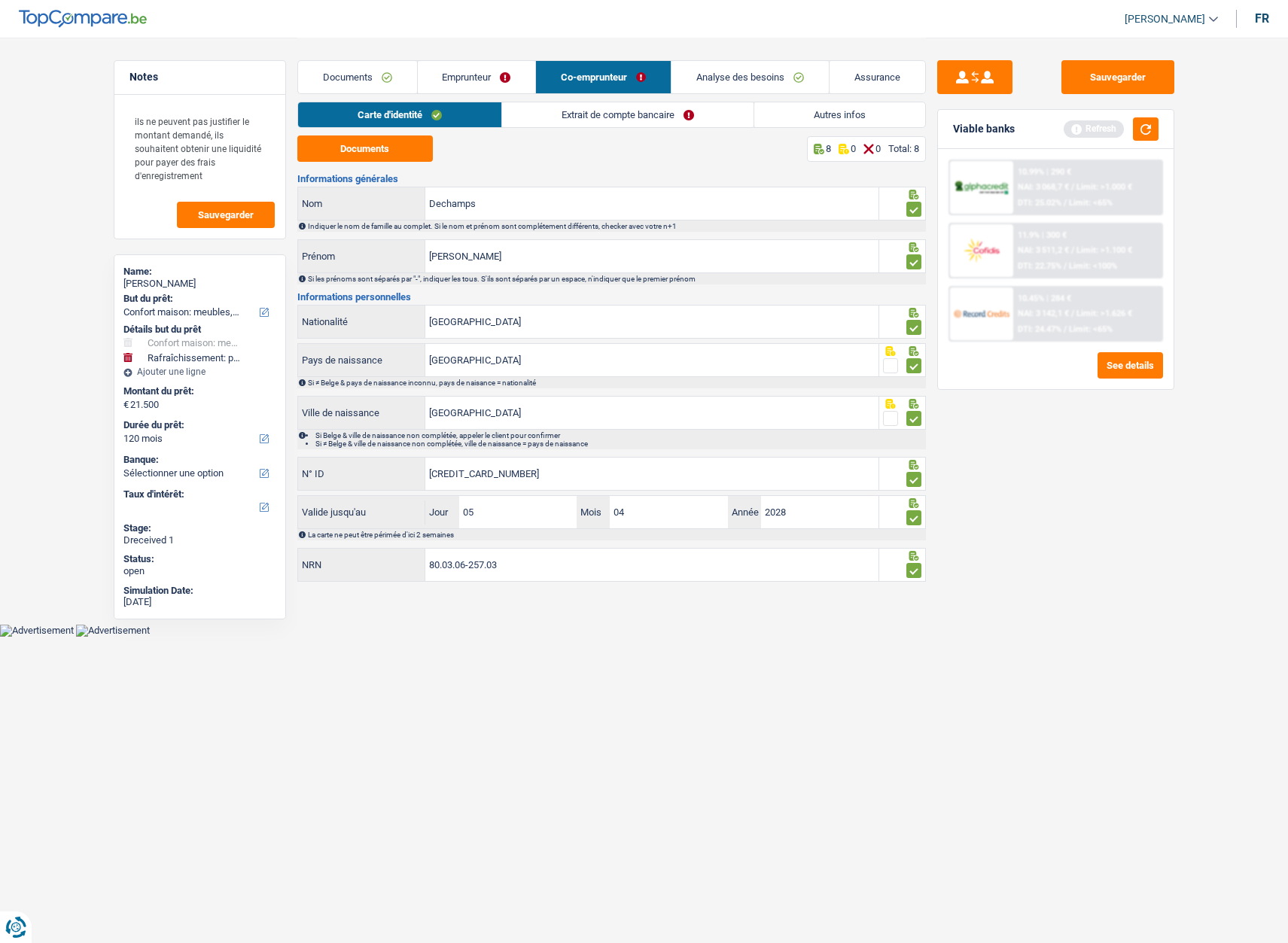
click at [497, 76] on link "Emprunteur" at bounding box center [477, 77] width 119 height 33
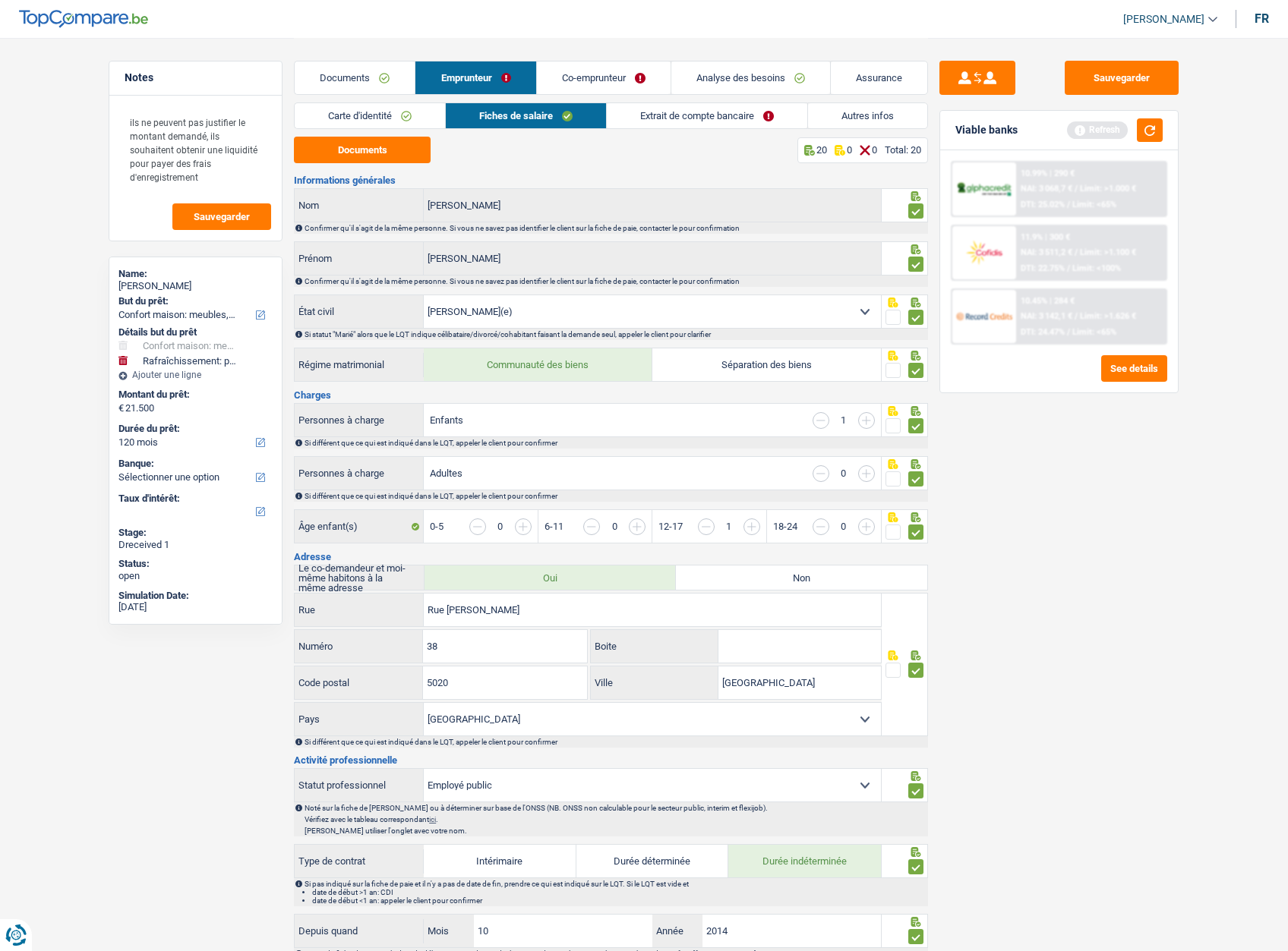
click at [678, 105] on link "Extrait de compte bancaire" at bounding box center [707, 116] width 201 height 25
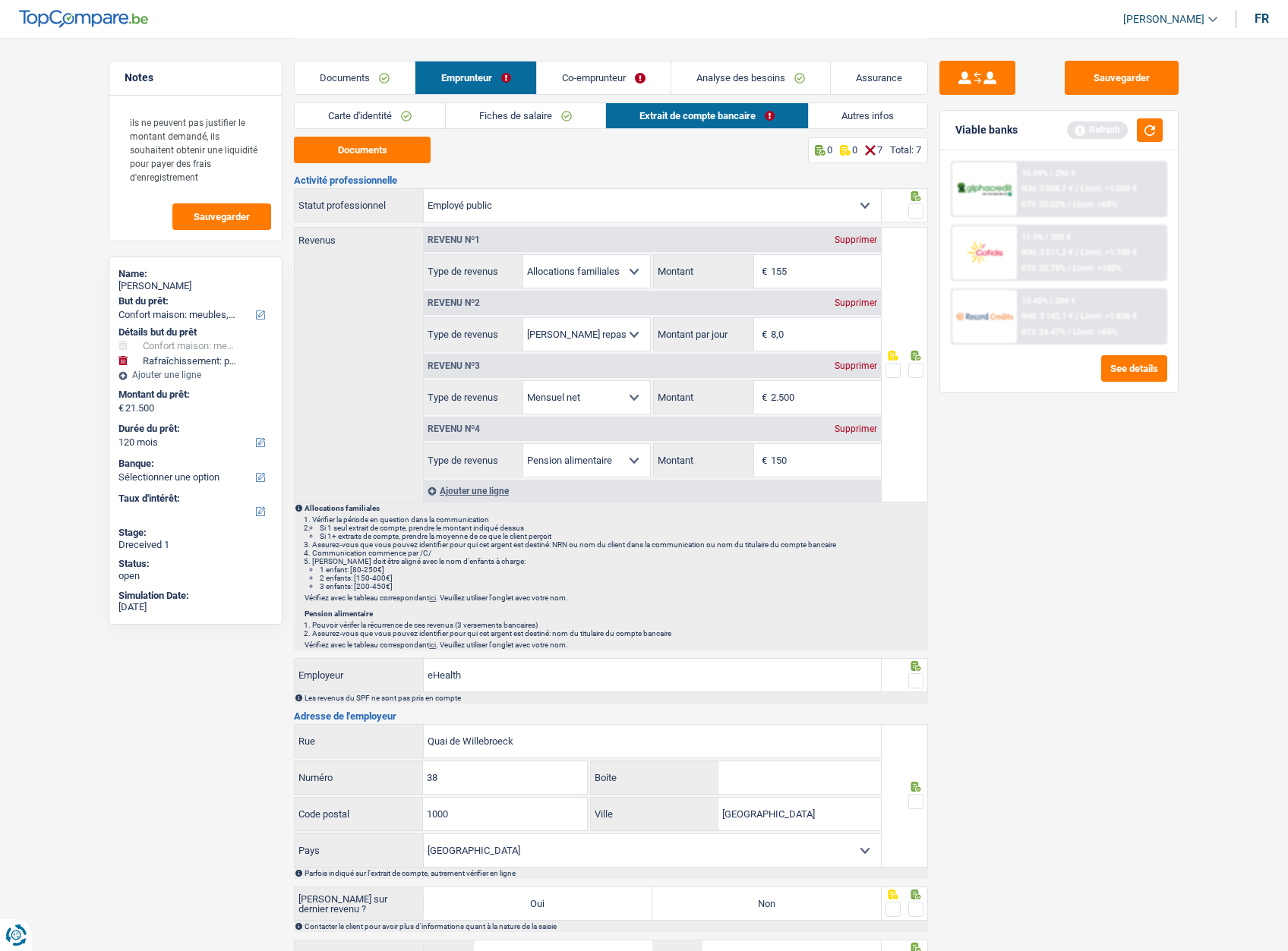
click at [914, 211] on span at bounding box center [915, 211] width 15 height 15
click at [0, 0] on input "radio" at bounding box center [0, 0] width 0 height 0
click at [919, 371] on span at bounding box center [915, 370] width 15 height 15
click at [0, 0] on input "radio" at bounding box center [0, 0] width 0 height 0
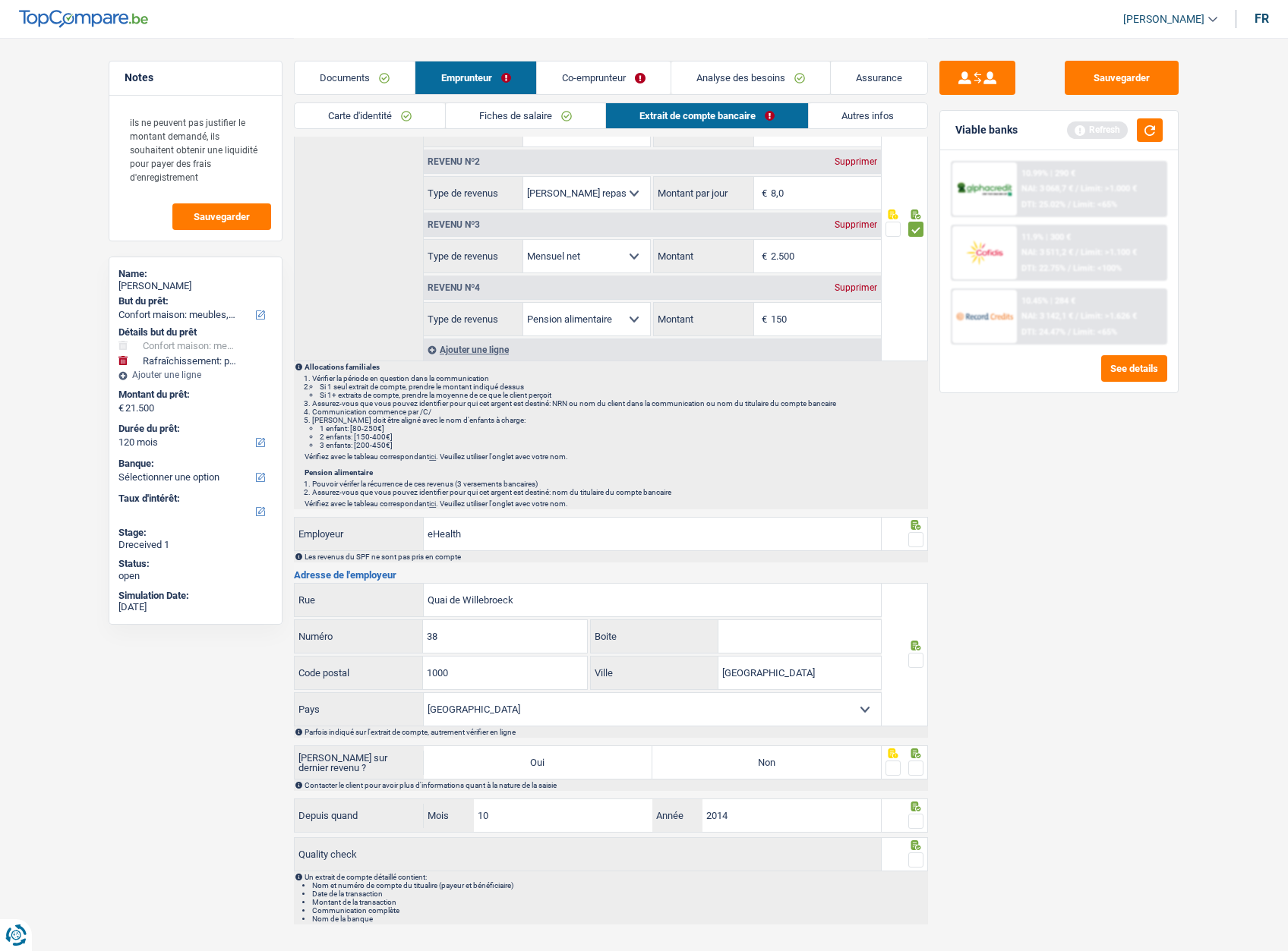
scroll to position [171, 0]
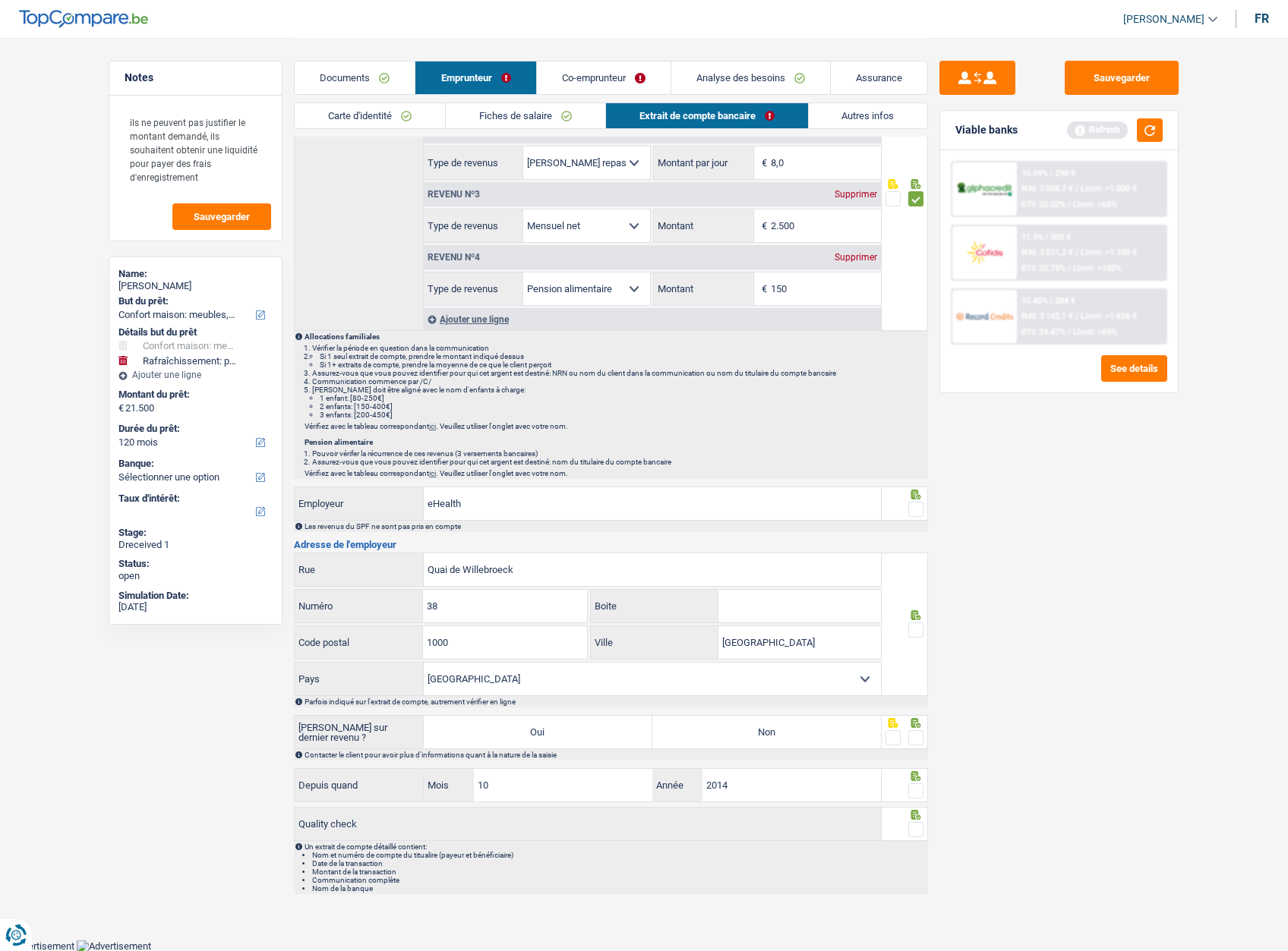
click at [914, 503] on span at bounding box center [915, 509] width 15 height 15
click at [0, 0] on input "radio" at bounding box center [0, 0] width 0 height 0
click at [915, 626] on span at bounding box center [915, 630] width 15 height 15
click at [0, 0] on input "radio" at bounding box center [0, 0] width 0 height 0
click at [926, 740] on div at bounding box center [905, 732] width 47 height 34
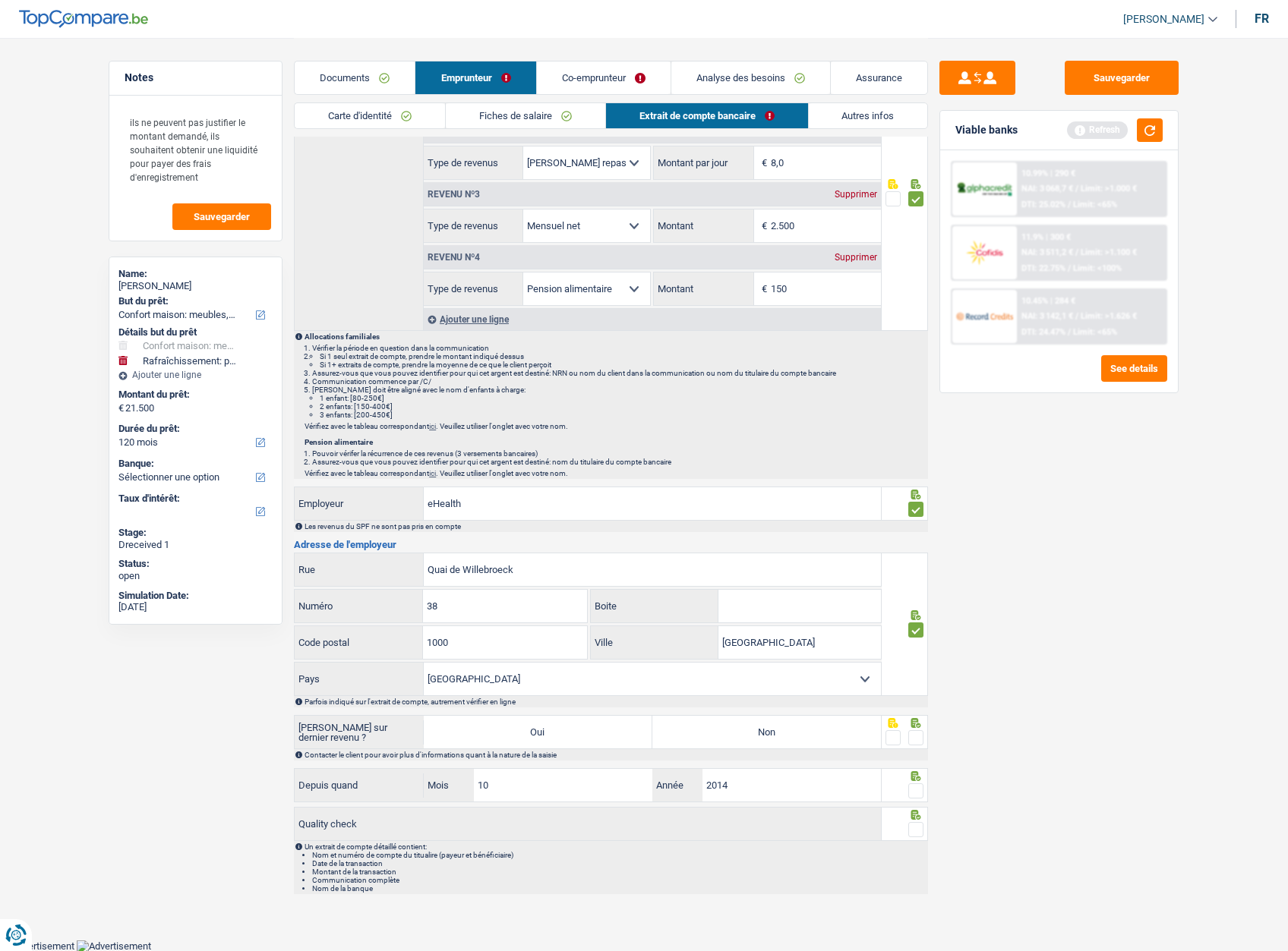
click at [925, 738] on div at bounding box center [905, 732] width 47 height 34
click at [916, 795] on span at bounding box center [915, 791] width 15 height 15
click at [0, 0] on input "radio" at bounding box center [0, 0] width 0 height 0
click at [922, 740] on span at bounding box center [915, 737] width 15 height 15
click at [0, 0] on input "radio" at bounding box center [0, 0] width 0 height 0
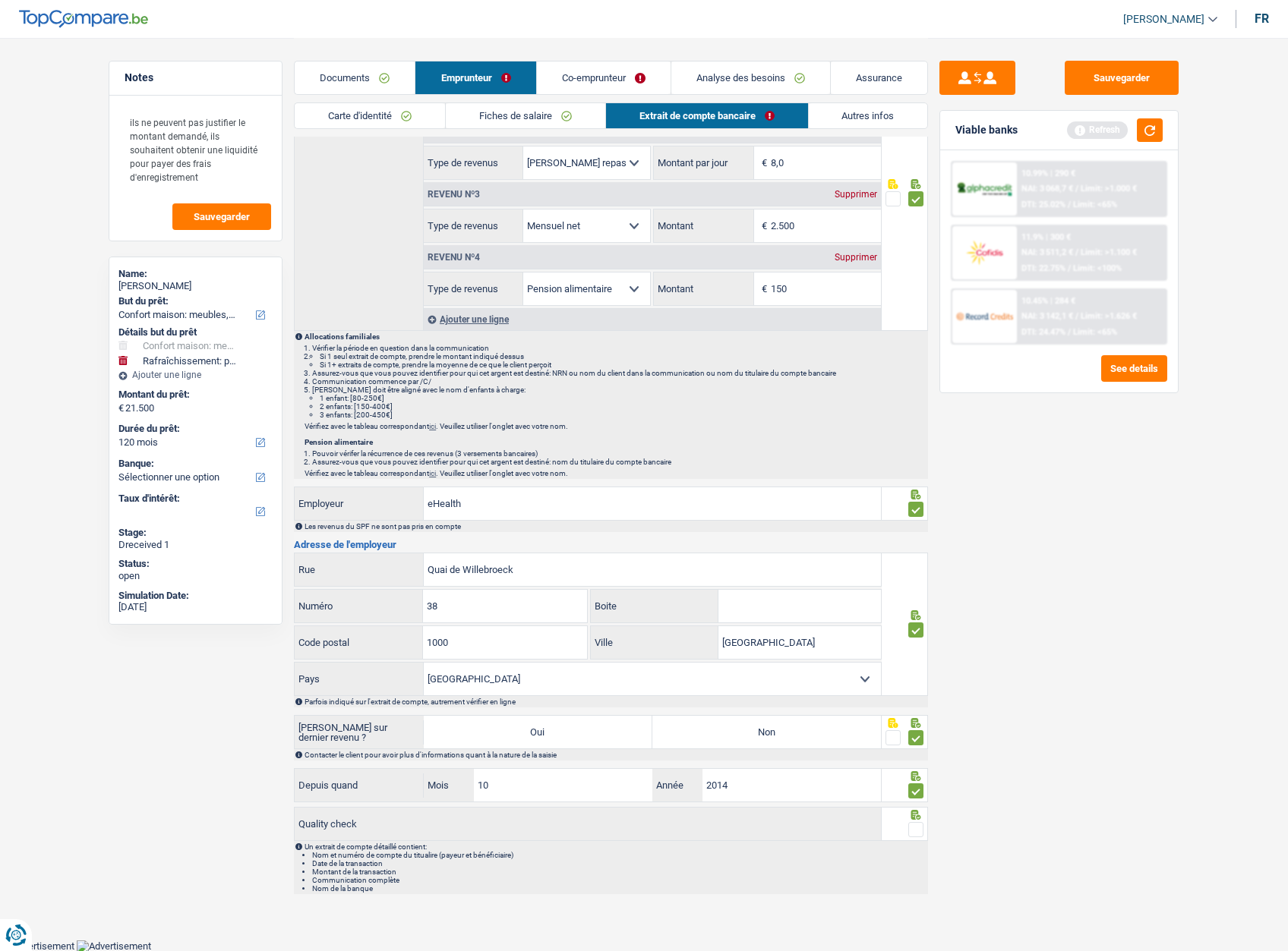
click at [917, 822] on div at bounding box center [915, 830] width 15 height 19
click at [918, 835] on span at bounding box center [915, 829] width 15 height 15
click at [0, 0] on input "radio" at bounding box center [0, 0] width 0 height 0
click at [425, 504] on input "eHealth" at bounding box center [652, 504] width 457 height 33
drag, startPoint x: 425, startPoint y: 505, endPoint x: 441, endPoint y: 492, distance: 20.6
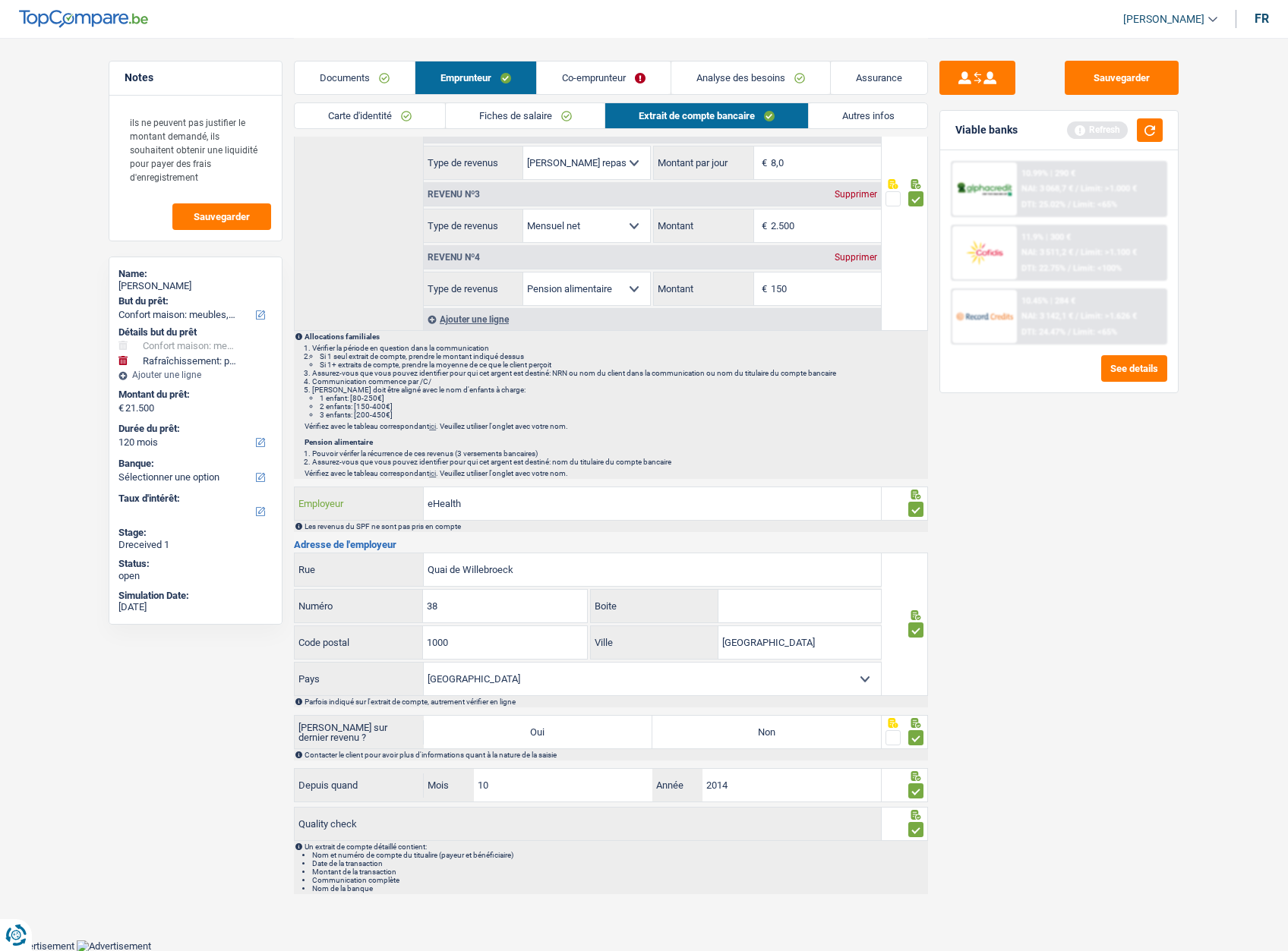
click at [441, 492] on input "eHealth" at bounding box center [652, 504] width 457 height 33
paste input "Plateforme"
type input "Plateforme eHealth"
click at [598, 77] on link "Co-emprunteur" at bounding box center [604, 78] width 134 height 33
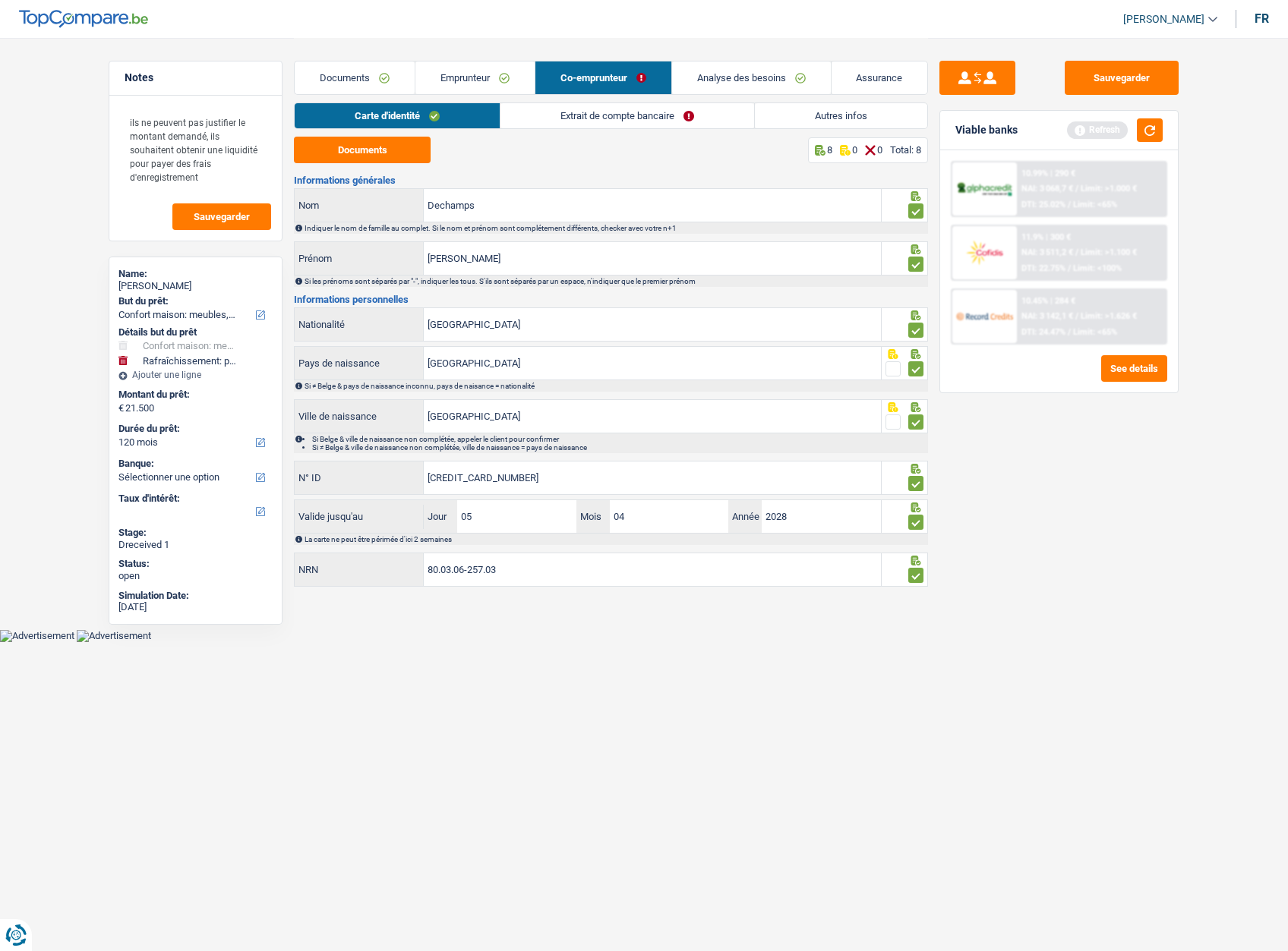
scroll to position [0, 0]
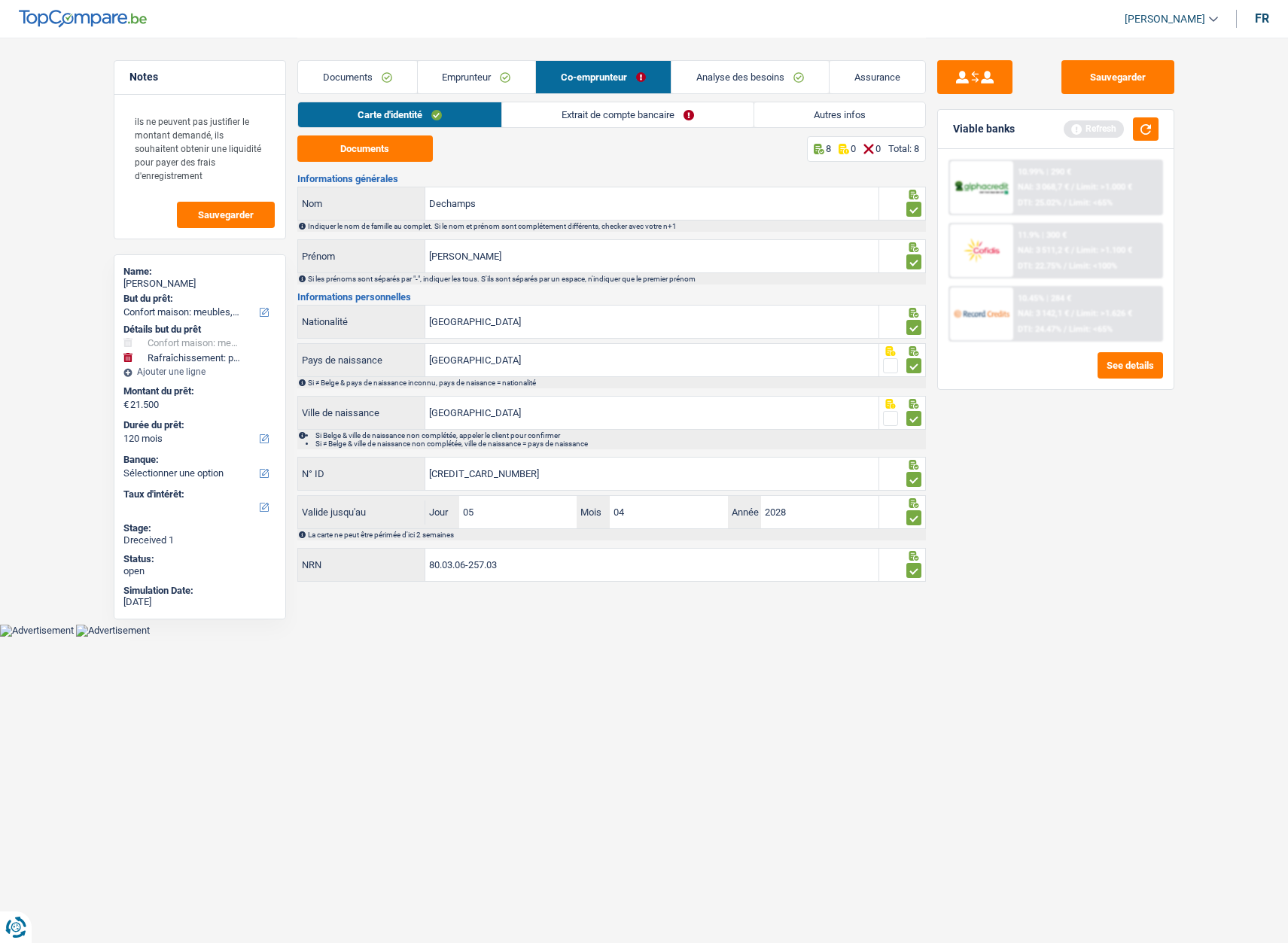
click at [567, 104] on link "Extrait de compte bancaire" at bounding box center [628, 115] width 252 height 25
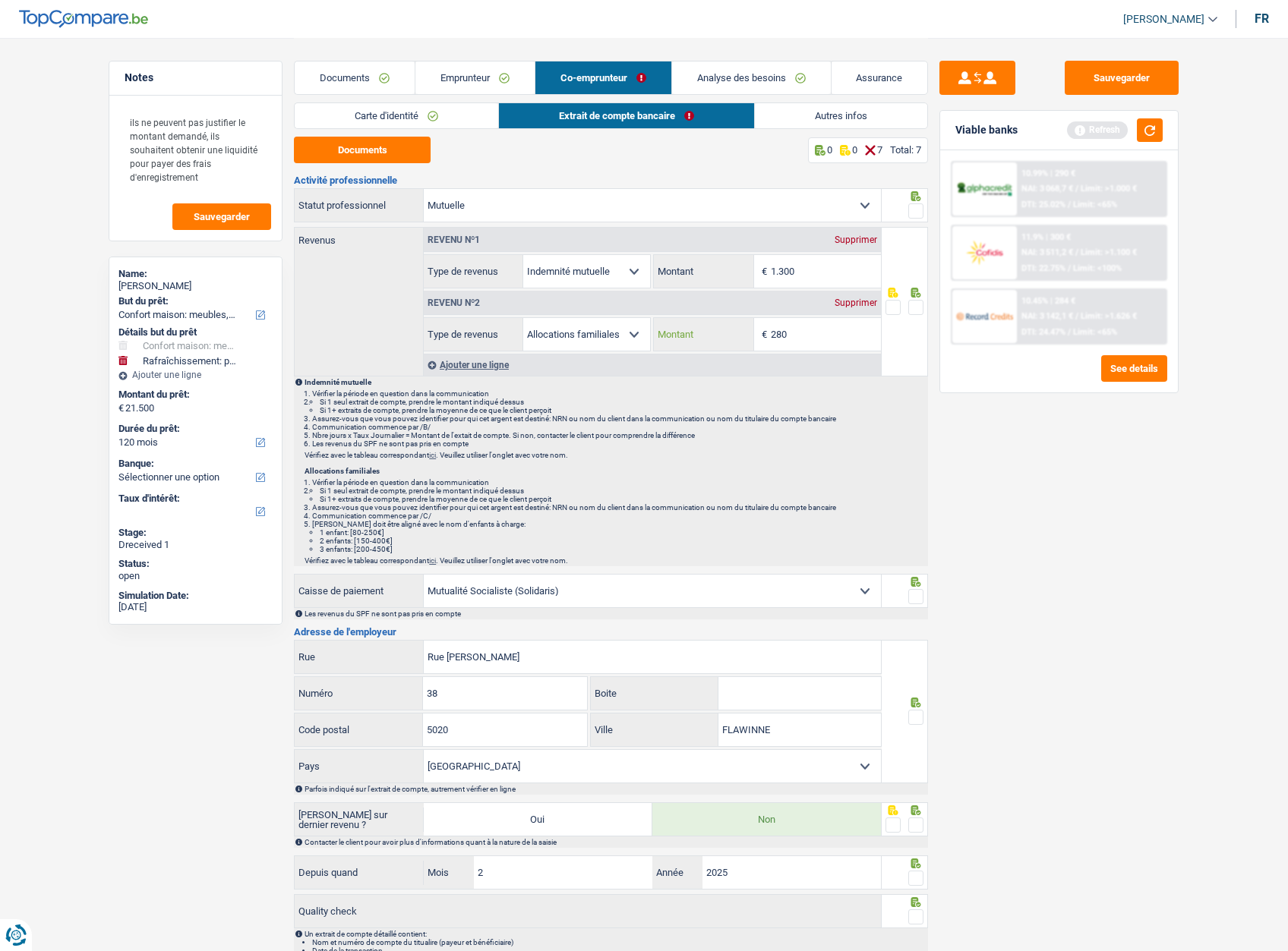
click at [794, 329] on input "280" at bounding box center [826, 335] width 110 height 33
click at [794, 328] on input "280" at bounding box center [826, 335] width 110 height 33
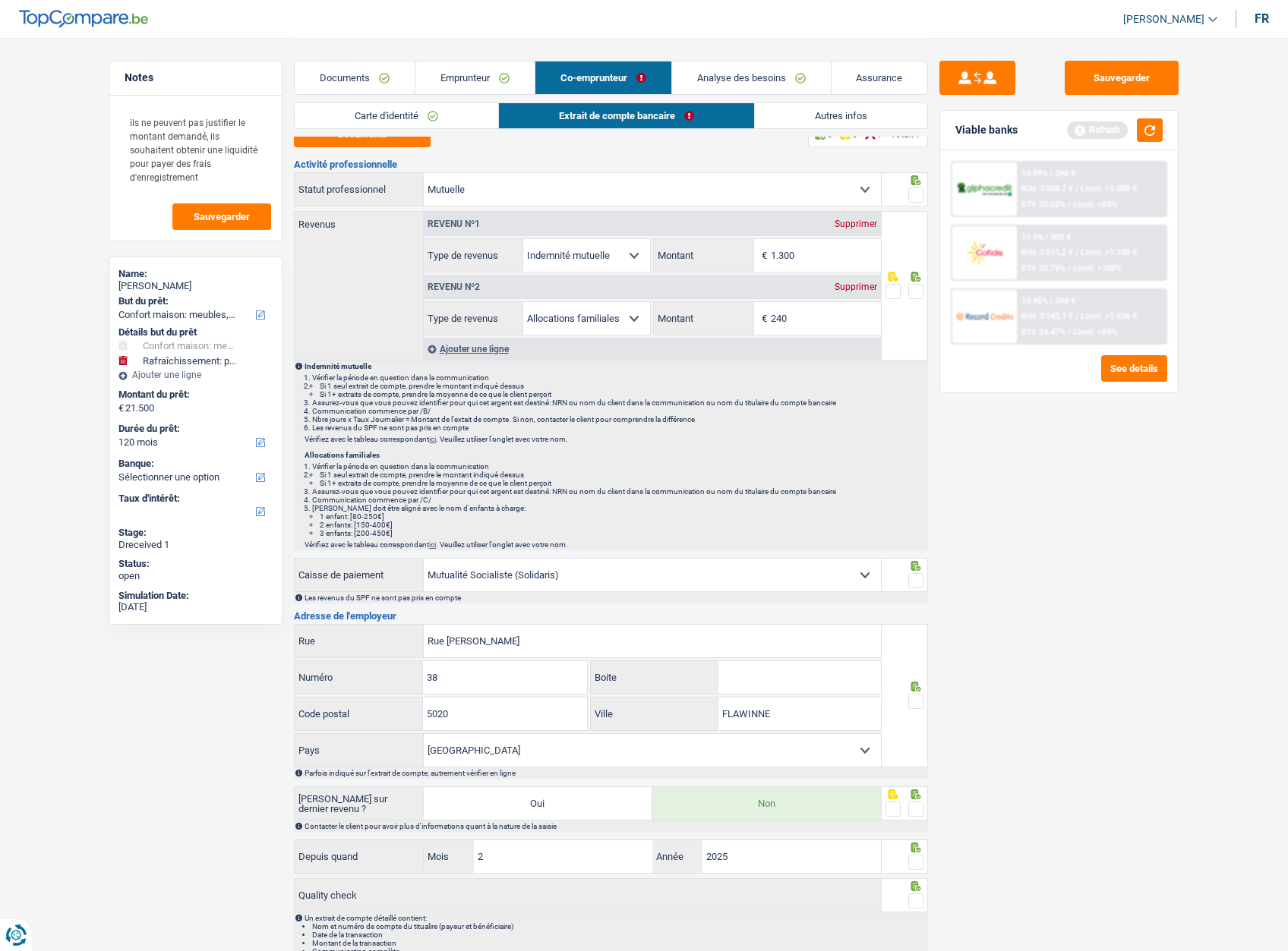
scroll to position [87, 0]
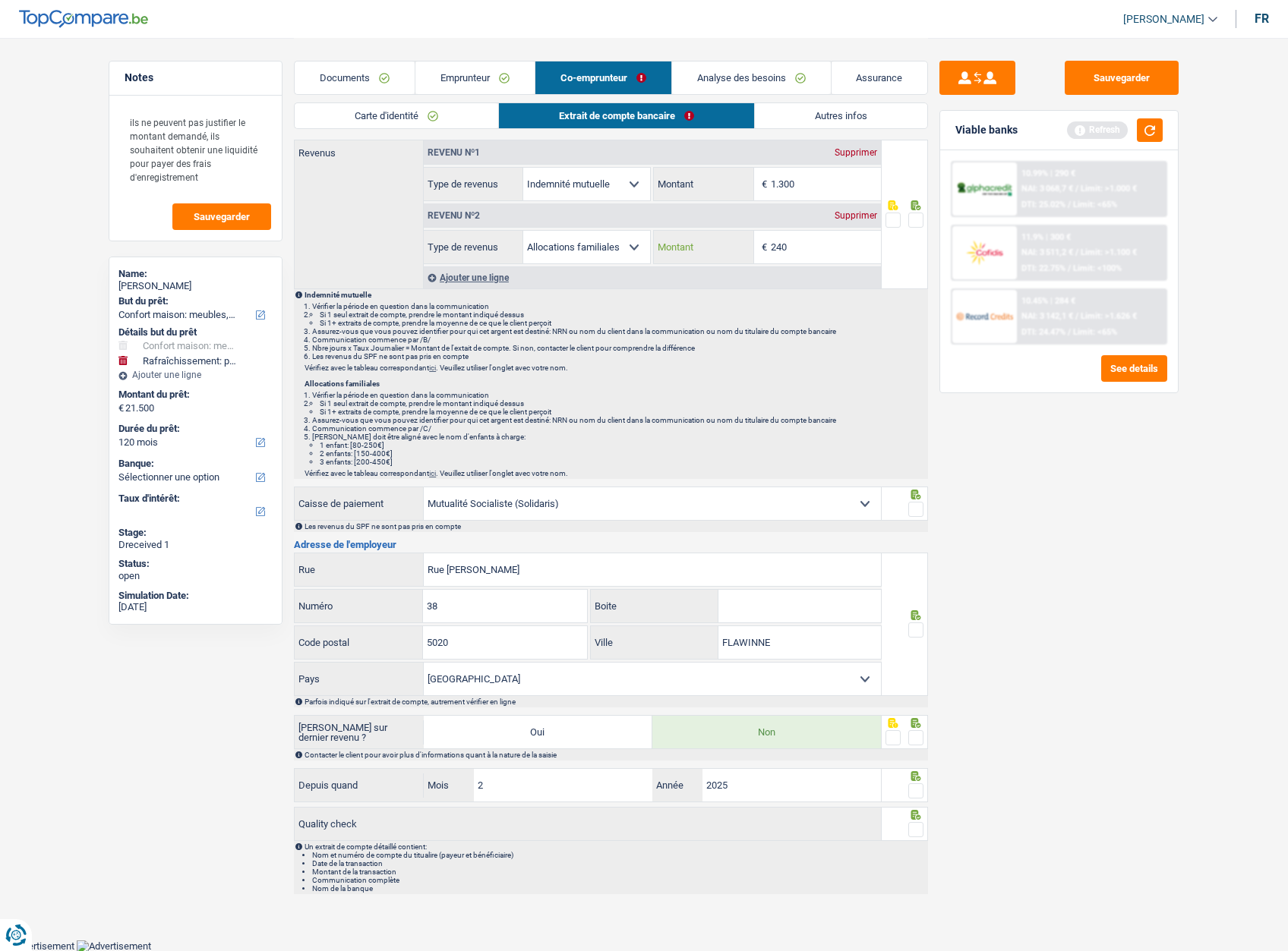
type input "240"
click at [549, 565] on input "Rue Camille Charlier" at bounding box center [652, 570] width 457 height 33
click at [548, 563] on input "Rue Camille Charlier" at bounding box center [652, 570] width 457 height 33
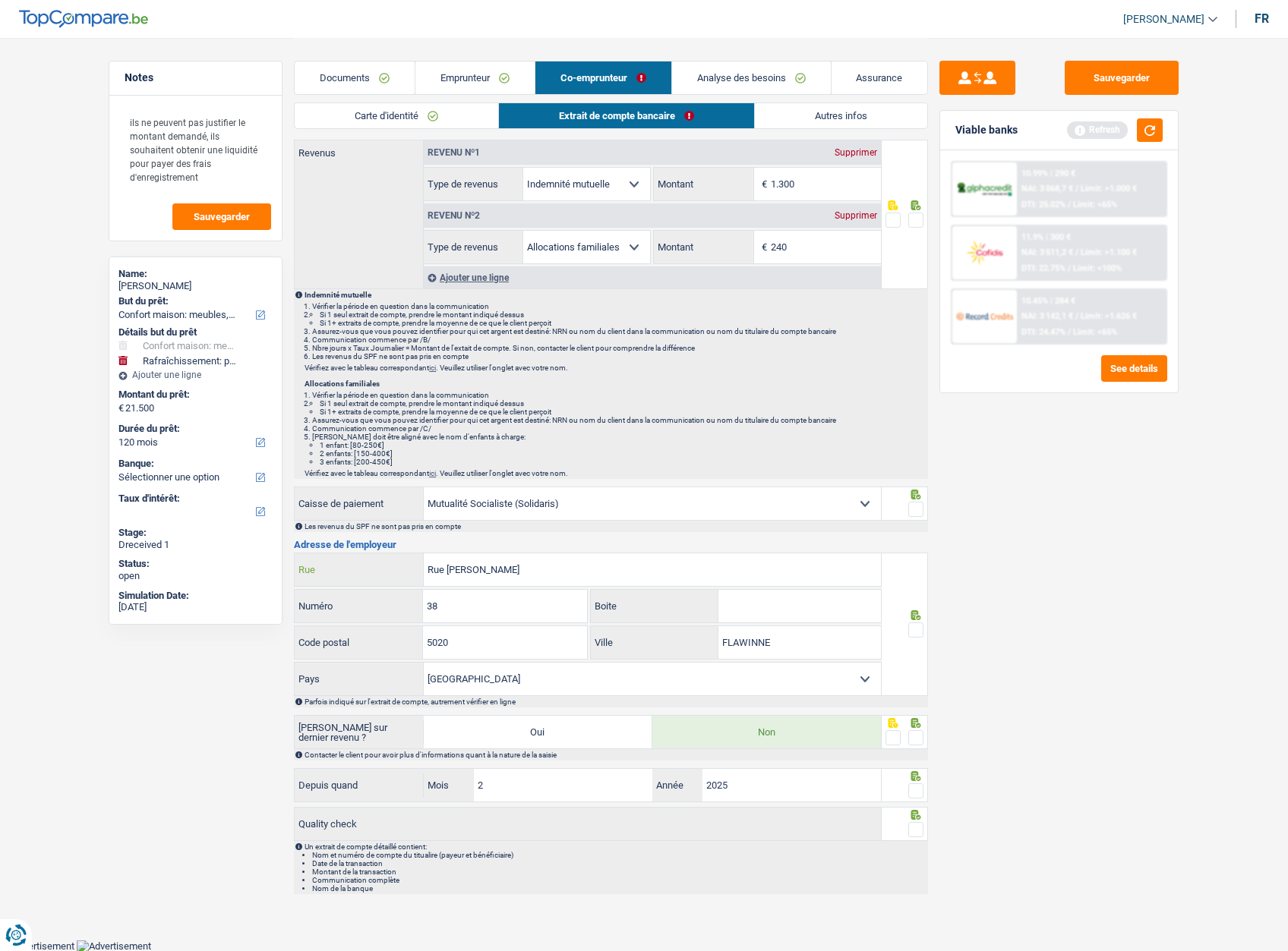
click at [548, 563] on input "Rue Camille Charlier" at bounding box center [652, 570] width 457 height 33
type input "rue des dominicaines"
type input "35"
type input "2"
type input "5002"
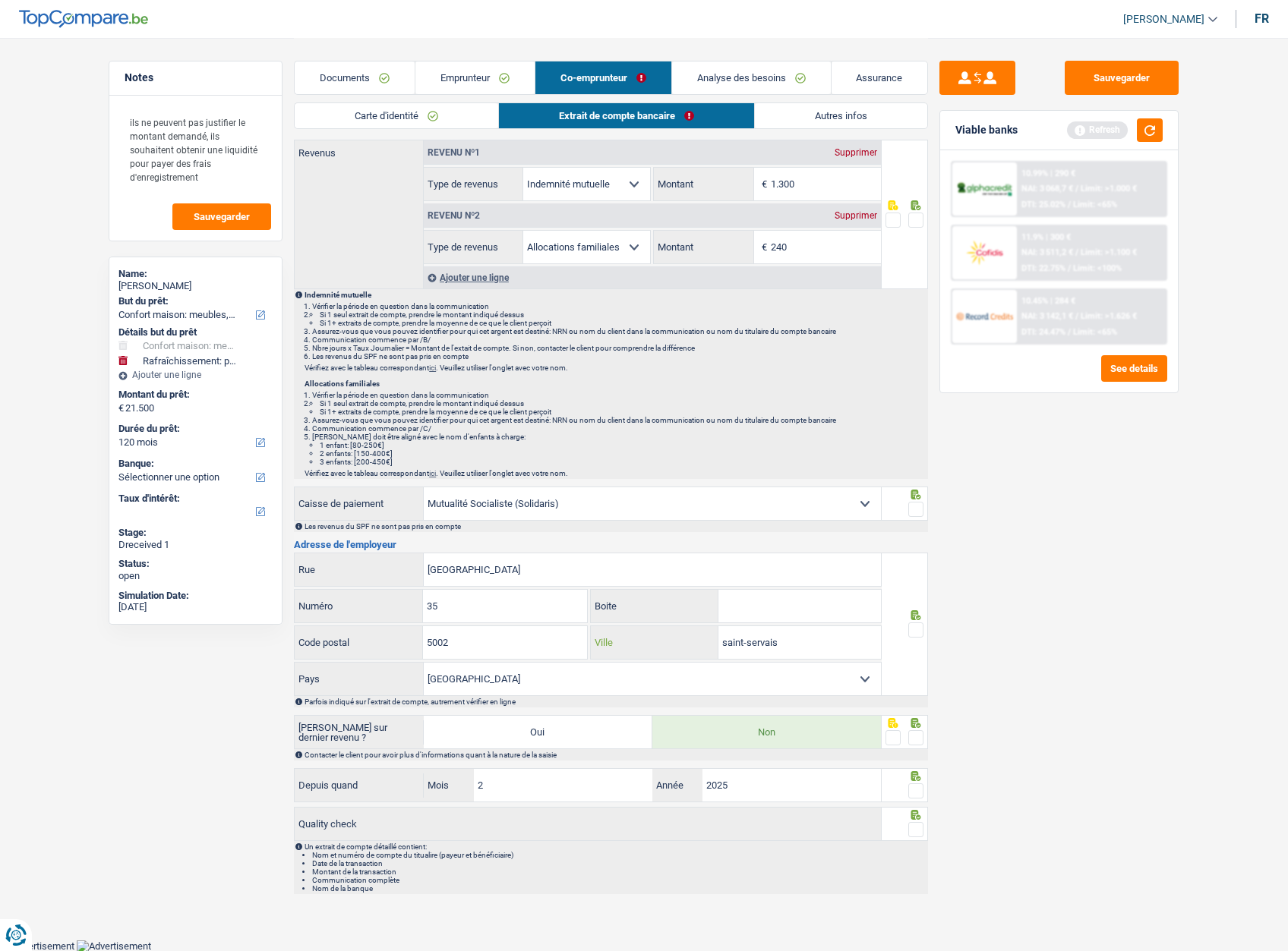
type input "saint-servais"
click at [912, 629] on span at bounding box center [915, 630] width 15 height 15
click at [0, 0] on input "radio" at bounding box center [0, 0] width 0 height 0
click at [806, 192] on input "1.300" at bounding box center [826, 184] width 110 height 33
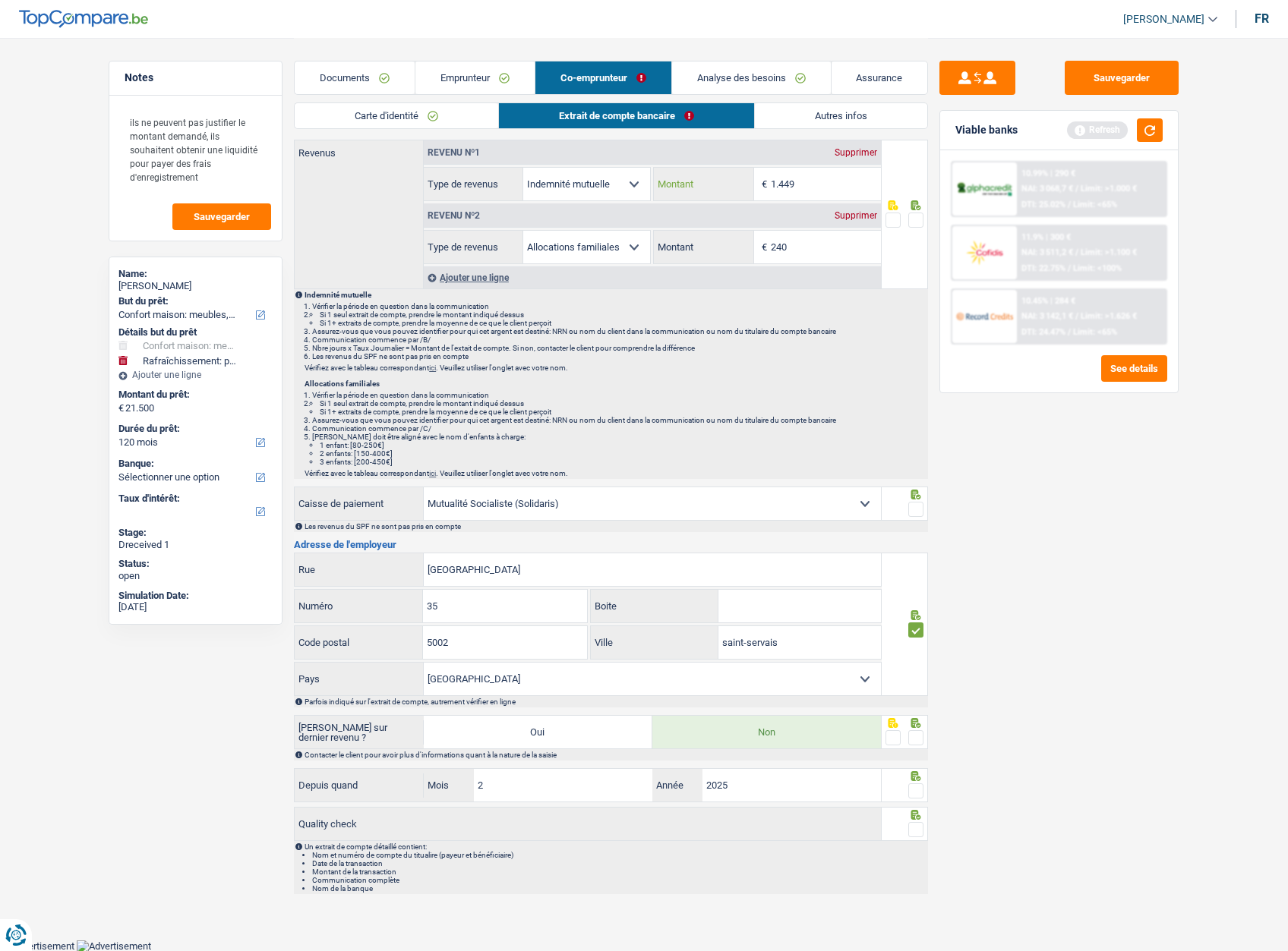
type input "1.449"
click at [913, 215] on span at bounding box center [915, 219] width 15 height 15
click at [0, 0] on input "radio" at bounding box center [0, 0] width 0 height 0
click at [476, 79] on link "Emprunteur" at bounding box center [475, 78] width 120 height 33
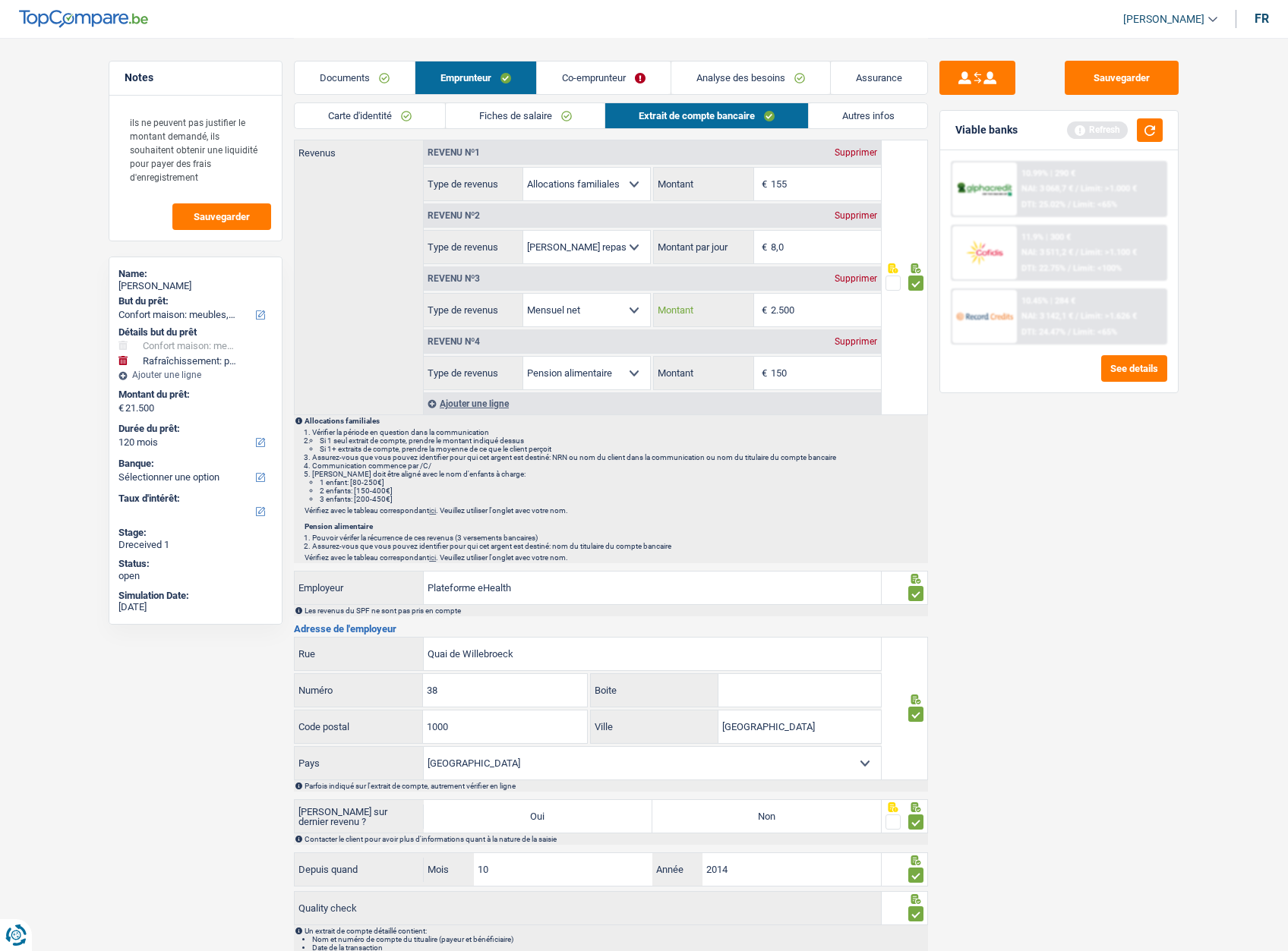
click at [823, 308] on input "2.500" at bounding box center [826, 310] width 110 height 33
click at [1156, 122] on div "Viable banks Refresh" at bounding box center [1058, 130] width 237 height 39
click at [1155, 126] on button "button" at bounding box center [1150, 130] width 26 height 24
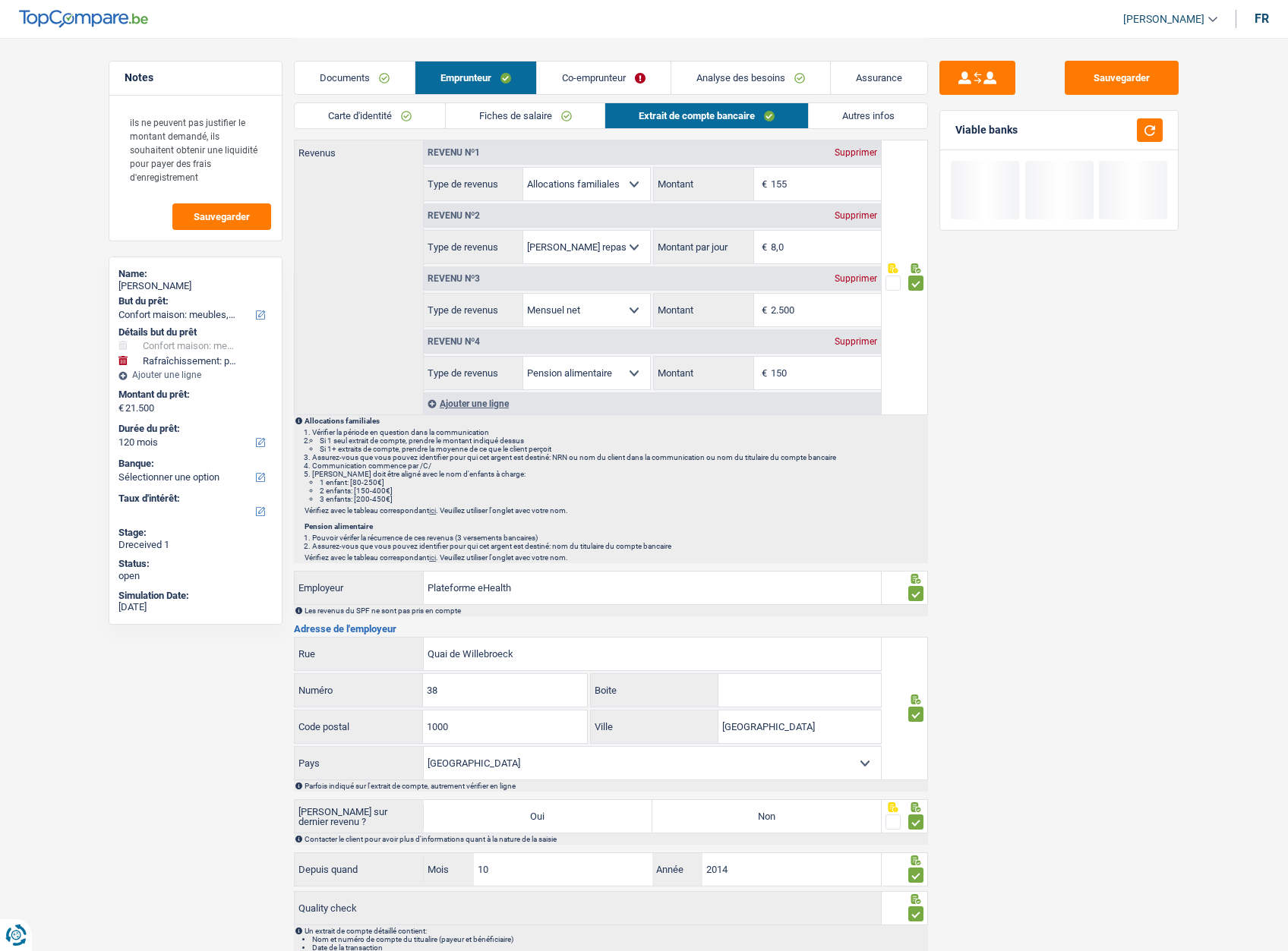
click at [580, 74] on link "Co-emprunteur" at bounding box center [604, 78] width 134 height 33
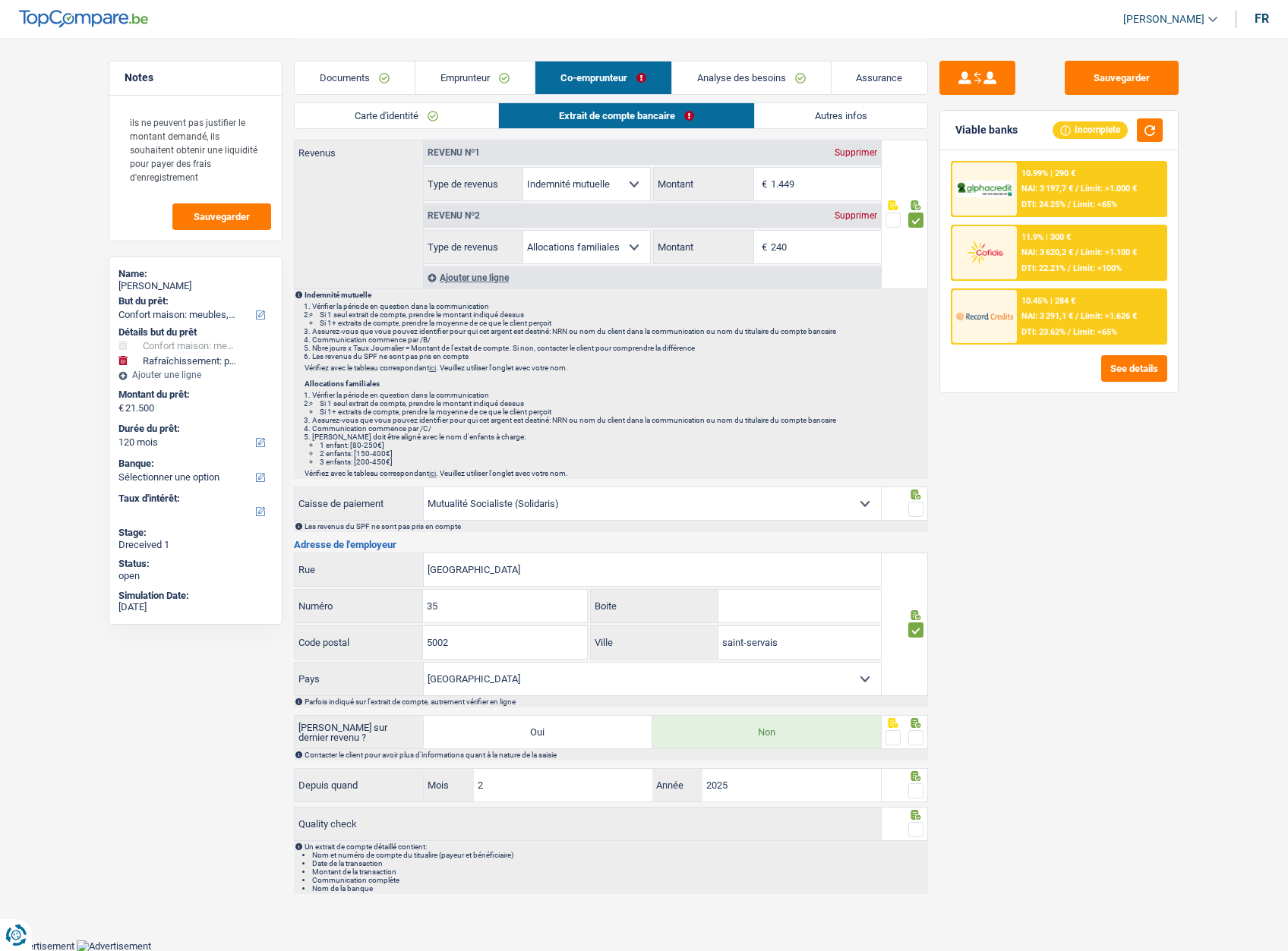
click at [916, 512] on span at bounding box center [915, 509] width 15 height 15
click at [0, 0] on input "radio" at bounding box center [0, 0] width 0 height 0
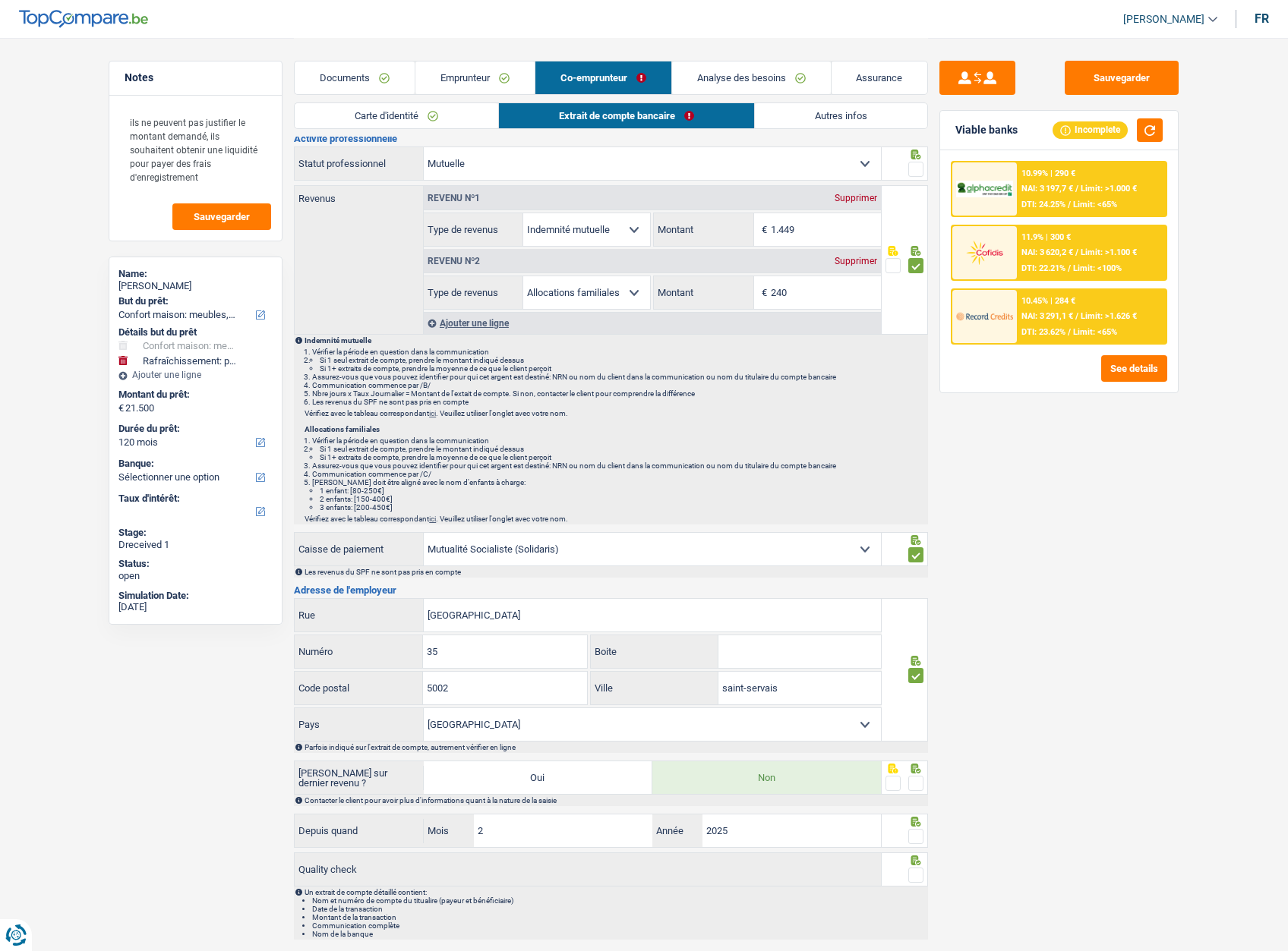
scroll to position [0, 0]
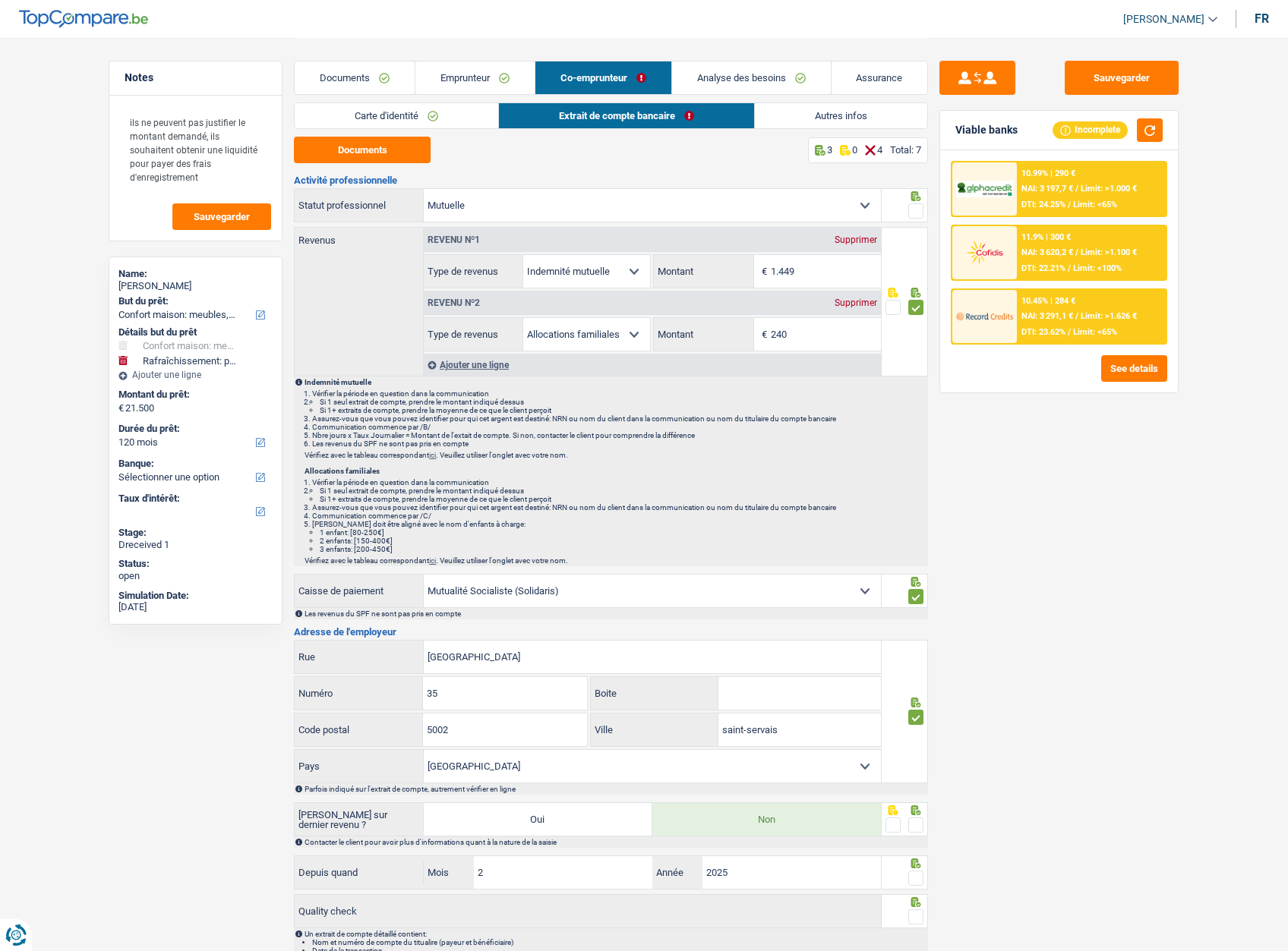
click at [914, 202] on div at bounding box center [915, 211] width 15 height 19
click at [912, 206] on span at bounding box center [915, 211] width 15 height 15
click at [0, 0] on input "radio" at bounding box center [0, 0] width 0 height 0
click at [726, 82] on link "Analyse des besoins" at bounding box center [752, 78] width 159 height 33
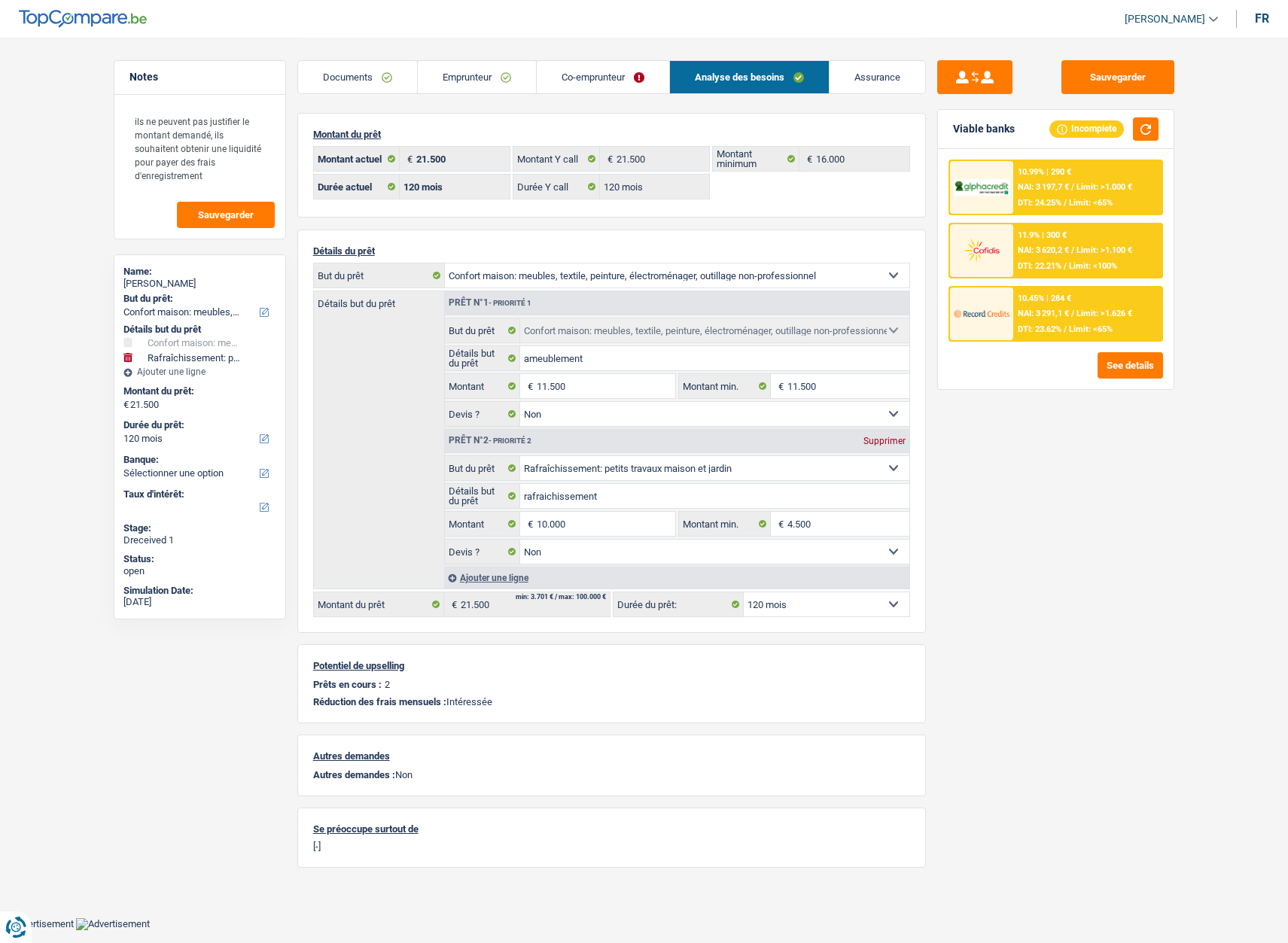
click at [631, 72] on link "Co-emprunteur" at bounding box center [603, 77] width 133 height 33
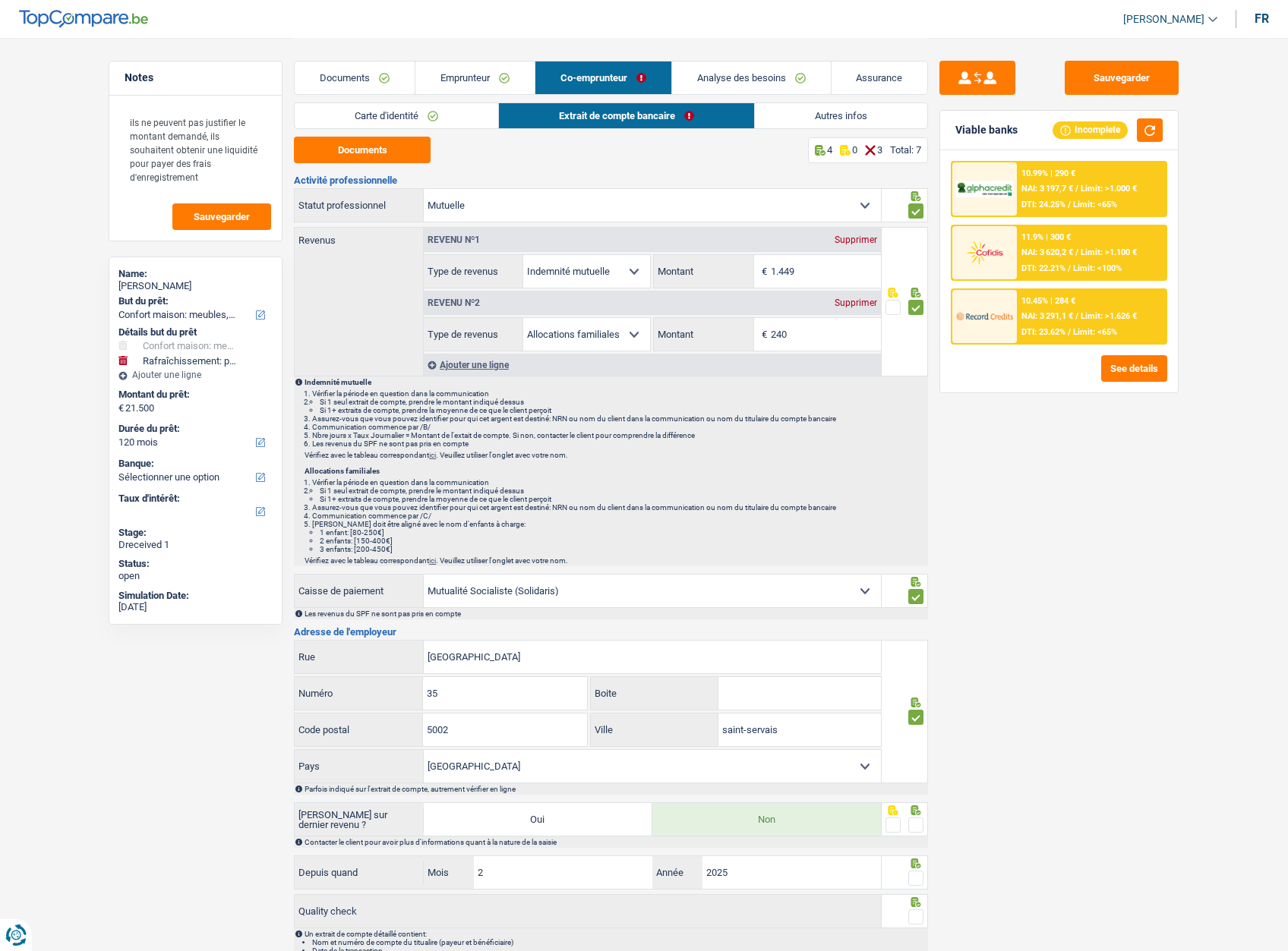
click at [804, 116] on link "Autres infos" at bounding box center [841, 116] width 172 height 25
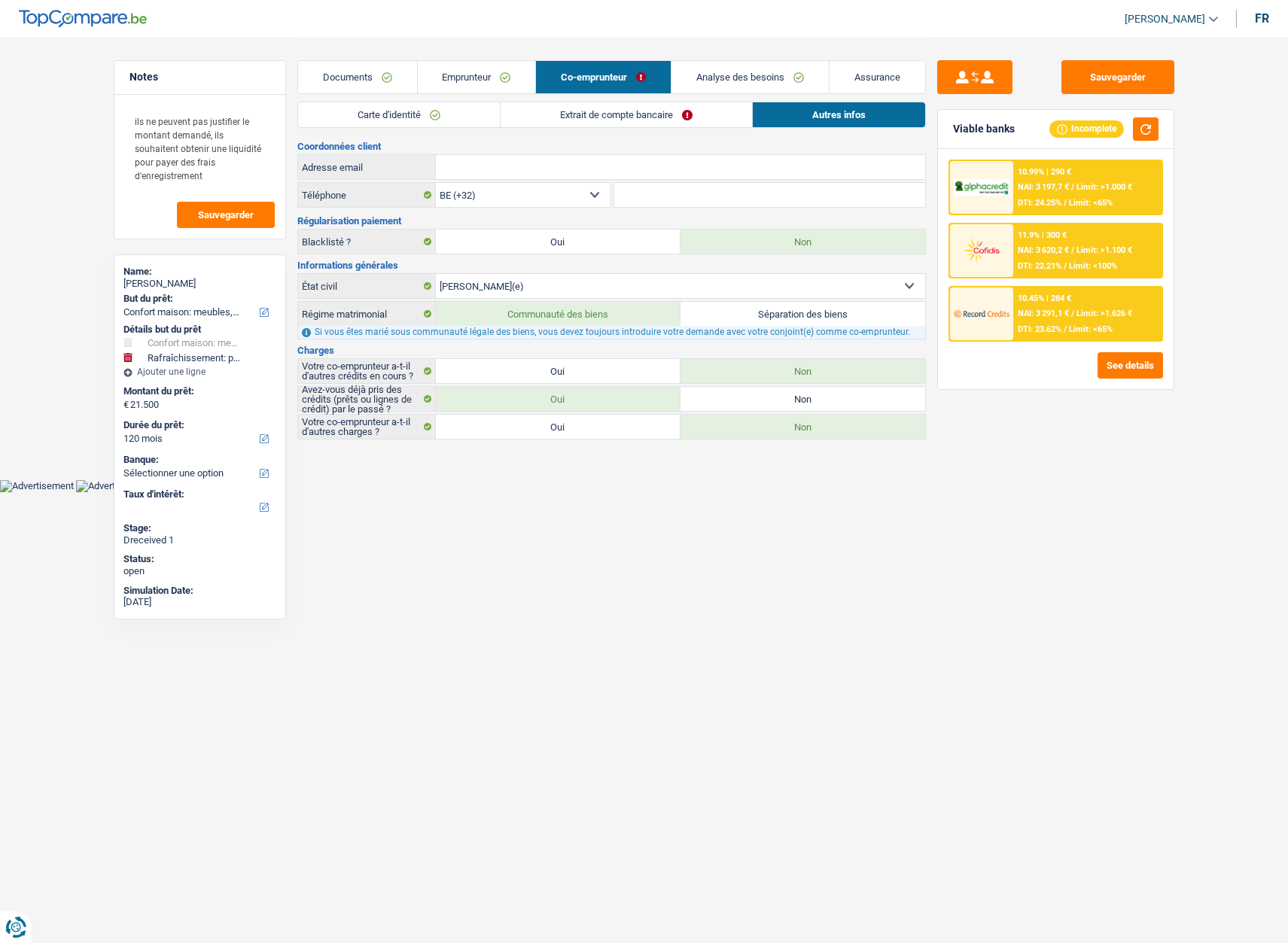
click at [479, 72] on link "Emprunteur" at bounding box center [477, 77] width 119 height 33
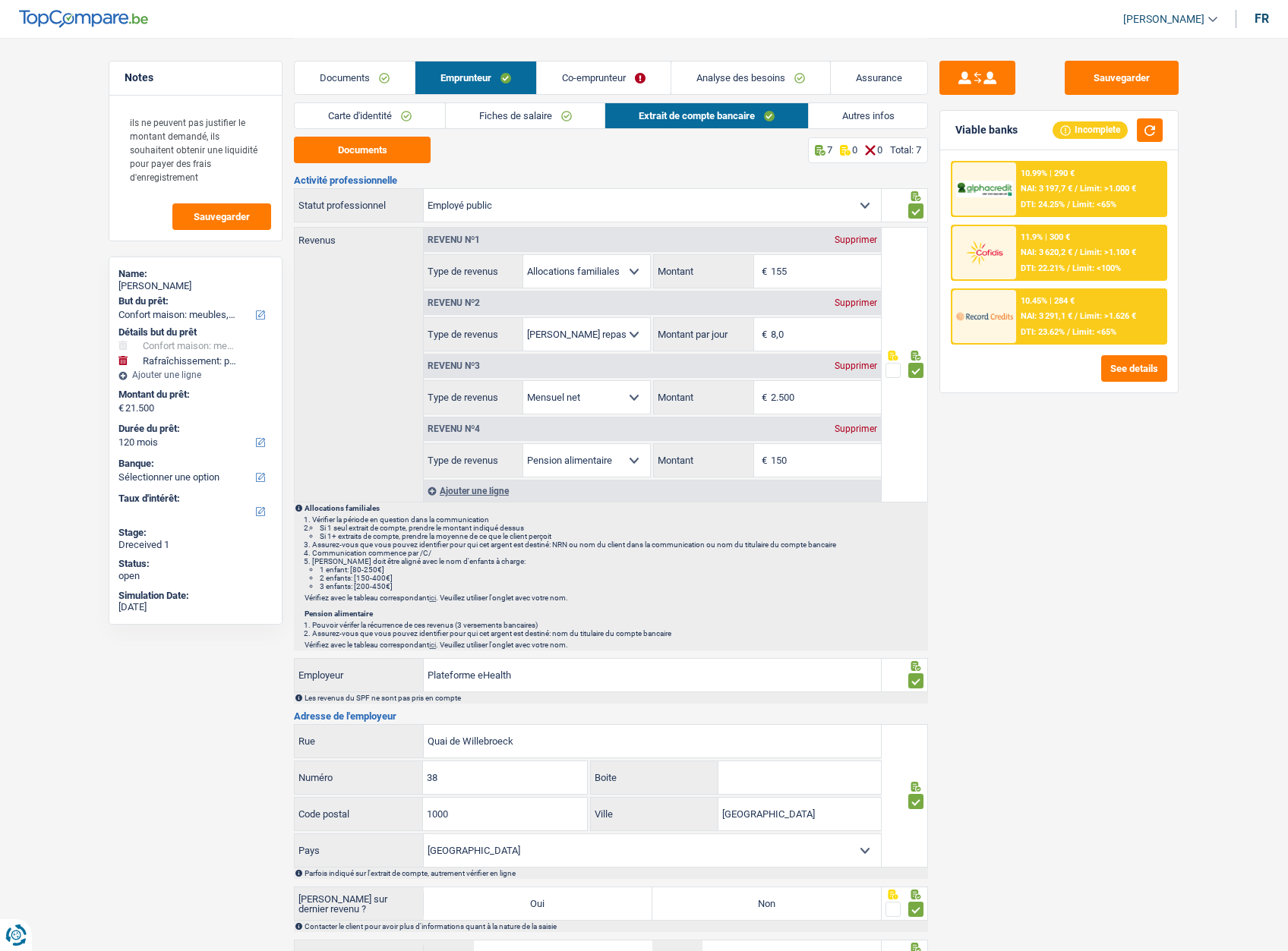
click at [845, 116] on link "Autres infos" at bounding box center [868, 116] width 120 height 25
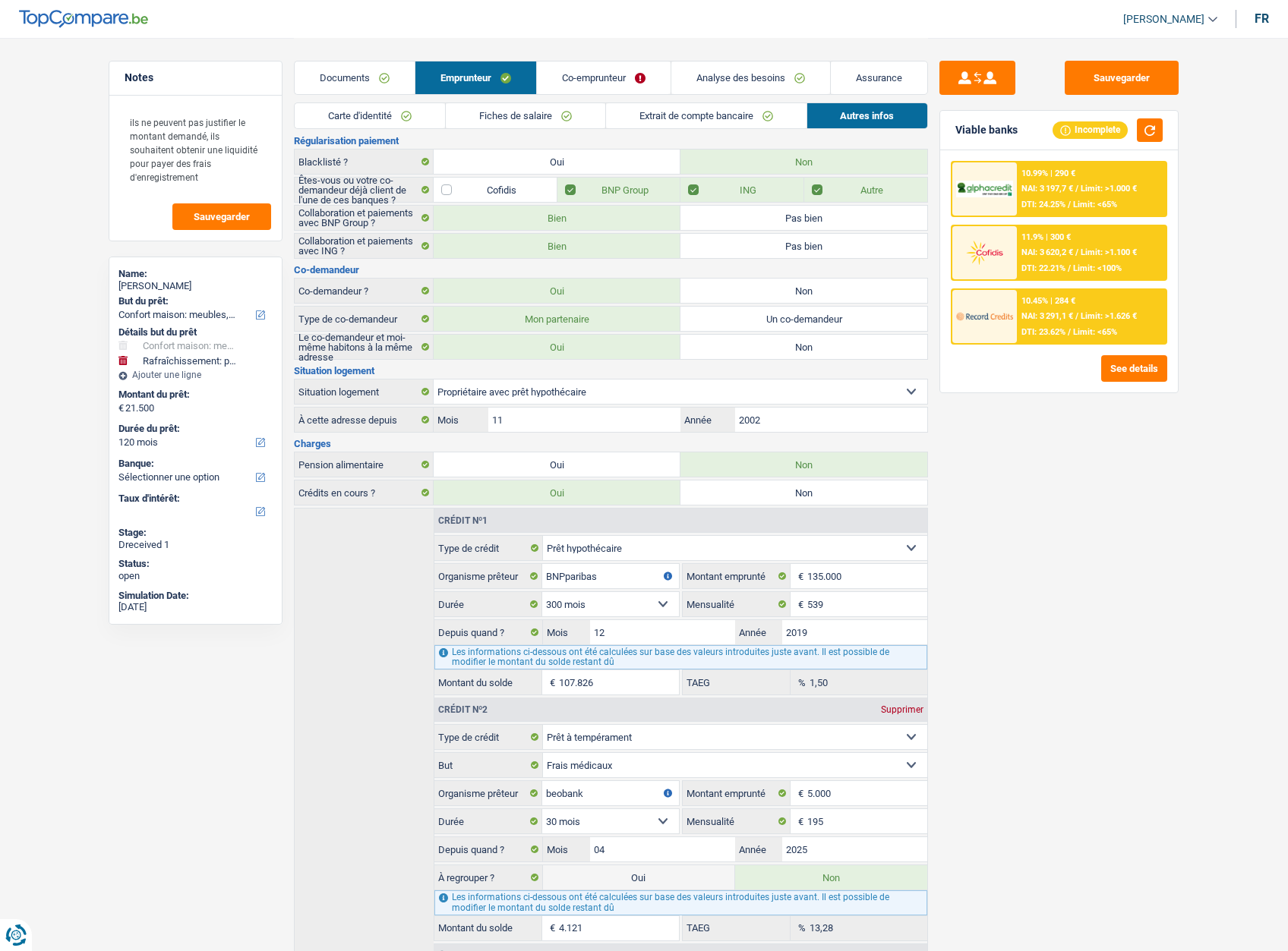
scroll to position [149, 0]
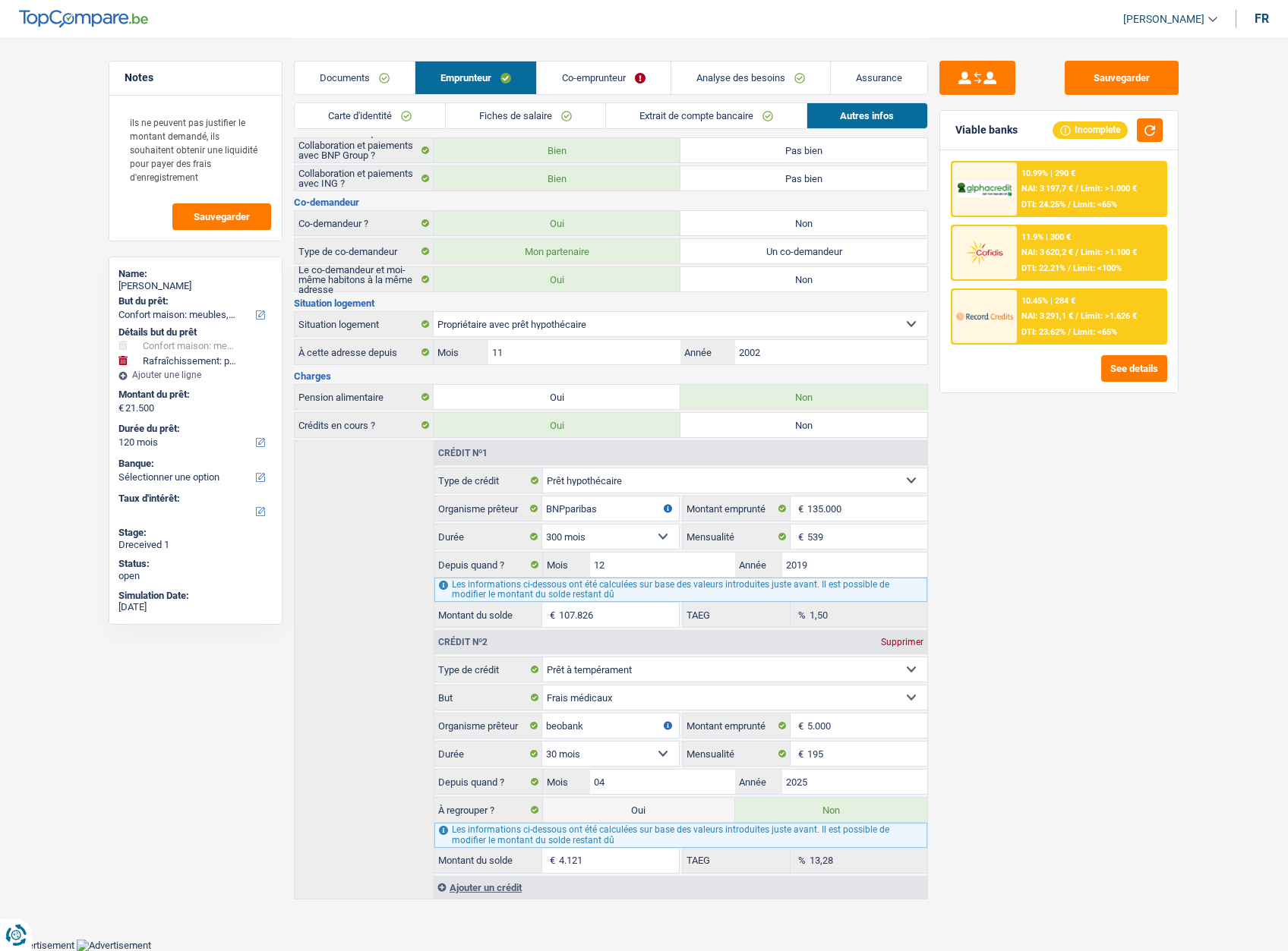
click at [991, 729] on div "Sauvegarder Viable banks Incomplete 10.99% | 290 € NAI: 3 197,7 € / Limit: >1.0…" at bounding box center [1058, 494] width 262 height 866
click at [601, 83] on link "Co-emprunteur" at bounding box center [604, 78] width 134 height 33
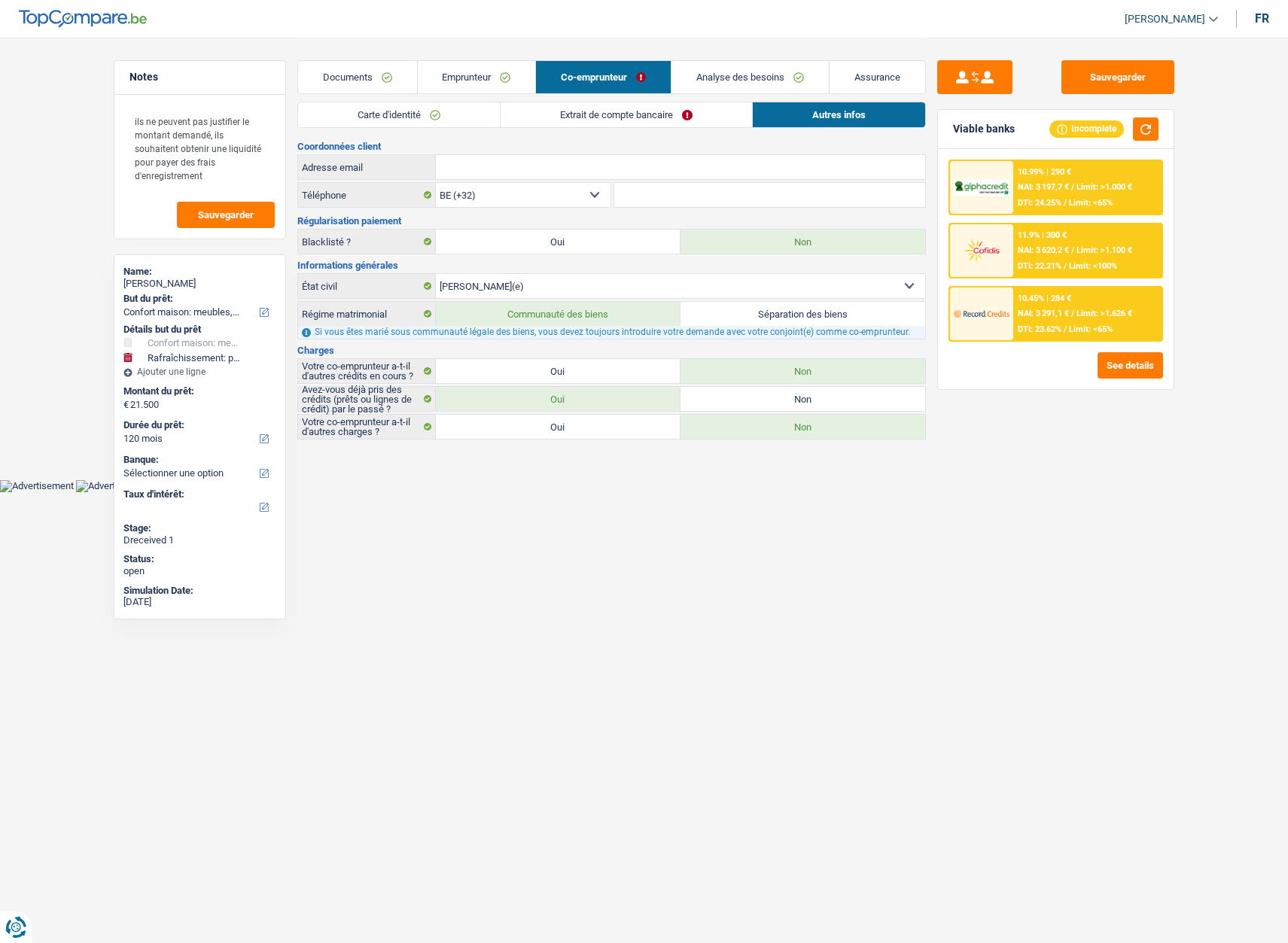
click at [607, 111] on link "Extrait de compte bancaire" at bounding box center [626, 115] width 252 height 25
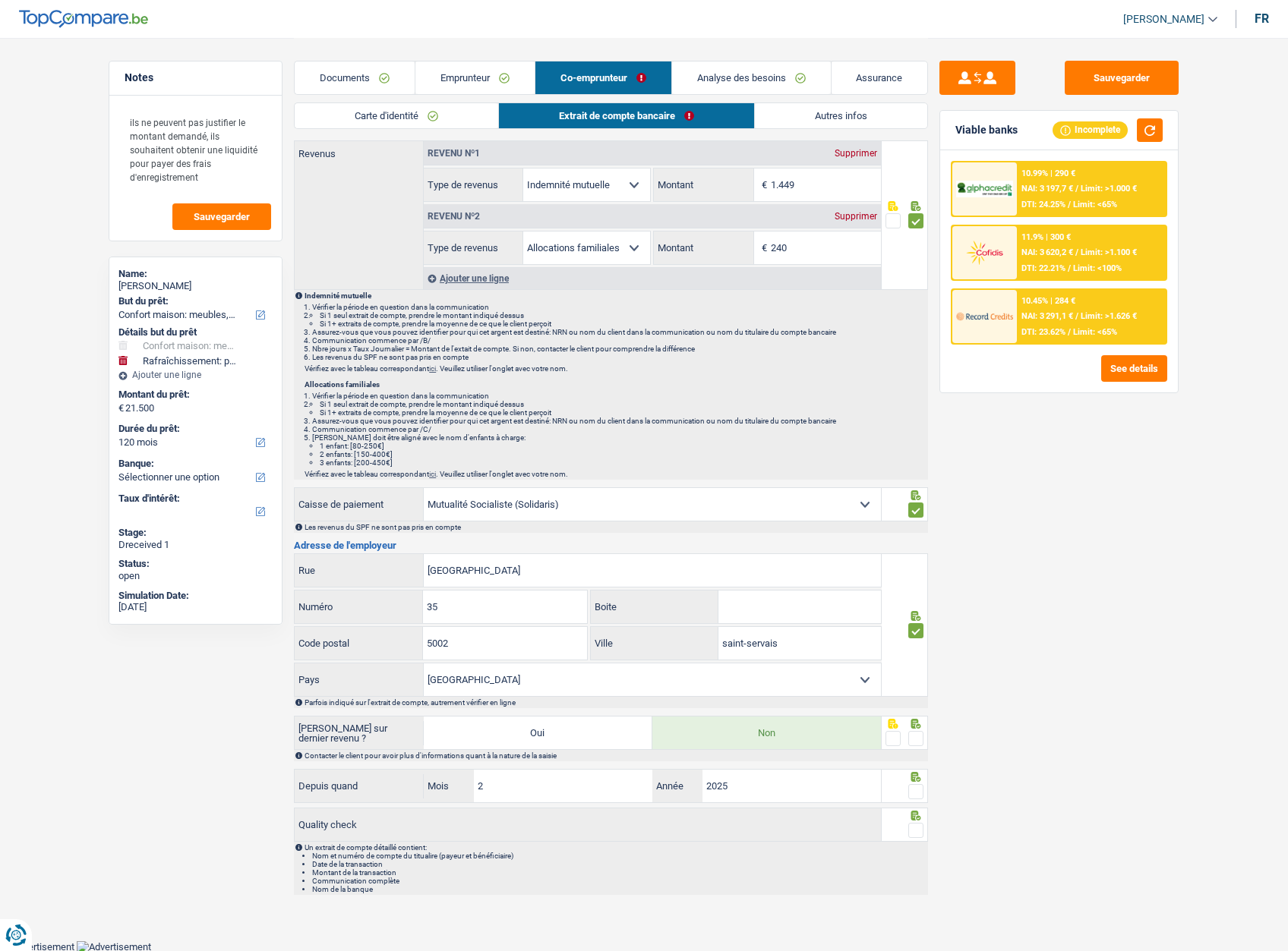
scroll to position [87, 0]
click at [918, 736] on span at bounding box center [915, 737] width 15 height 15
click at [0, 0] on input "radio" at bounding box center [0, 0] width 0 height 0
click at [922, 791] on span at bounding box center [915, 791] width 15 height 15
click at [0, 0] on input "radio" at bounding box center [0, 0] width 0 height 0
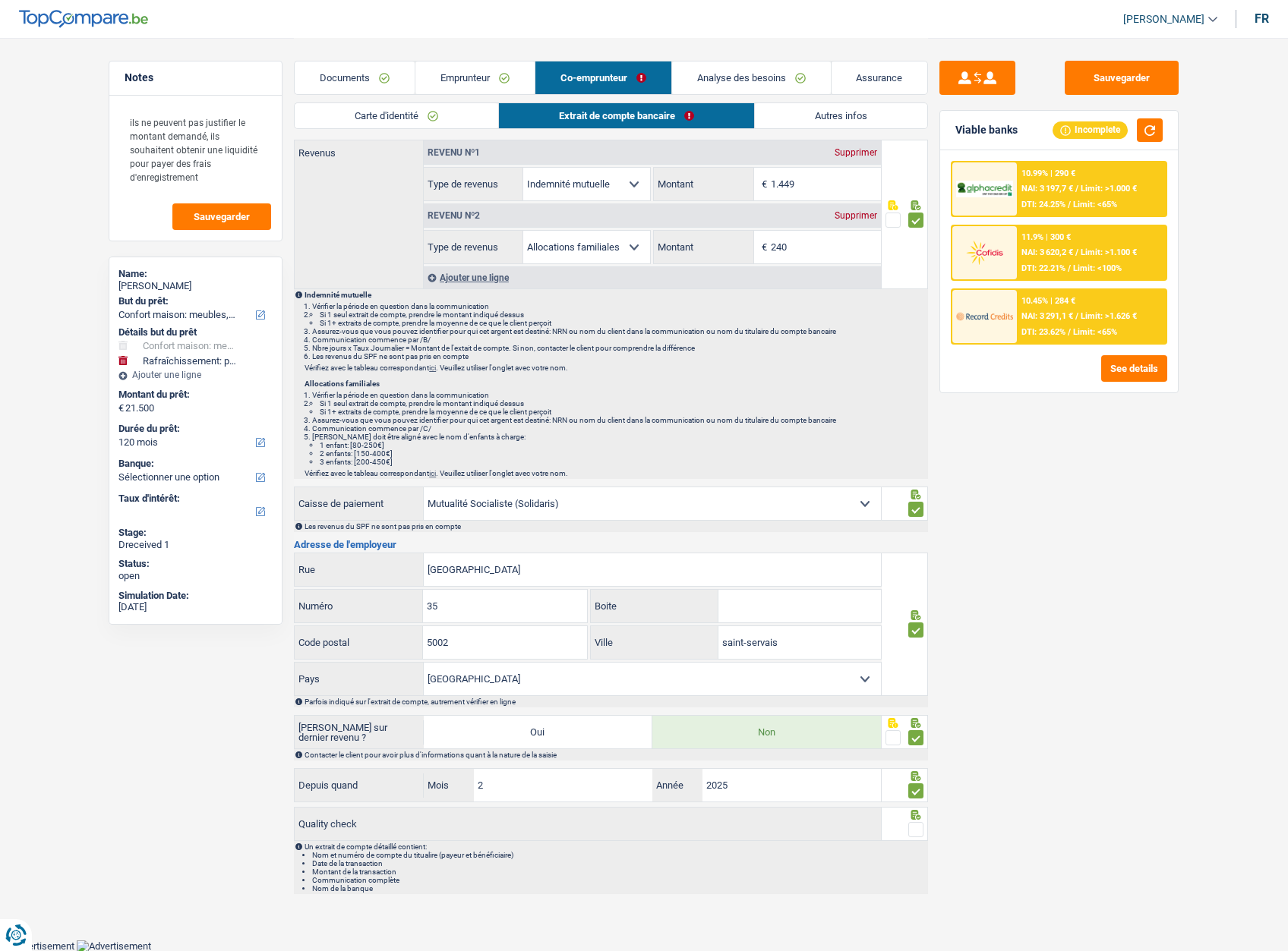
click at [913, 831] on span at bounding box center [915, 829] width 15 height 15
click at [0, 0] on input "radio" at bounding box center [0, 0] width 0 height 0
click at [1123, 73] on button "Sauvegarder" at bounding box center [1121, 77] width 114 height 34
click at [777, 72] on link "Analyse des besoins" at bounding box center [752, 78] width 159 height 33
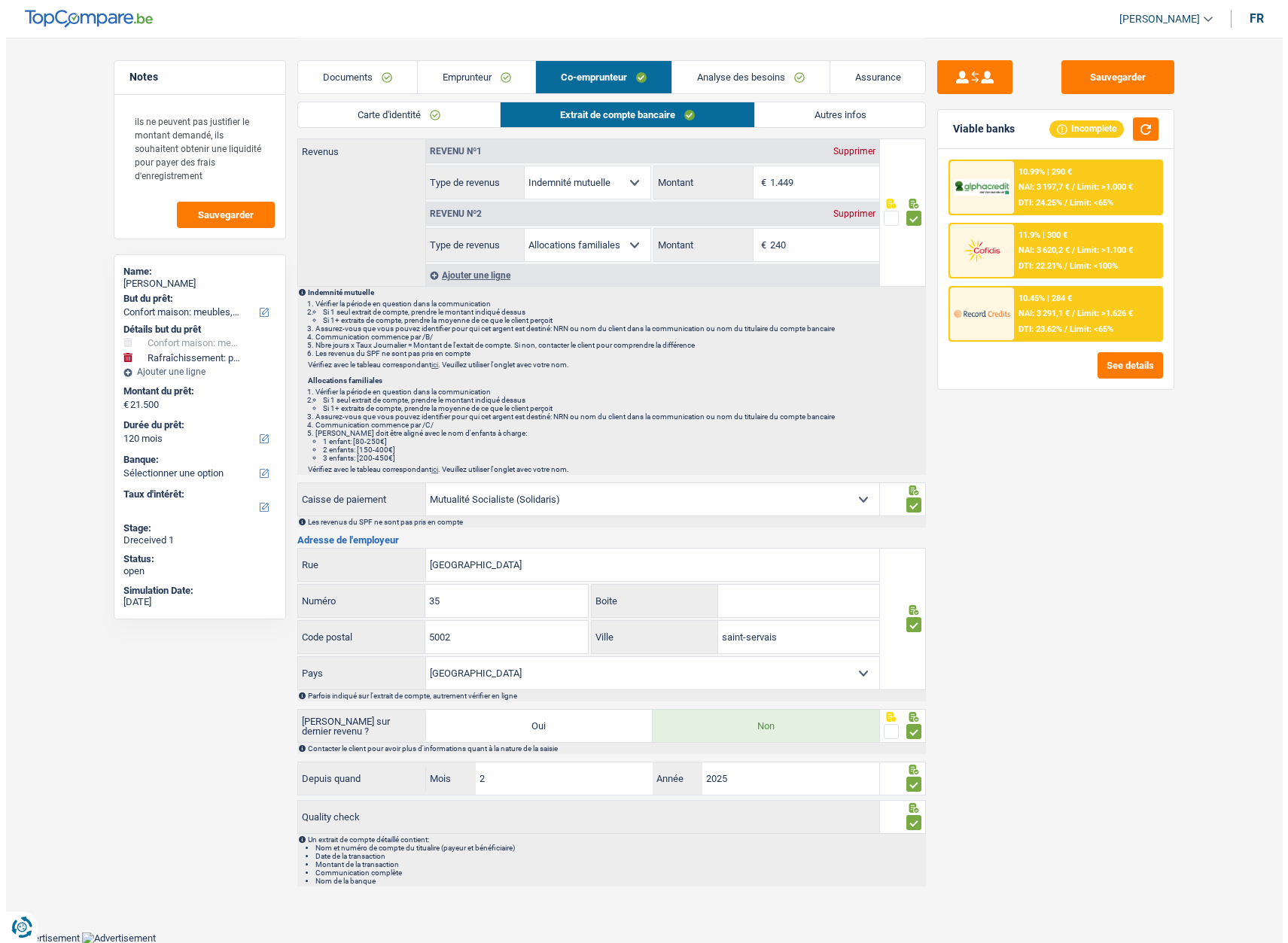
scroll to position [0, 0]
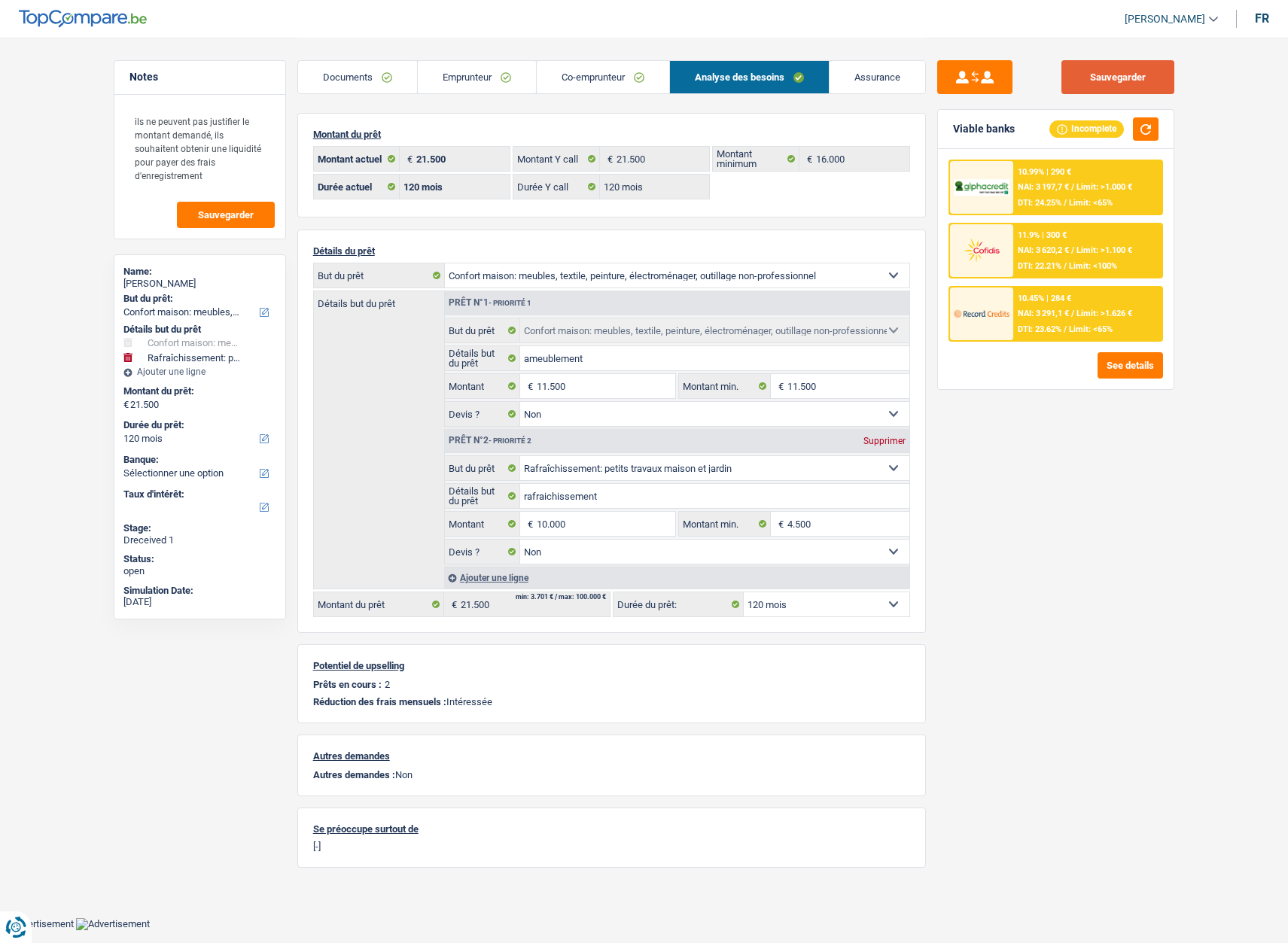
click at [1131, 76] on button "Sauvegarder" at bounding box center [1118, 76] width 113 height 34
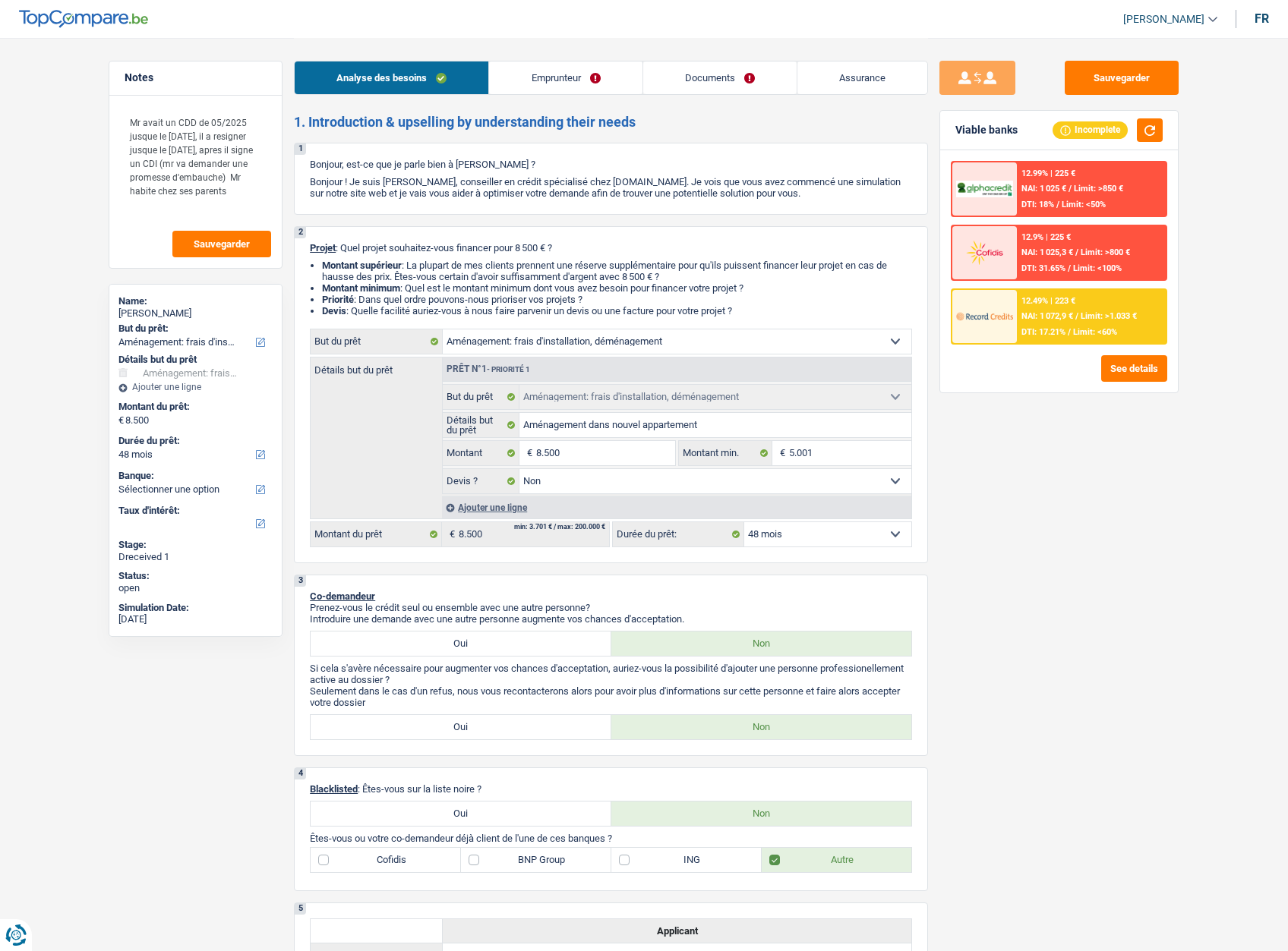
select select "movingOrInstallation"
select select "48"
select select "movingOrInstallation"
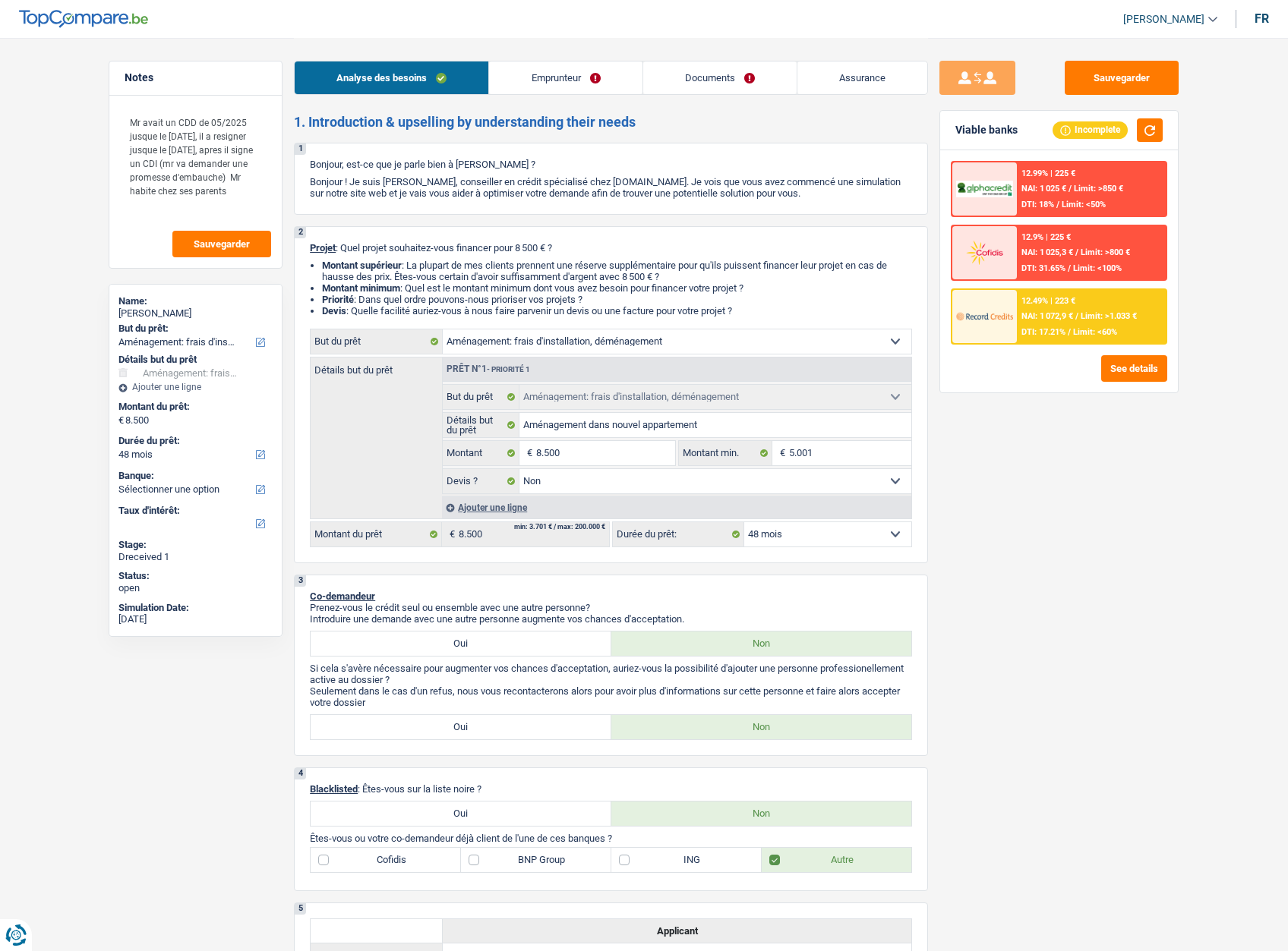
select select "false"
select select "48"
select select "worker"
select select "netSalary"
select select "liveWithParents"
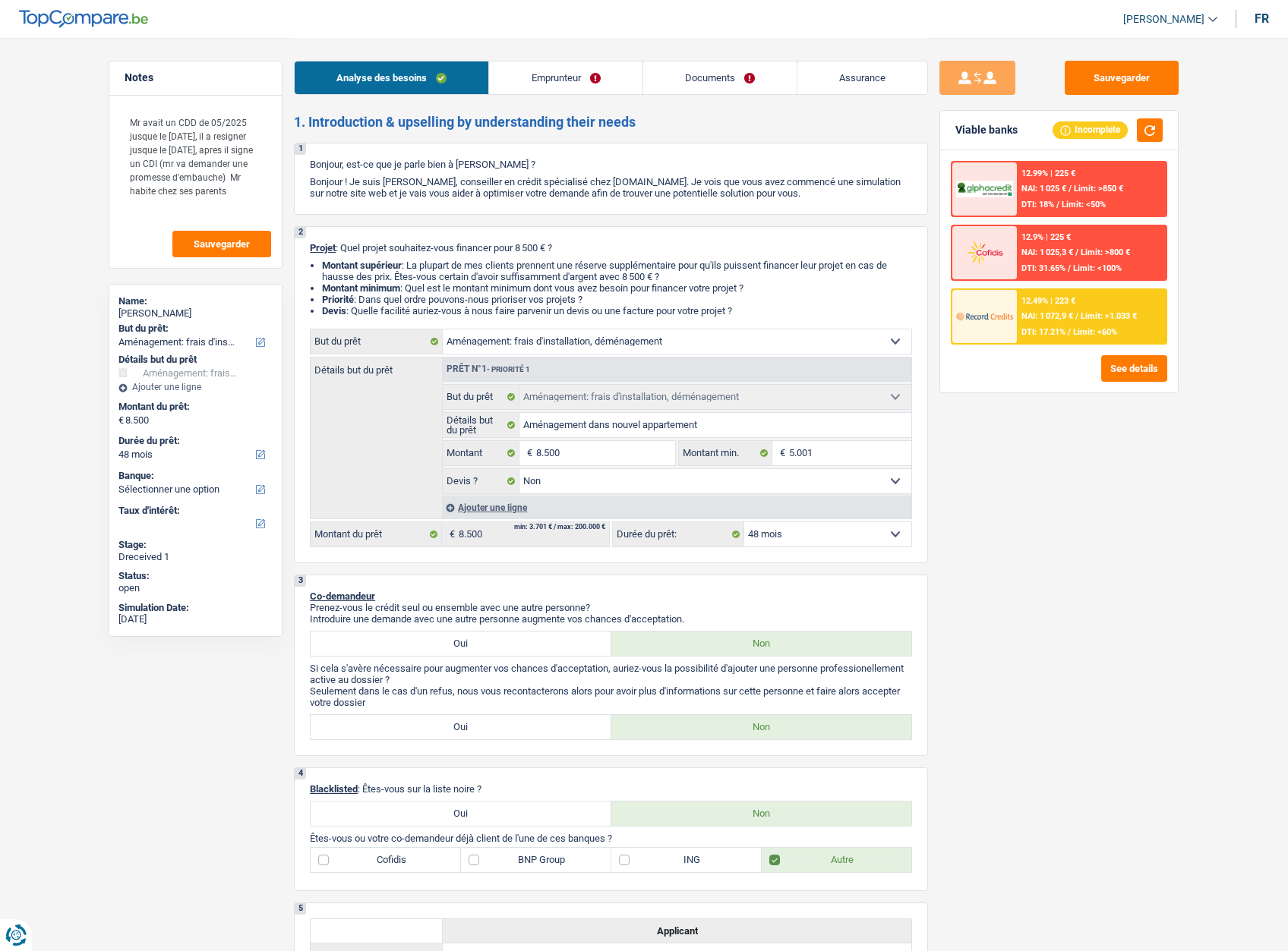
select select "movingOrInstallation"
select select "false"
select select "48"
click at [1177, 12] on link "[PERSON_NAME]" at bounding box center [1164, 20] width 106 height 25
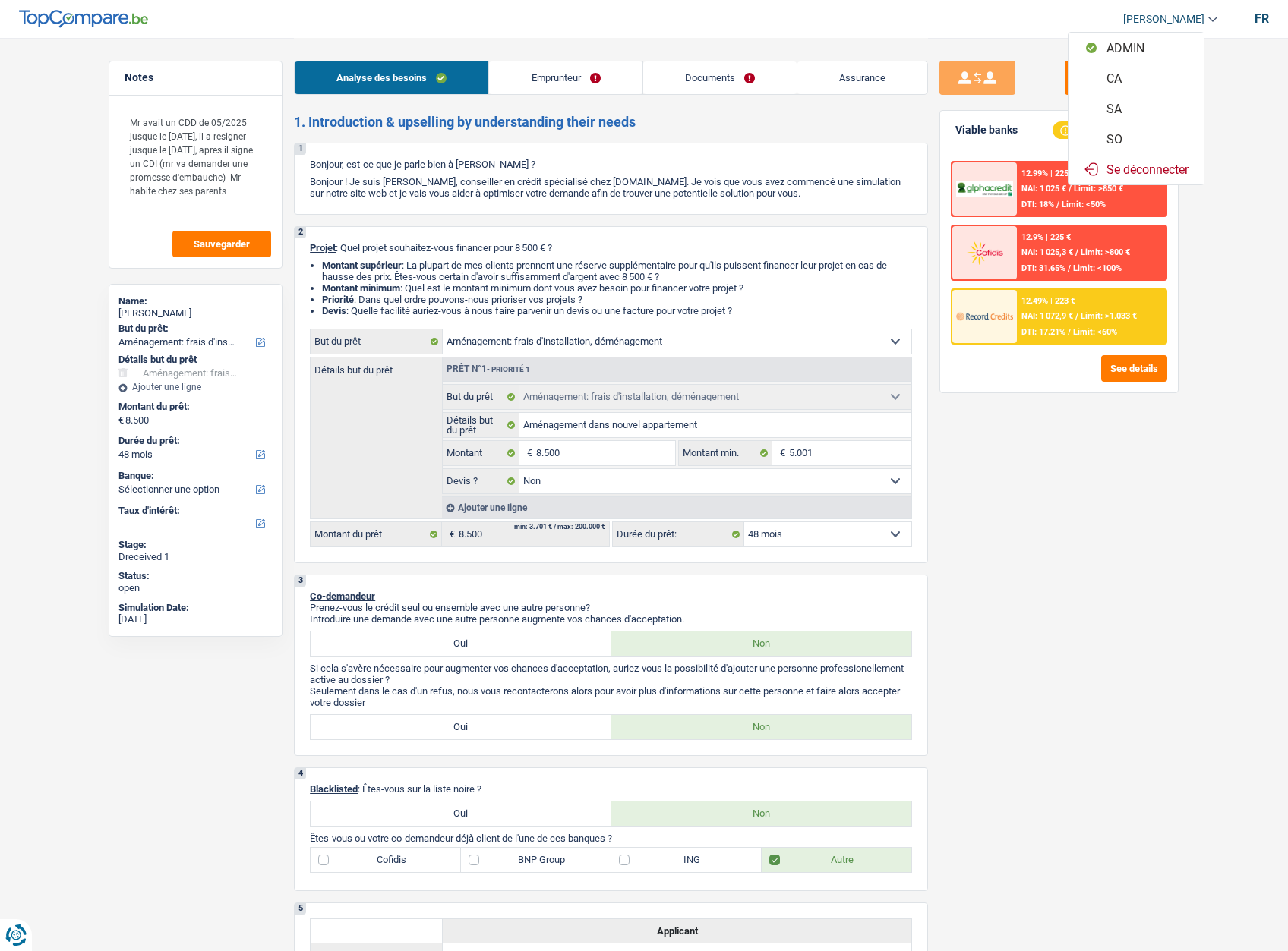
click at [1179, 11] on link "[PERSON_NAME]" at bounding box center [1164, 20] width 106 height 25
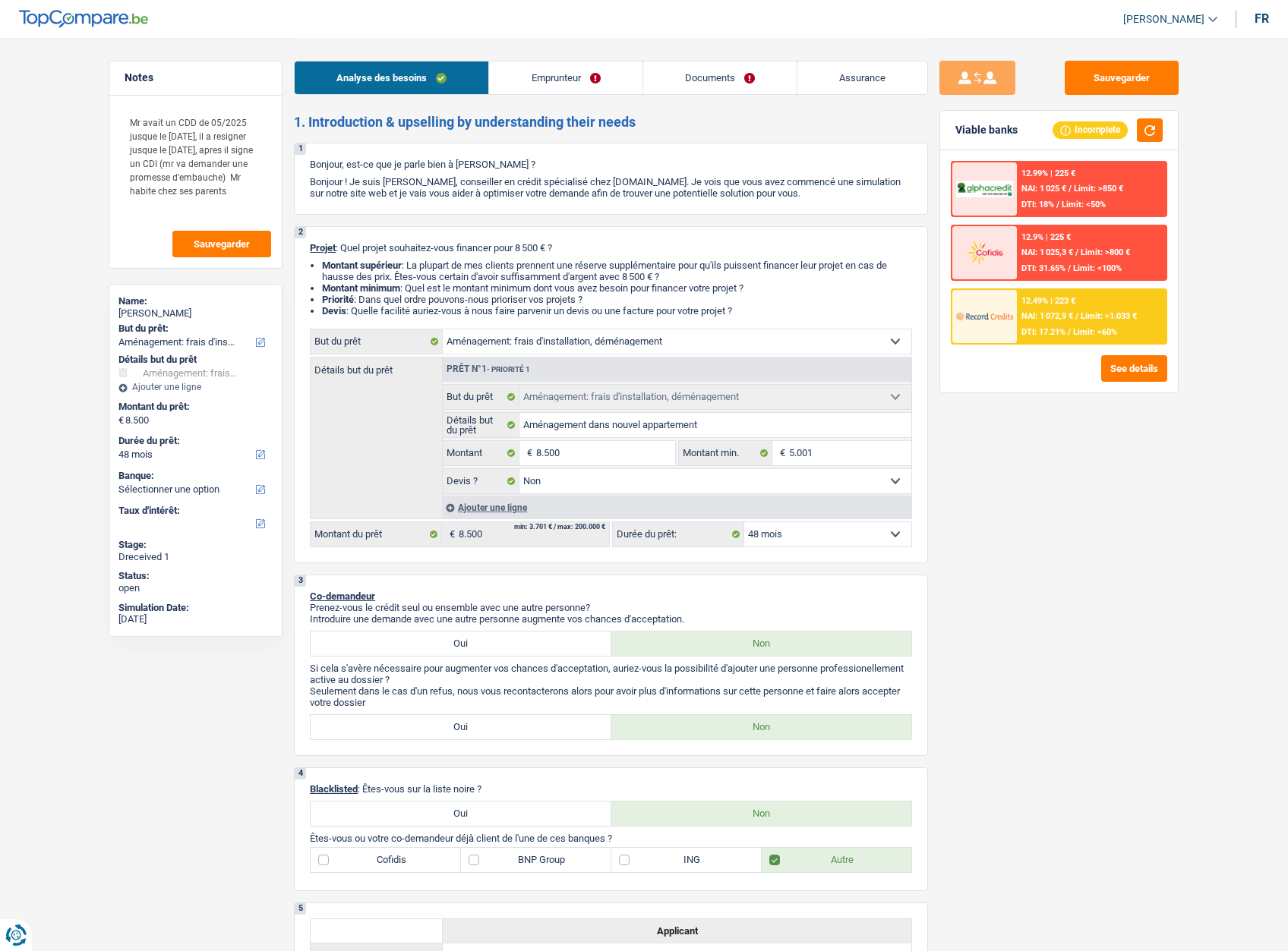
click at [1154, 20] on span "[PERSON_NAME]" at bounding box center [1163, 19] width 81 height 13
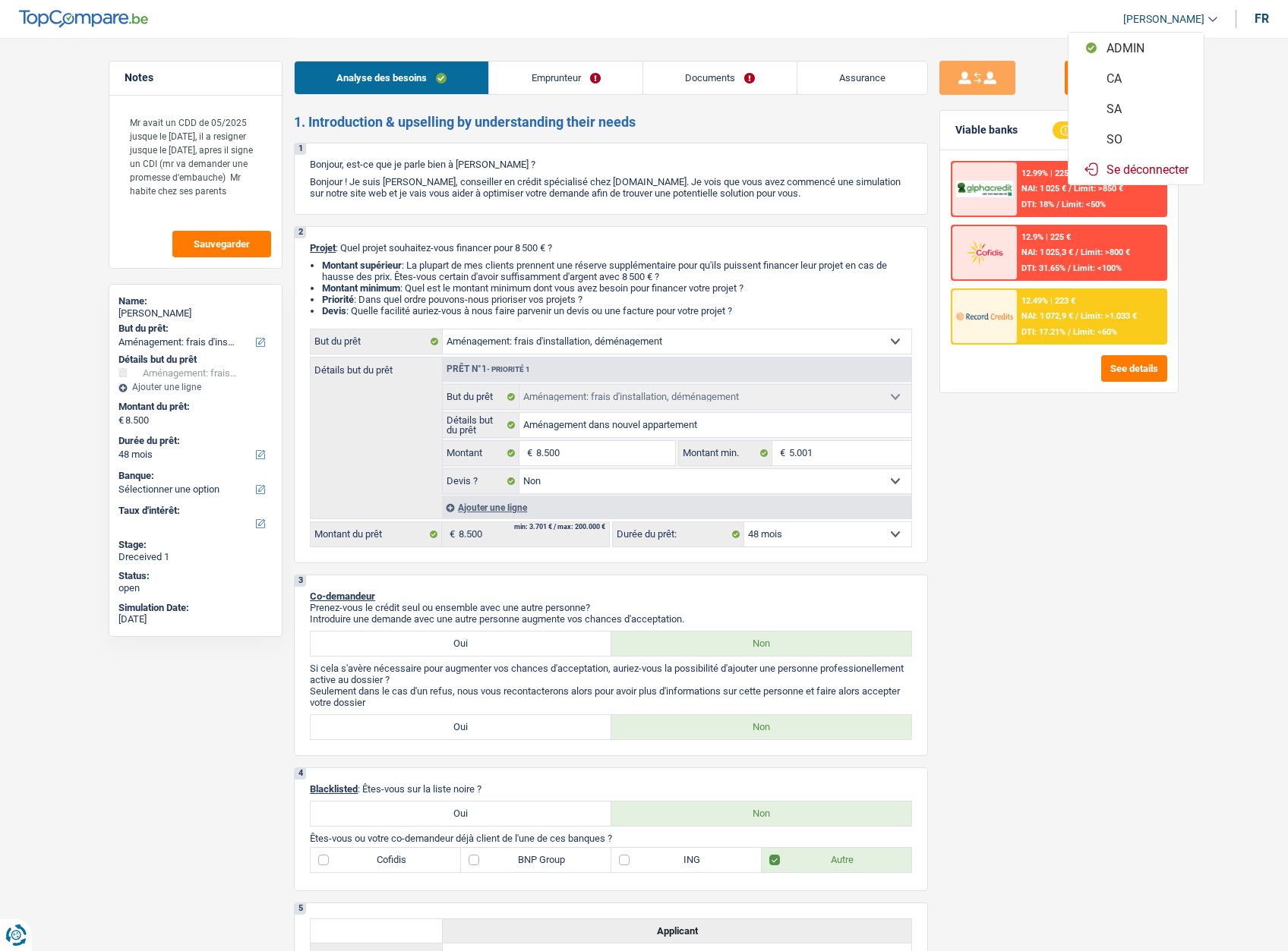
click at [1115, 142] on button "SO" at bounding box center [1136, 138] width 135 height 31
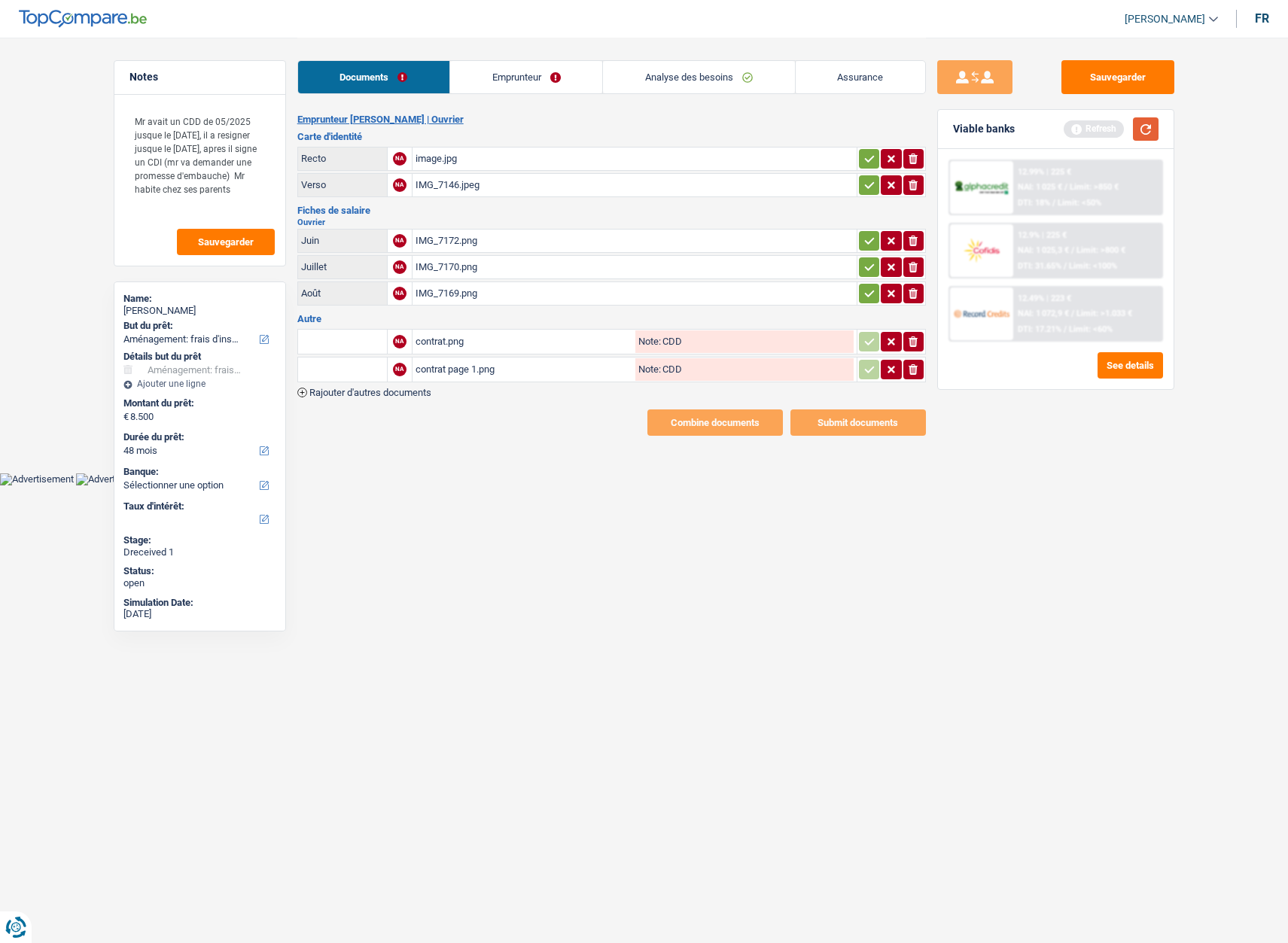
click at [1151, 122] on button "button" at bounding box center [1145, 129] width 26 height 23
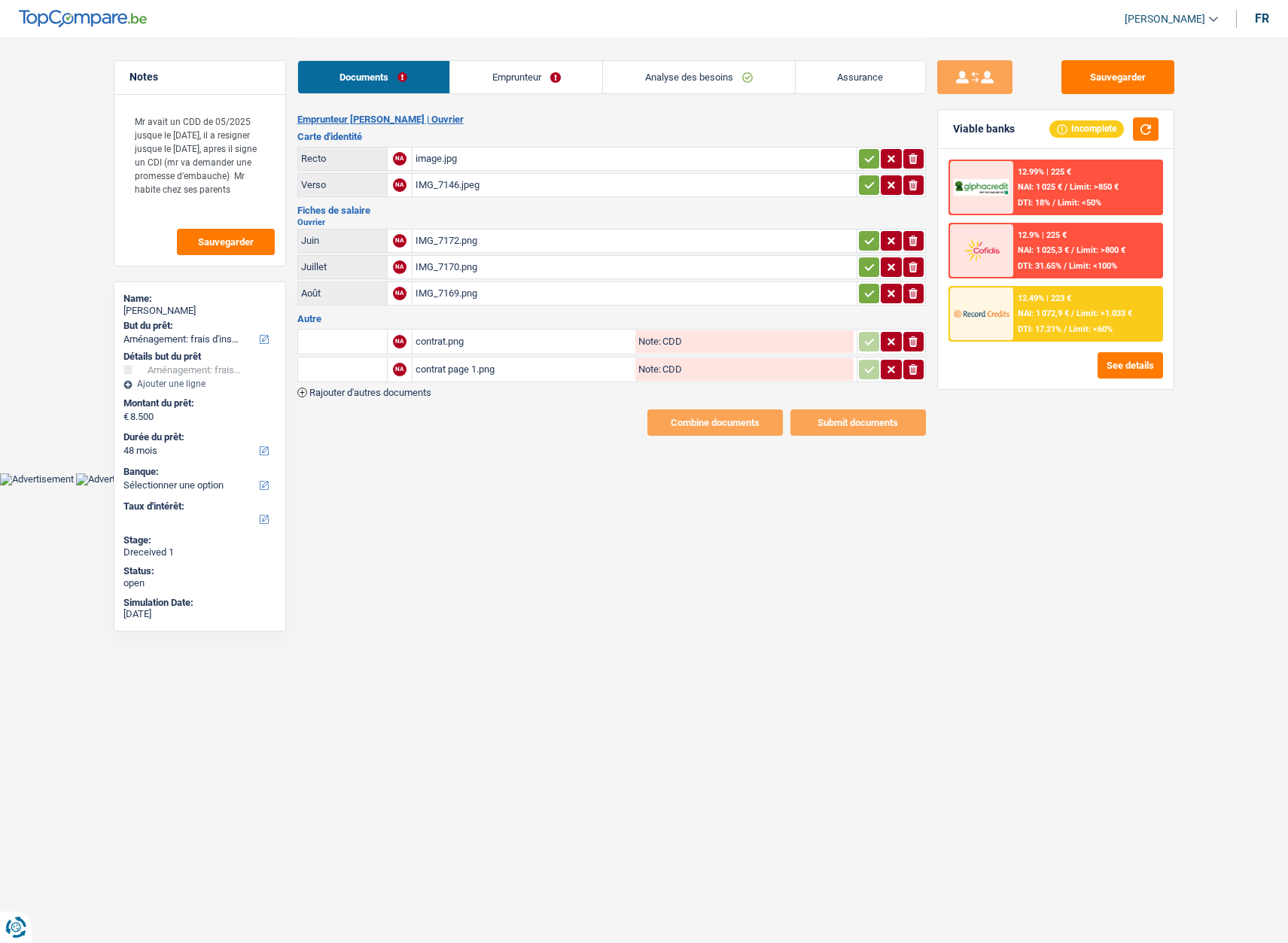
click at [431, 156] on div "image.jpg" at bounding box center [635, 158] width 438 height 23
click at [449, 185] on div "IMG_7146.jpeg" at bounding box center [635, 185] width 438 height 23
click at [437, 238] on div "IMG_7172.png" at bounding box center [635, 241] width 438 height 23
click at [433, 263] on div "IMG_7170.png" at bounding box center [635, 267] width 438 height 23
click at [445, 294] on div "IMG_7169.png" at bounding box center [635, 293] width 438 height 23
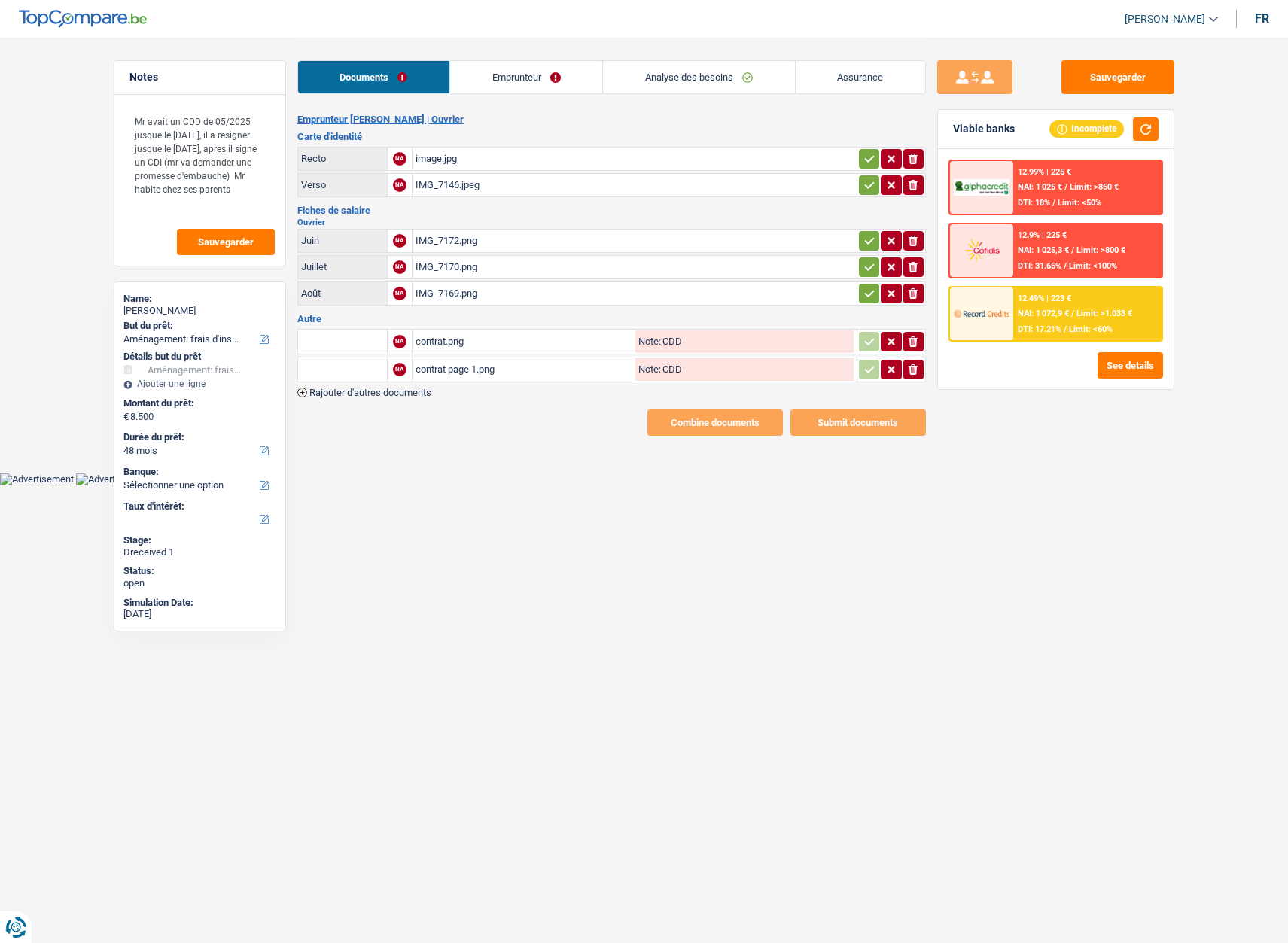
click at [446, 228] on table "Juin NA IMG_7172.png ionicons-v5-e Juillet NA IMG_7170.png ionicons-v5-e Août N…" at bounding box center [611, 267] width 628 height 81
click at [443, 231] on div "IMG_7172.png" at bounding box center [635, 241] width 438 height 23
click at [914, 231] on button "ionicons-v5-e" at bounding box center [914, 240] width 20 height 19
click at [450, 266] on div "IMG_7170.png" at bounding box center [635, 267] width 438 height 23
click at [440, 264] on div "IMG_7170.png" at bounding box center [635, 267] width 438 height 23
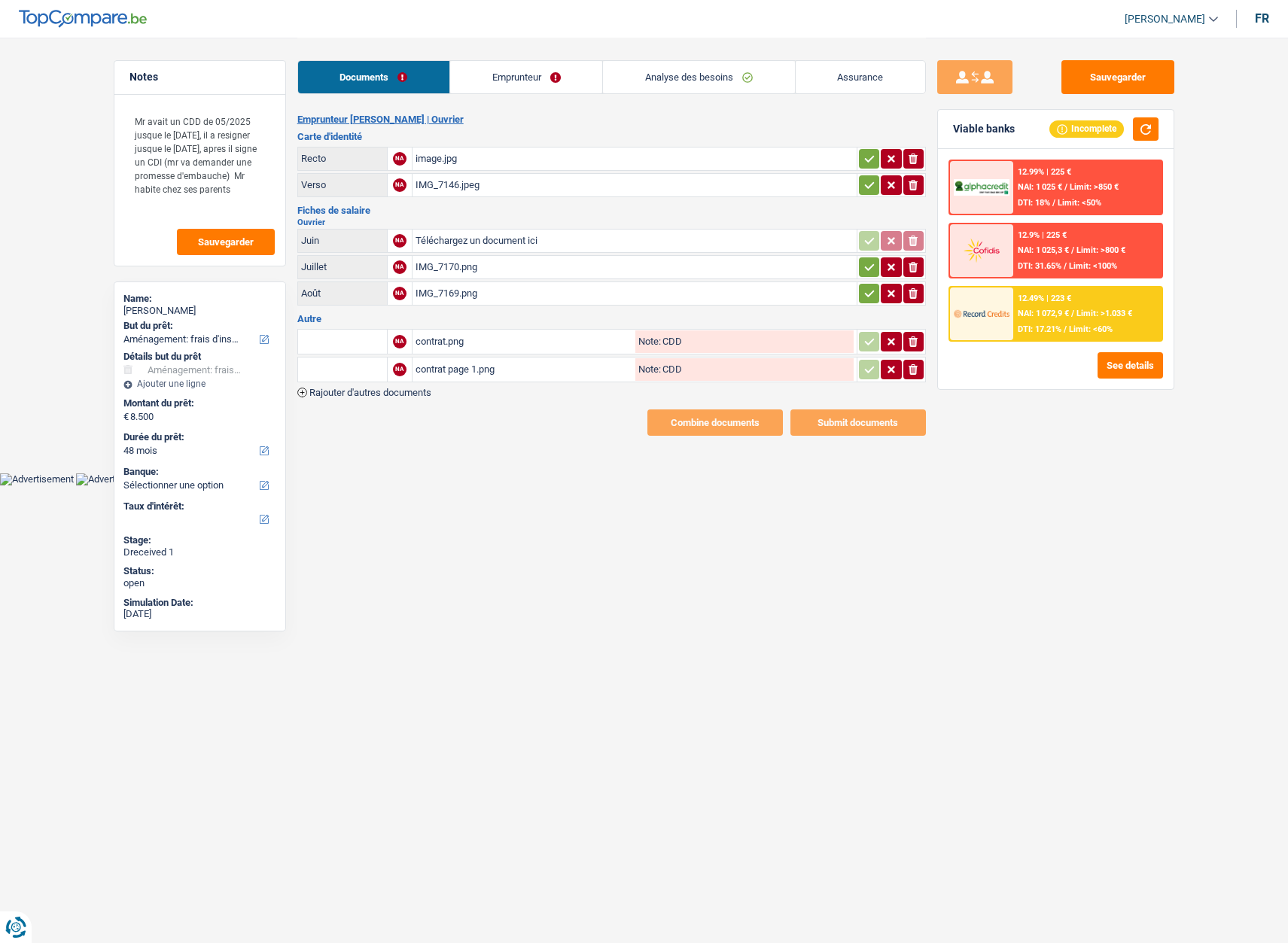
click at [432, 288] on div "IMG_7169.png" at bounding box center [635, 293] width 438 height 23
click at [440, 238] on input "Téléchargez un document ici" at bounding box center [635, 241] width 438 height 23
type input "C:\fakepath\fiche 06.png"
click at [449, 267] on div "IMG_7170.png" at bounding box center [635, 267] width 438 height 23
click at [908, 288] on icon "ionicons-v5-e" at bounding box center [913, 293] width 12 height 15
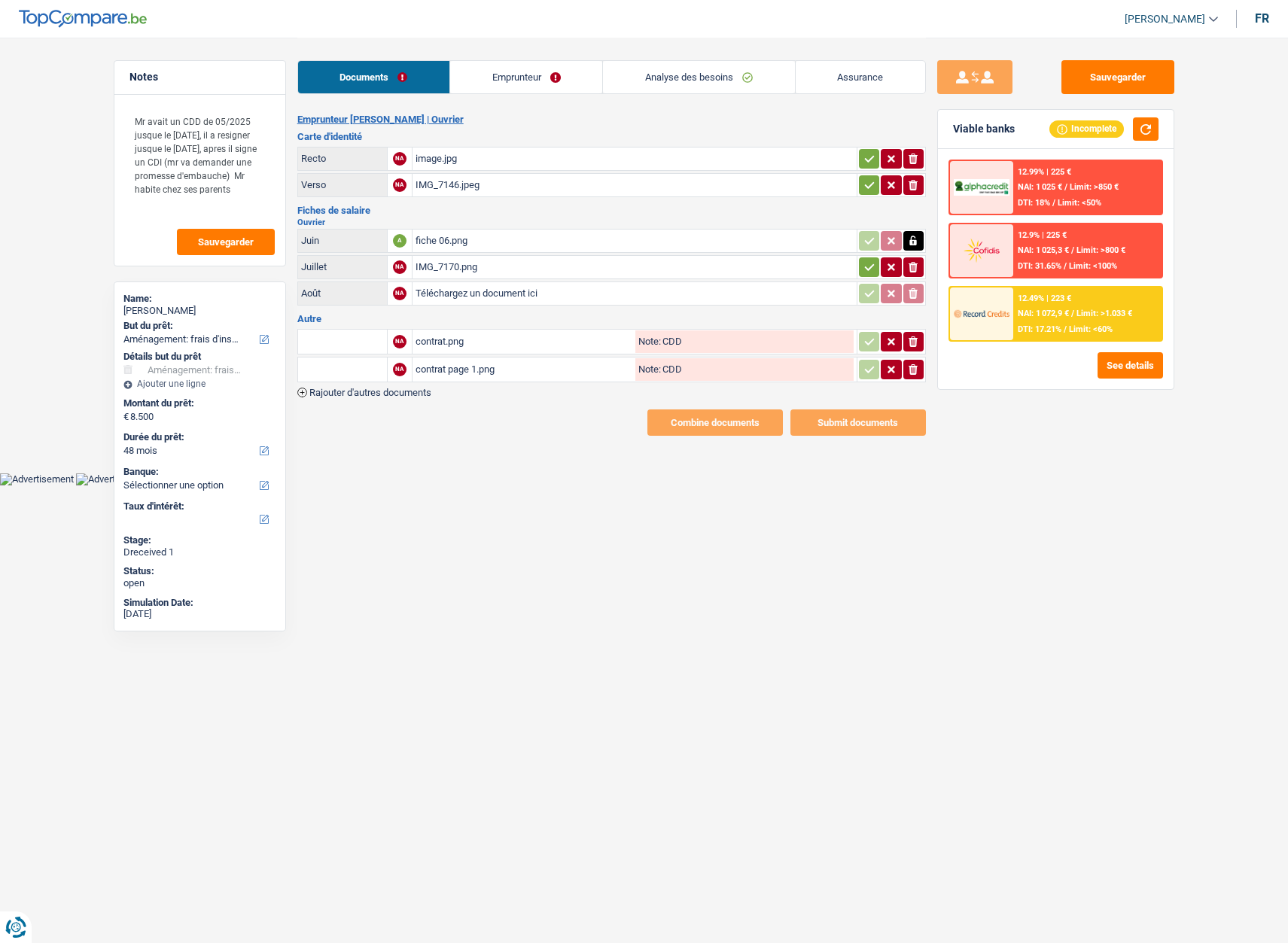
click at [911, 273] on icon "ionicons-v5-e" at bounding box center [913, 267] width 12 height 15
click at [474, 261] on input "Téléchargez un document ici" at bounding box center [635, 267] width 438 height 23
type input "C:\fakepath\fiche 07.png"
click at [471, 341] on div "contrat.png" at bounding box center [524, 341] width 217 height 23
click at [358, 336] on input "text" at bounding box center [342, 341] width 83 height 24
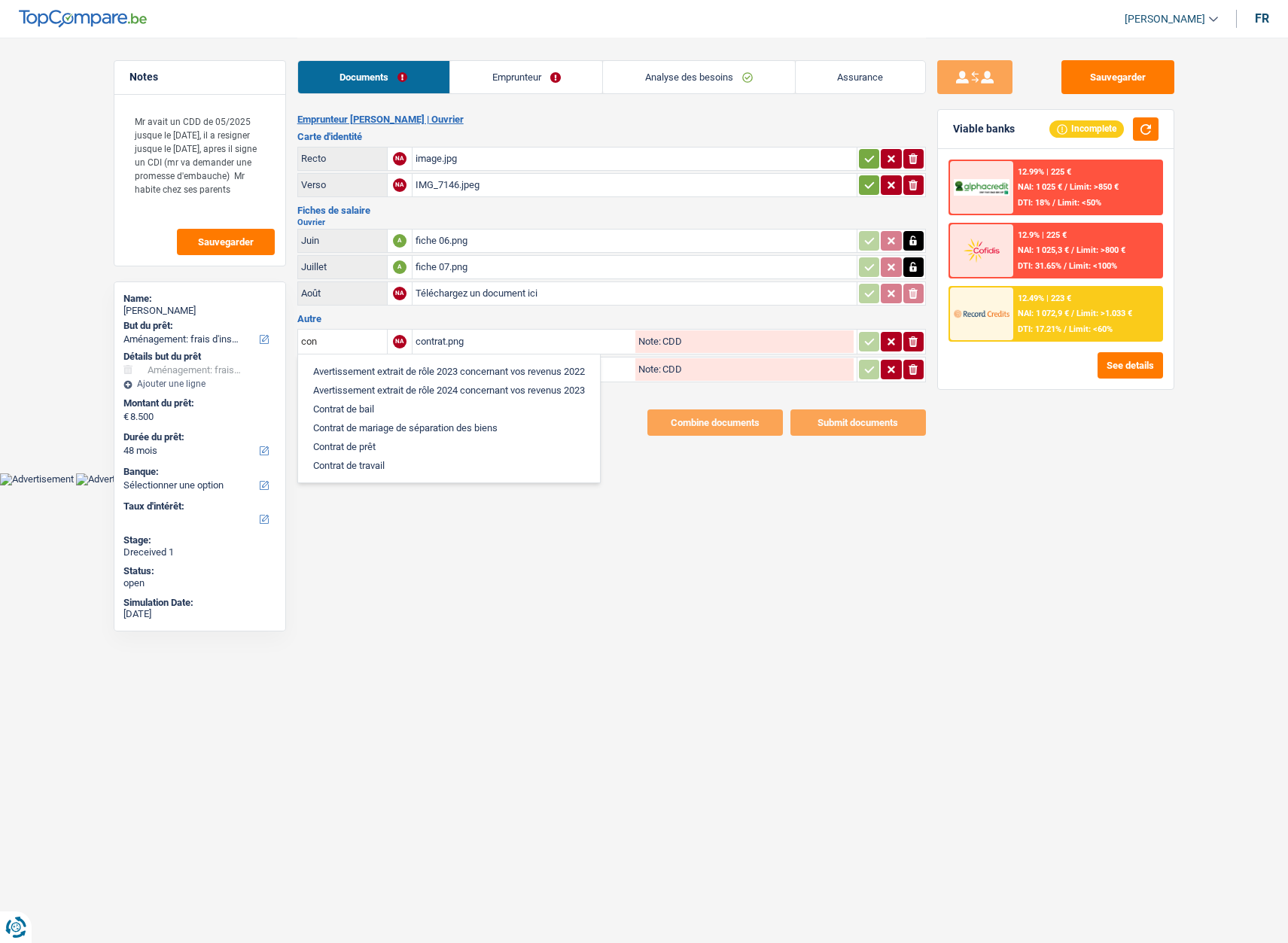
click at [359, 446] on li "Contrat de prêt" at bounding box center [449, 447] width 287 height 19
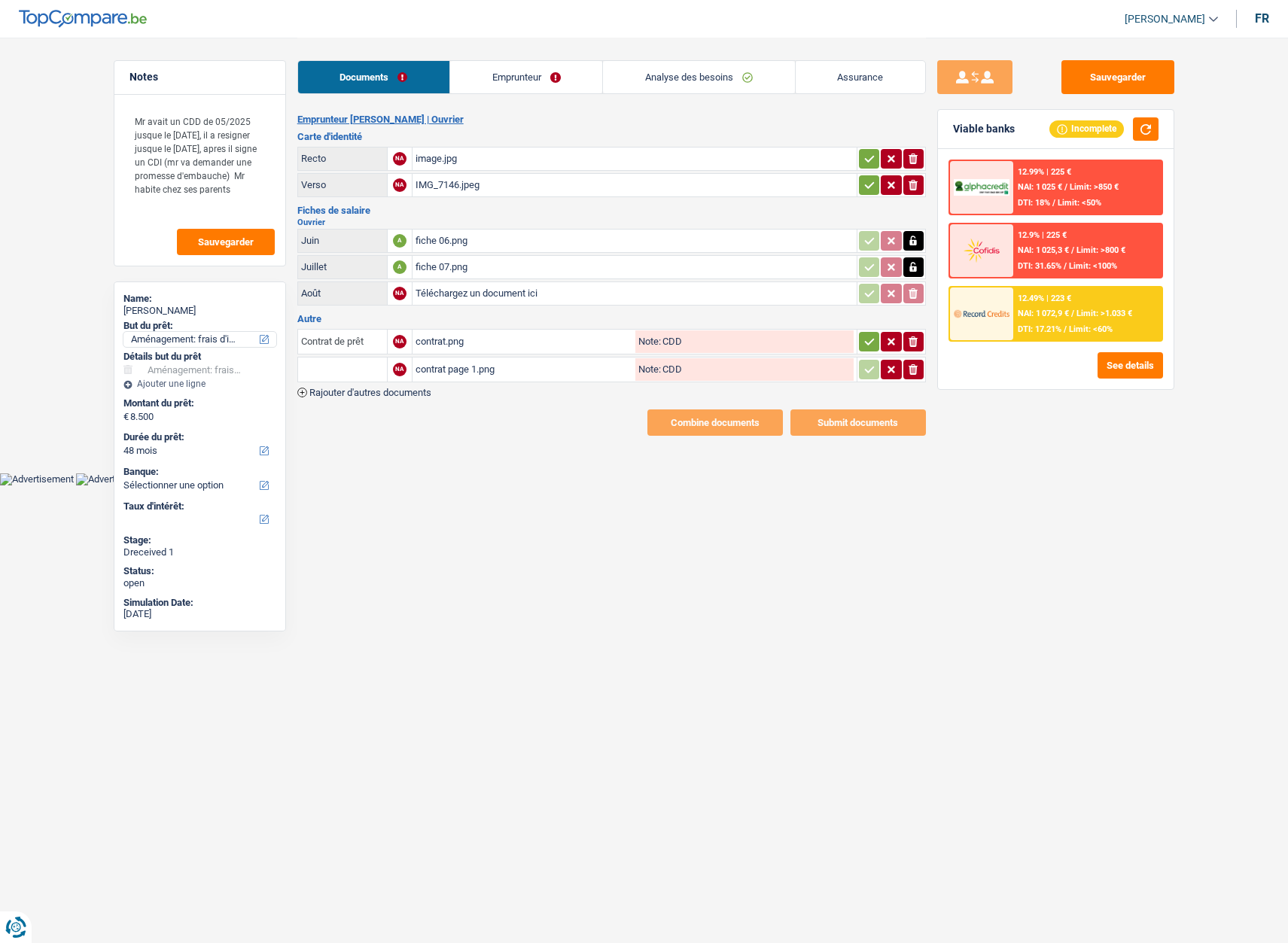
drag, startPoint x: 374, startPoint y: 342, endPoint x: 237, endPoint y: 339, distance: 137.0
click at [237, 339] on div "Notes Mr avait un CDD de 05/2025 jusque le 18/08/2025, il a resigner jusque le …" at bounding box center [644, 236] width 1084 height 398
click at [345, 428] on li "Contrat de travail" at bounding box center [405, 428] width 200 height 19
type input "Contrat de travail"
click at [331, 376] on input "text" at bounding box center [342, 369] width 83 height 24
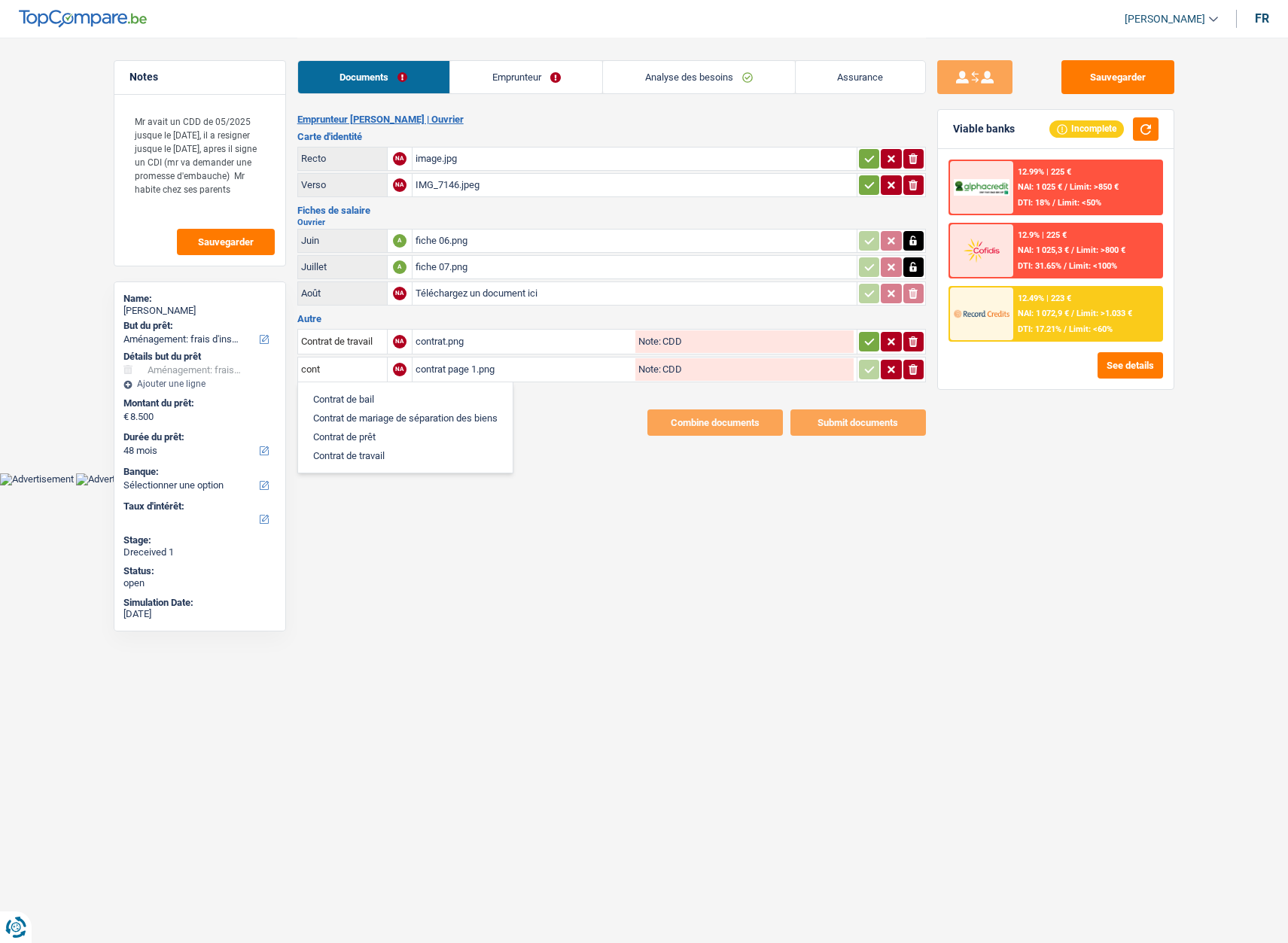
click at [347, 453] on li "Contrat de travail" at bounding box center [405, 456] width 200 height 19
type input "Contrat de travail"
click at [675, 342] on input "CDD" at bounding box center [757, 341] width 193 height 23
drag, startPoint x: 687, startPoint y: 339, endPoint x: 540, endPoint y: 327, distance: 147.5
click at [592, 334] on div "contrat.png Note: CDD" at bounding box center [635, 341] width 438 height 23
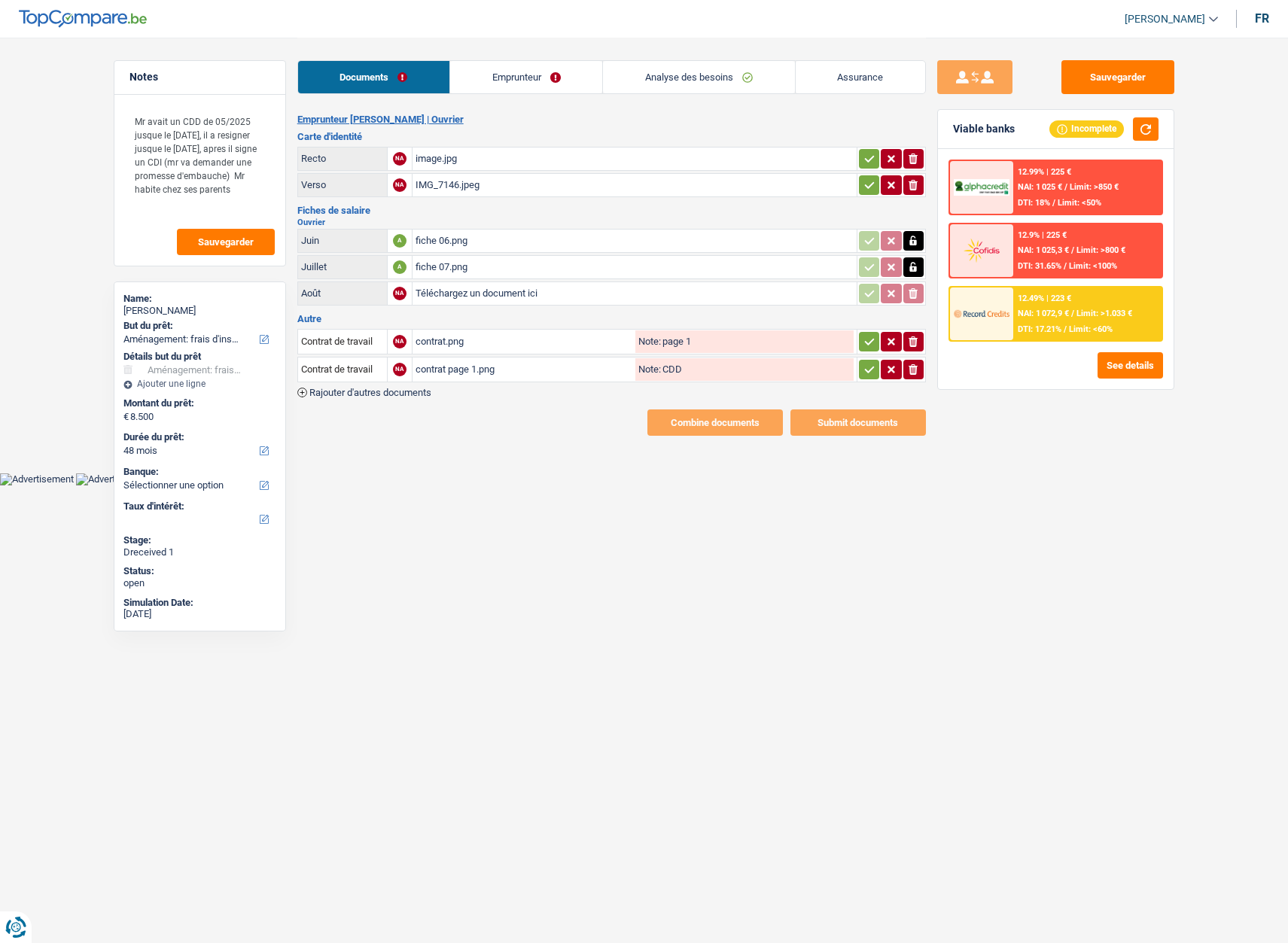
type input "page 1"
drag, startPoint x: 734, startPoint y: 369, endPoint x: 522, endPoint y: 352, distance: 212.7
click at [518, 358] on div "contrat page 1.png Note: CDD" at bounding box center [635, 369] width 438 height 23
type input "manque la page 2-3?"
click at [1108, 69] on button "Sauvegarder" at bounding box center [1118, 76] width 113 height 34
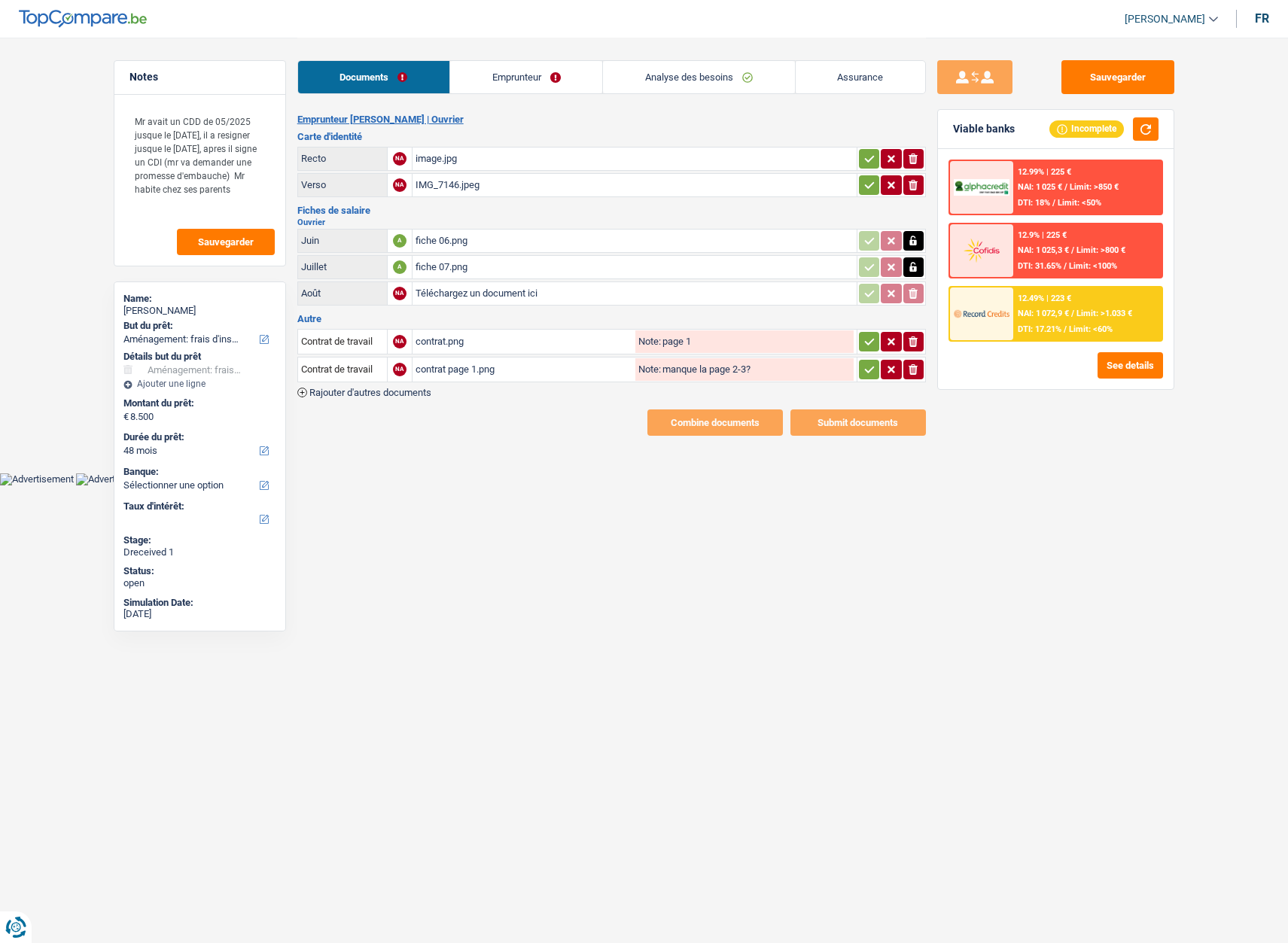
click at [538, 79] on link "Emprunteur" at bounding box center [525, 77] width 152 height 33
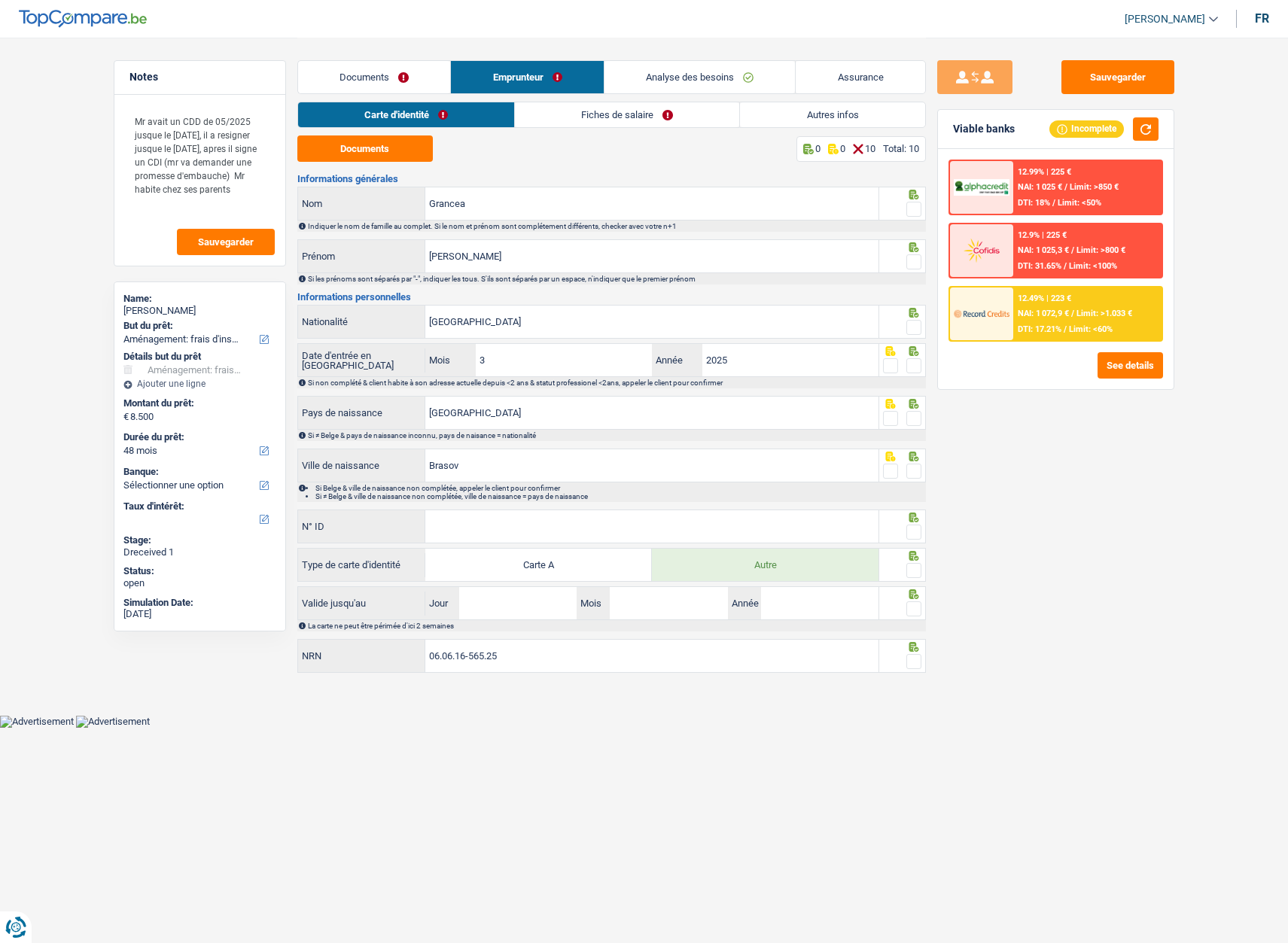
click at [368, 83] on link "Documents" at bounding box center [374, 77] width 153 height 33
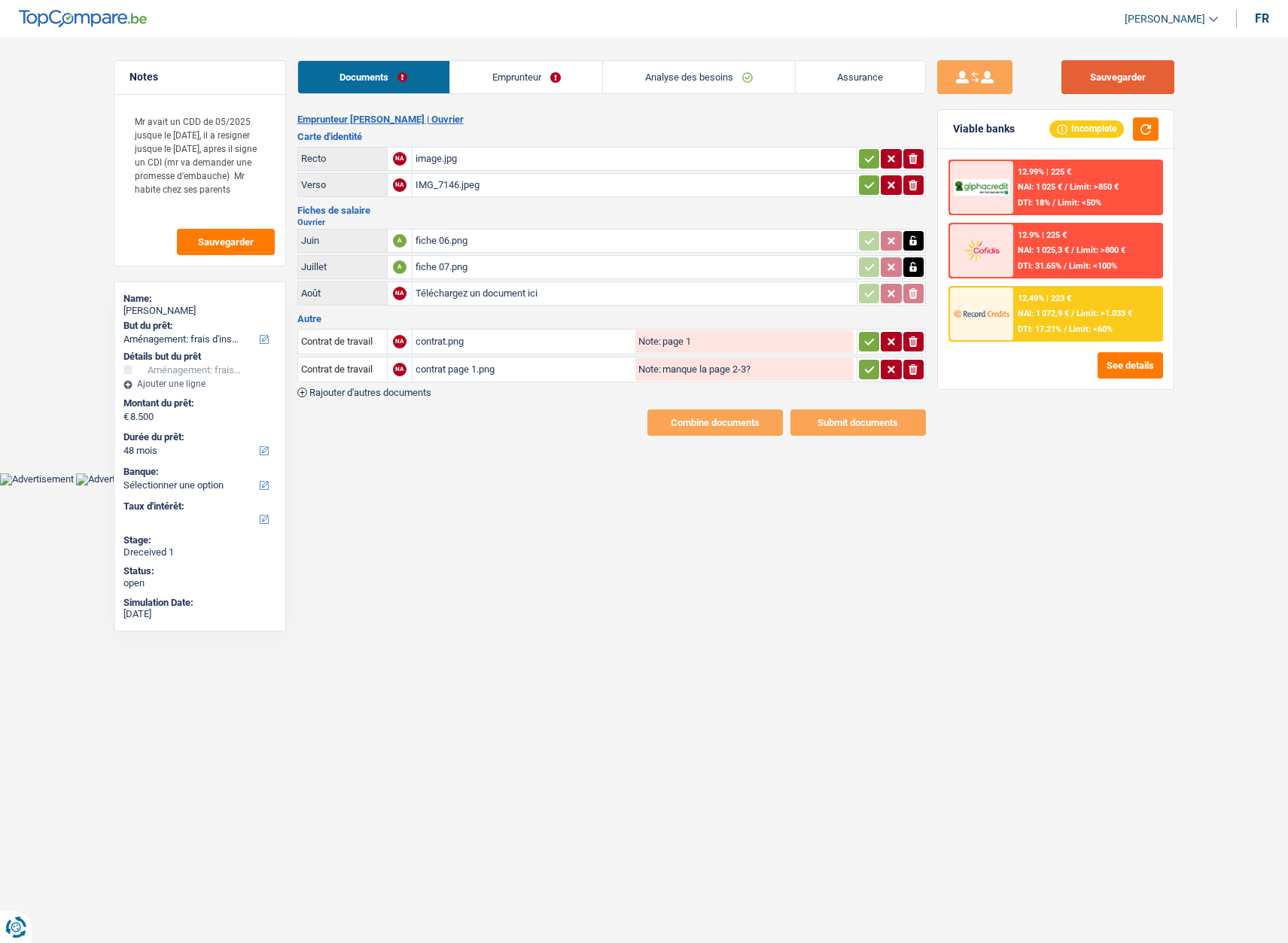
click at [1112, 70] on button "Sauvegarder" at bounding box center [1118, 76] width 113 height 34
click at [1172, 21] on span "[PERSON_NAME]" at bounding box center [1165, 19] width 80 height 12
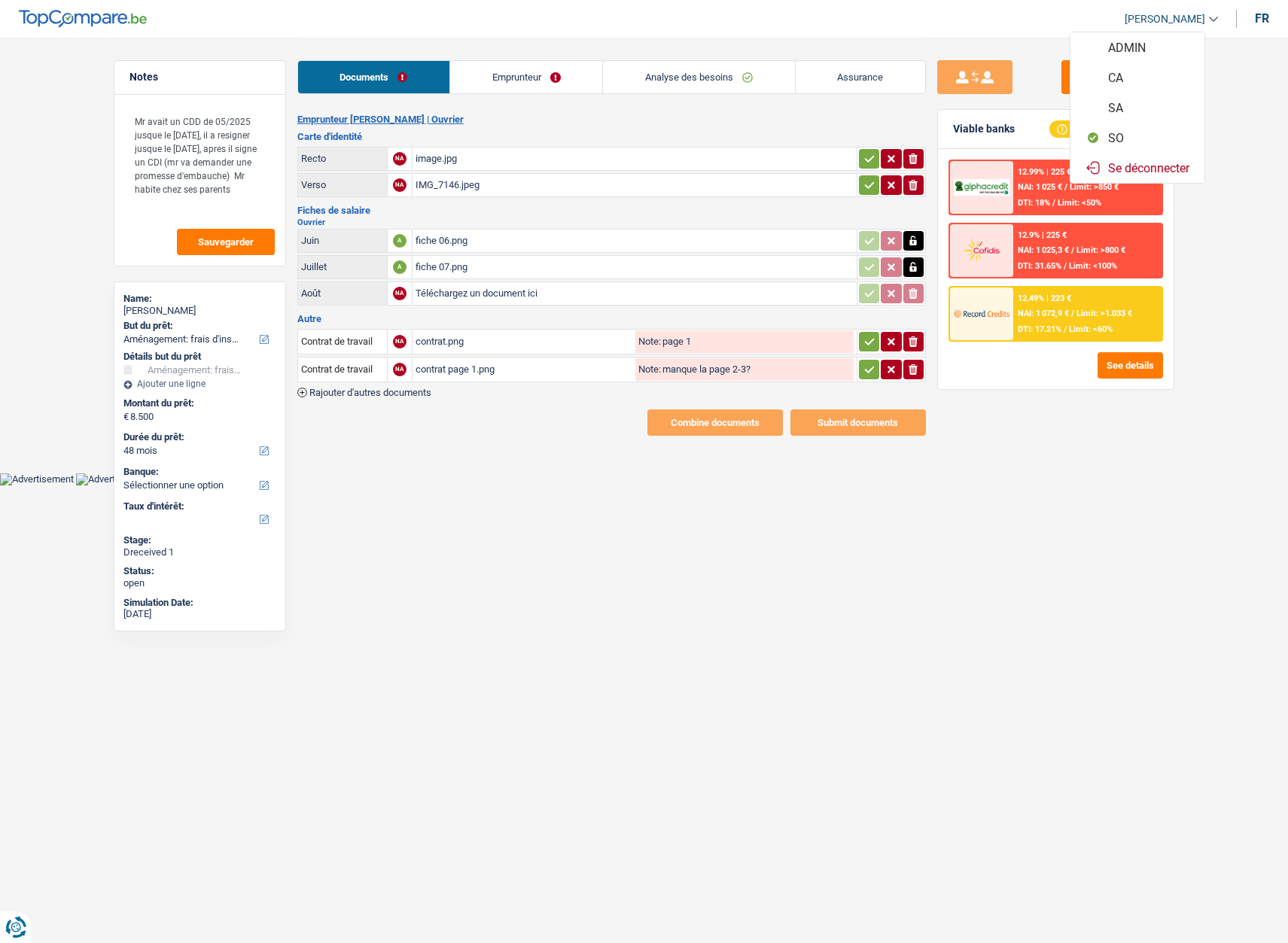
click at [1162, 37] on button "ADMIN" at bounding box center [1138, 48] width 134 height 30
select select "movingOrInstallation"
select select "false"
select select "48"
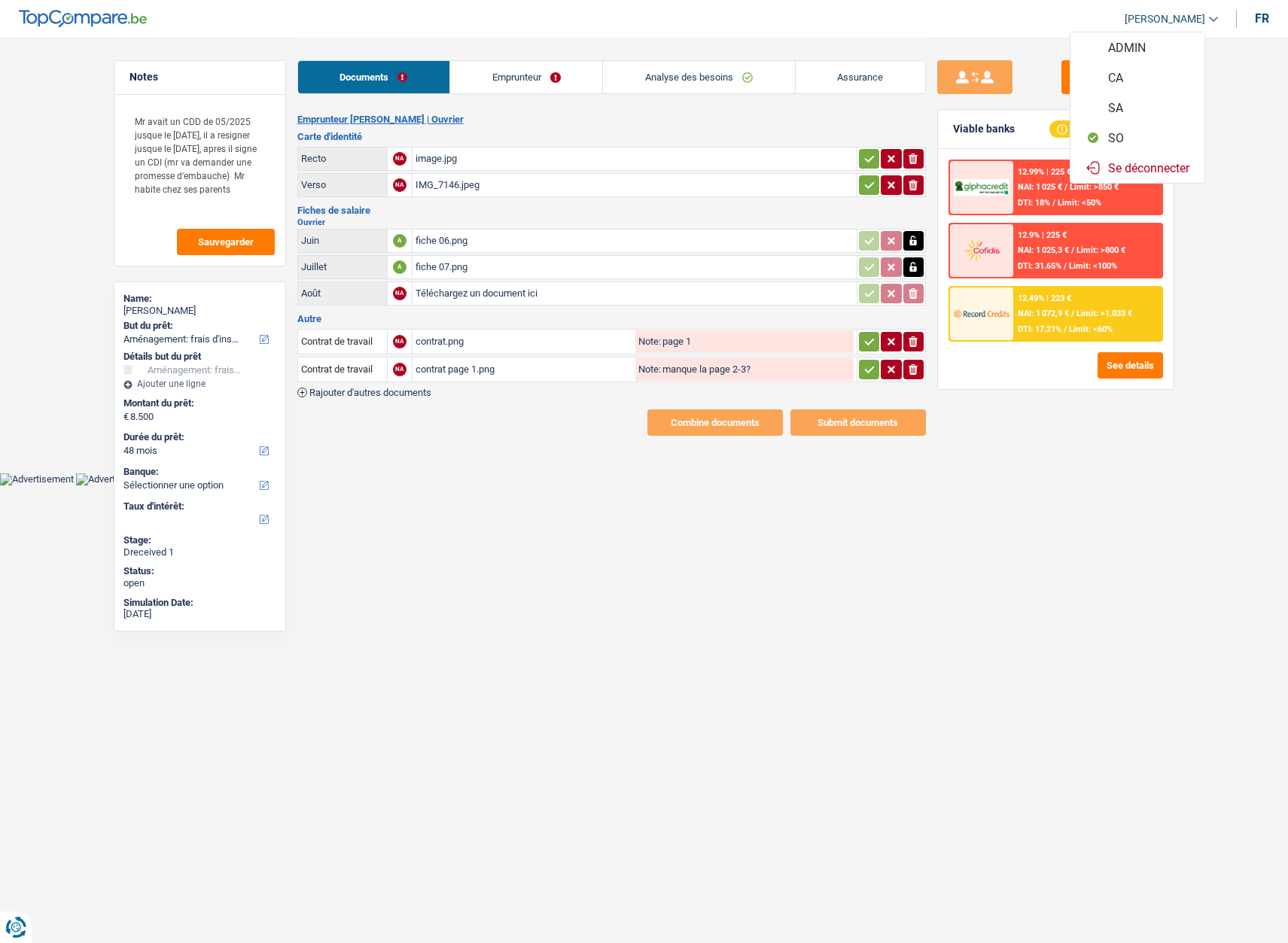
select select "worker"
select select "netSalary"
select select "liveWithParents"
select select "movingOrInstallation"
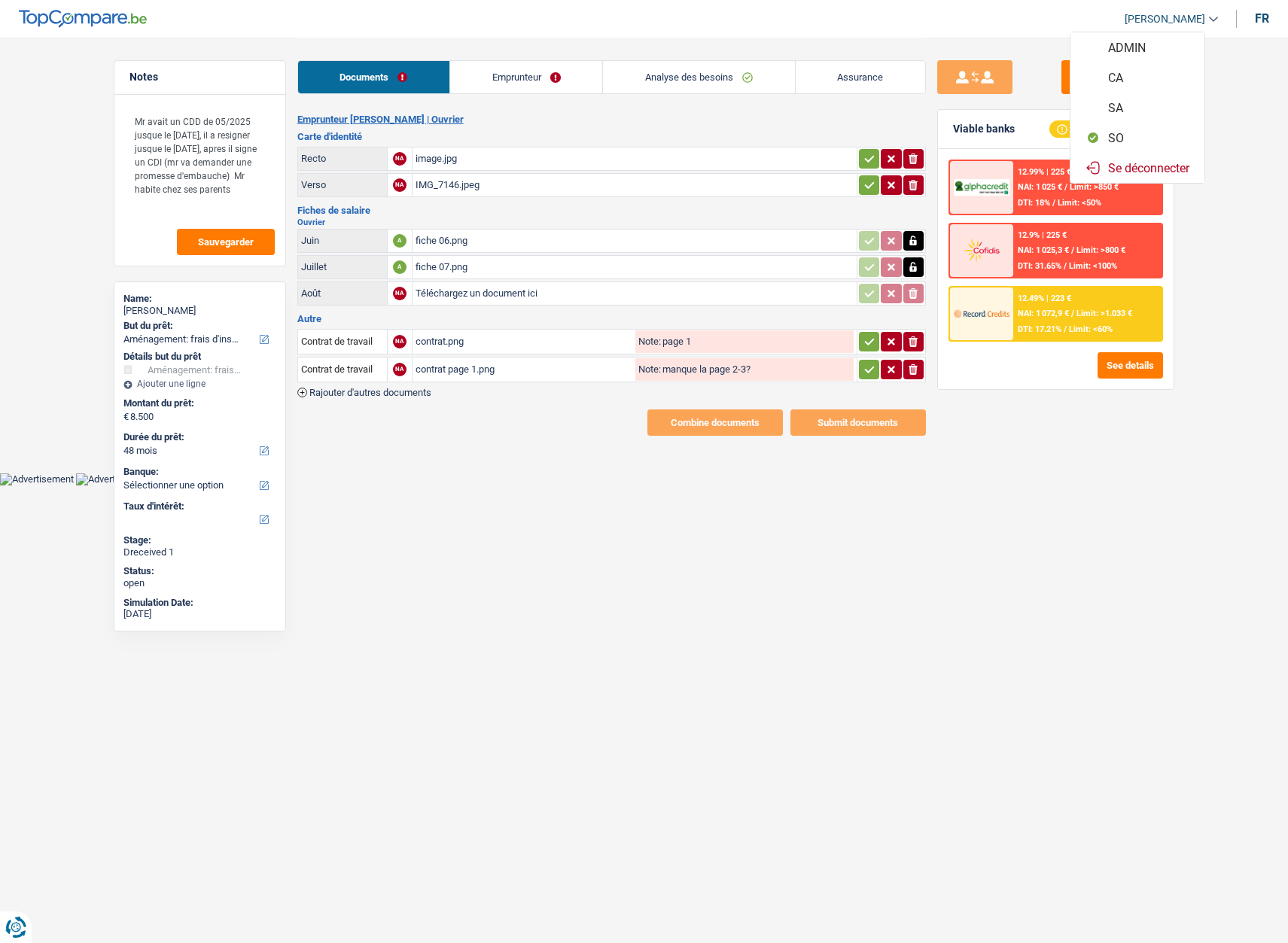
select select "false"
select select "48"
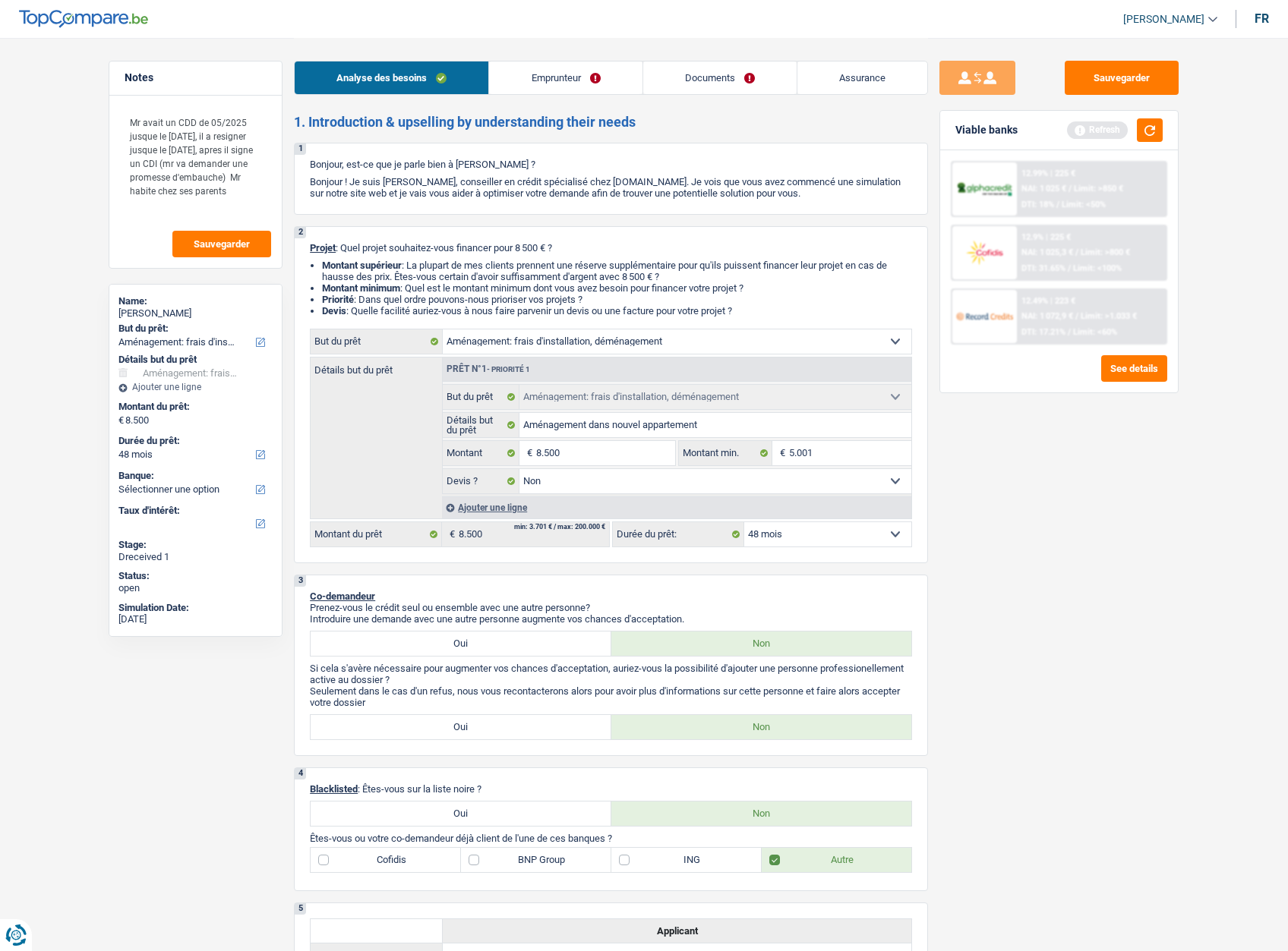
click at [689, 77] on link "Documents" at bounding box center [719, 78] width 153 height 33
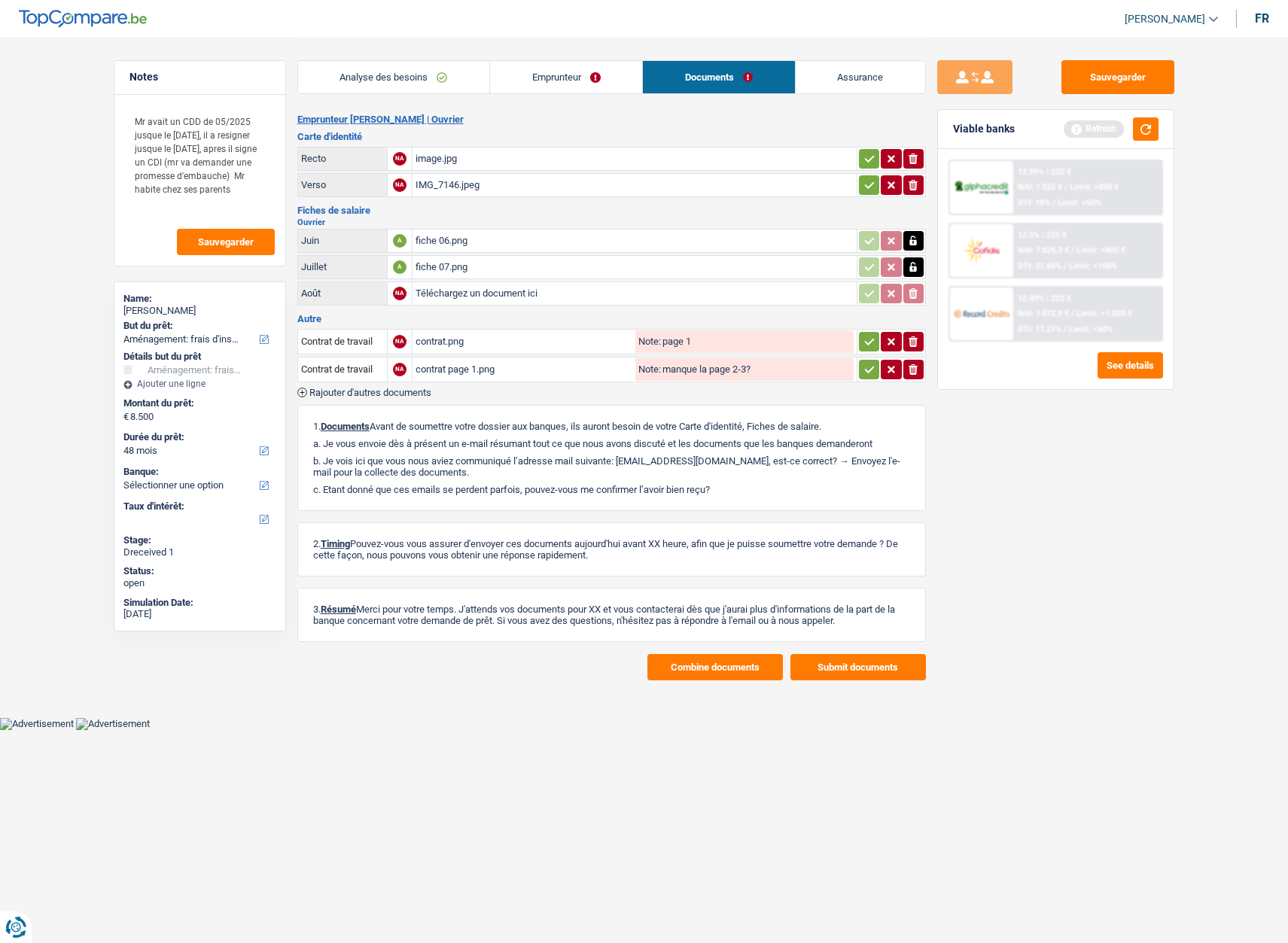
click at [700, 677] on button "Combine documents" at bounding box center [715, 667] width 136 height 26
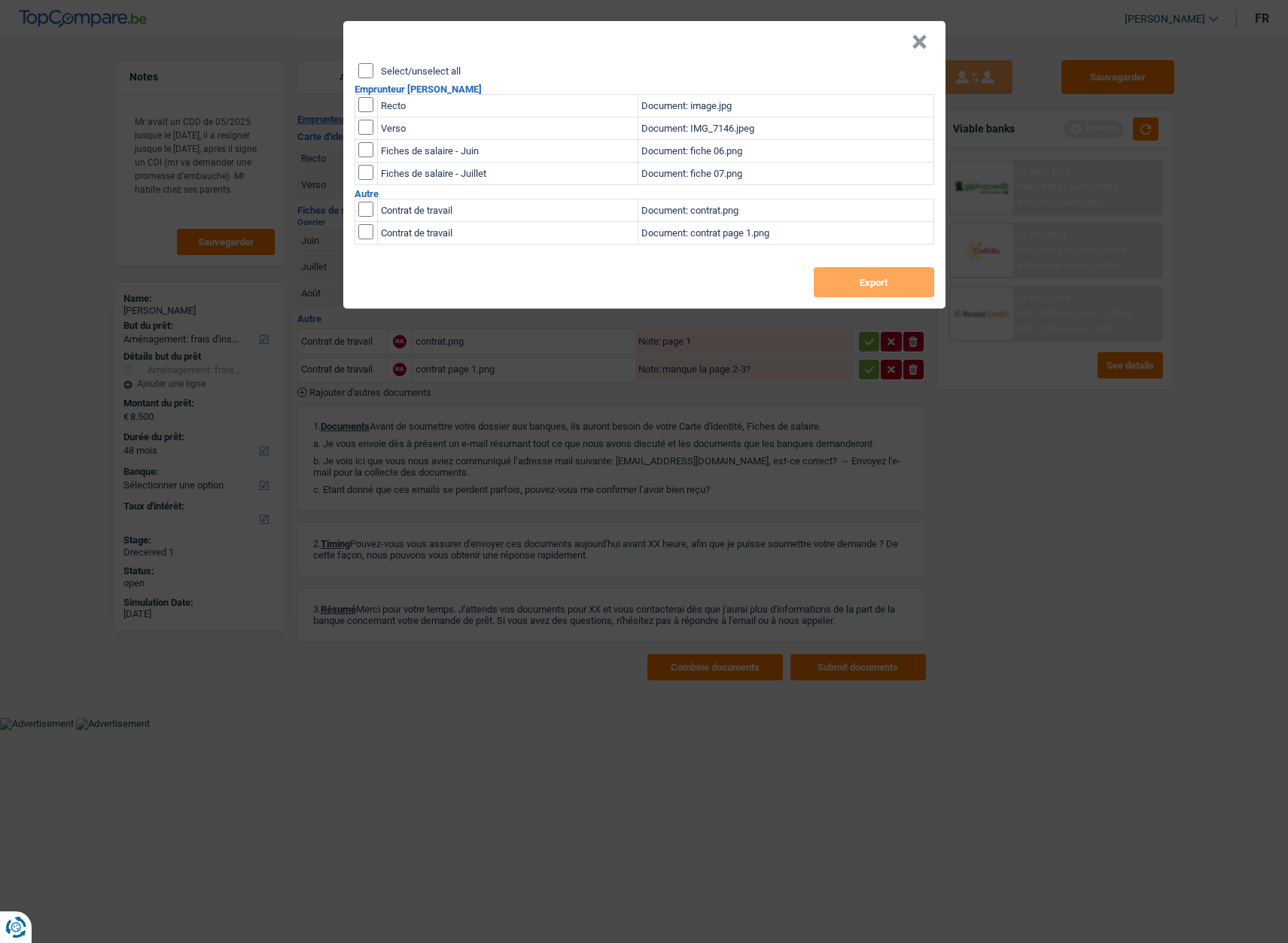
click at [395, 71] on label "Select/unselect all" at bounding box center [421, 71] width 80 height 10
click at [373, 71] on input "Select/unselect all" at bounding box center [366, 70] width 15 height 15
checkbox input "true"
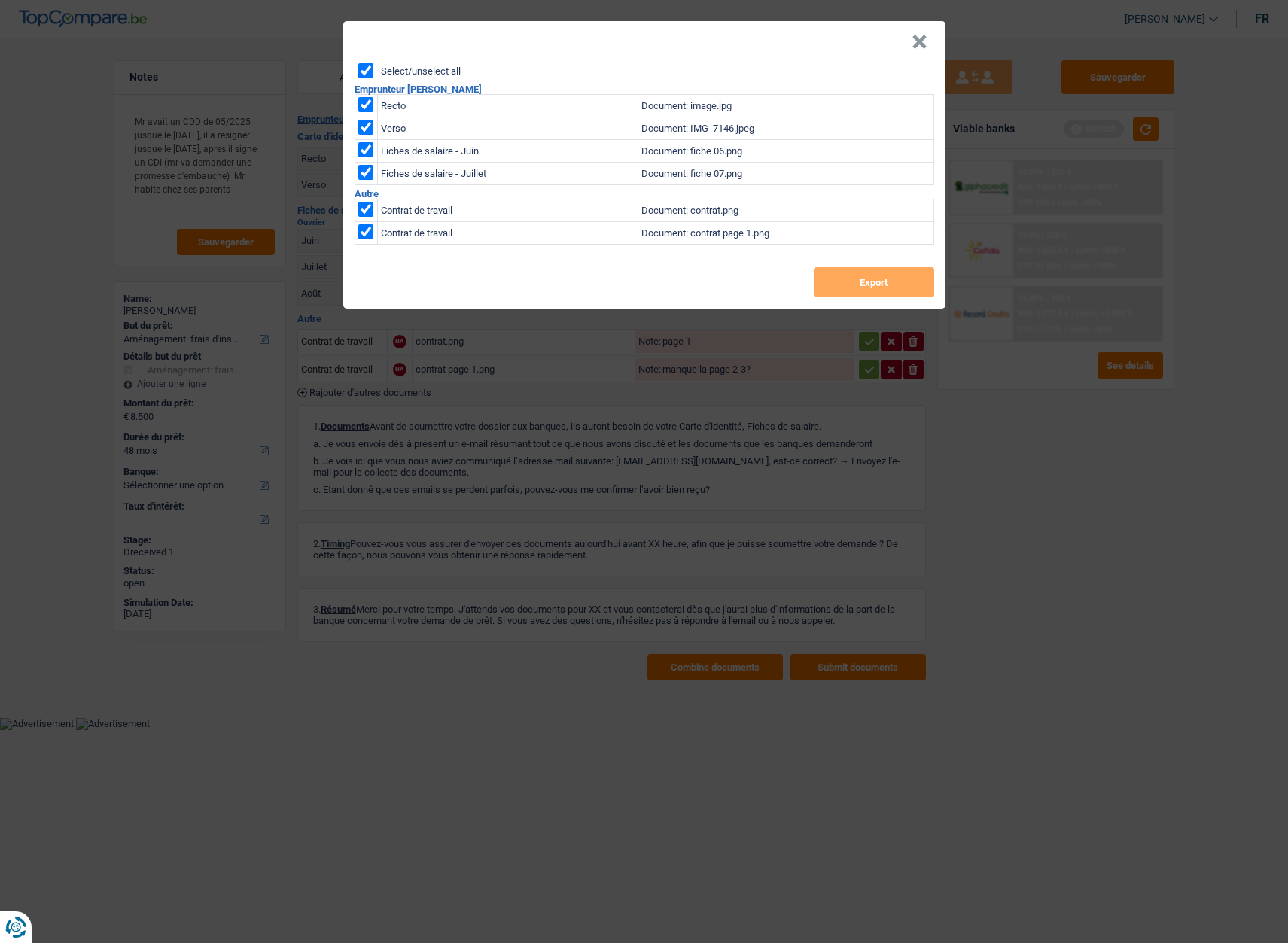
checkbox input "true"
click at [876, 289] on button "Export" at bounding box center [874, 282] width 120 height 30
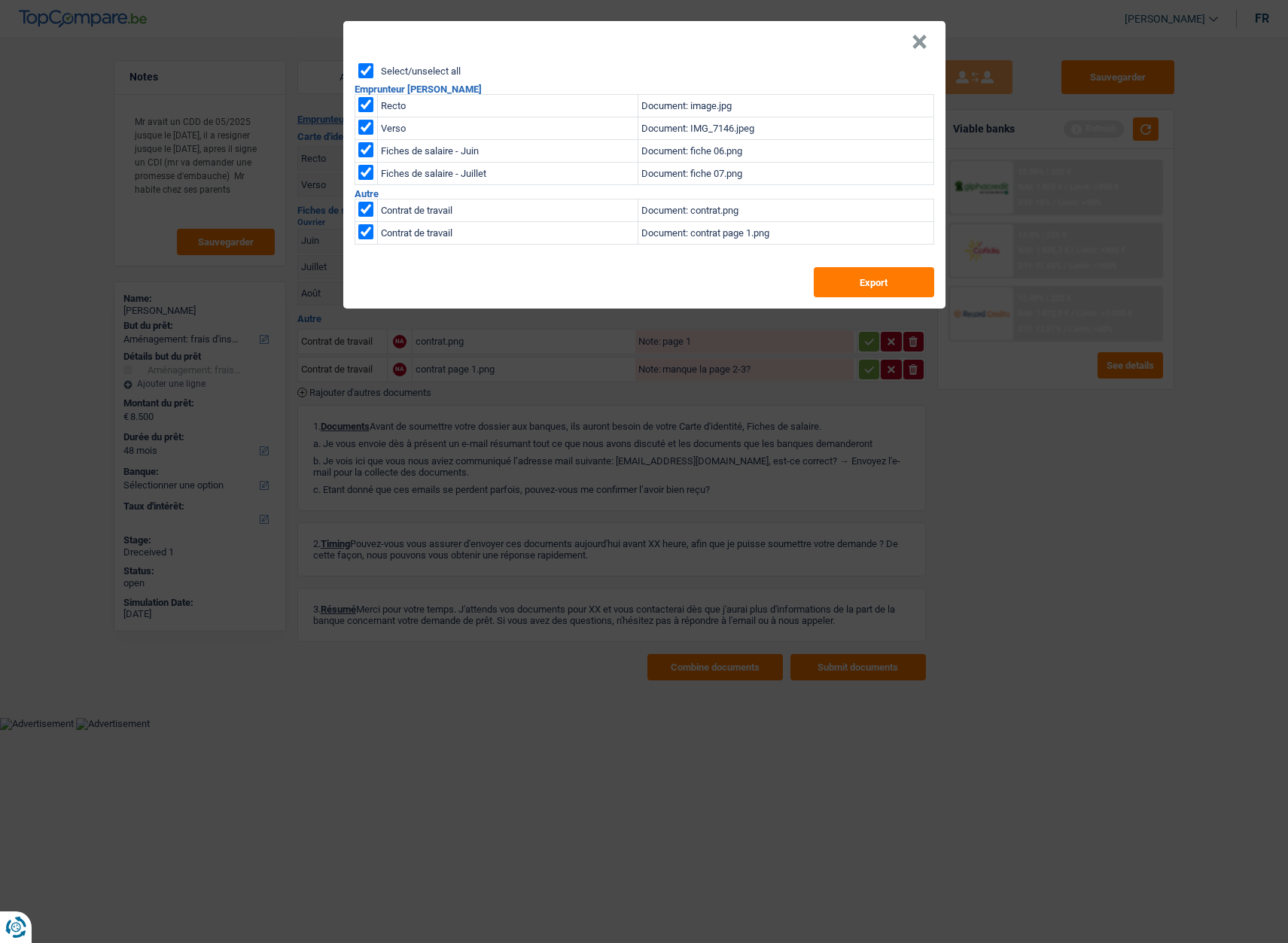
click at [917, 40] on button "×" at bounding box center [919, 41] width 16 height 15
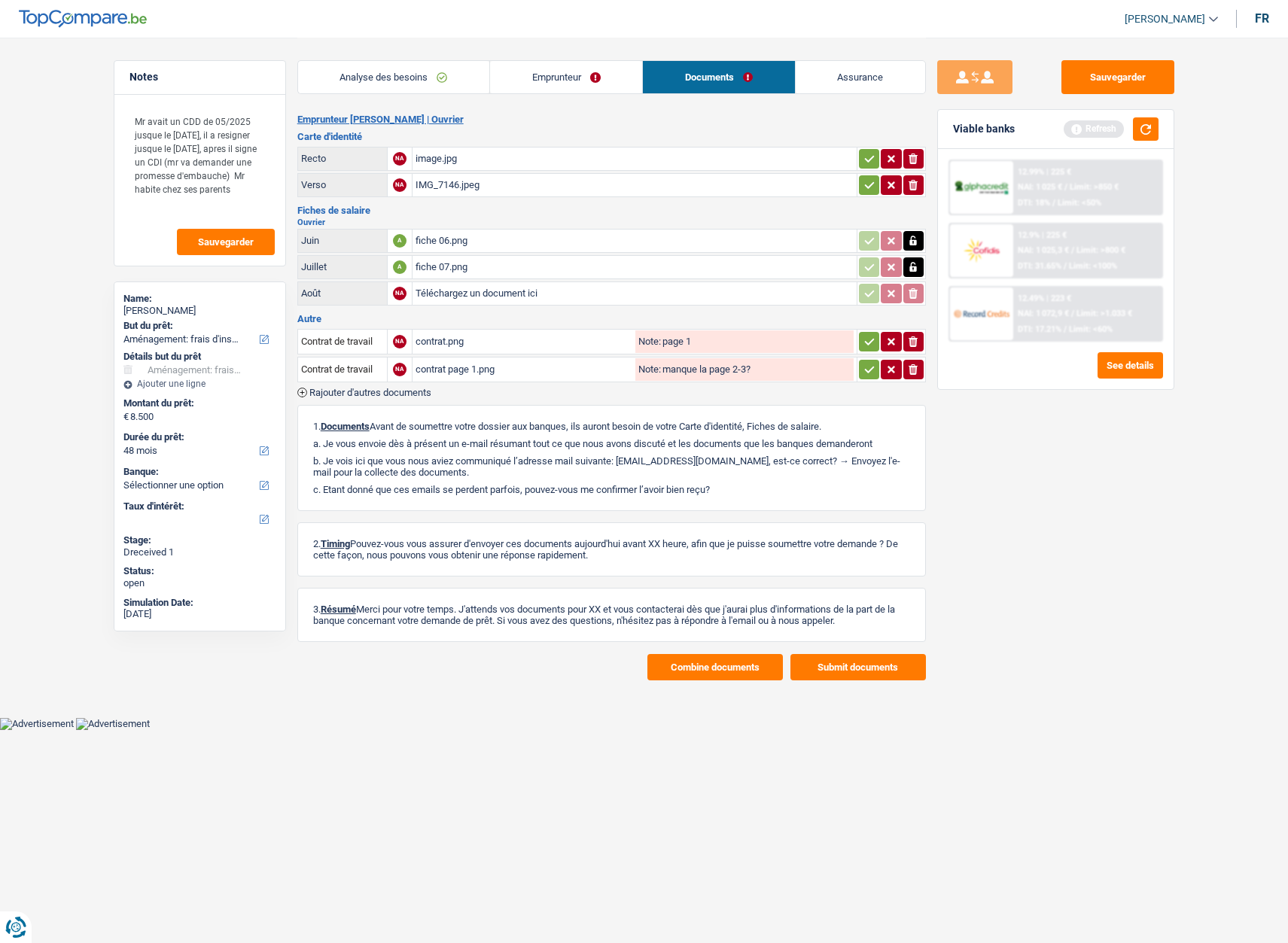
click at [543, 79] on link "Emprunteur" at bounding box center [566, 77] width 152 height 33
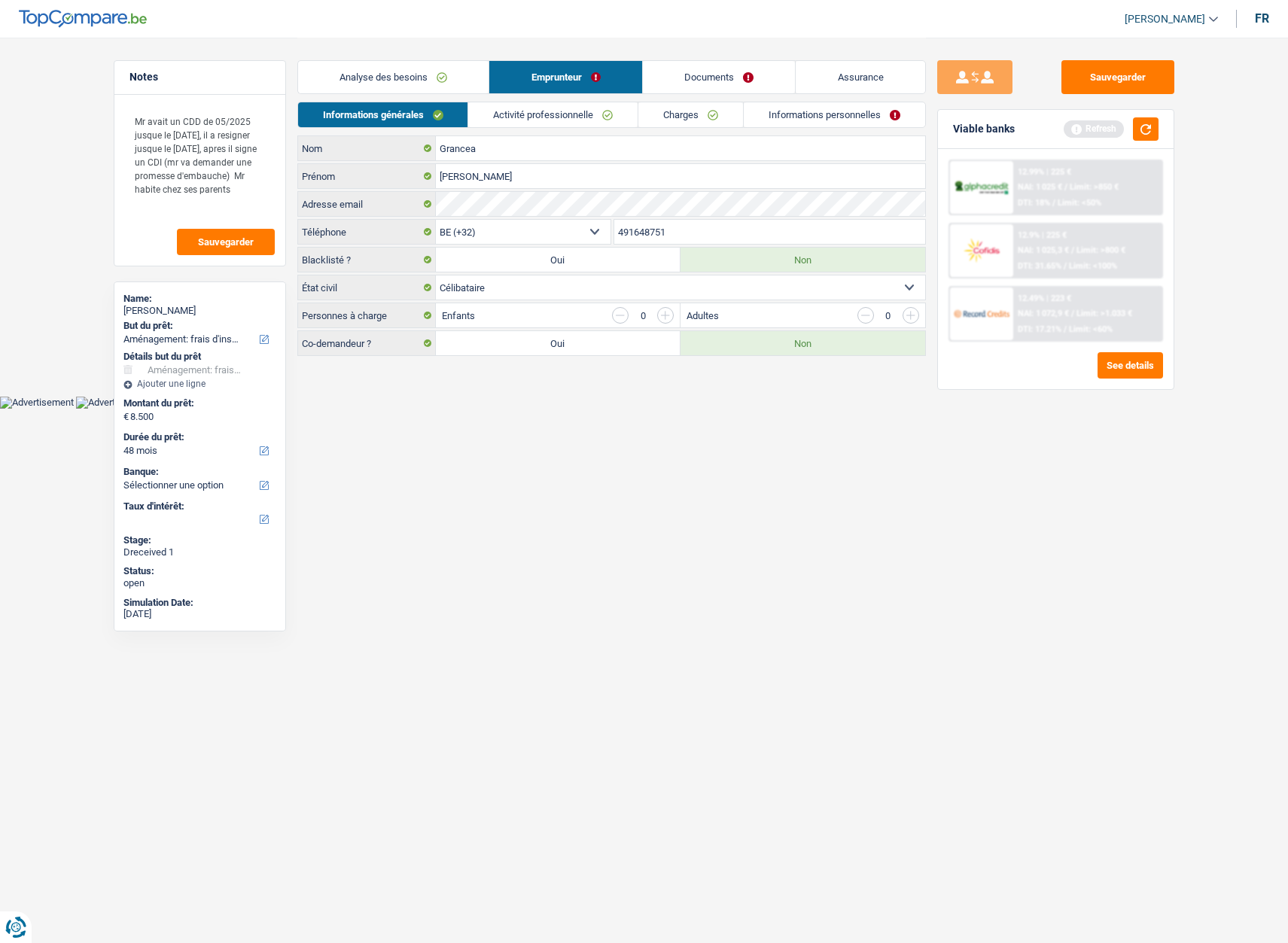
click at [1153, 16] on span "[PERSON_NAME]" at bounding box center [1165, 19] width 80 height 12
click at [1141, 140] on button "SO" at bounding box center [1138, 137] width 134 height 30
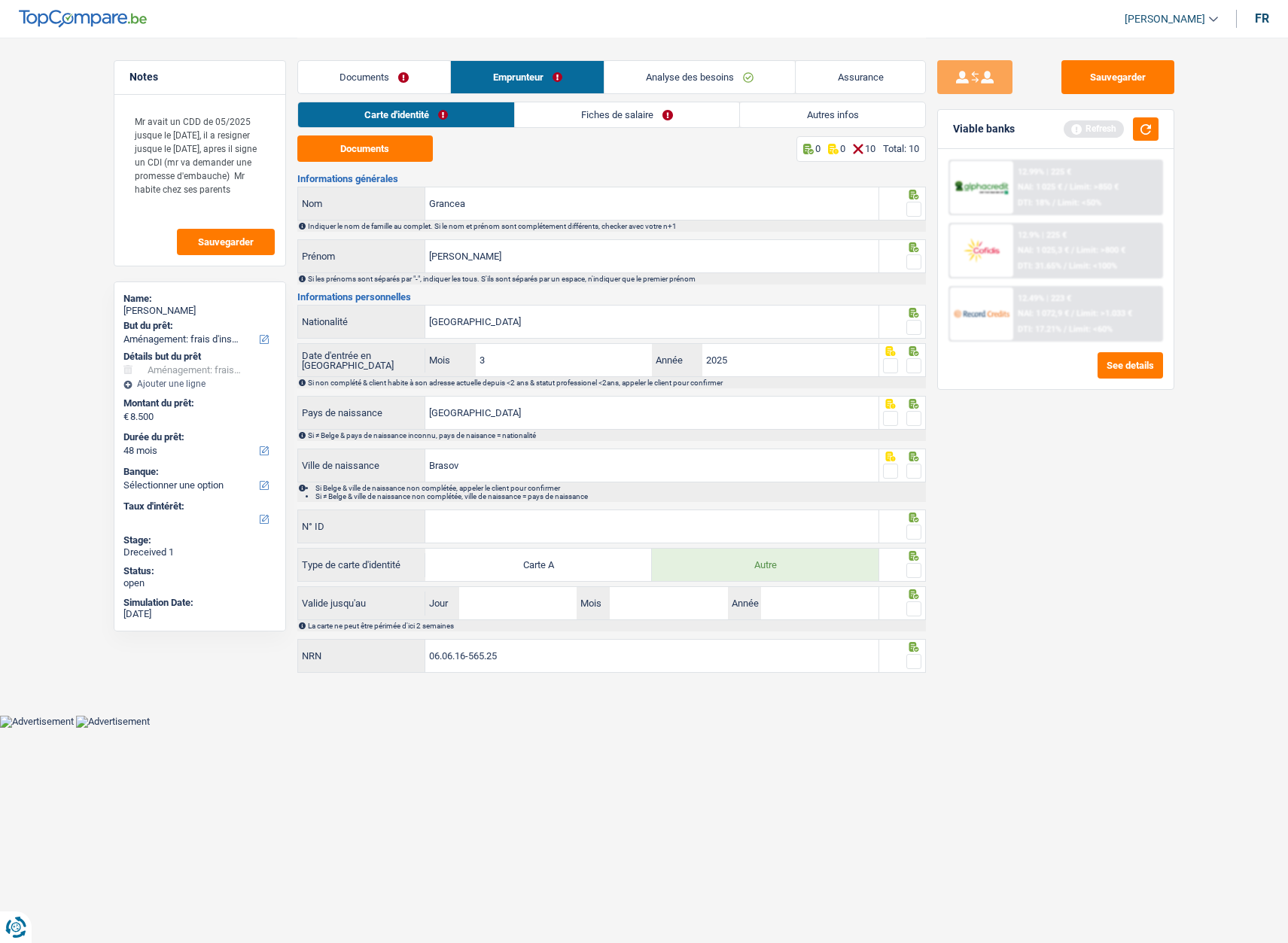
drag, startPoint x: 919, startPoint y: 422, endPoint x: 919, endPoint y: 411, distance: 11.0
click at [919, 422] on span at bounding box center [914, 418] width 15 height 15
click at [0, 0] on input "radio" at bounding box center [0, 0] width 0 height 0
click at [912, 367] on span at bounding box center [914, 366] width 15 height 15
click at [0, 0] on input "radio" at bounding box center [0, 0] width 0 height 0
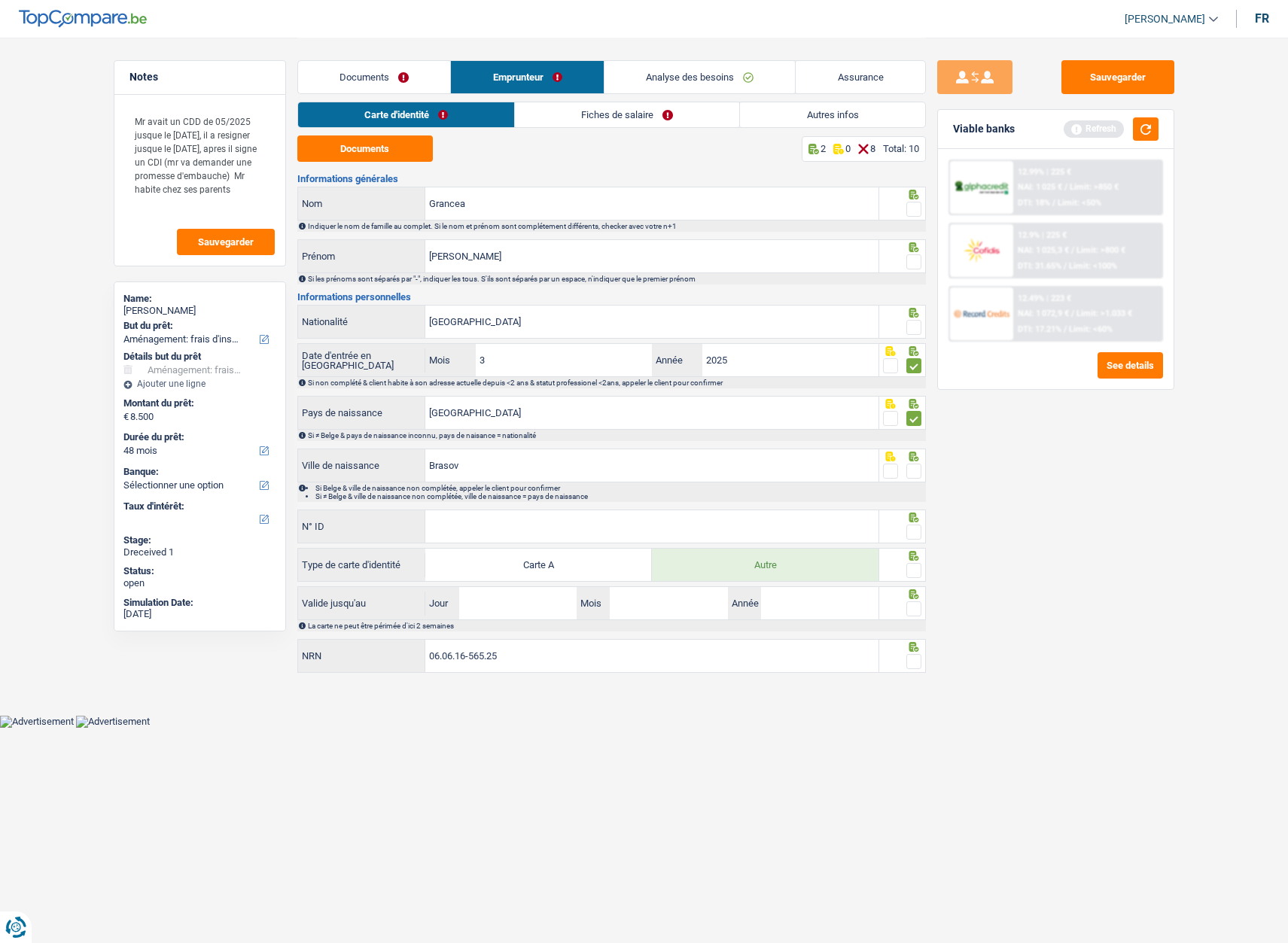
drag, startPoint x: 915, startPoint y: 328, endPoint x: 911, endPoint y: 309, distance: 19.4
click at [915, 327] on span at bounding box center [914, 327] width 15 height 15
click at [0, 0] on input "radio" at bounding box center [0, 0] width 0 height 0
drag, startPoint x: 610, startPoint y: 256, endPoint x: 493, endPoint y: 259, distance: 117.0
click at [455, 257] on input "Horia Petru" at bounding box center [652, 256] width 453 height 33
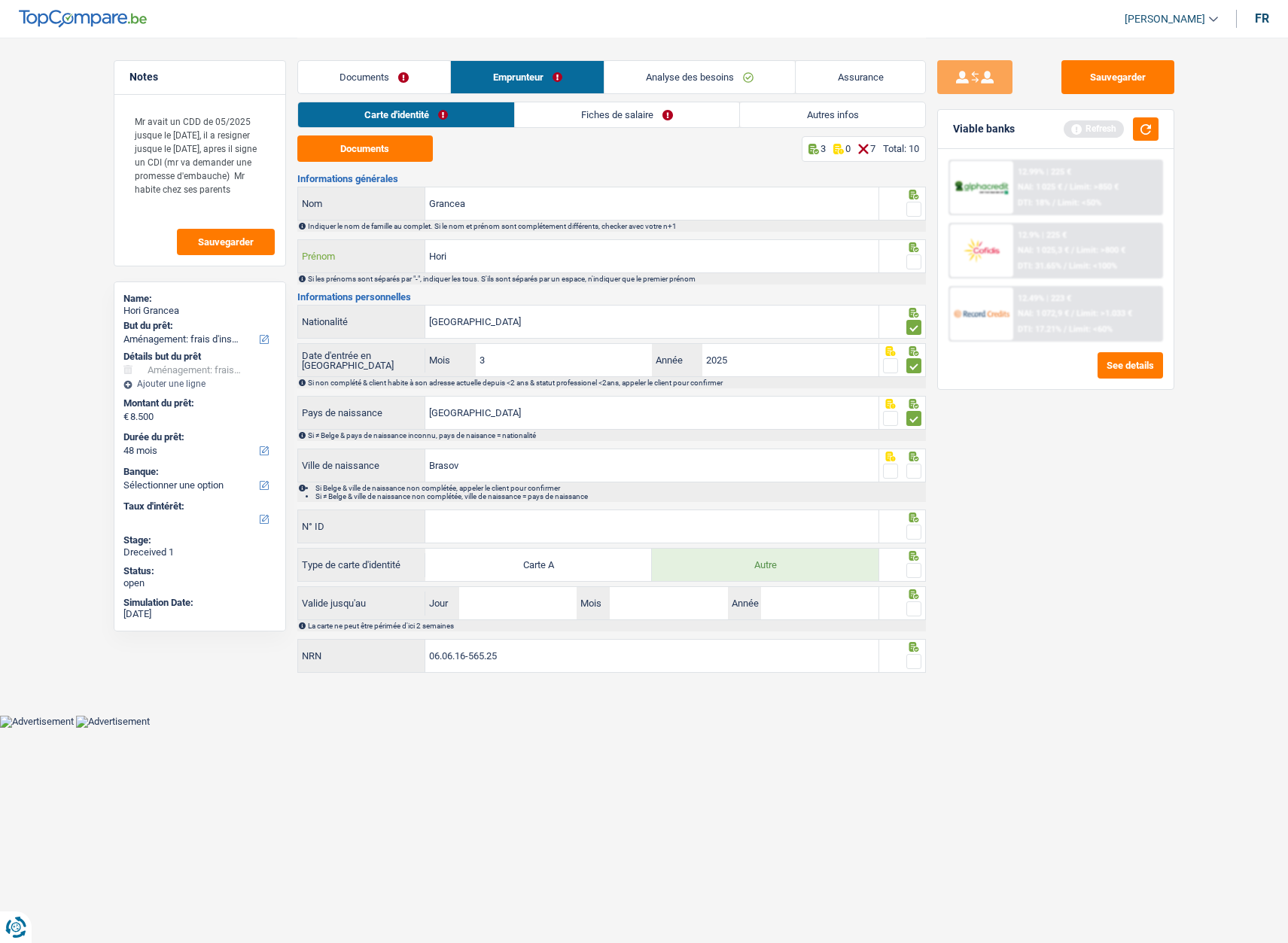
type input "Hori"
click at [915, 262] on span at bounding box center [914, 261] width 15 height 15
click at [0, 0] on input "radio" at bounding box center [0, 0] width 0 height 0
click at [913, 208] on span at bounding box center [914, 209] width 15 height 15
click at [0, 0] on input "radio" at bounding box center [0, 0] width 0 height 0
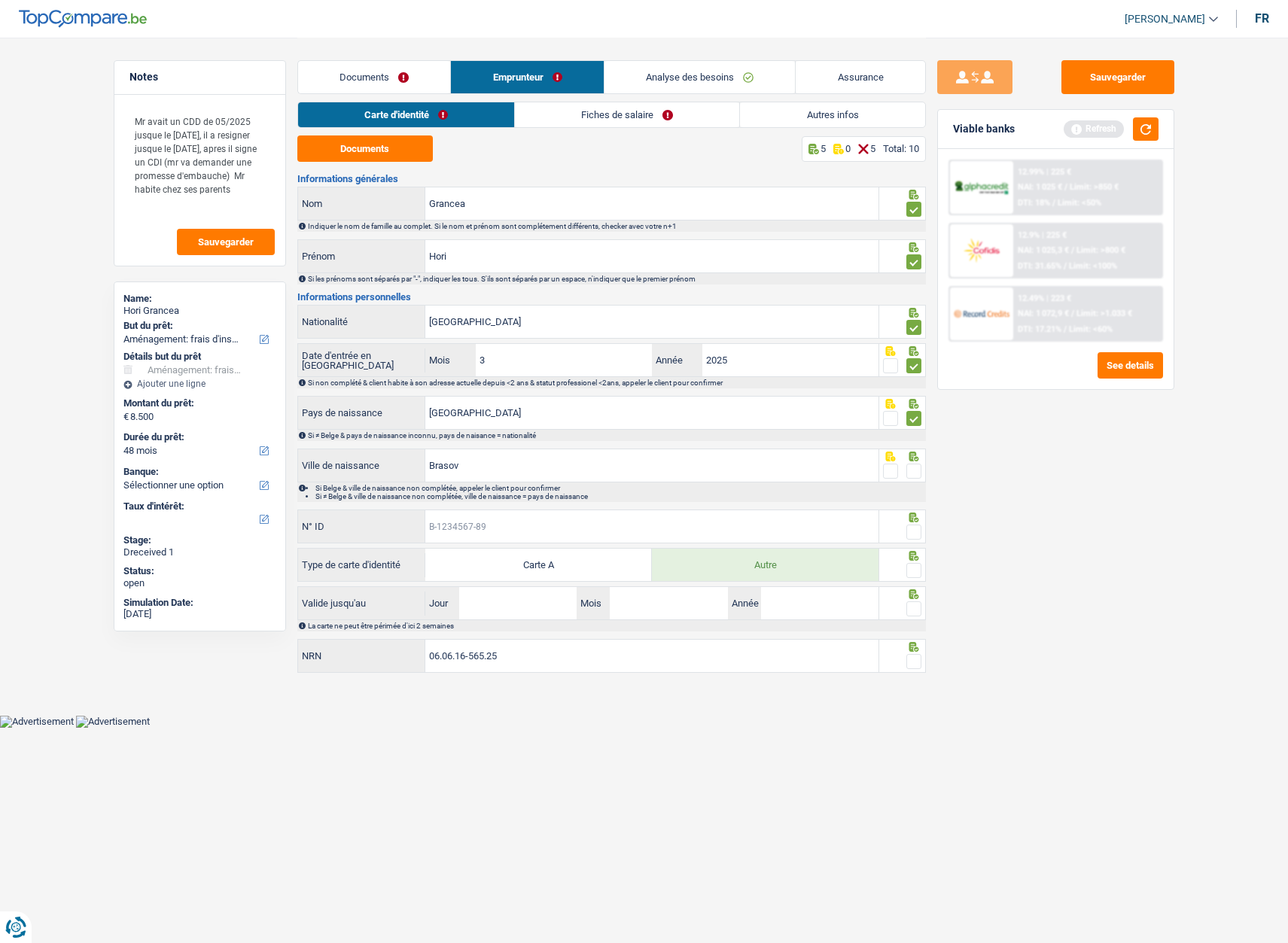
click at [646, 535] on input "N° ID" at bounding box center [652, 527] width 453 height 33
type input "B-6730935-08"
drag, startPoint x: 505, startPoint y: 614, endPoint x: 543, endPoint y: 604, distance: 39.3
click at [505, 614] on input "Jour" at bounding box center [518, 603] width 118 height 33
drag, startPoint x: 911, startPoint y: 574, endPoint x: 914, endPoint y: 550, distance: 24.2
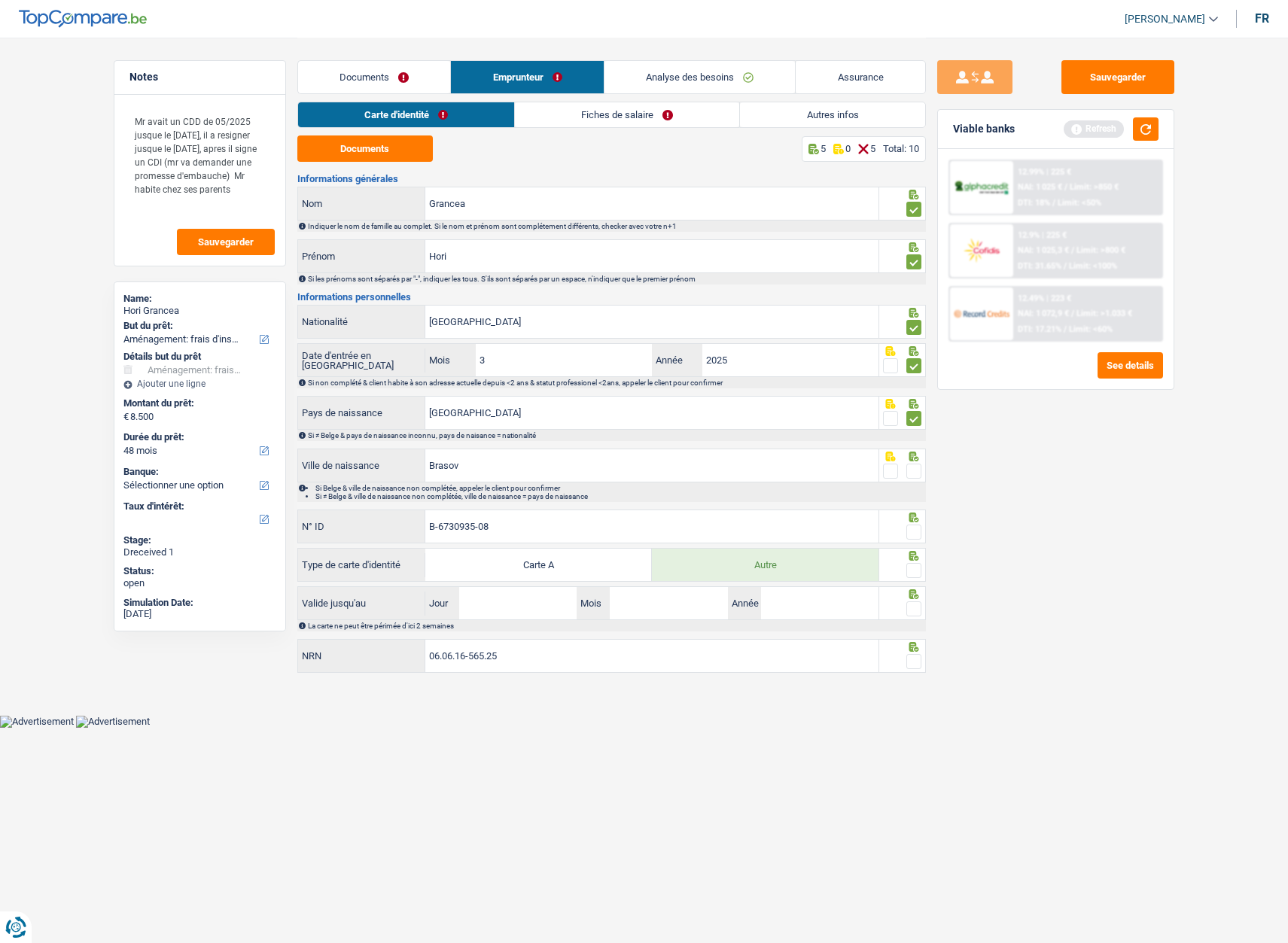
click at [911, 573] on span at bounding box center [914, 570] width 15 height 15
click at [0, 0] on input "radio" at bounding box center [0, 0] width 0 height 0
click at [914, 535] on span at bounding box center [914, 532] width 15 height 15
click at [0, 0] on input "radio" at bounding box center [0, 0] width 0 height 0
click at [910, 468] on span at bounding box center [914, 471] width 15 height 15
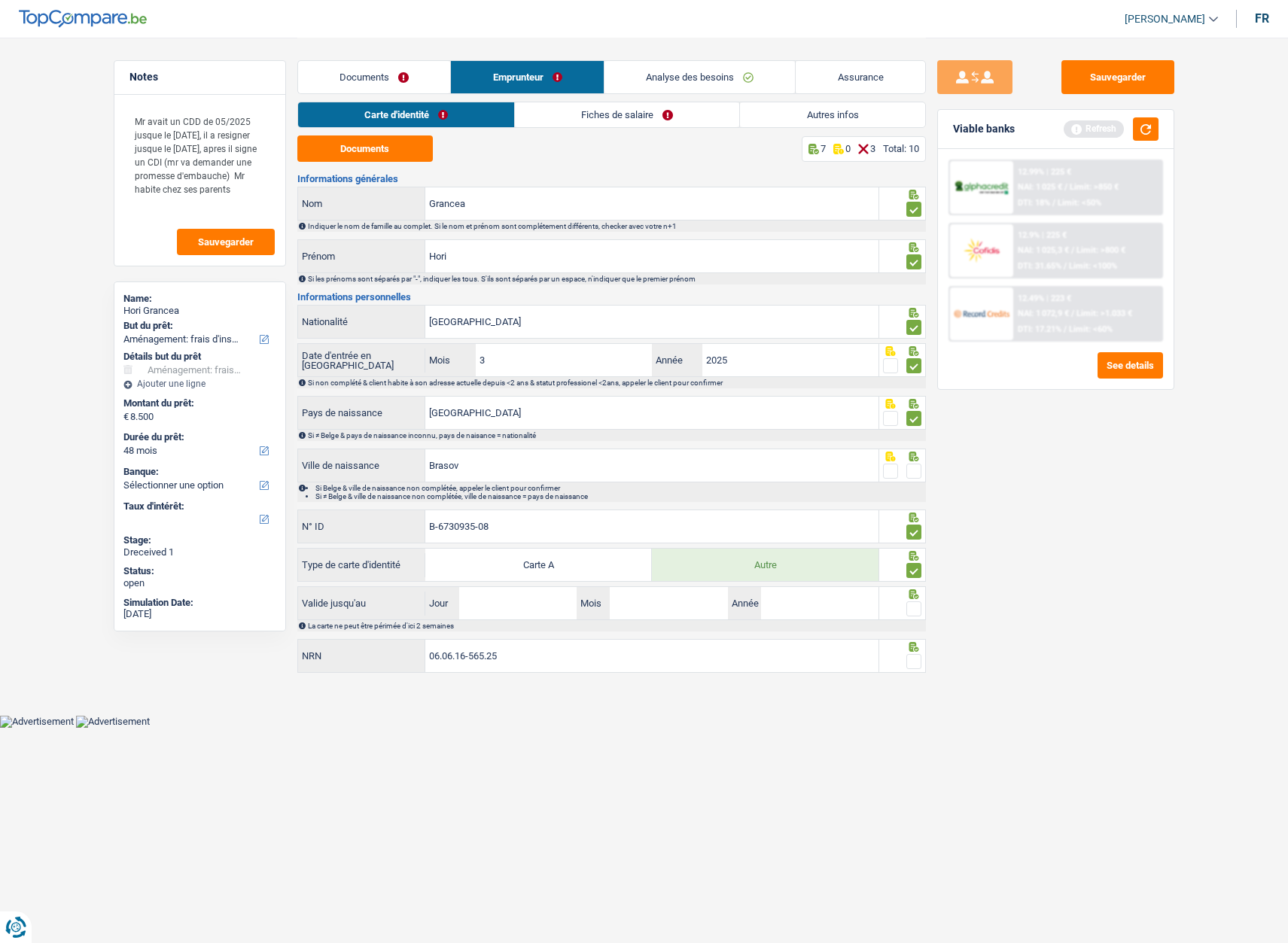
click at [0, 0] on input "radio" at bounding box center [0, 0] width 0 height 0
click at [891, 471] on span at bounding box center [890, 471] width 15 height 15
click at [0, 0] on input "radio" at bounding box center [0, 0] width 0 height 0
click at [493, 612] on input "Jour" at bounding box center [518, 603] width 118 height 33
type input "18"
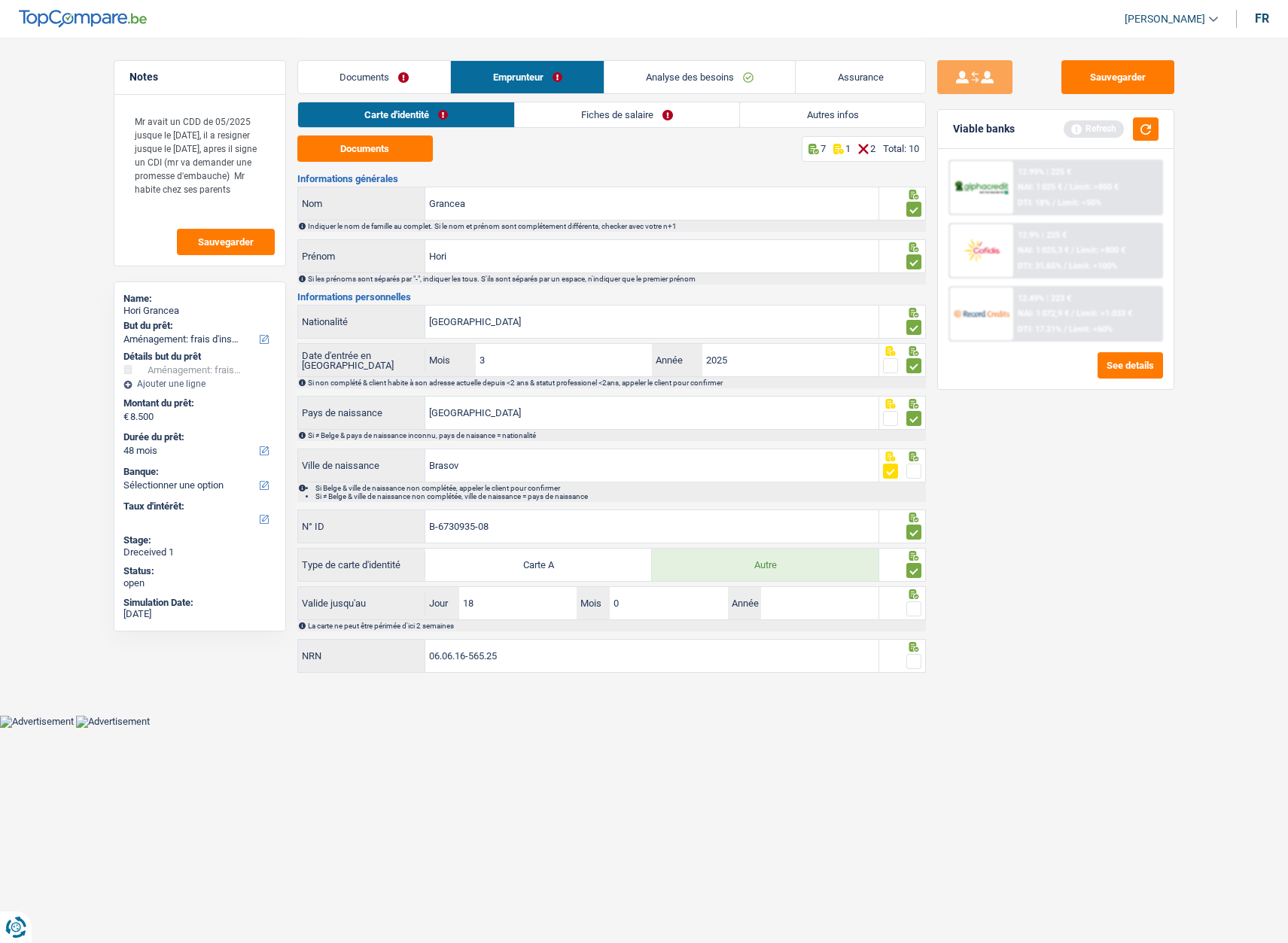
type input "08"
type input "2030"
click at [917, 604] on span at bounding box center [914, 609] width 15 height 15
click at [0, 0] on input "radio" at bounding box center [0, 0] width 0 height 0
click at [913, 661] on span at bounding box center [914, 661] width 15 height 15
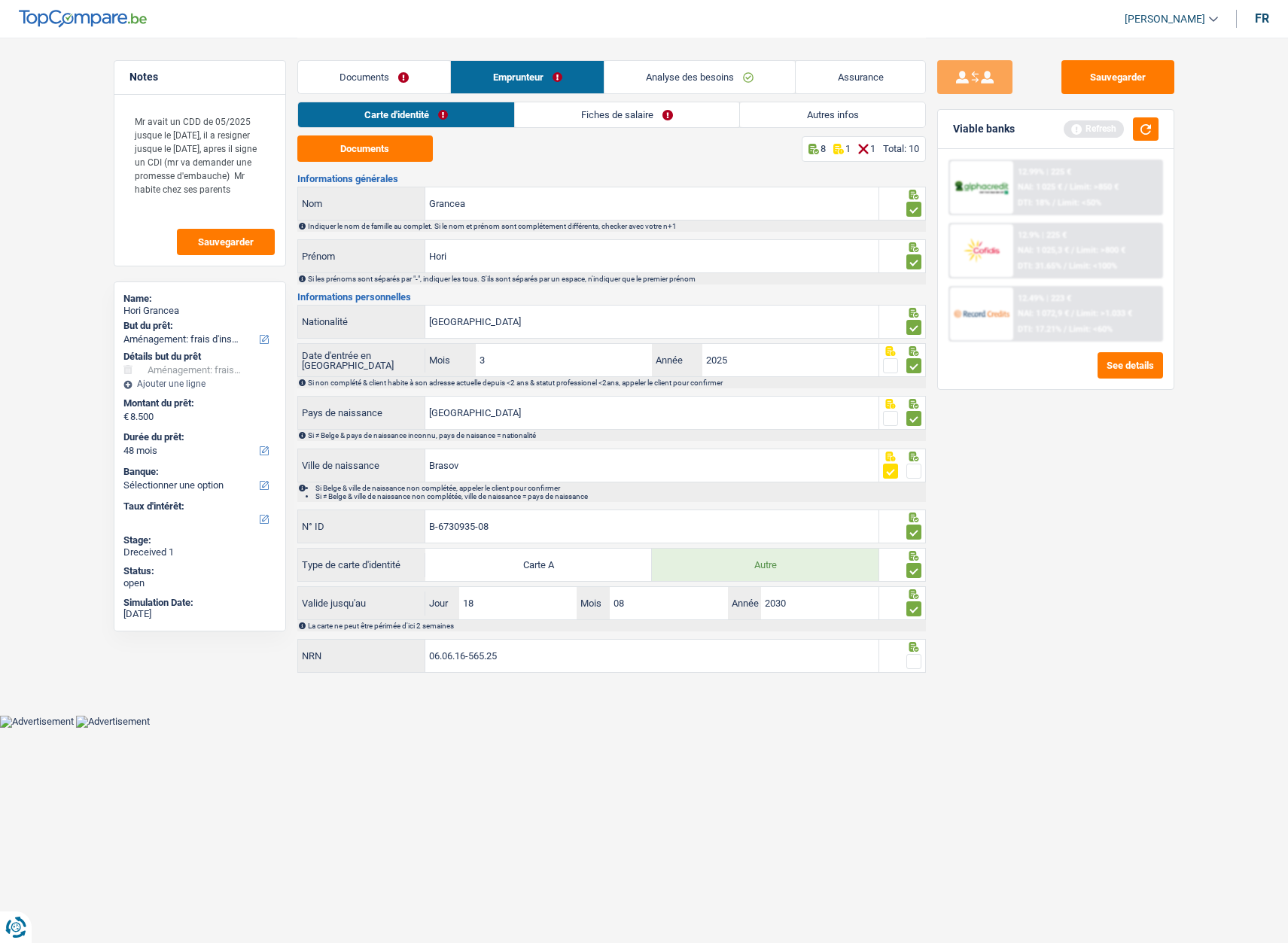
click at [0, 0] on input "radio" at bounding box center [0, 0] width 0 height 0
click at [572, 108] on link "Fiches de salaire" at bounding box center [628, 115] width 225 height 25
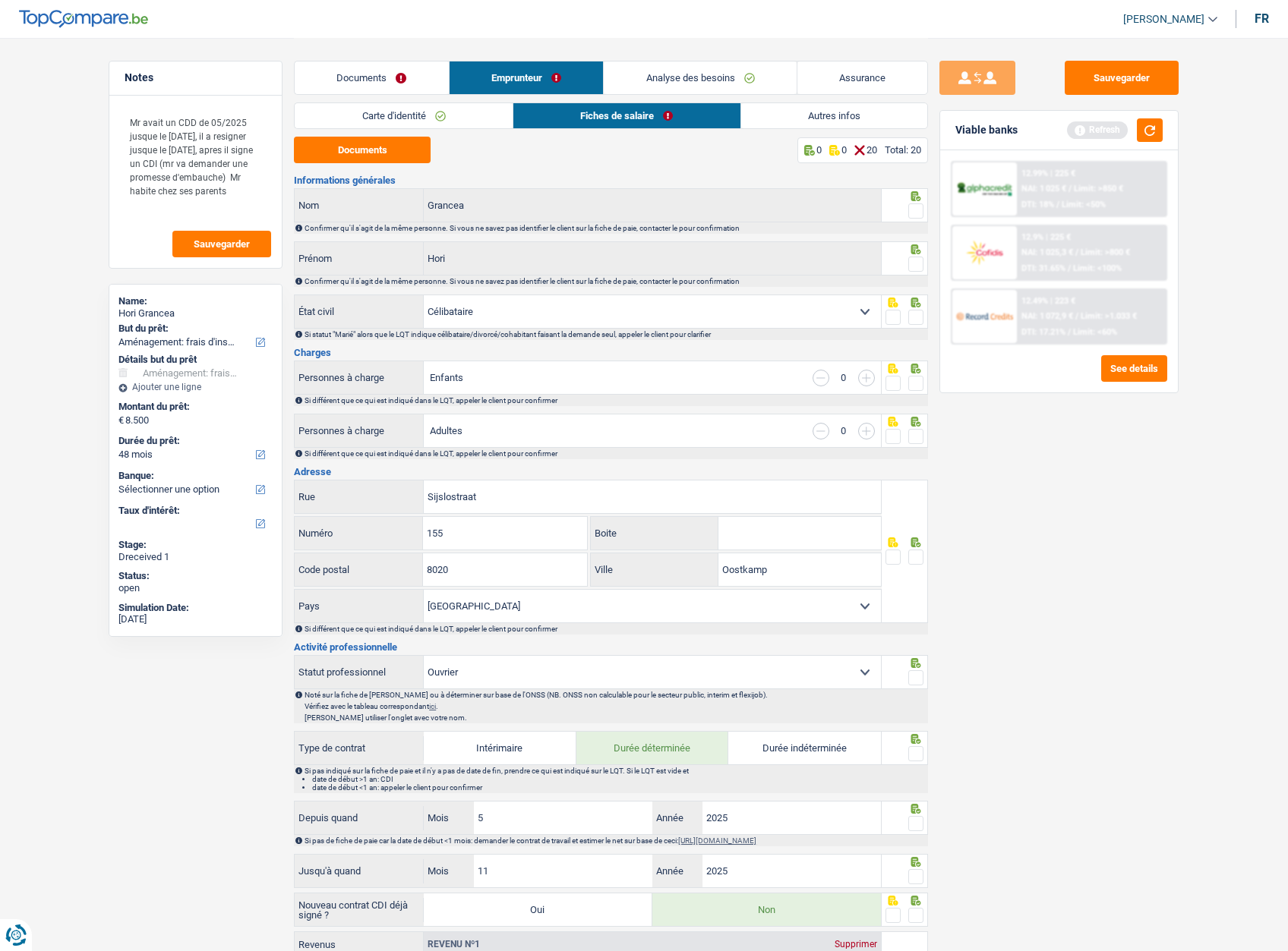
scroll to position [303, 0]
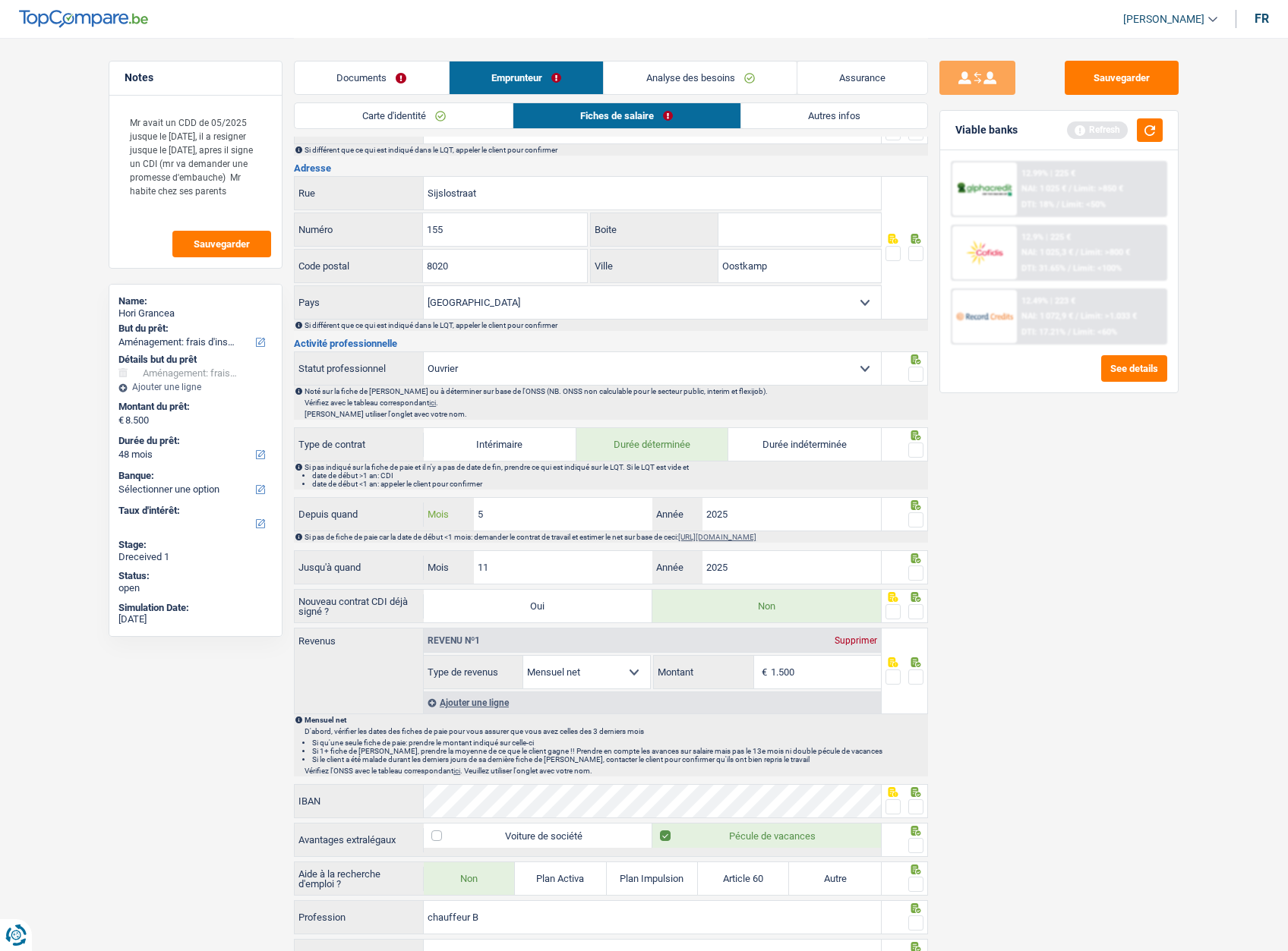
click at [554, 501] on input "5" at bounding box center [563, 514] width 178 height 33
click at [530, 560] on input "11" at bounding box center [563, 567] width 178 height 33
type input "08"
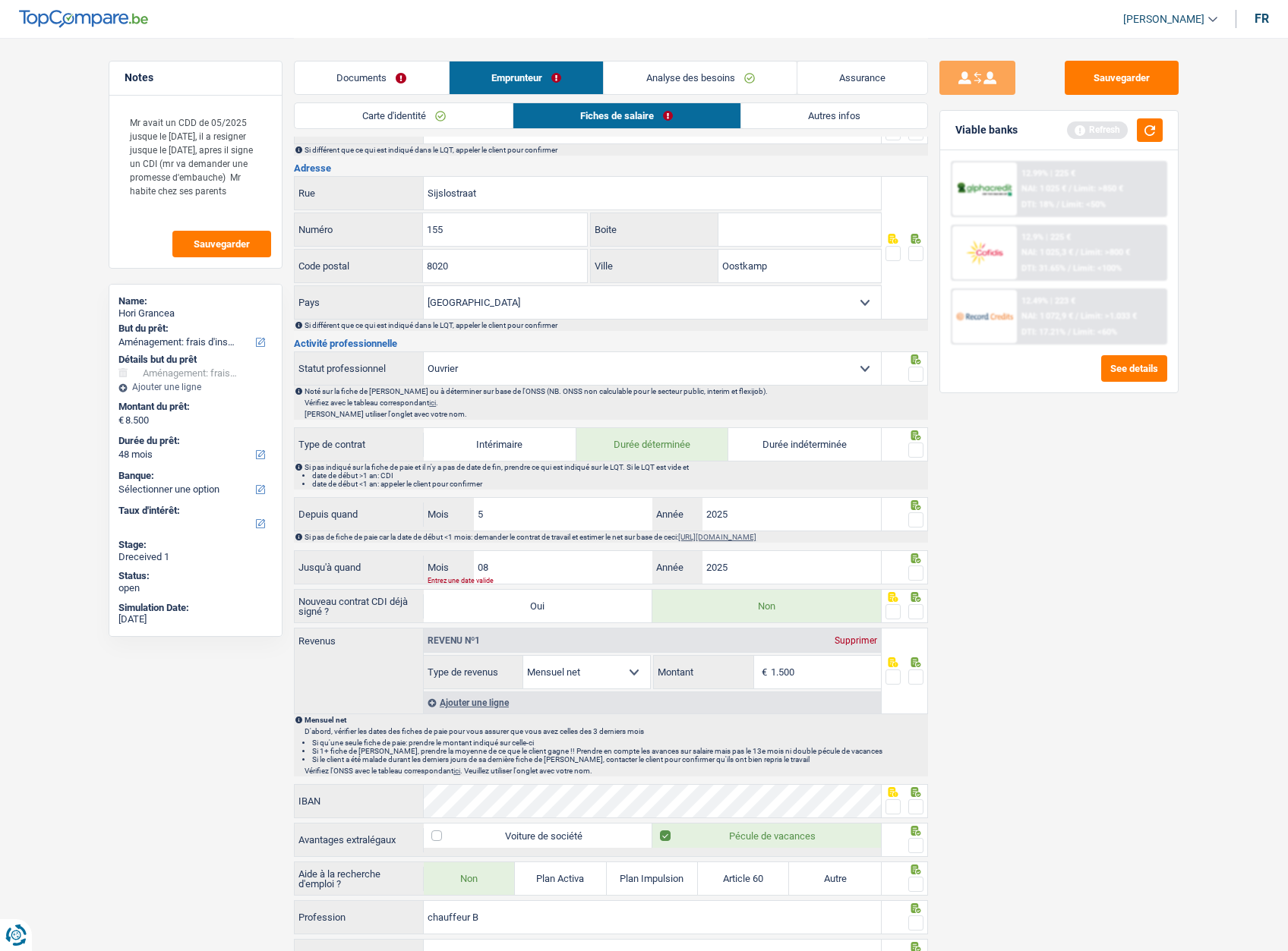
click at [914, 571] on span at bounding box center [915, 572] width 15 height 15
click at [0, 0] on input "radio" at bounding box center [0, 0] width 0 height 0
click at [921, 520] on span at bounding box center [915, 520] width 15 height 15
click at [0, 0] on input "radio" at bounding box center [0, 0] width 0 height 0
click at [923, 449] on span at bounding box center [915, 450] width 15 height 15
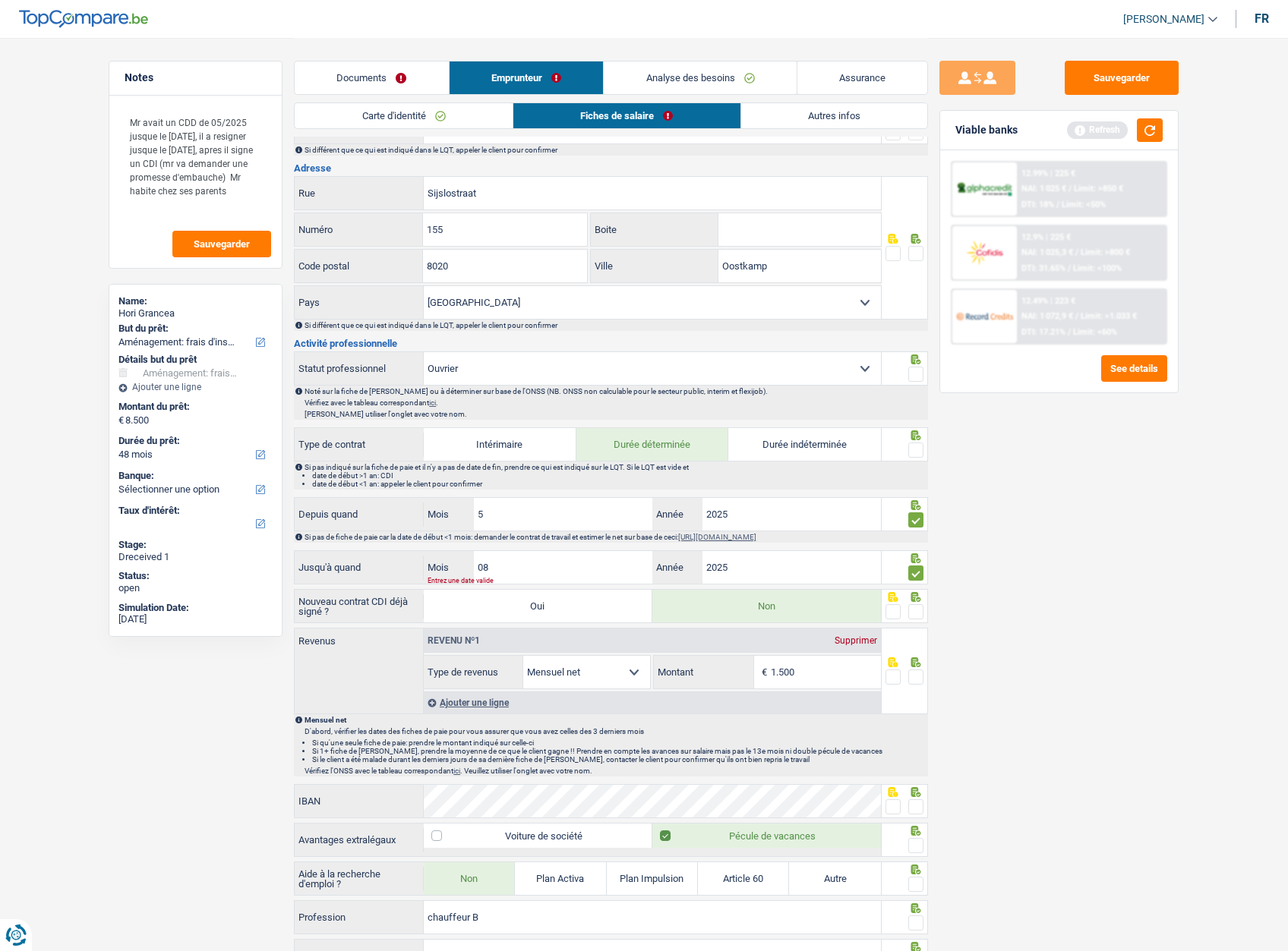
click at [0, 0] on input "radio" at bounding box center [0, 0] width 0 height 0
click at [920, 376] on span at bounding box center [915, 373] width 15 height 15
click at [0, 0] on input "radio" at bounding box center [0, 0] width 0 height 0
click at [919, 260] on span at bounding box center [915, 253] width 15 height 15
click at [0, 0] on input "radio" at bounding box center [0, 0] width 0 height 0
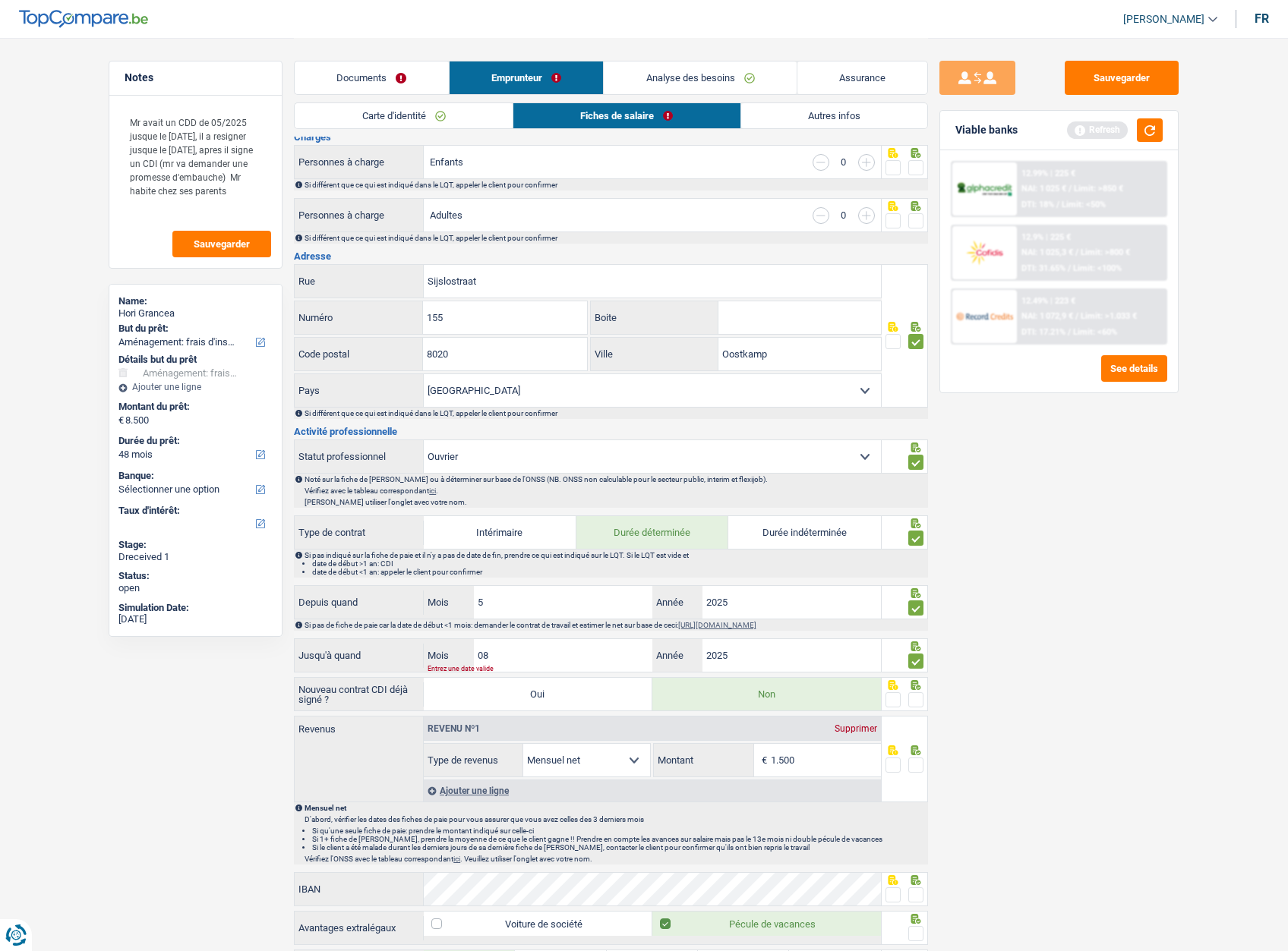
scroll to position [76, 0]
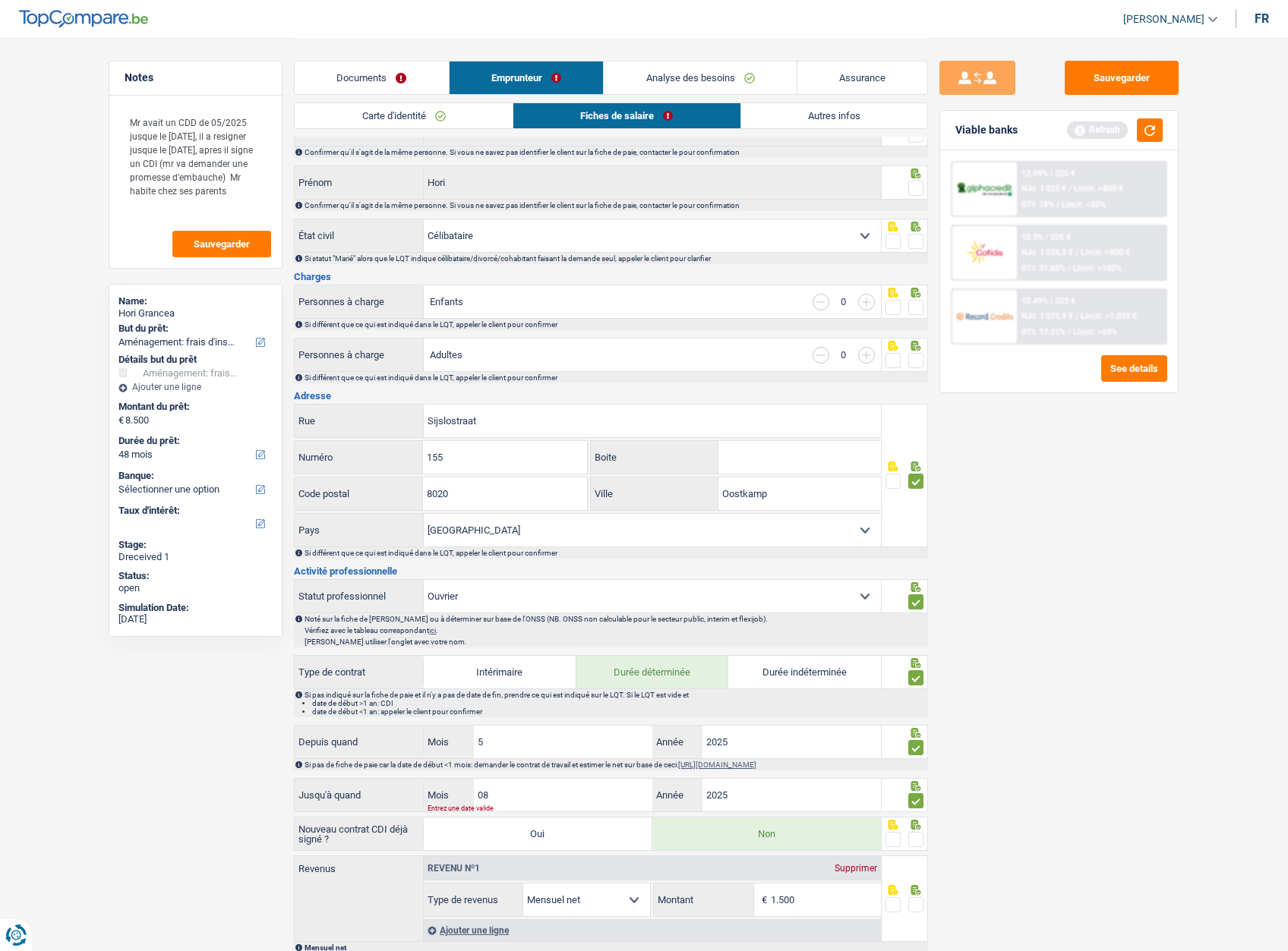
click at [921, 354] on span at bounding box center [915, 360] width 15 height 15
click at [0, 0] on input "radio" at bounding box center [0, 0] width 0 height 0
click at [916, 309] on span at bounding box center [915, 307] width 15 height 15
click at [0, 0] on input "radio" at bounding box center [0, 0] width 0 height 0
click at [922, 244] on span at bounding box center [915, 241] width 15 height 15
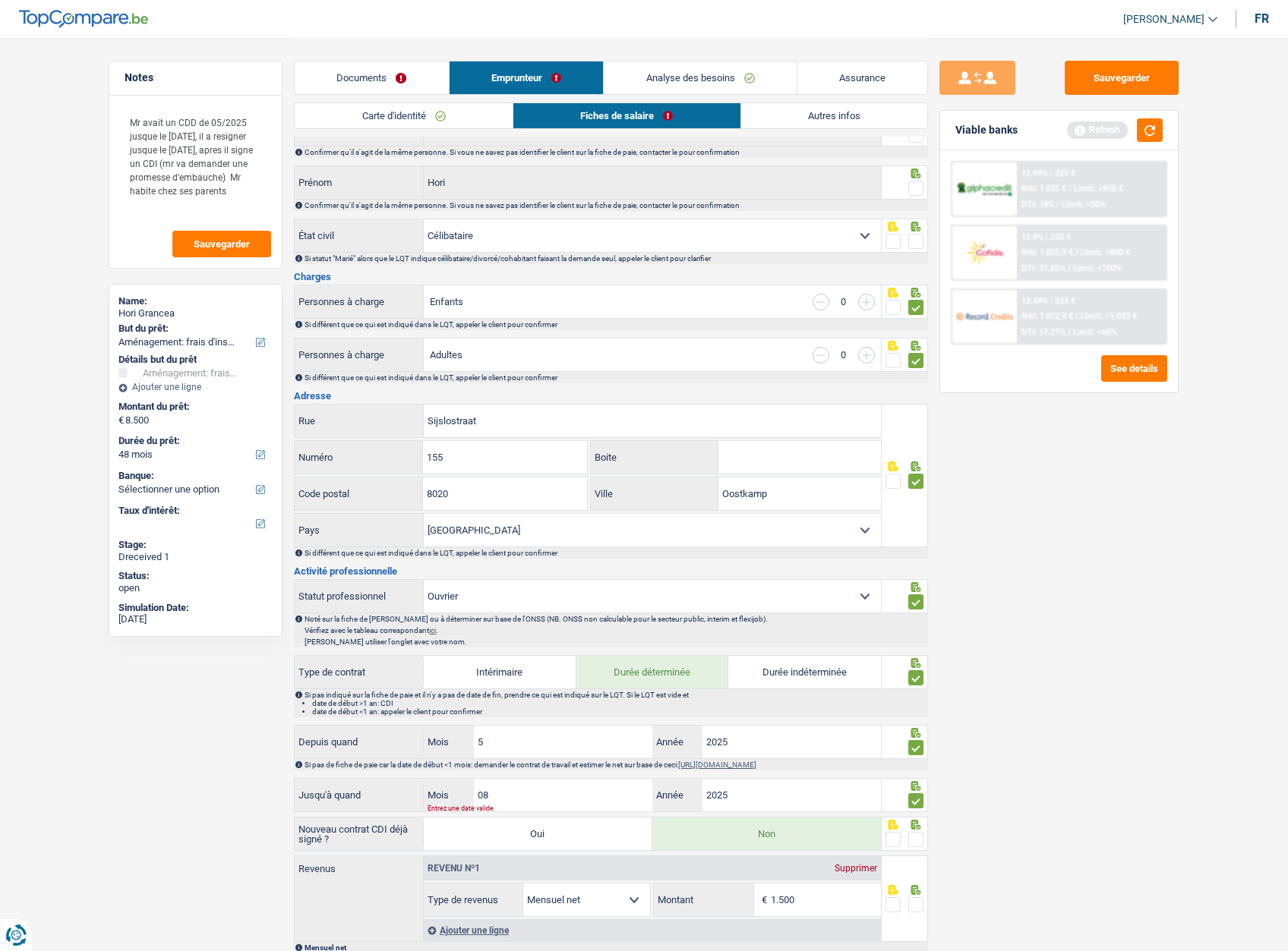
click at [0, 0] on input "radio" at bounding box center [0, 0] width 0 height 0
click at [920, 193] on span at bounding box center [915, 188] width 15 height 15
click at [0, 0] on input "radio" at bounding box center [0, 0] width 0 height 0
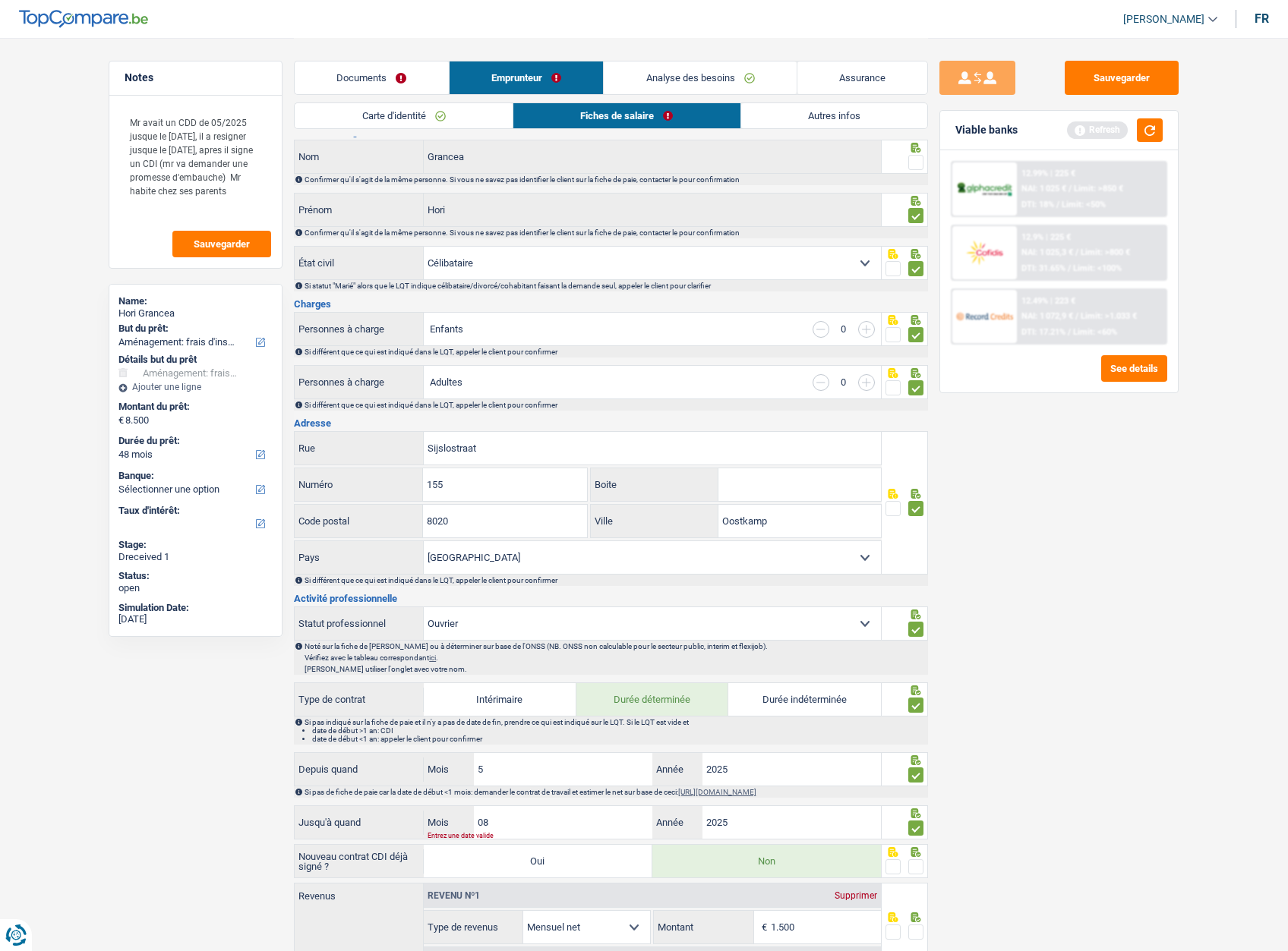
scroll to position [0, 0]
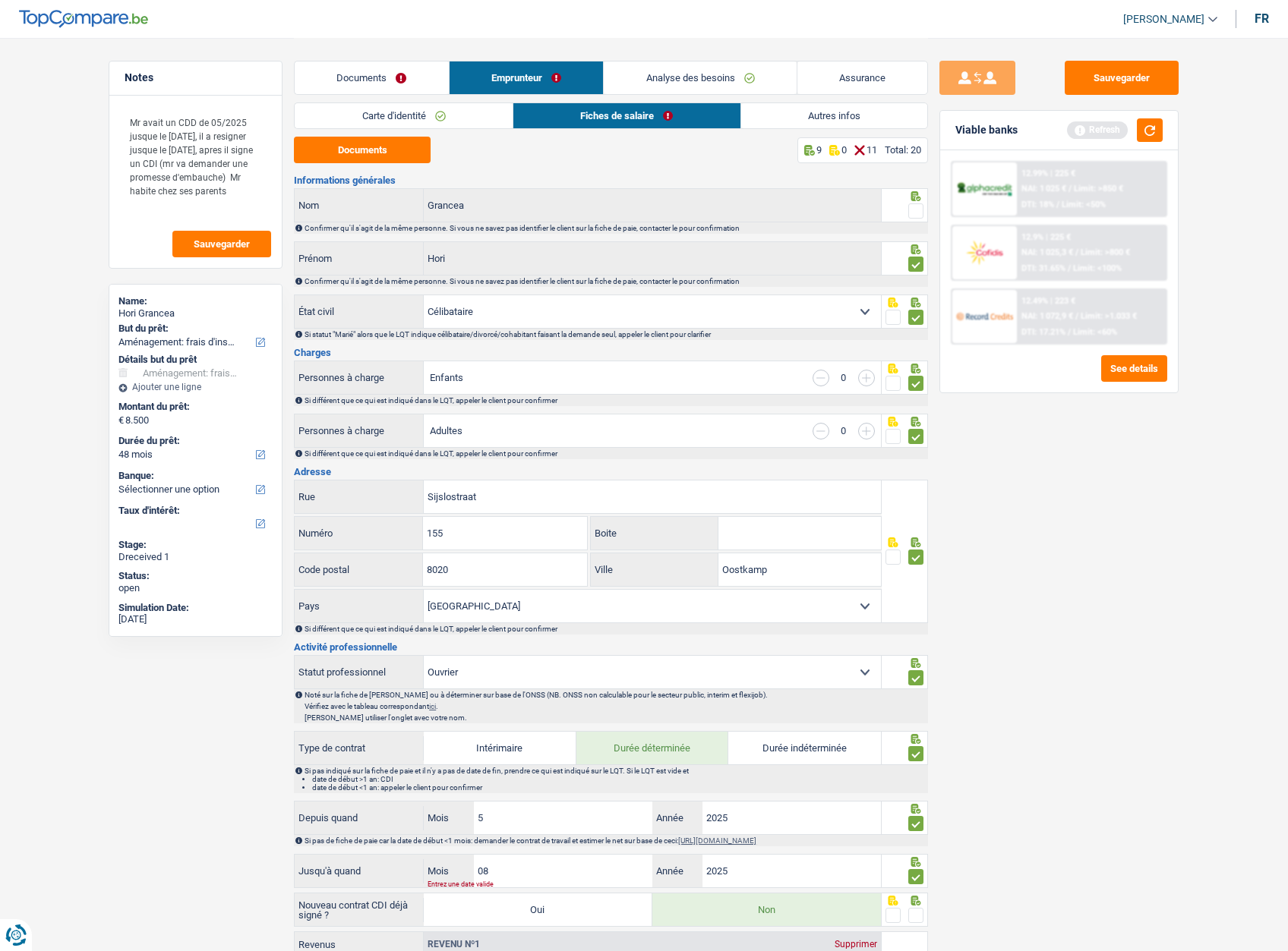
click at [911, 212] on span at bounding box center [915, 211] width 15 height 15
click at [0, 0] on input "radio" at bounding box center [0, 0] width 0 height 0
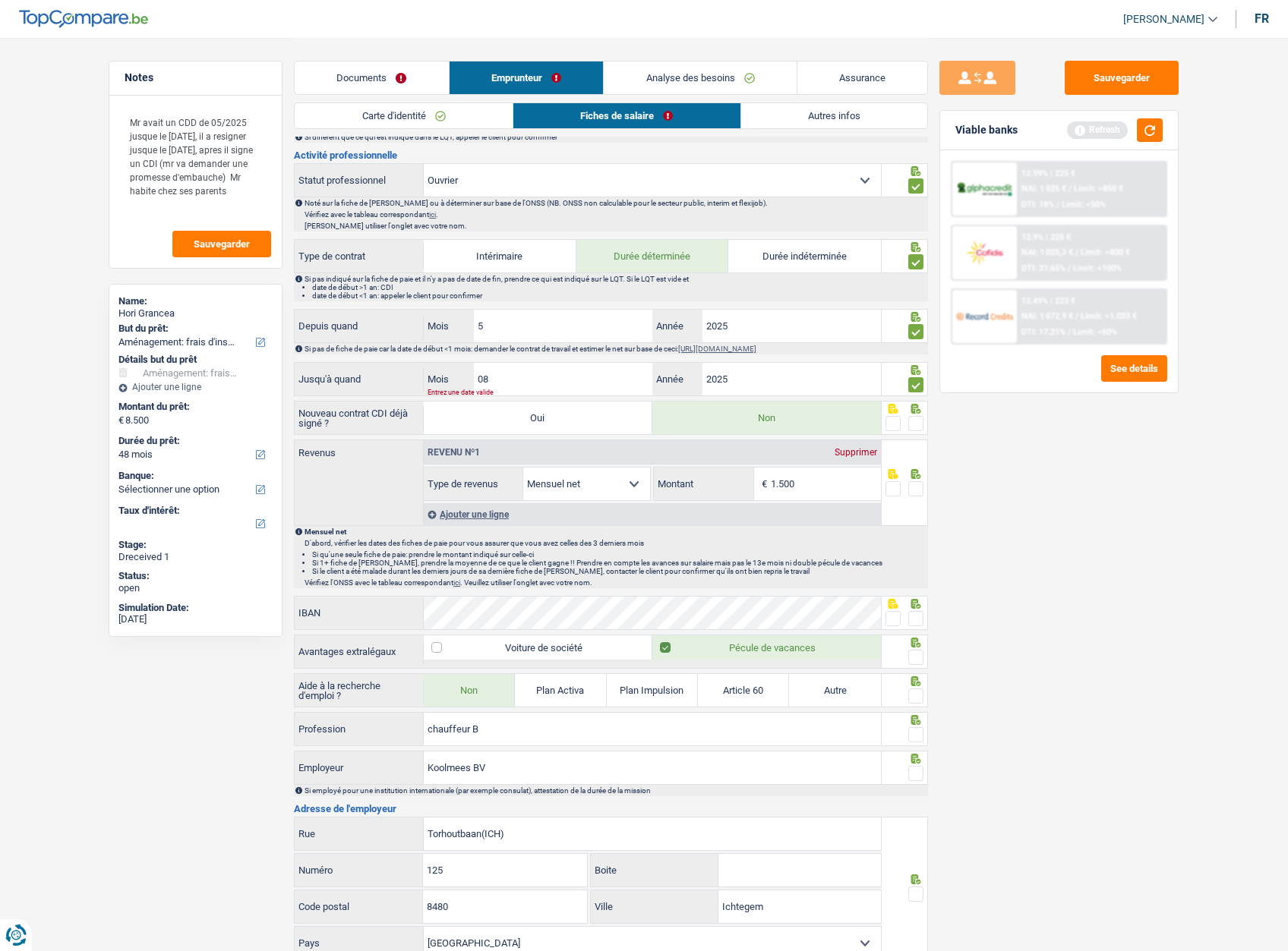
scroll to position [531, 0]
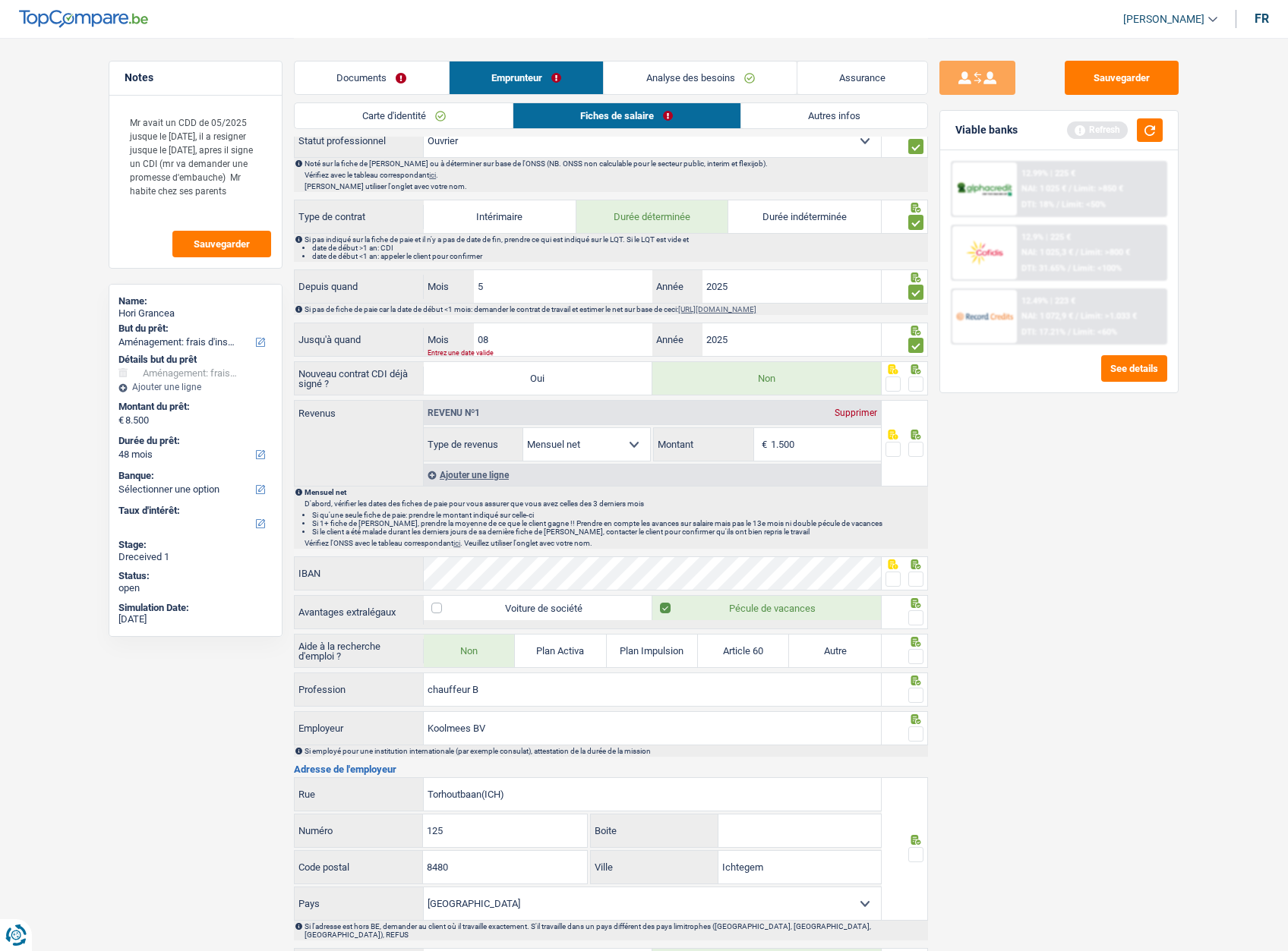
click at [921, 383] on span at bounding box center [915, 384] width 15 height 15
click at [0, 0] on input "radio" at bounding box center [0, 0] width 0 height 0
click at [792, 440] on input "1.500" at bounding box center [826, 445] width 110 height 33
type input "1.542"
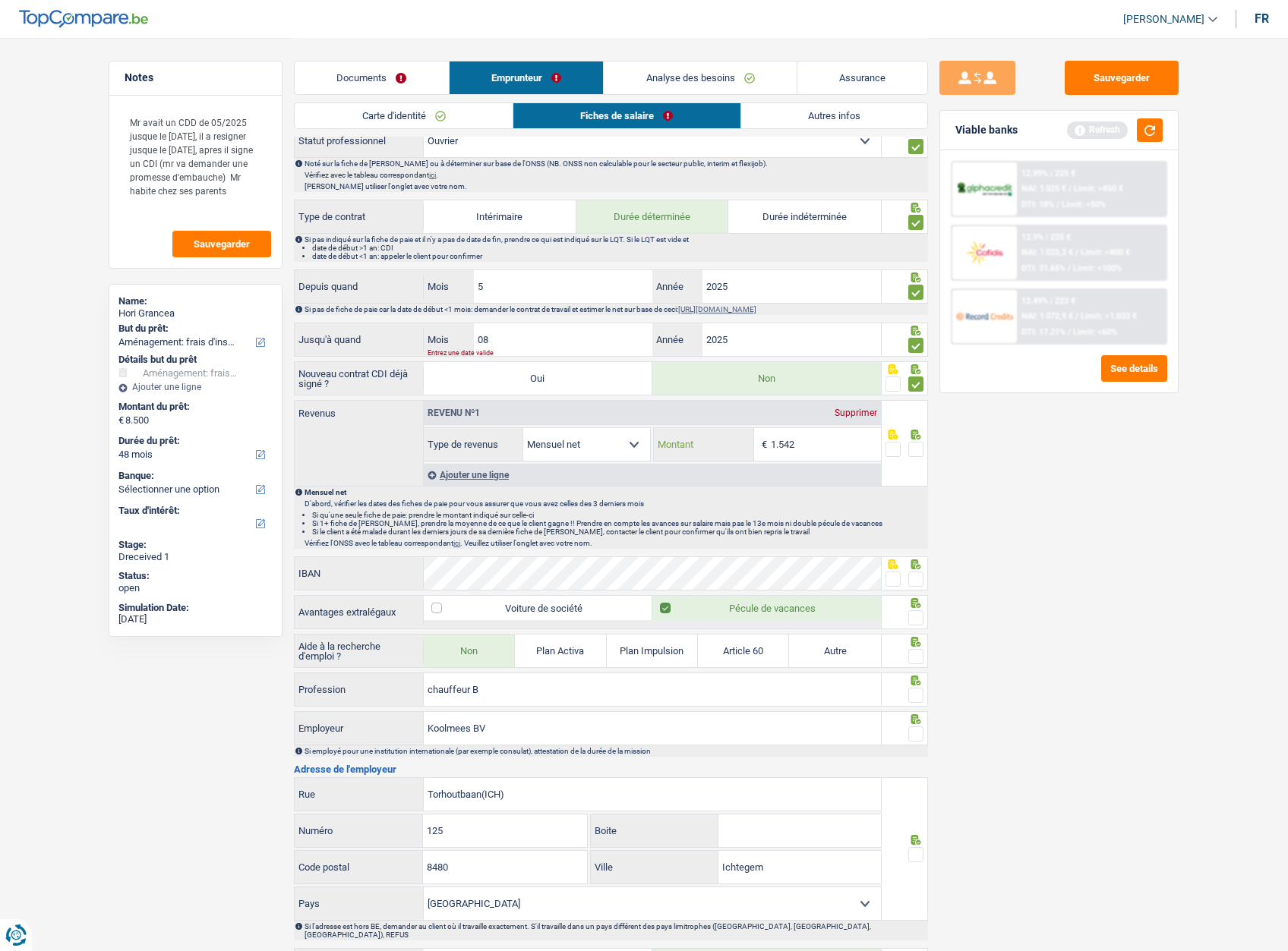
click at [827, 452] on input "1.542" at bounding box center [826, 445] width 110 height 33
click at [828, 452] on input "1.542" at bounding box center [826, 445] width 110 height 33
click at [898, 450] on span at bounding box center [892, 449] width 15 height 15
click at [0, 0] on input "radio" at bounding box center [0, 0] width 0 height 0
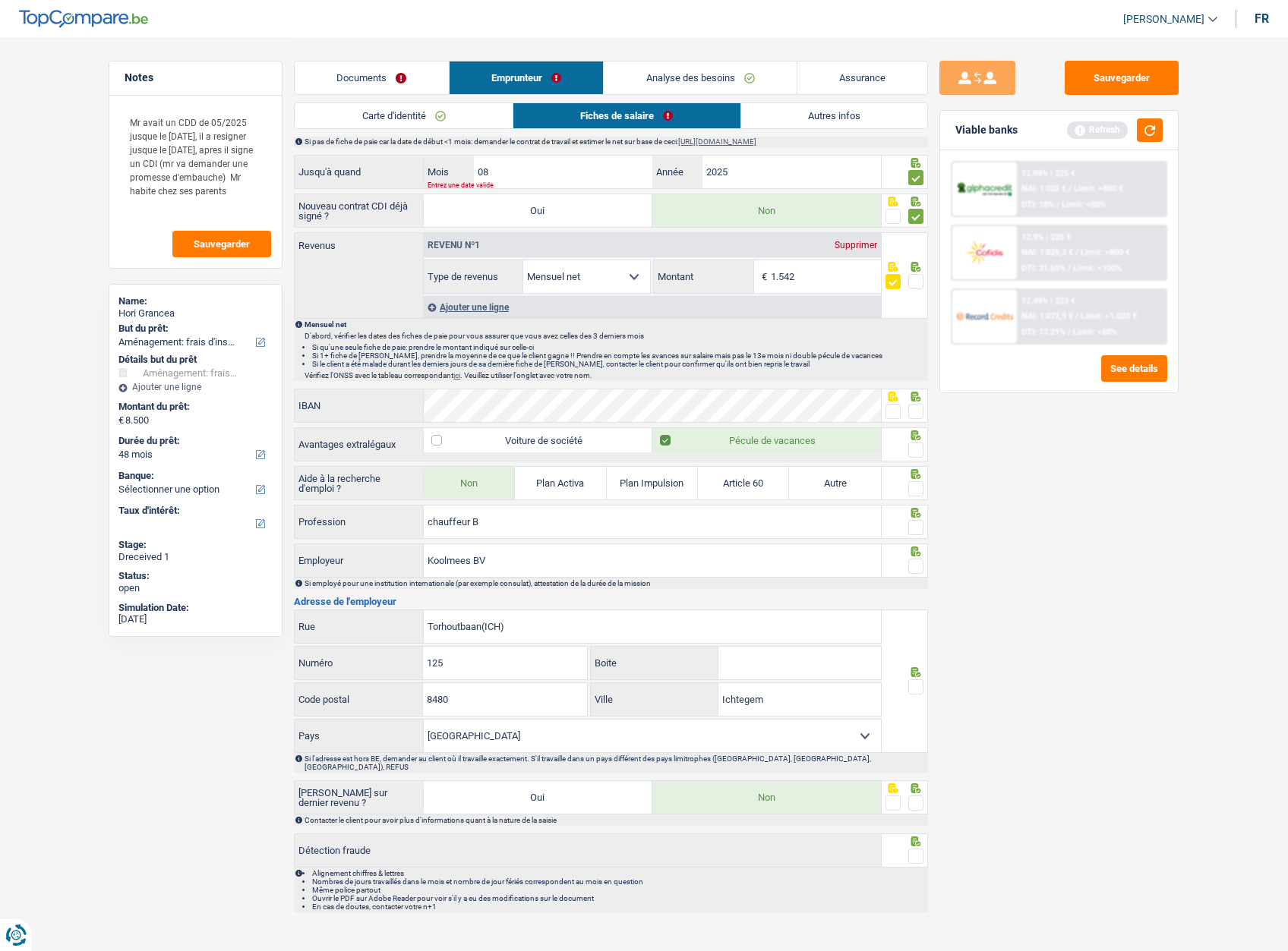
scroll to position [709, 0]
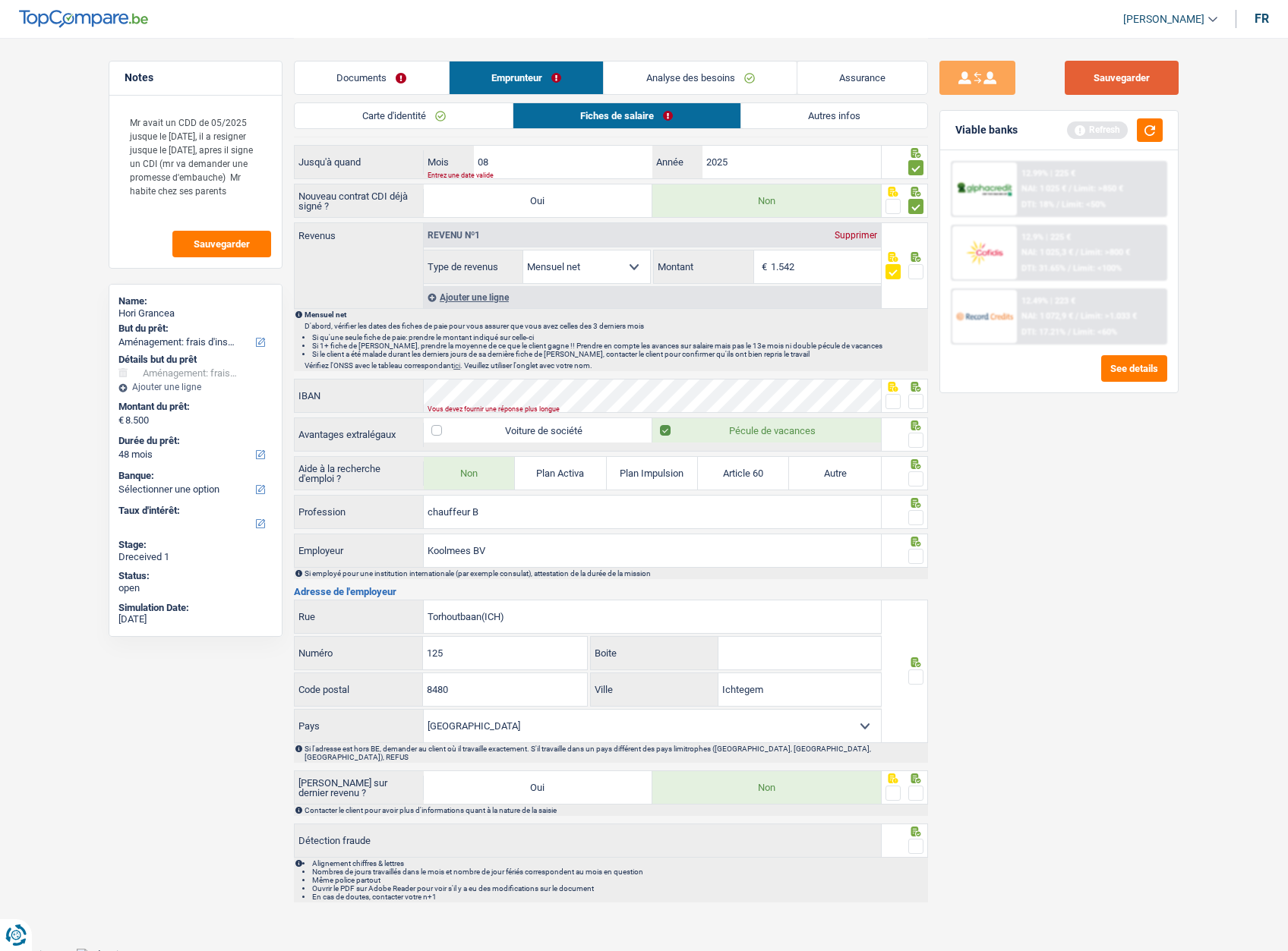
click at [1096, 69] on button "Sauvegarder" at bounding box center [1121, 77] width 114 height 34
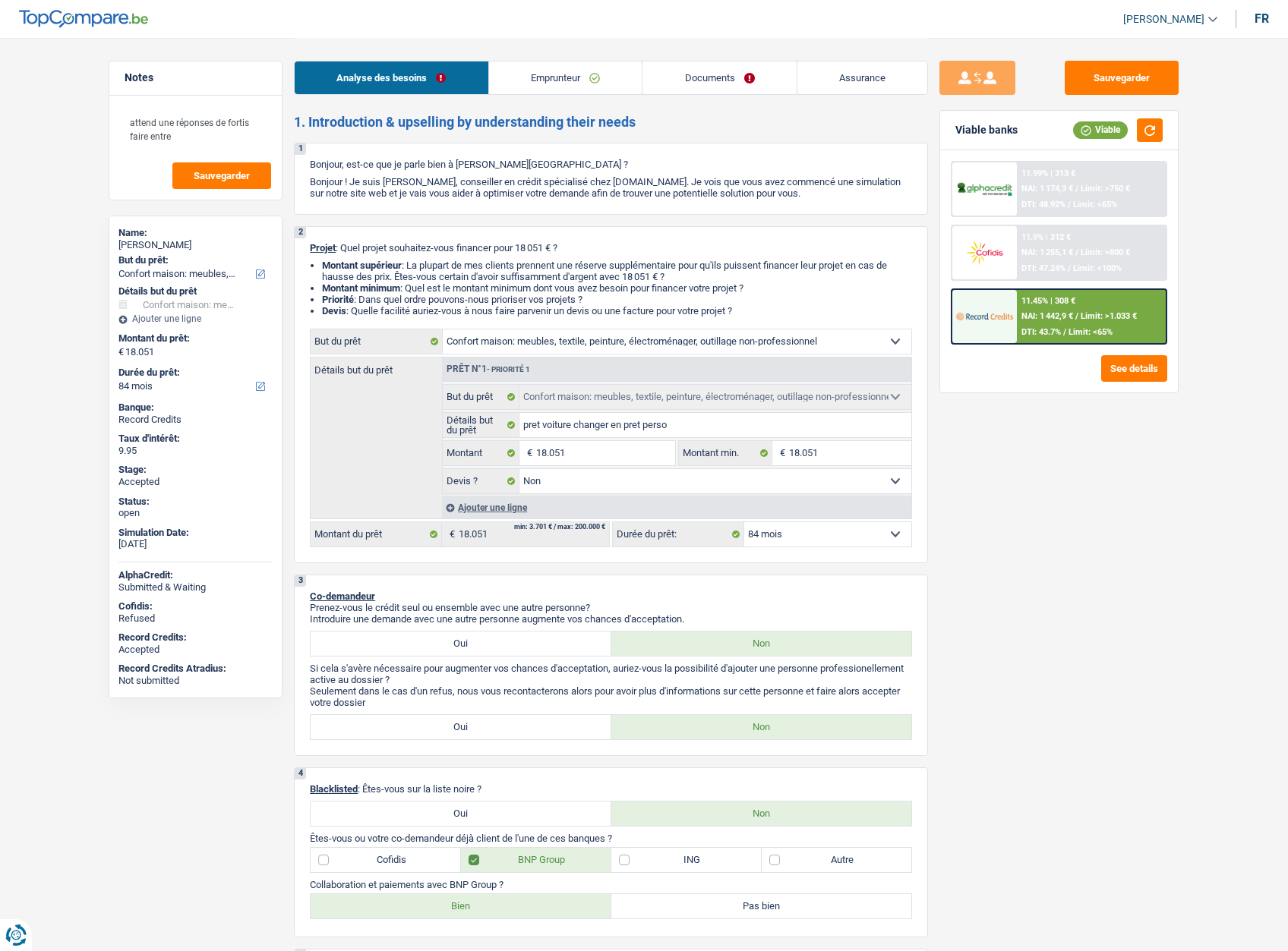
select select "household"
select select "84"
select select "household"
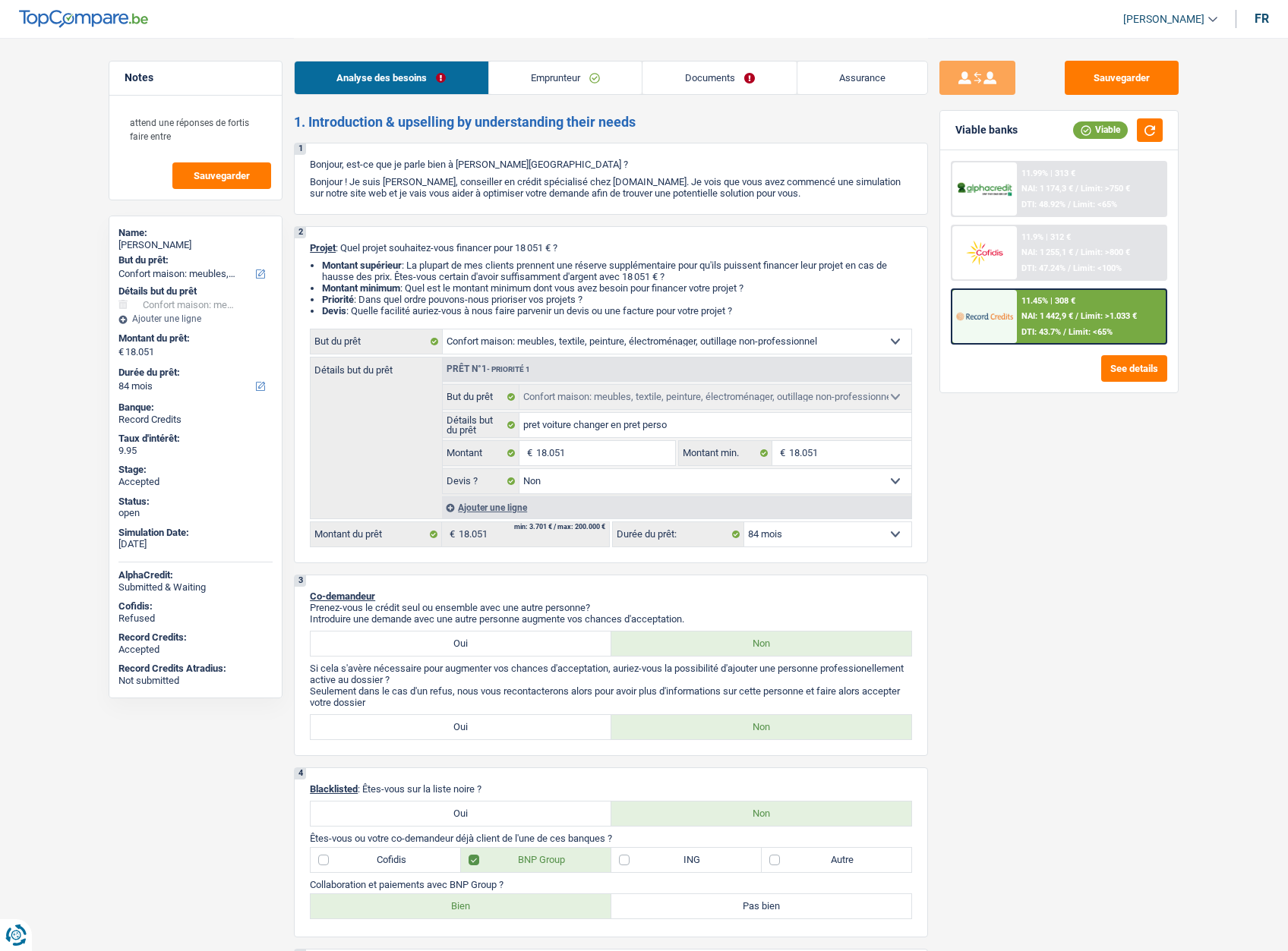
select select "false"
select select "84"
select select "privateEmployee"
select select "netSalary"
select select "mealVouchers"
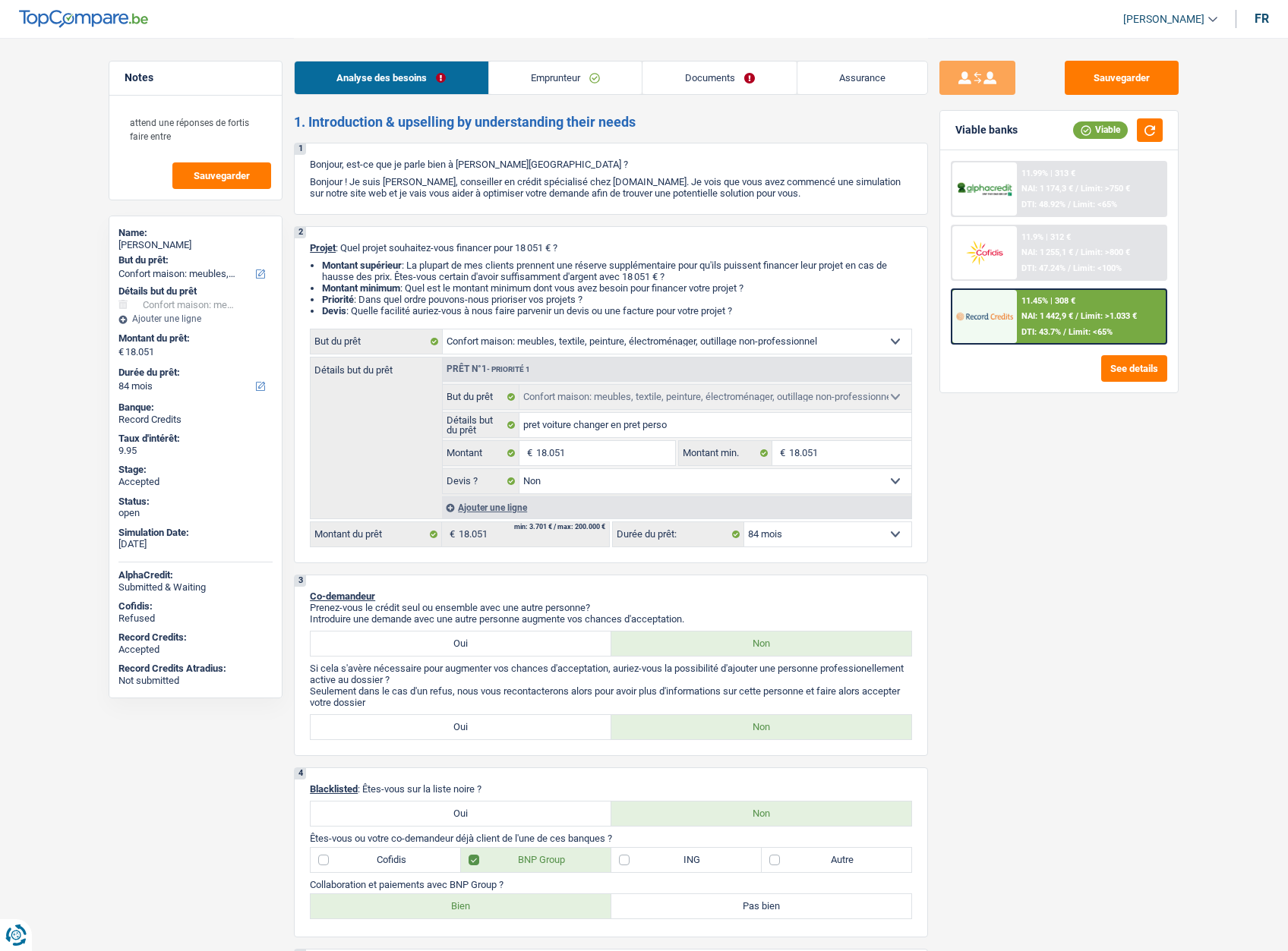
select select "ownerWithMortgage"
select select "mortgage"
select select "360"
select select "household"
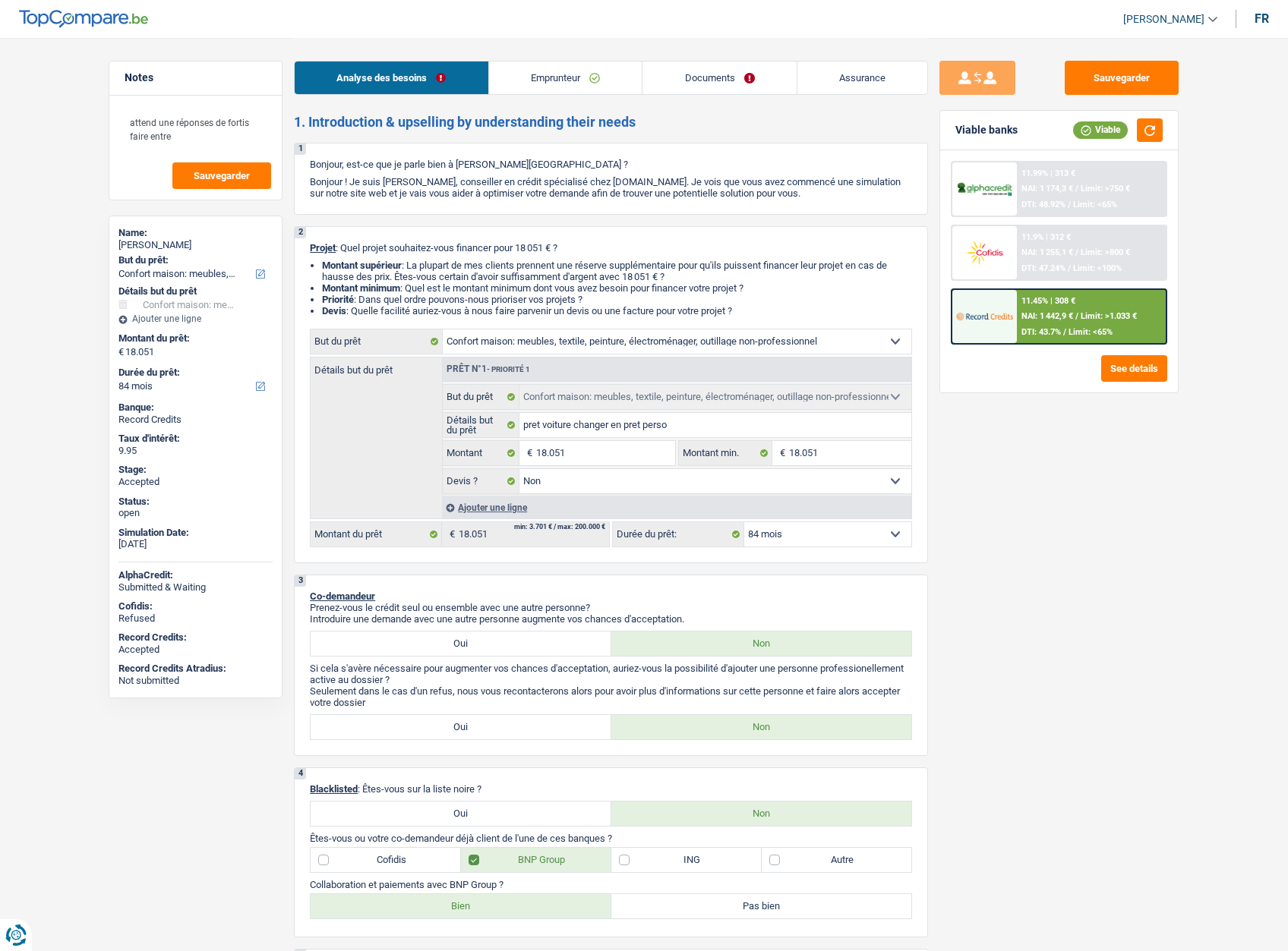
select select "false"
select select "84"
drag, startPoint x: 740, startPoint y: 85, endPoint x: 775, endPoint y: 79, distance: 35.5
click at [742, 85] on link "Documents" at bounding box center [719, 78] width 154 height 33
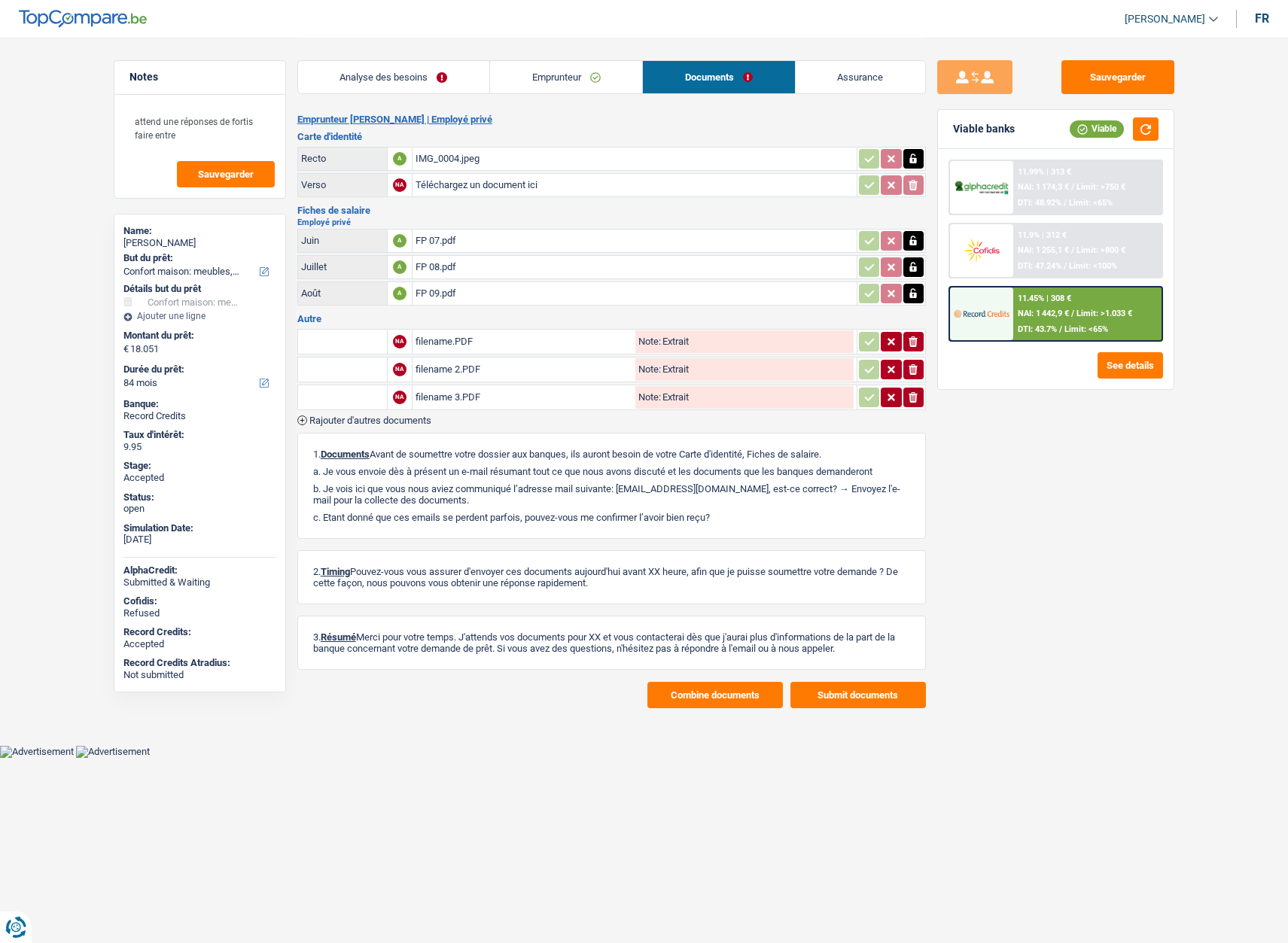
click at [858, 77] on link "Assurance" at bounding box center [861, 77] width 129 height 33
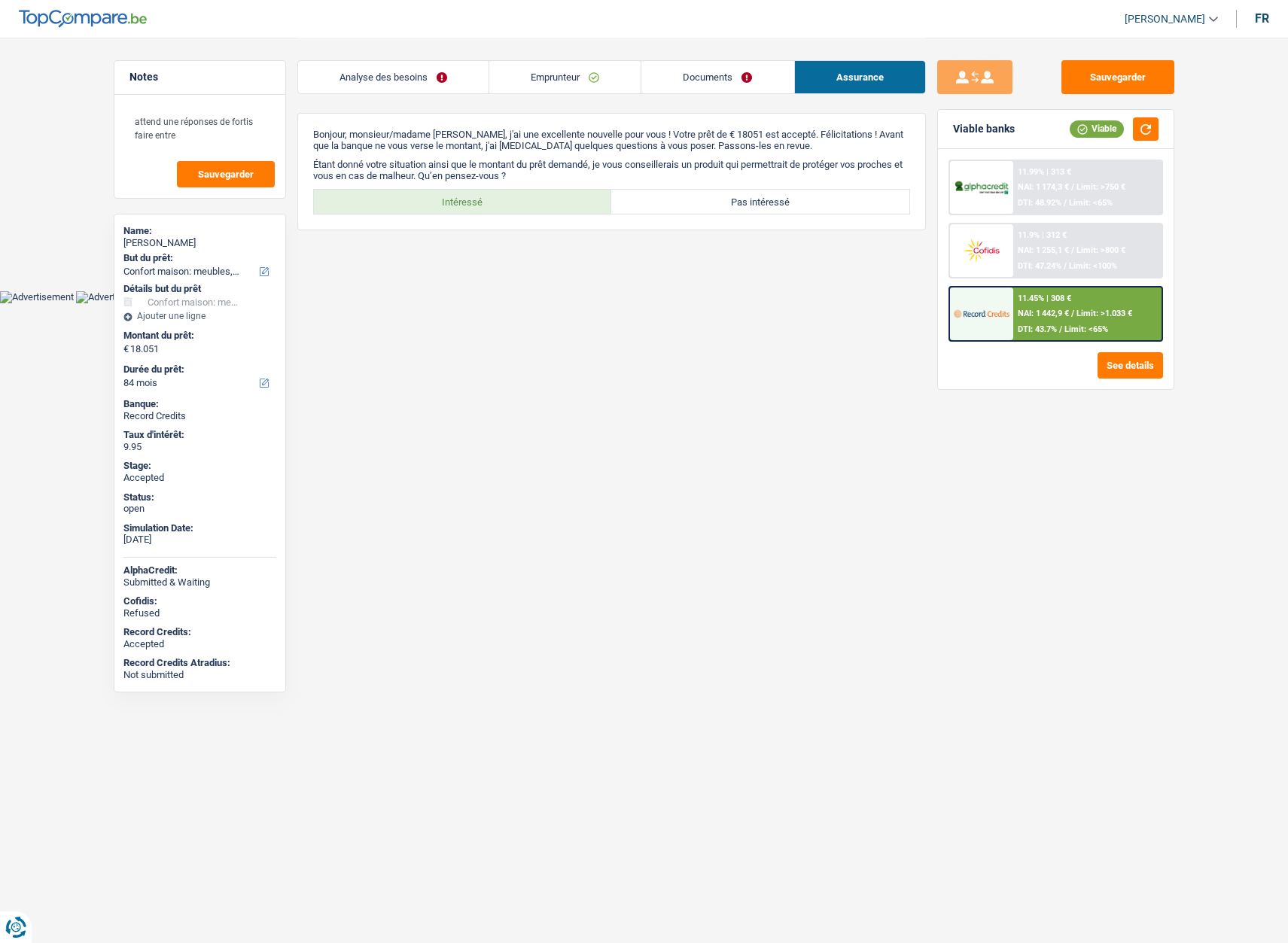
click at [1180, 23] on span "[PERSON_NAME]" at bounding box center [1165, 19] width 80 height 12
click at [1128, 143] on button "SO" at bounding box center [1138, 137] width 134 height 30
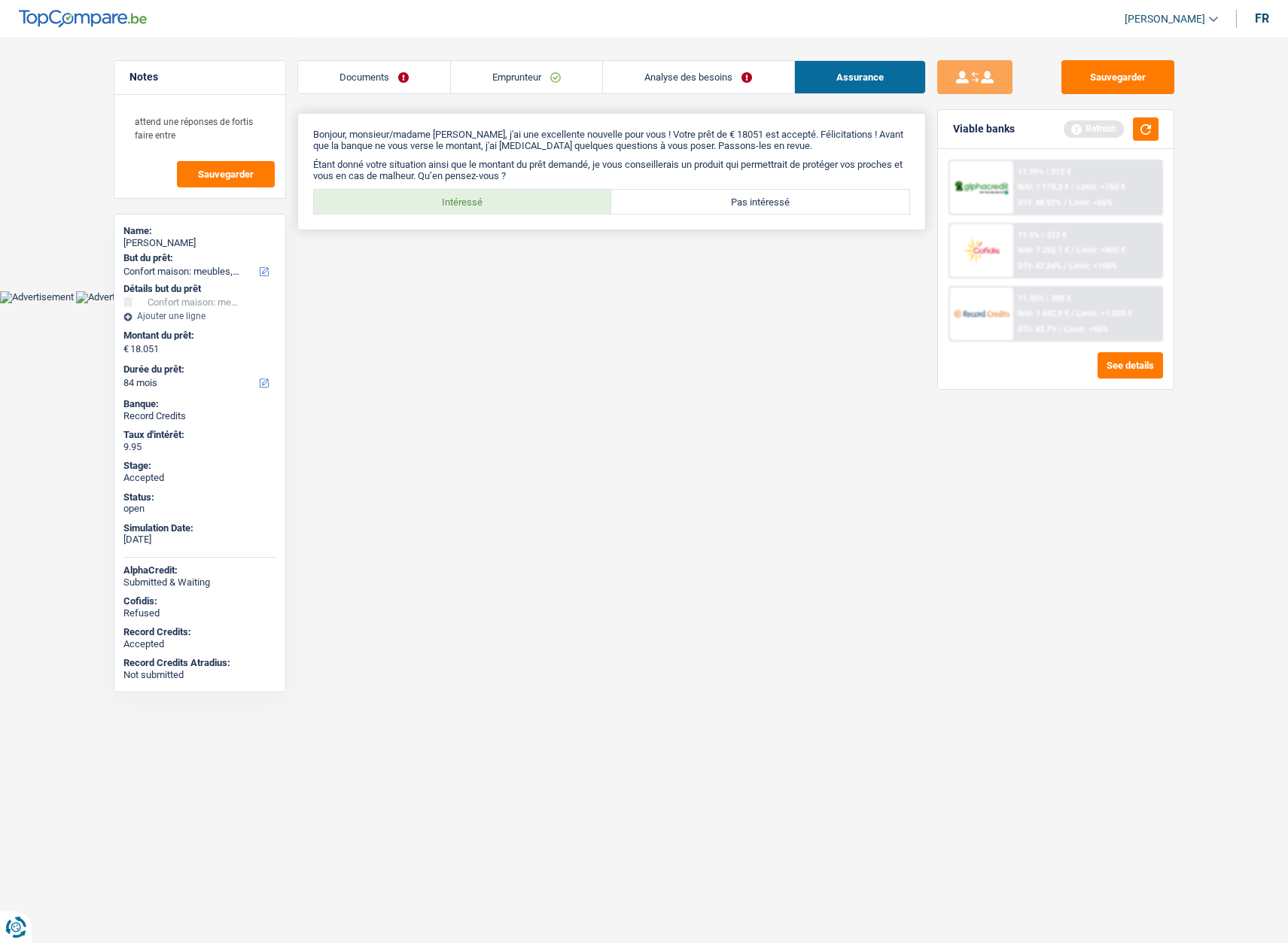
click at [496, 208] on label "Intéressé" at bounding box center [463, 201] width 298 height 24
click at [496, 208] on input "Intéressé" at bounding box center [463, 201] width 298 height 24
radio input "true"
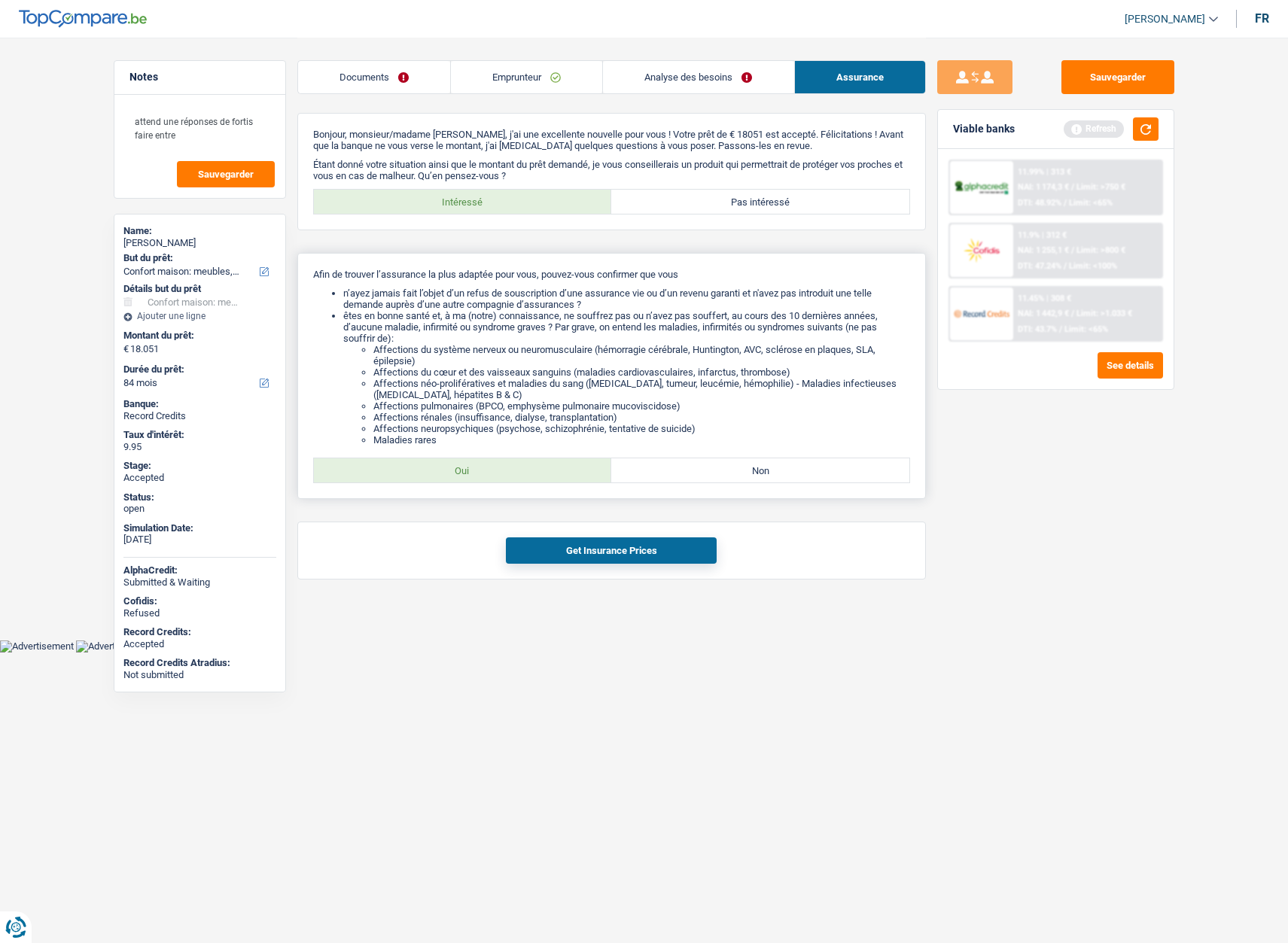
click at [479, 471] on label "Oui" at bounding box center [463, 470] width 298 height 24
click at [479, 471] on input "Oui" at bounding box center [463, 470] width 298 height 24
radio input "true"
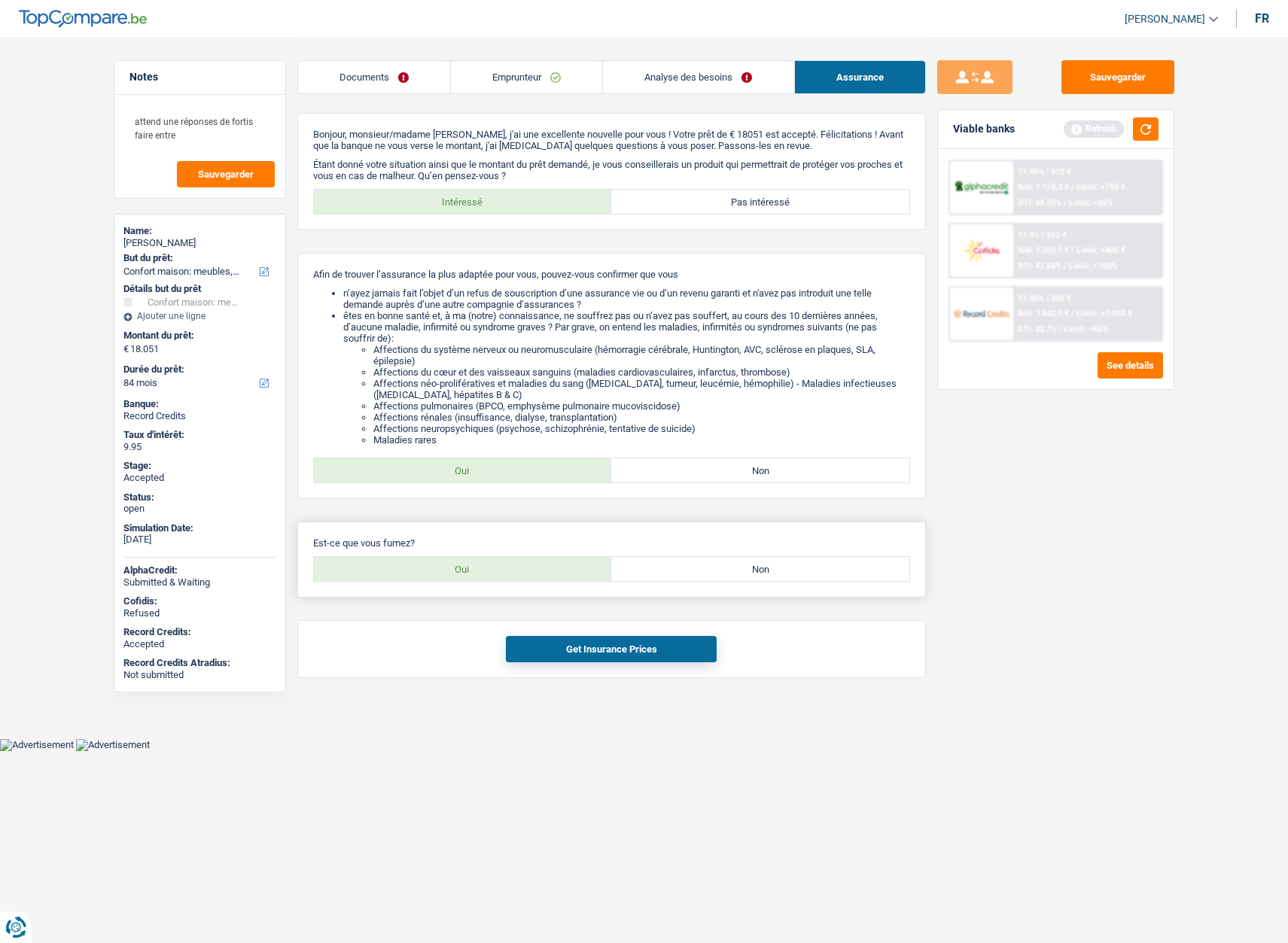
click at [779, 558] on label "Non" at bounding box center [760, 569] width 298 height 24
click at [779, 558] on input "Non" at bounding box center [760, 569] width 298 height 24
radio input "true"
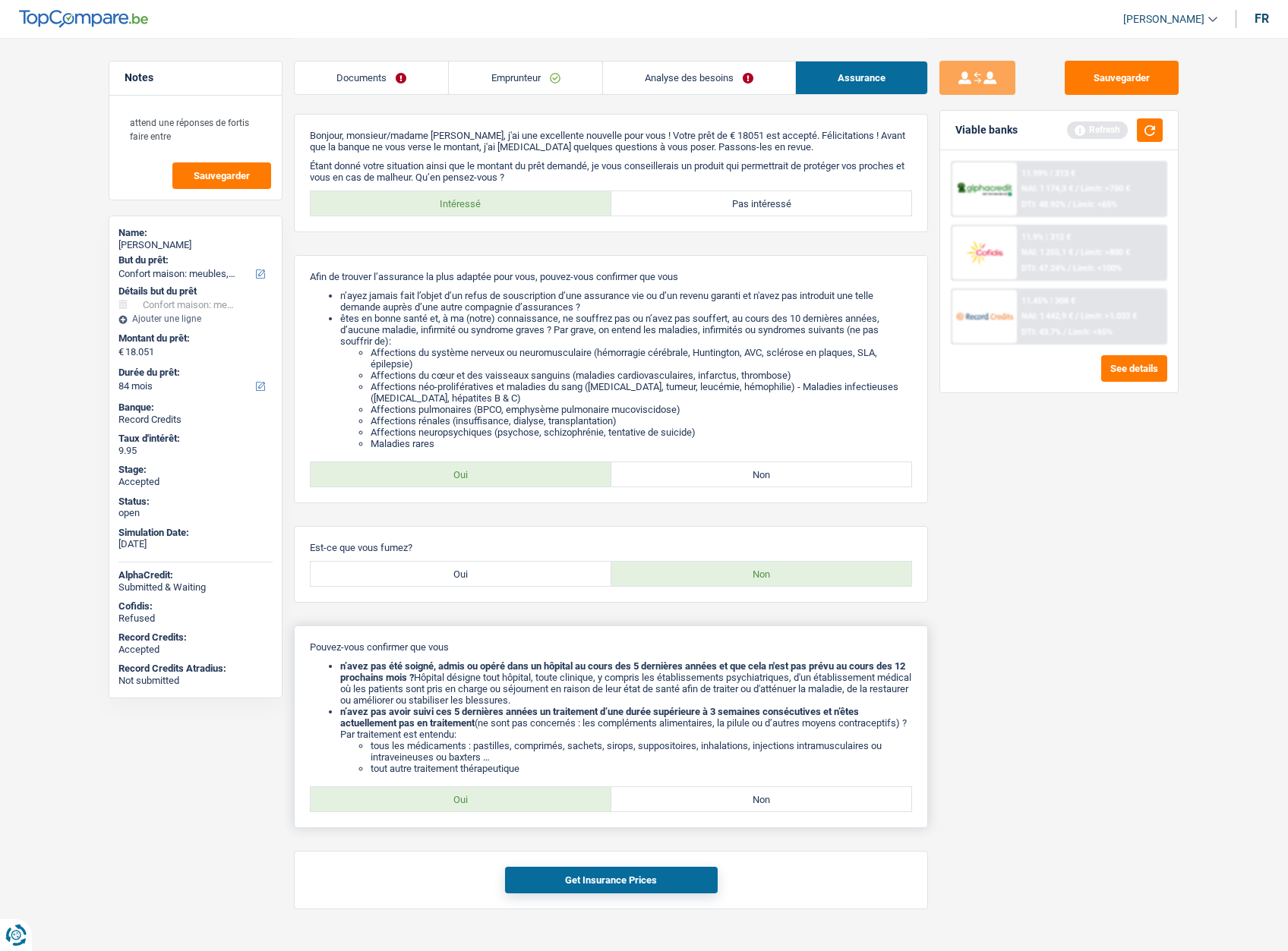
click at [453, 801] on label "Oui" at bounding box center [461, 799] width 300 height 24
click at [453, 801] on input "Oui" at bounding box center [461, 799] width 300 height 24
radio input "true"
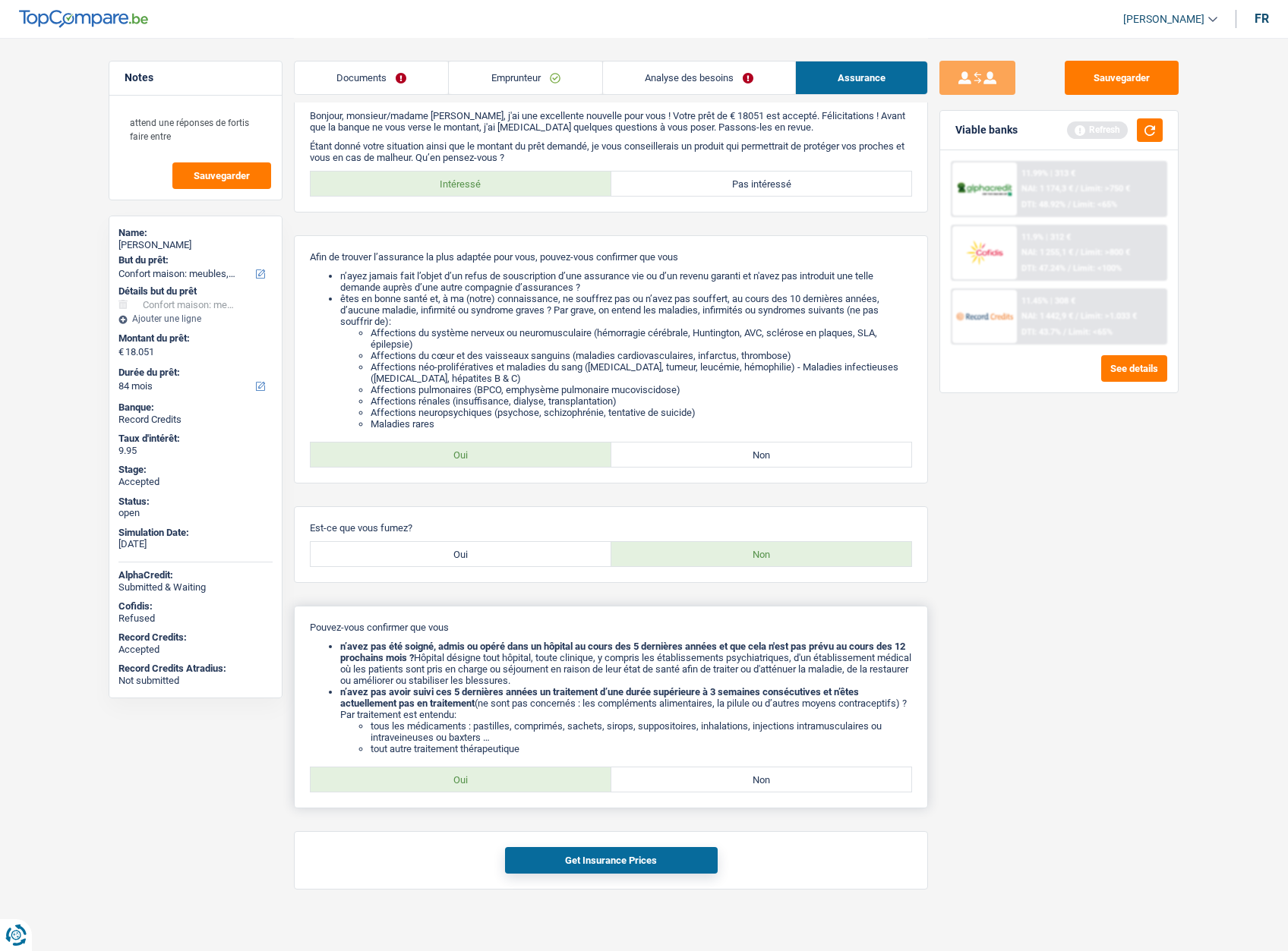
scroll to position [31, 0]
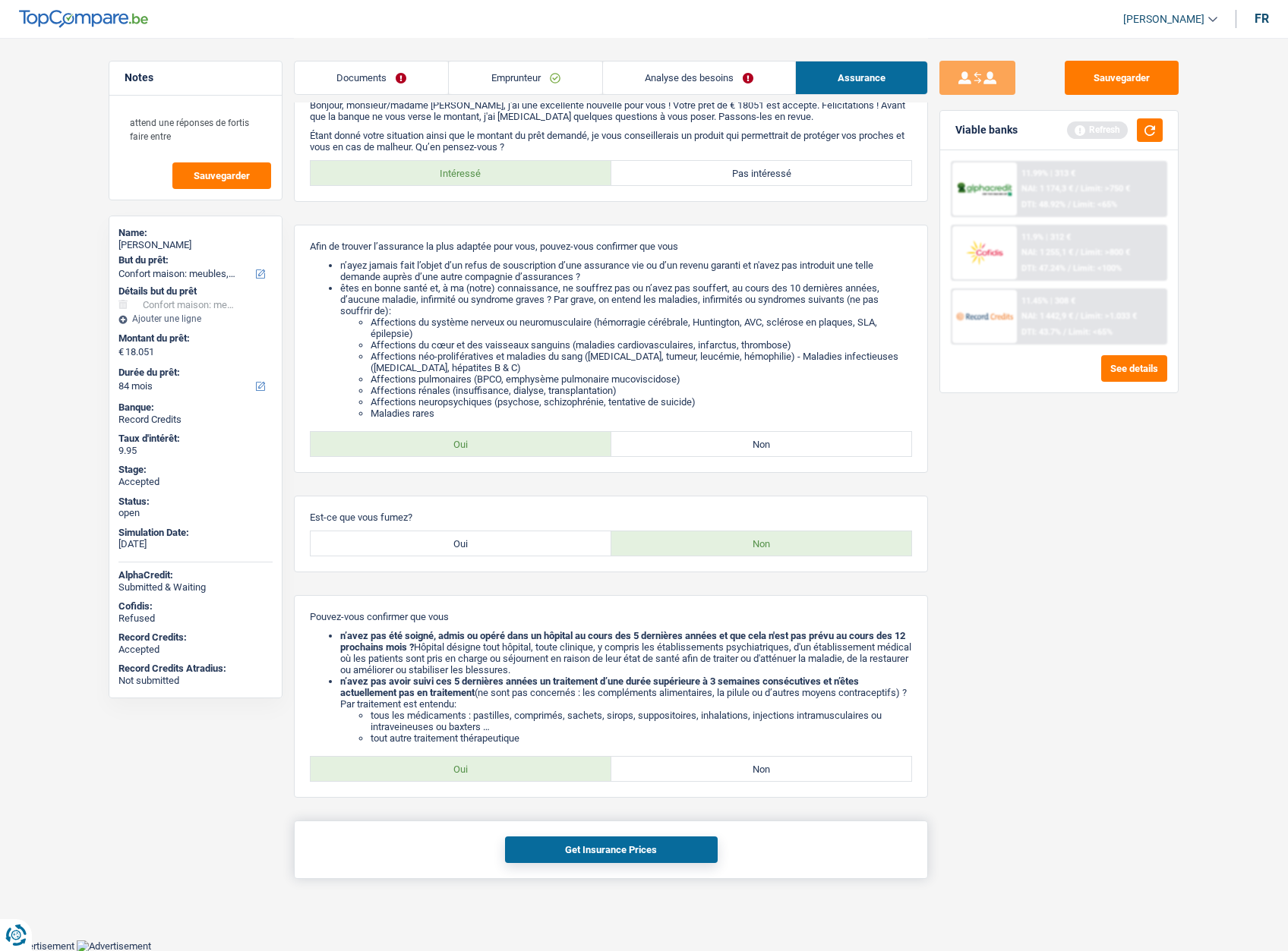
click at [586, 843] on button "Get Insurance Prices" at bounding box center [611, 850] width 212 height 27
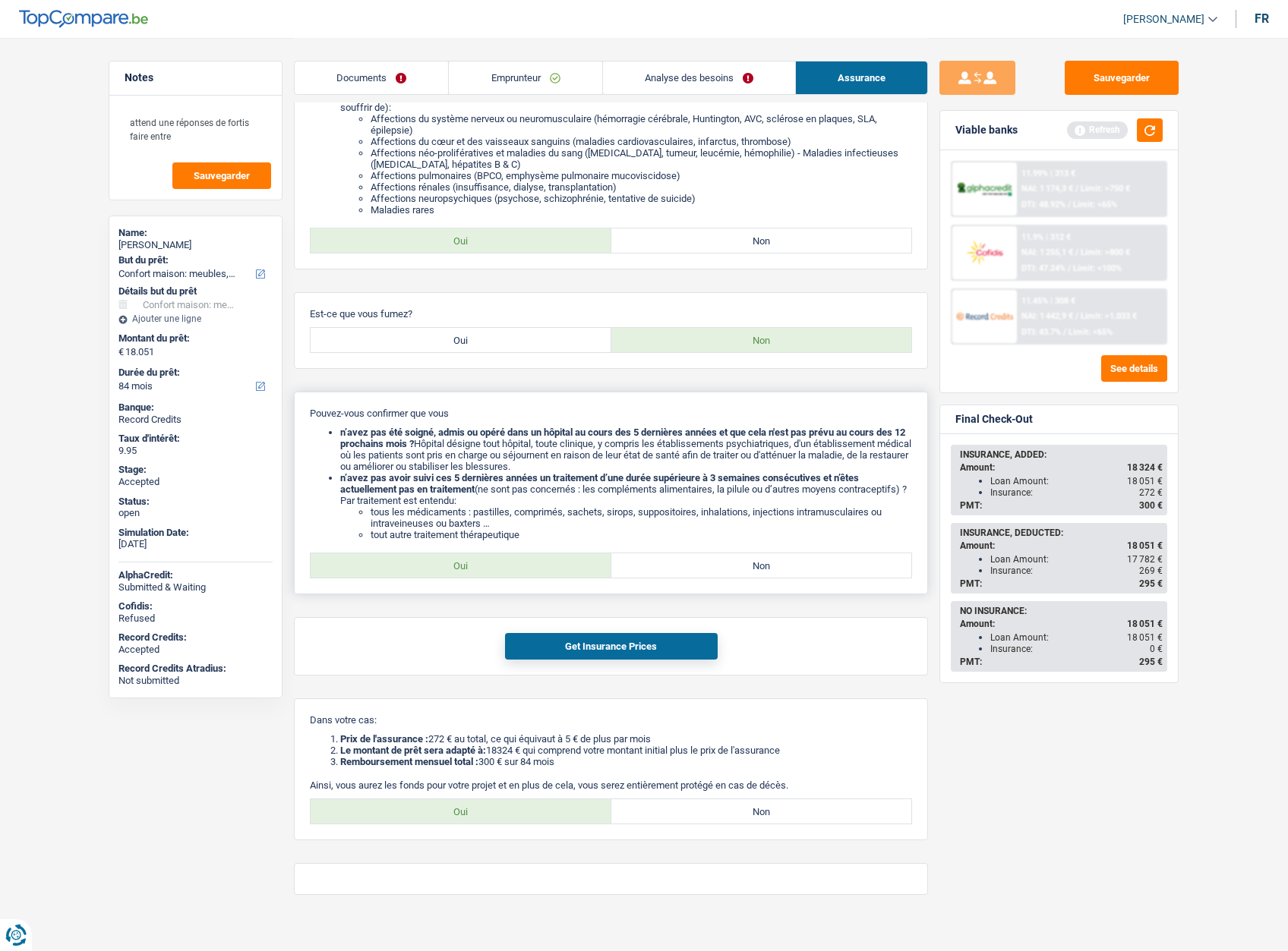
scroll to position [250, 0]
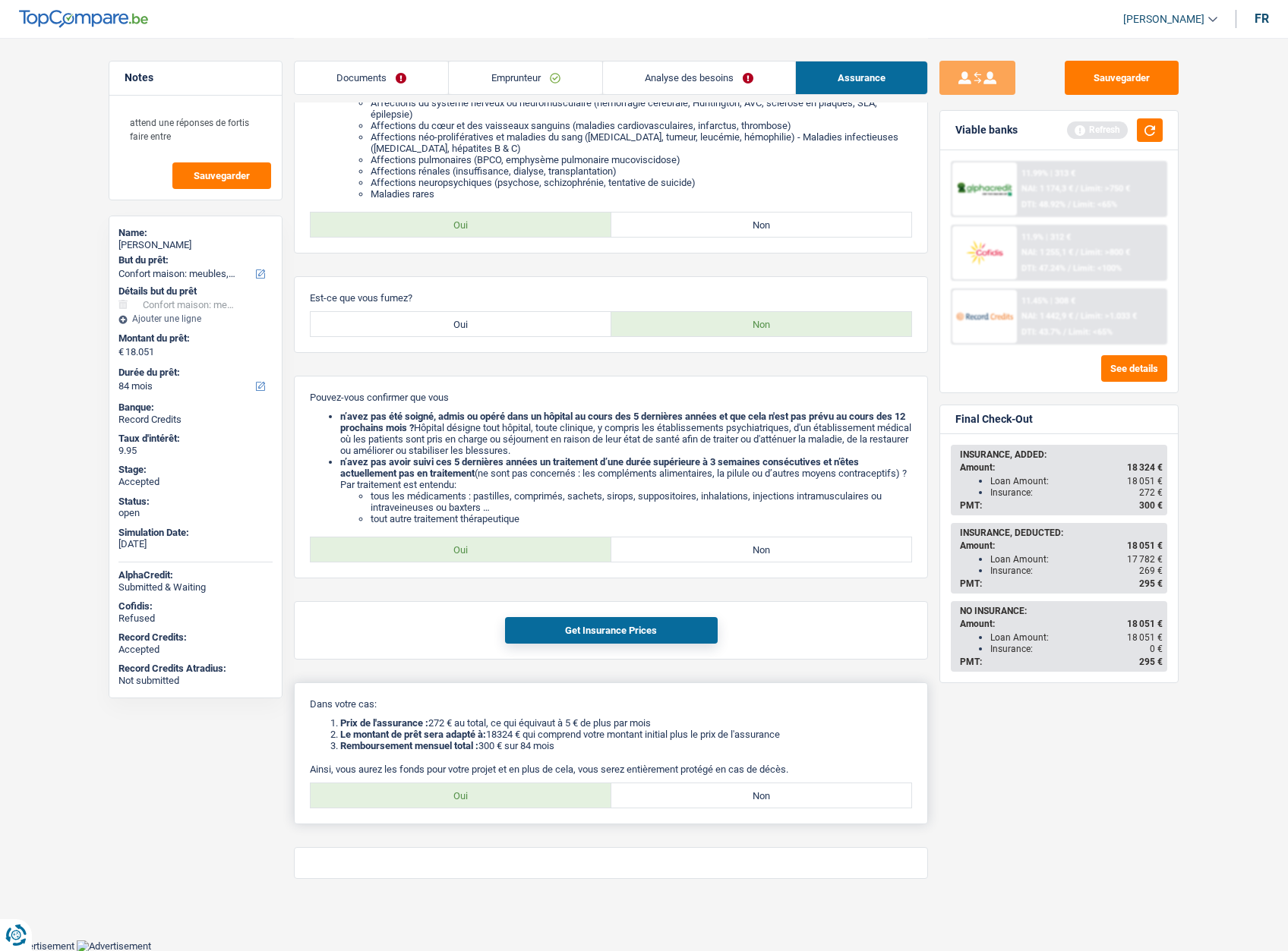
click at [510, 799] on label "Oui" at bounding box center [461, 795] width 300 height 24
click at [510, 799] on input "Oui" at bounding box center [461, 795] width 300 height 24
radio input "true"
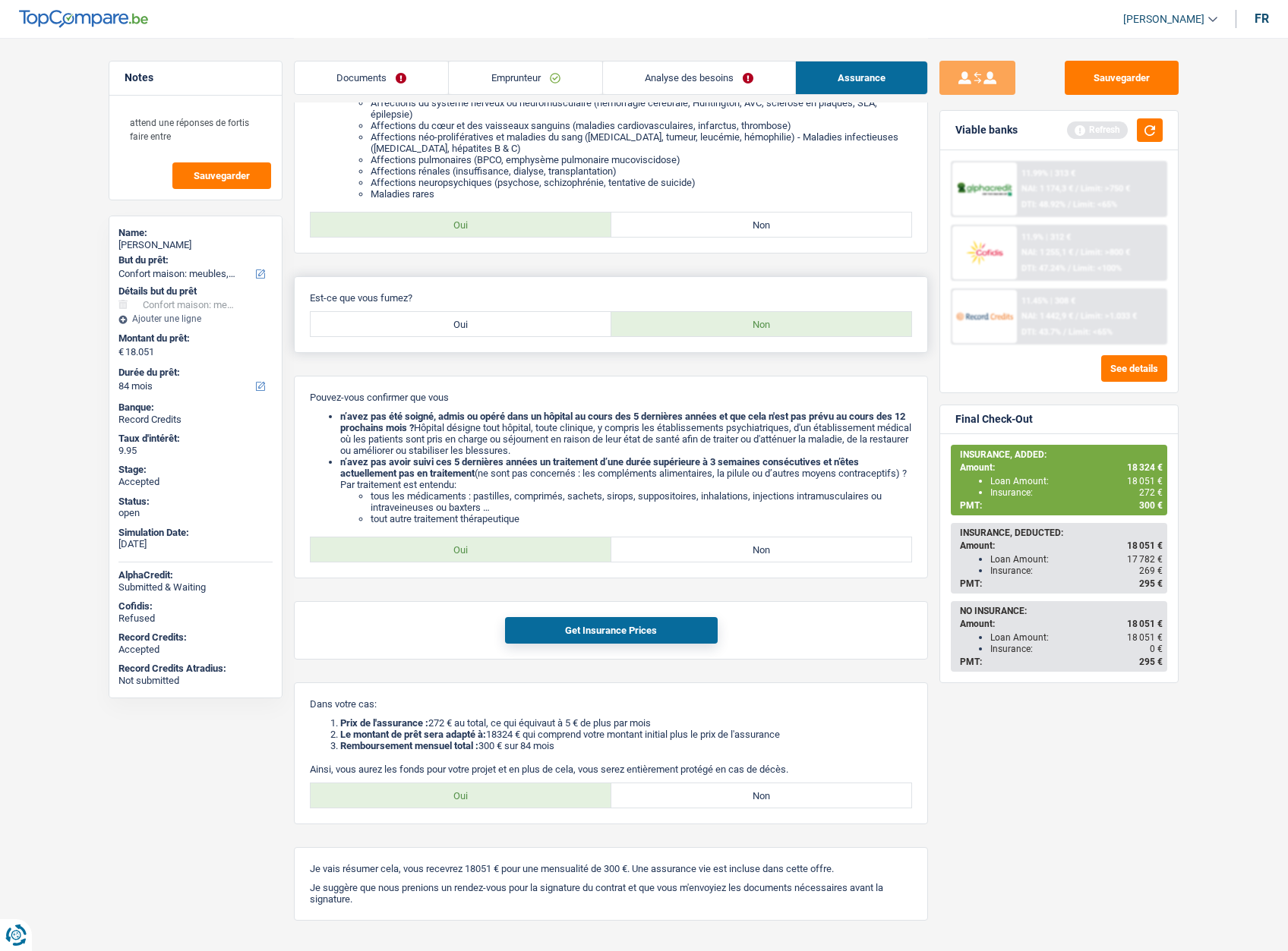
click at [515, 320] on label "Oui" at bounding box center [461, 324] width 300 height 24
click at [515, 320] on input "Oui" at bounding box center [461, 324] width 300 height 24
radio input "true"
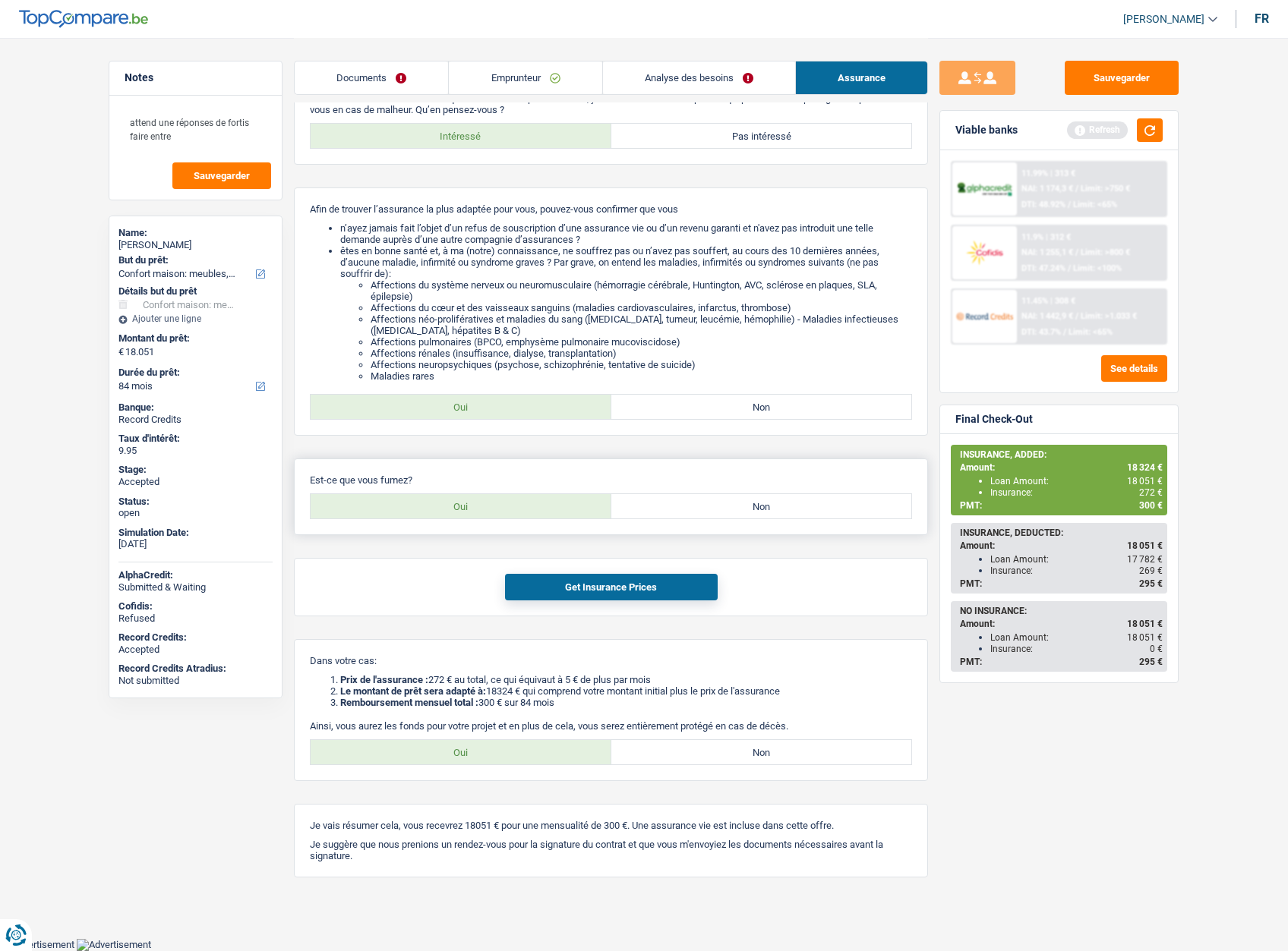
scroll to position [66, 0]
click at [585, 589] on button "Get Insurance Prices" at bounding box center [611, 589] width 212 height 27
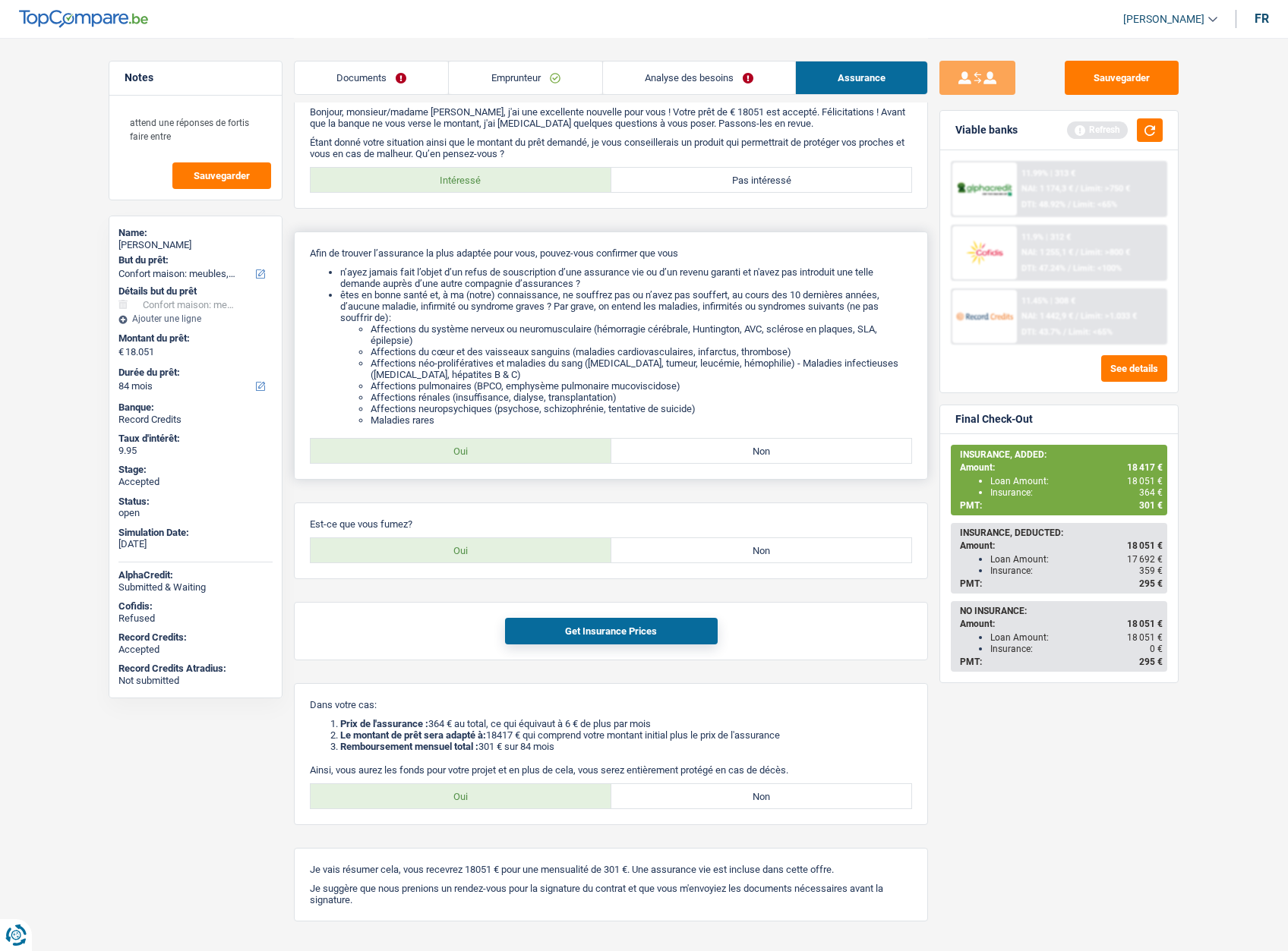
scroll to position [0, 0]
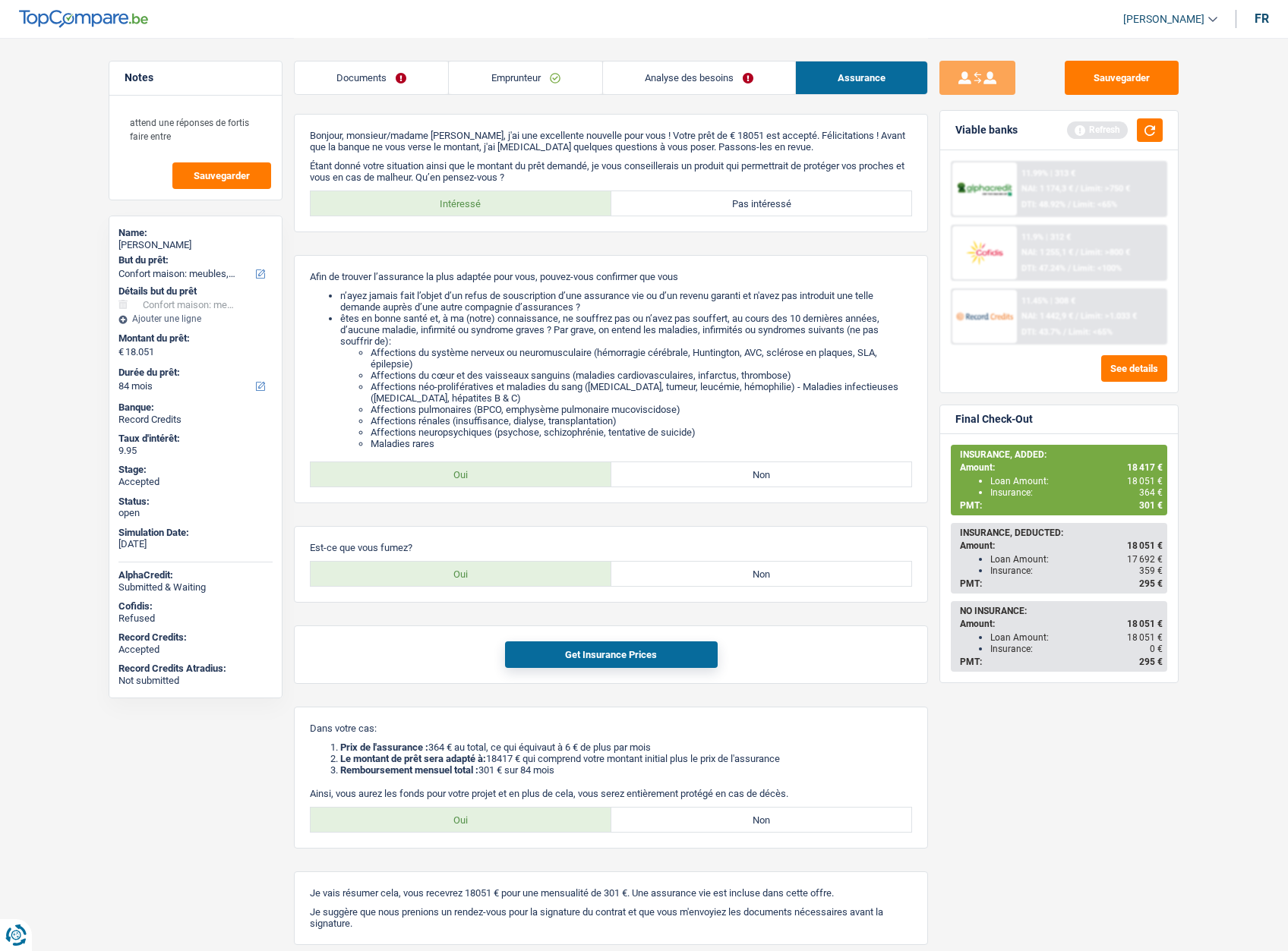
click at [381, 68] on link "Documents" at bounding box center [371, 78] width 153 height 33
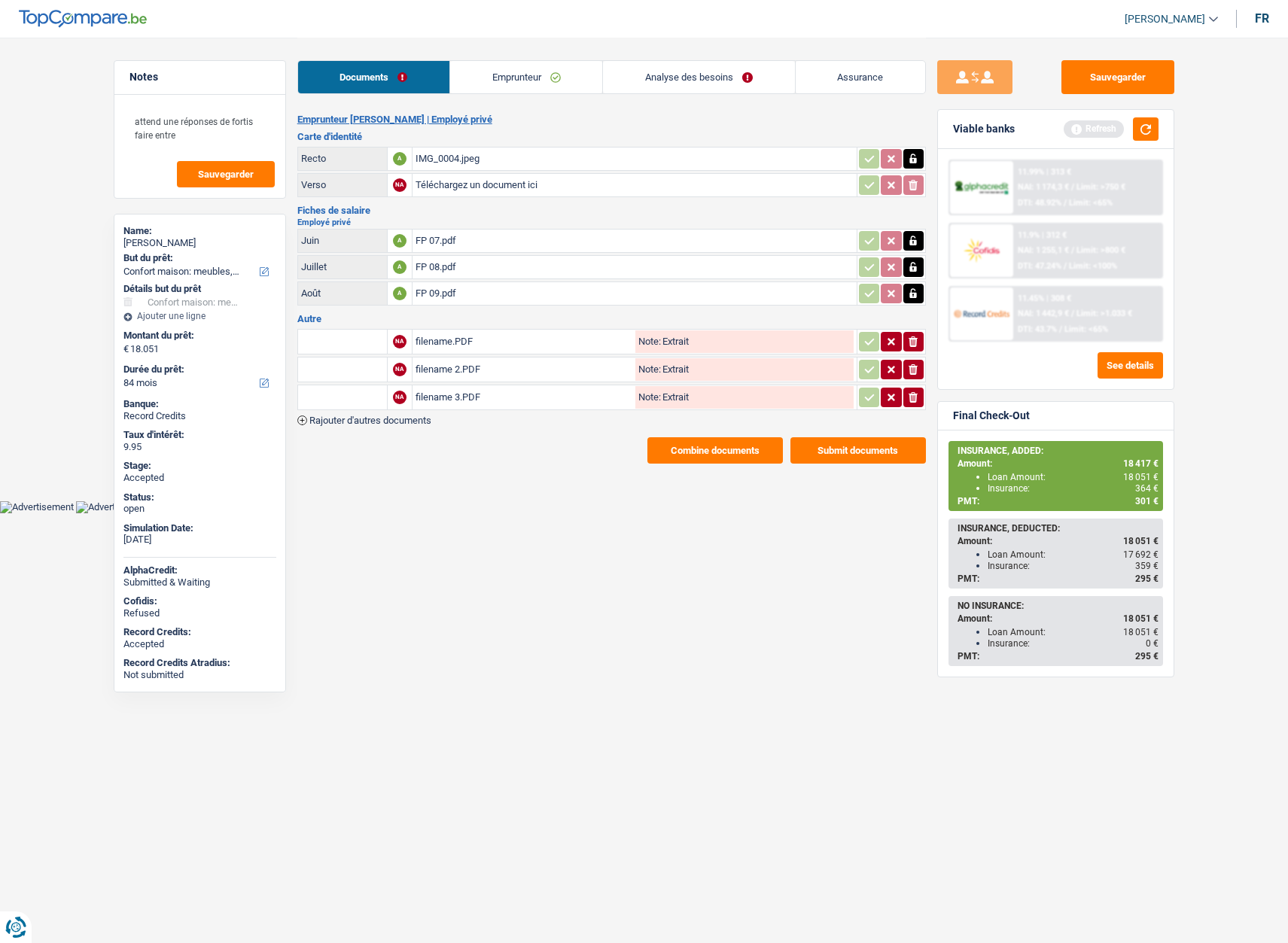
click at [697, 450] on button "Combine documents" at bounding box center [715, 450] width 136 height 26
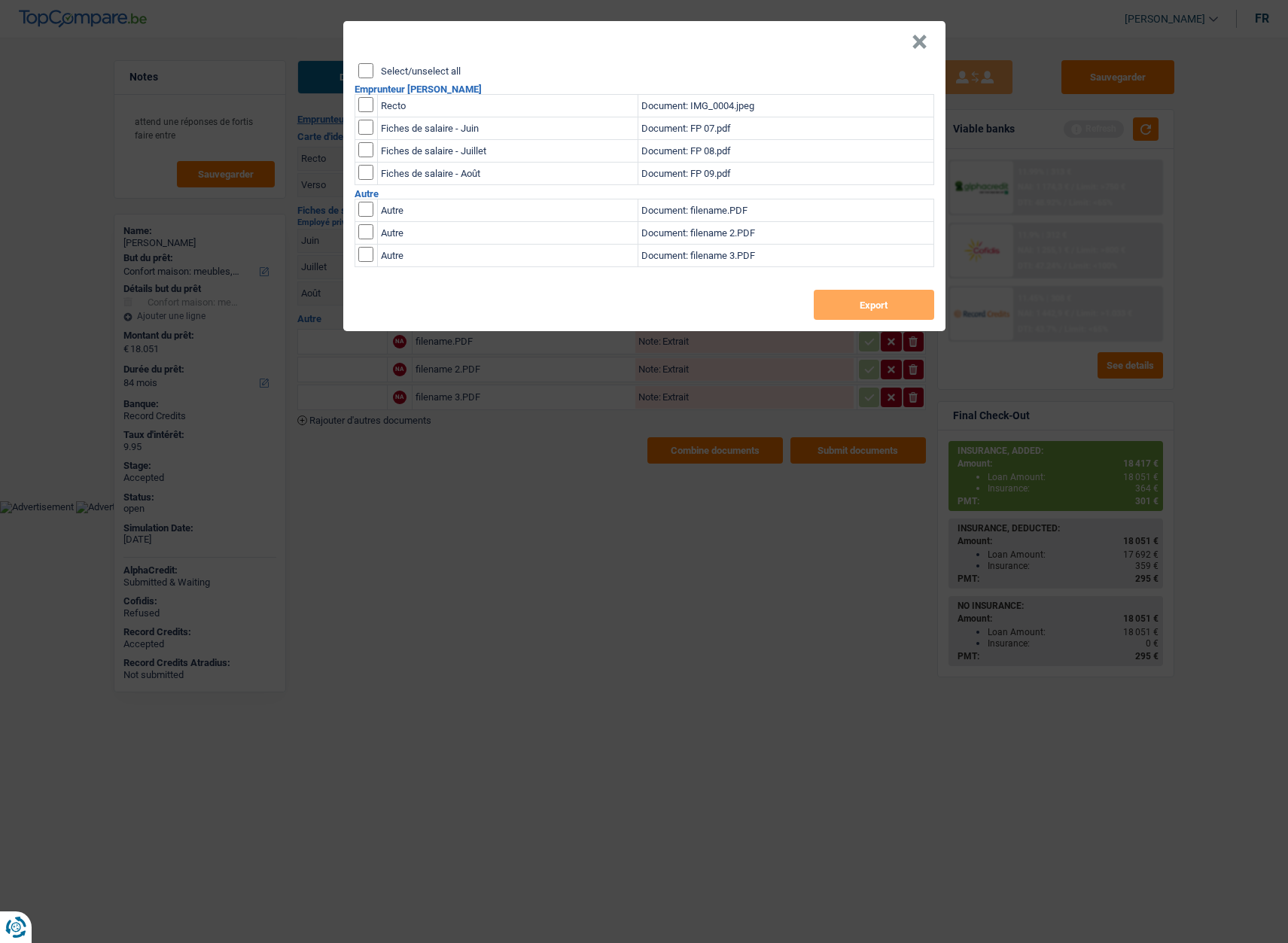
click at [419, 71] on label "Select/unselect all" at bounding box center [421, 71] width 80 height 10
click at [373, 71] on input "Select/unselect all" at bounding box center [366, 70] width 15 height 15
checkbox input "true"
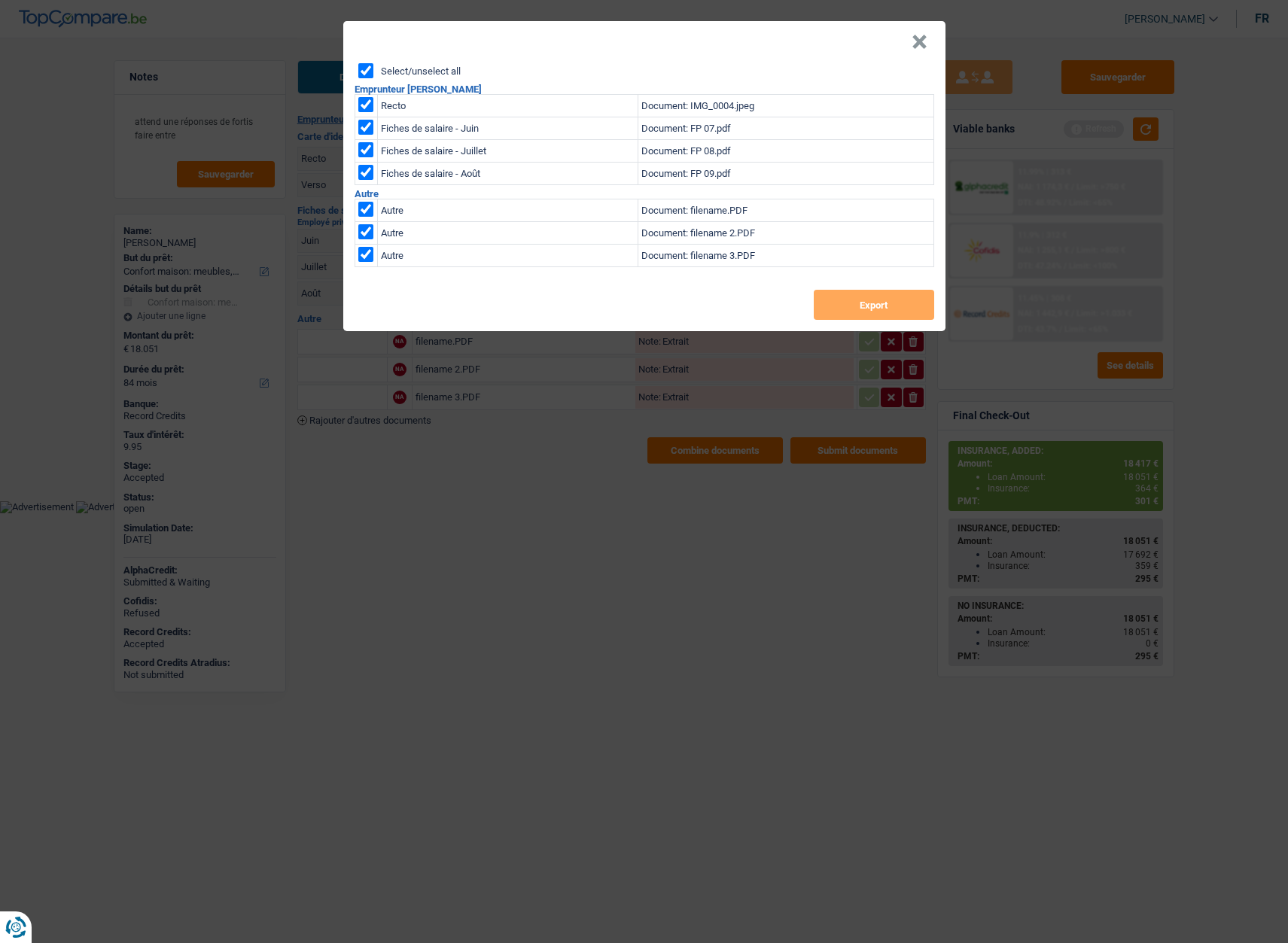
checkbox input "true"
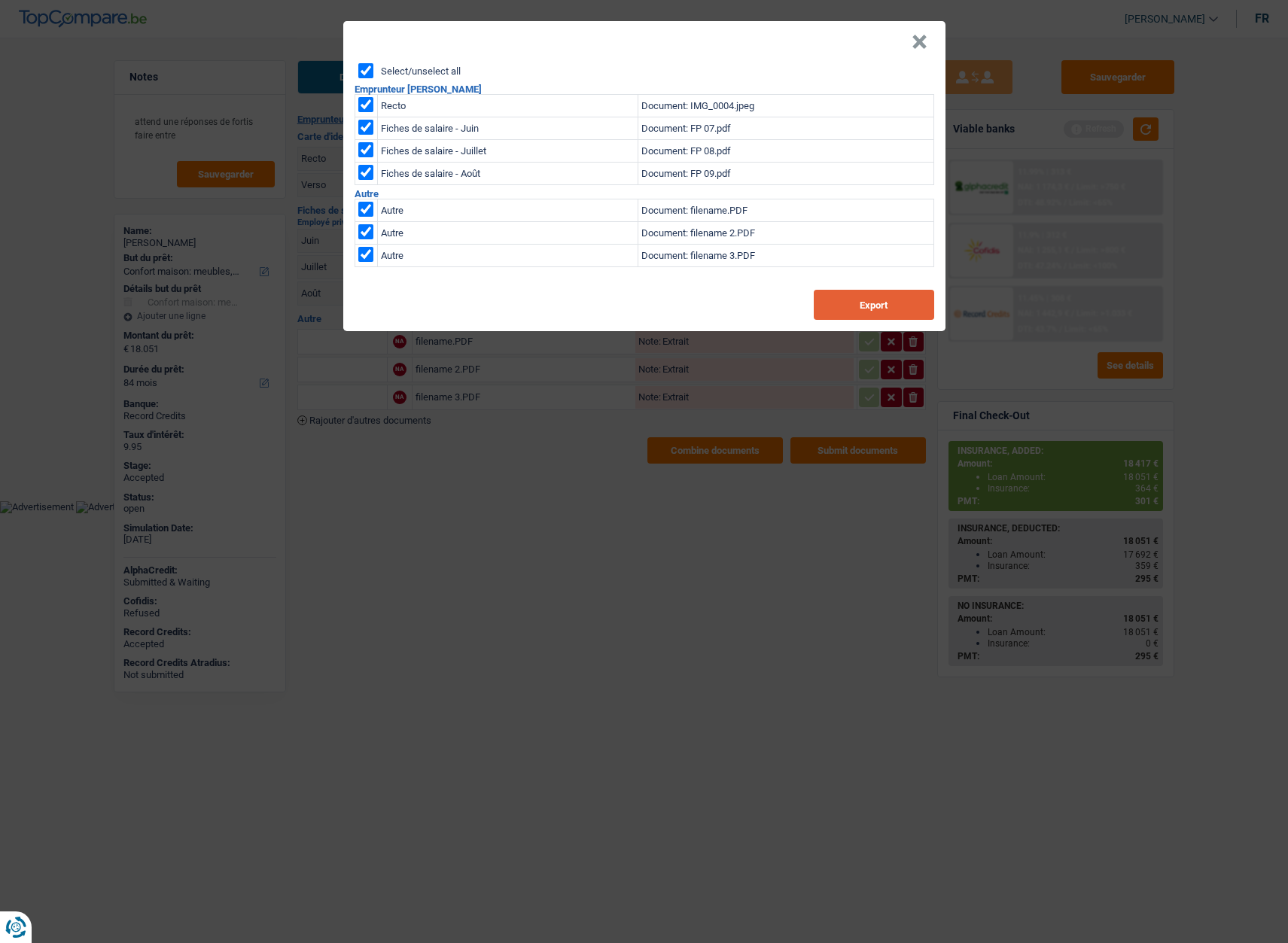
click at [894, 306] on button "Export" at bounding box center [874, 305] width 120 height 30
click at [918, 39] on button "×" at bounding box center [919, 41] width 16 height 15
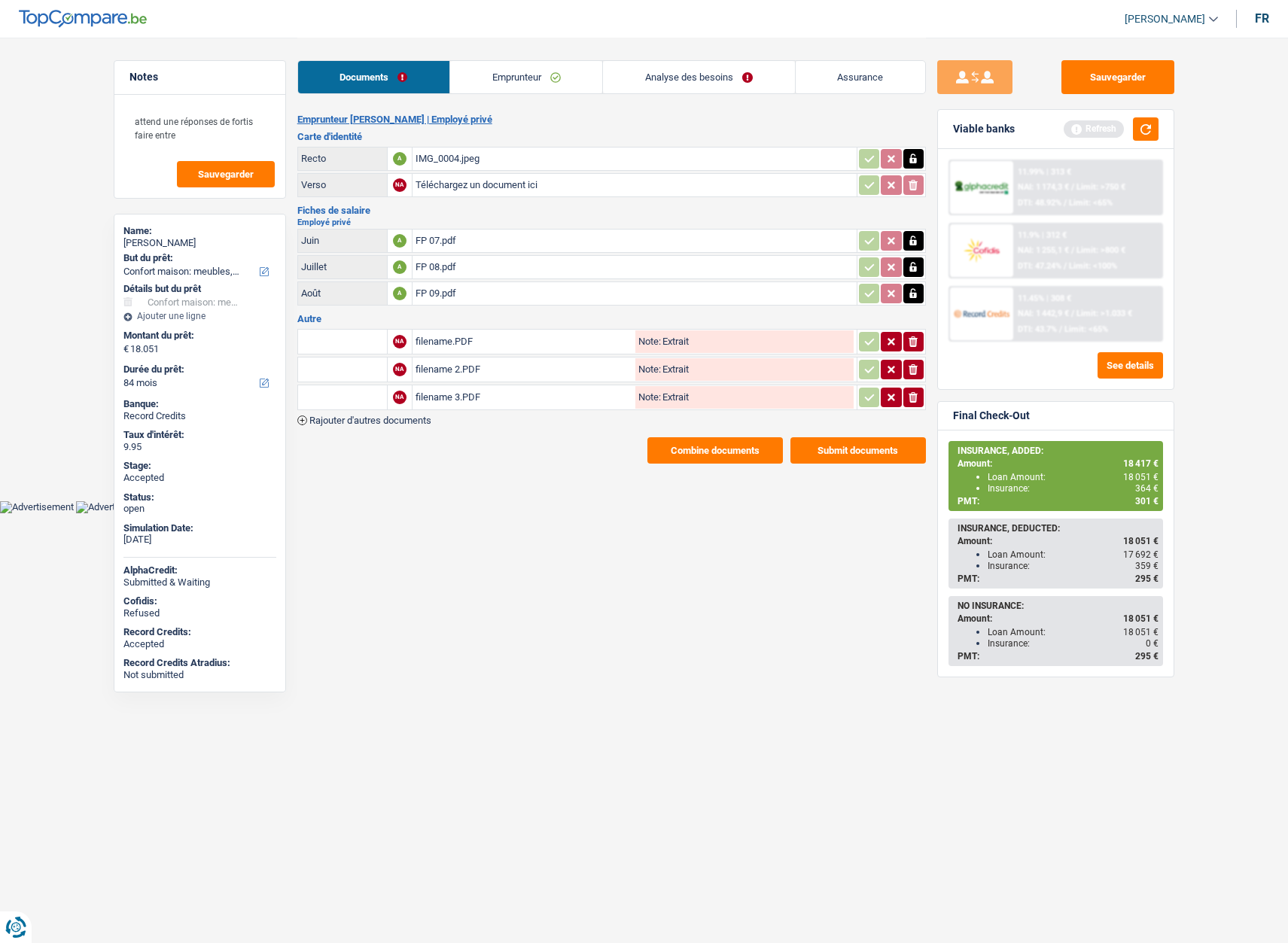
click at [497, 76] on link "Emprunteur" at bounding box center [525, 77] width 152 height 33
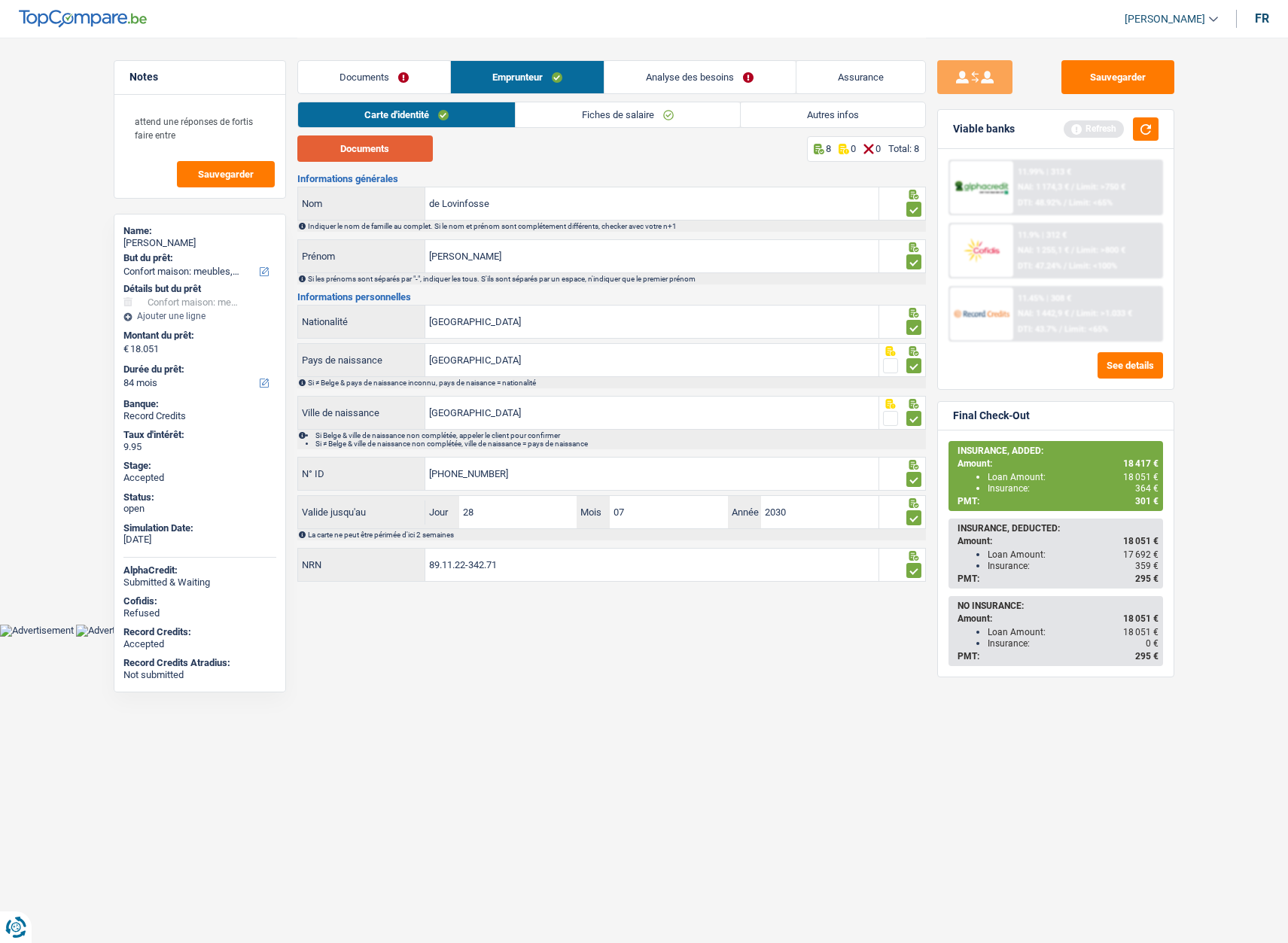
click at [346, 149] on button "Documents" at bounding box center [365, 149] width 136 height 26
click at [606, 115] on link "Fiches de salaire" at bounding box center [628, 115] width 225 height 25
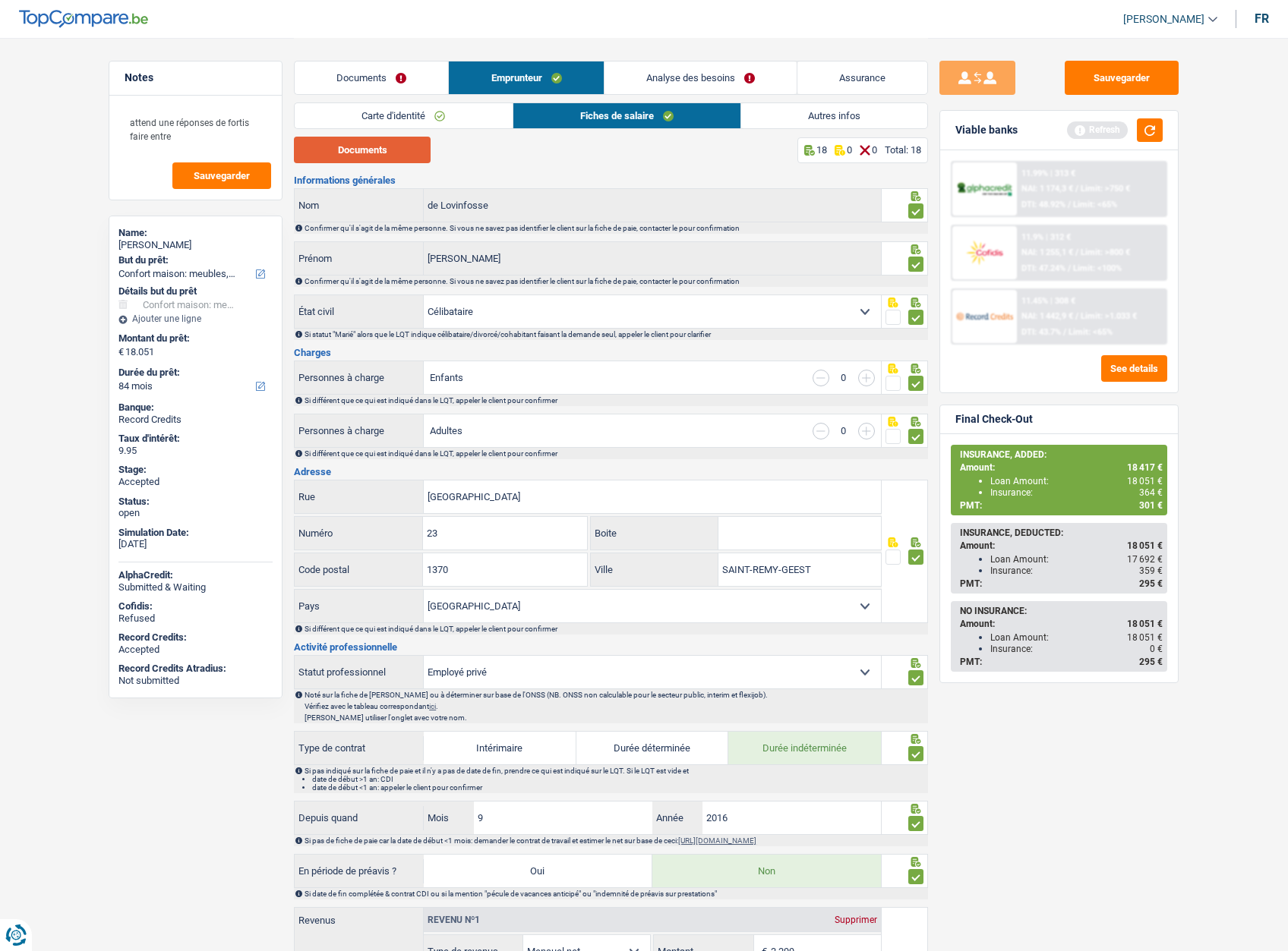
click at [339, 147] on button "Documents" at bounding box center [362, 150] width 137 height 27
